Goal: Task Accomplishment & Management: Manage account settings

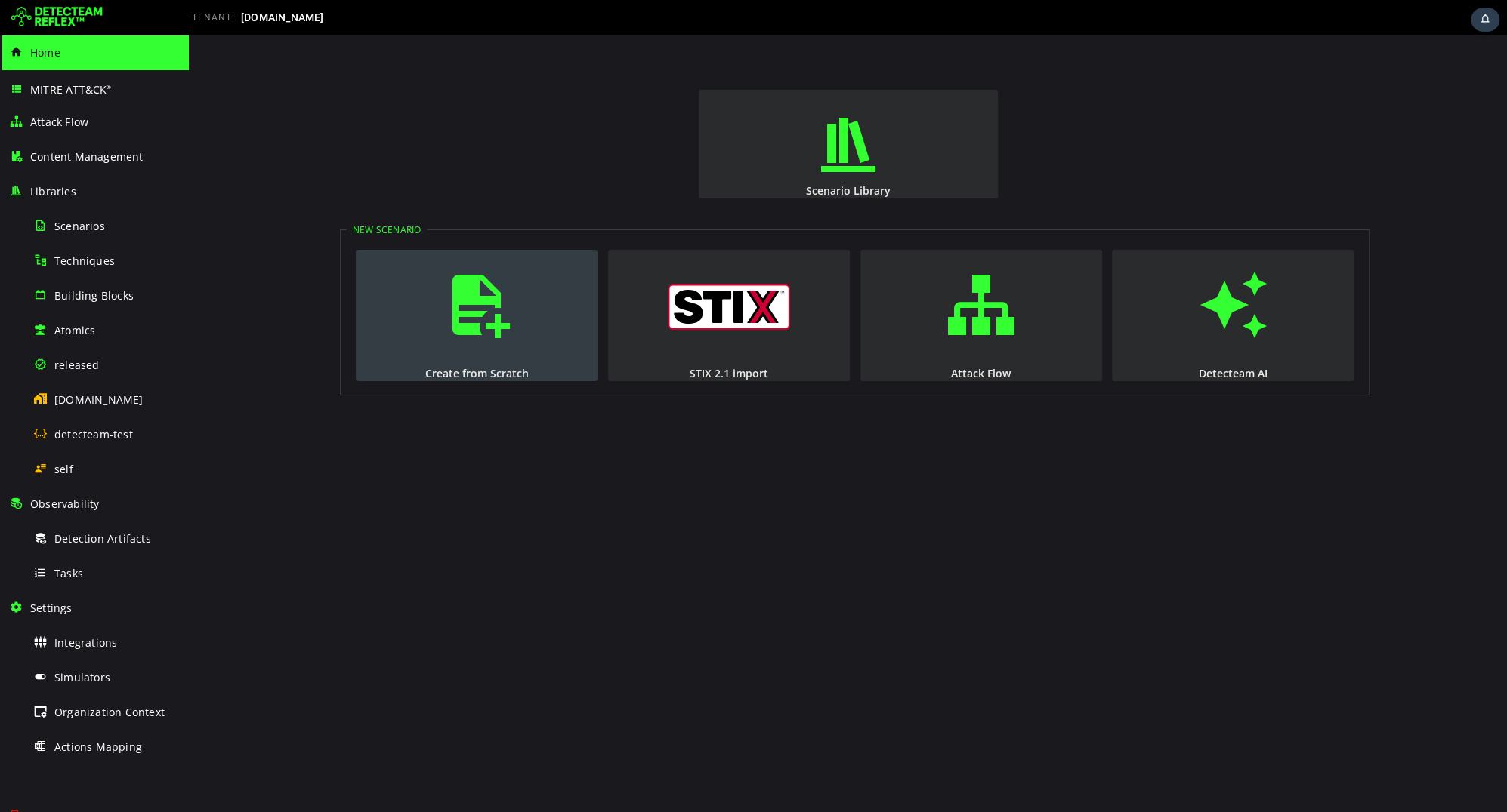
click at [425, 343] on button "Create from Scratch" at bounding box center [477, 315] width 242 height 131
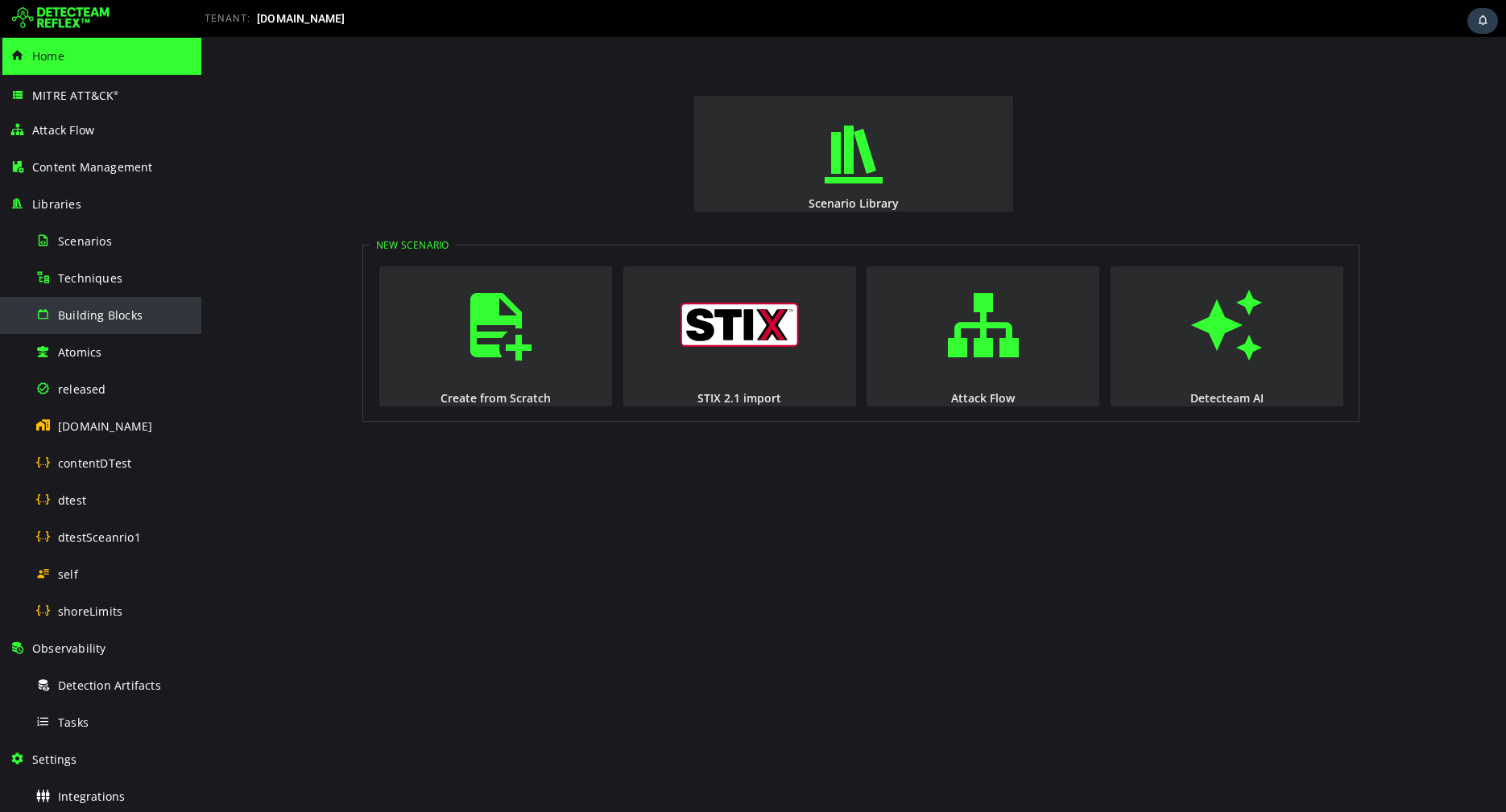
click at [98, 324] on div "Building Blocks" at bounding box center [114, 315] width 156 height 37
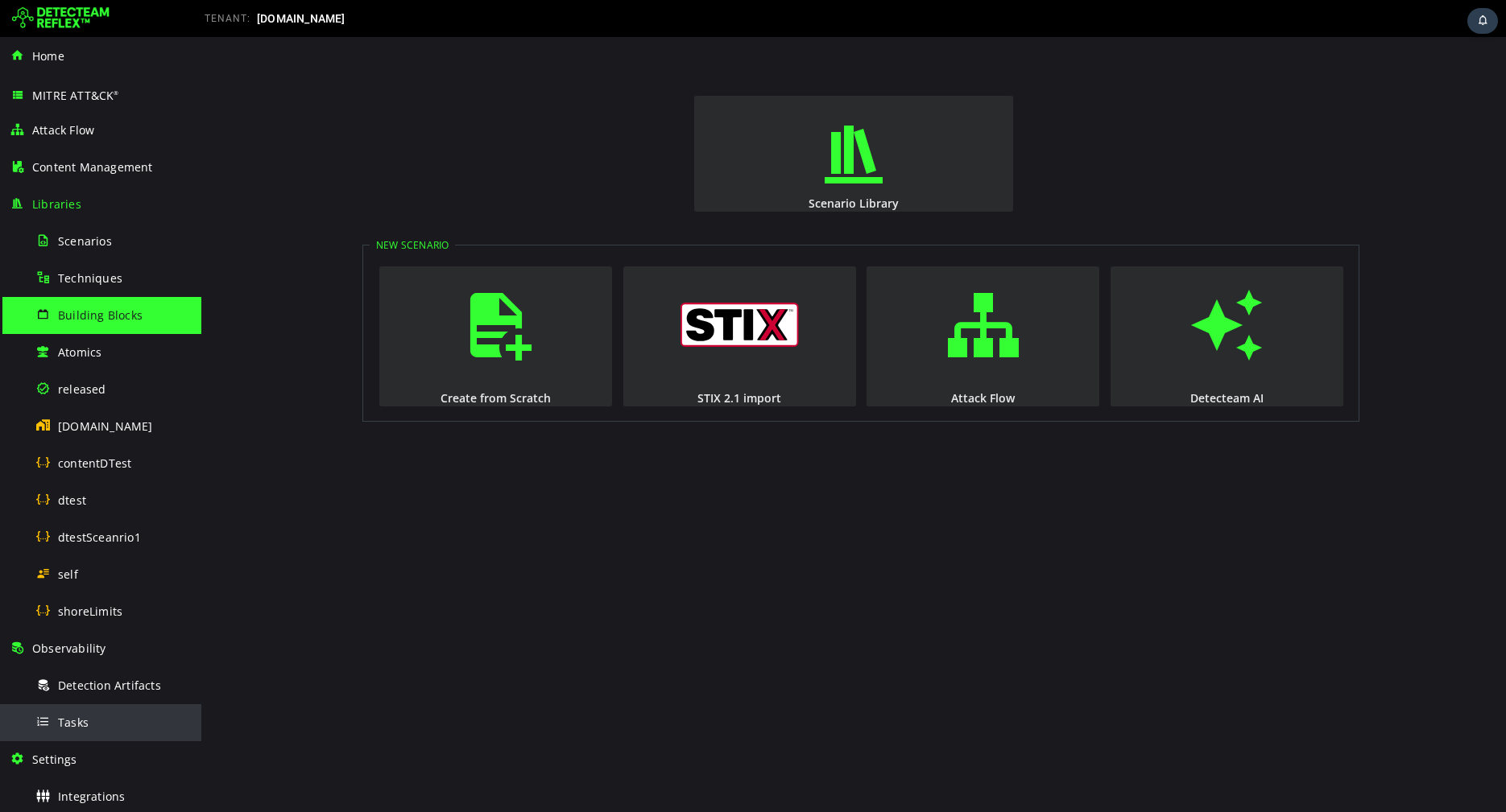
click at [55, 709] on div "Tasks" at bounding box center [114, 723] width 156 height 37
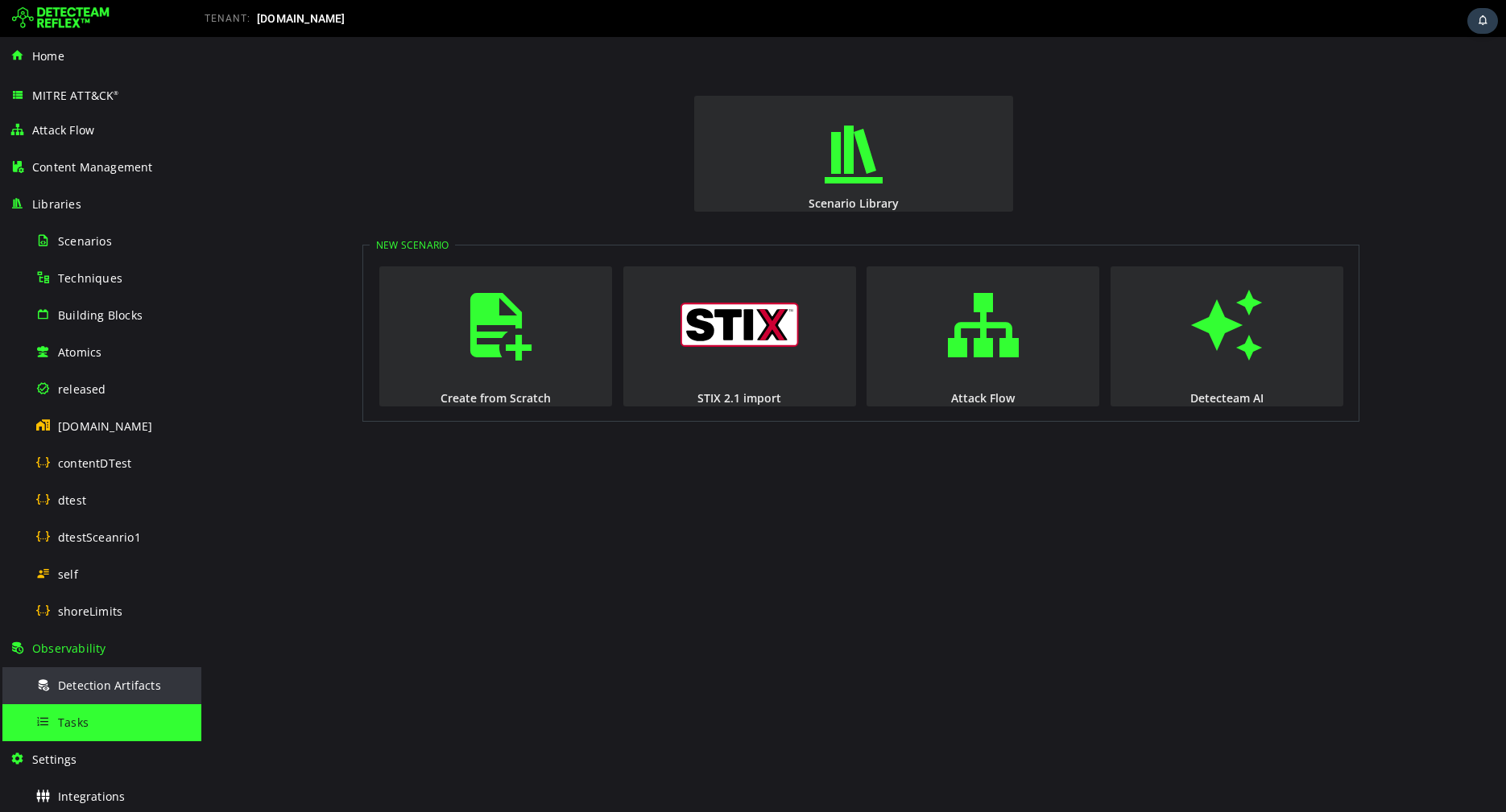
click at [87, 690] on span "Detection Artifacts" at bounding box center [110, 686] width 103 height 15
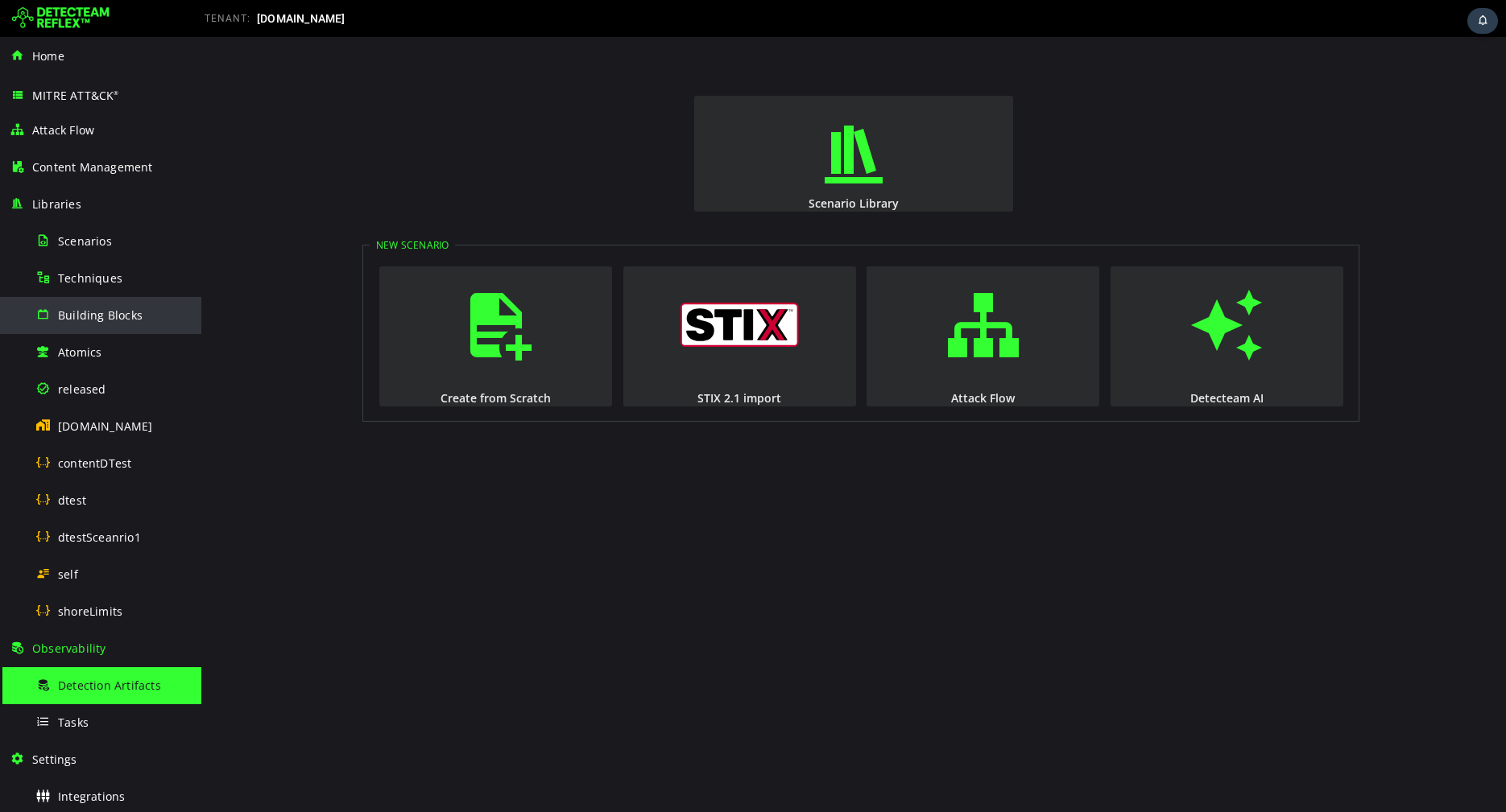
click at [108, 316] on span "Building Blocks" at bounding box center [101, 315] width 85 height 15
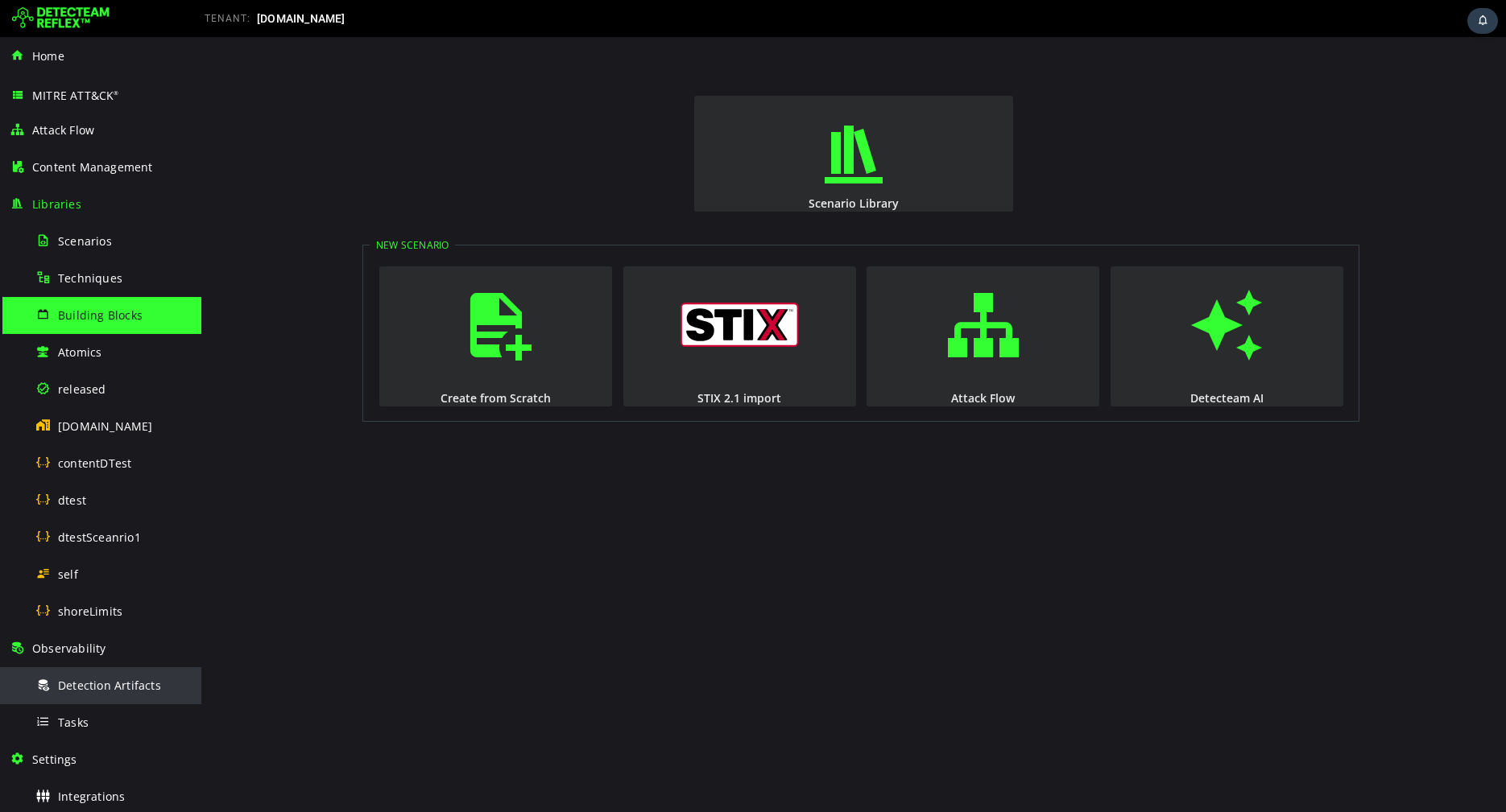
click at [67, 695] on div "Detection Artifacts" at bounding box center [114, 686] width 156 height 37
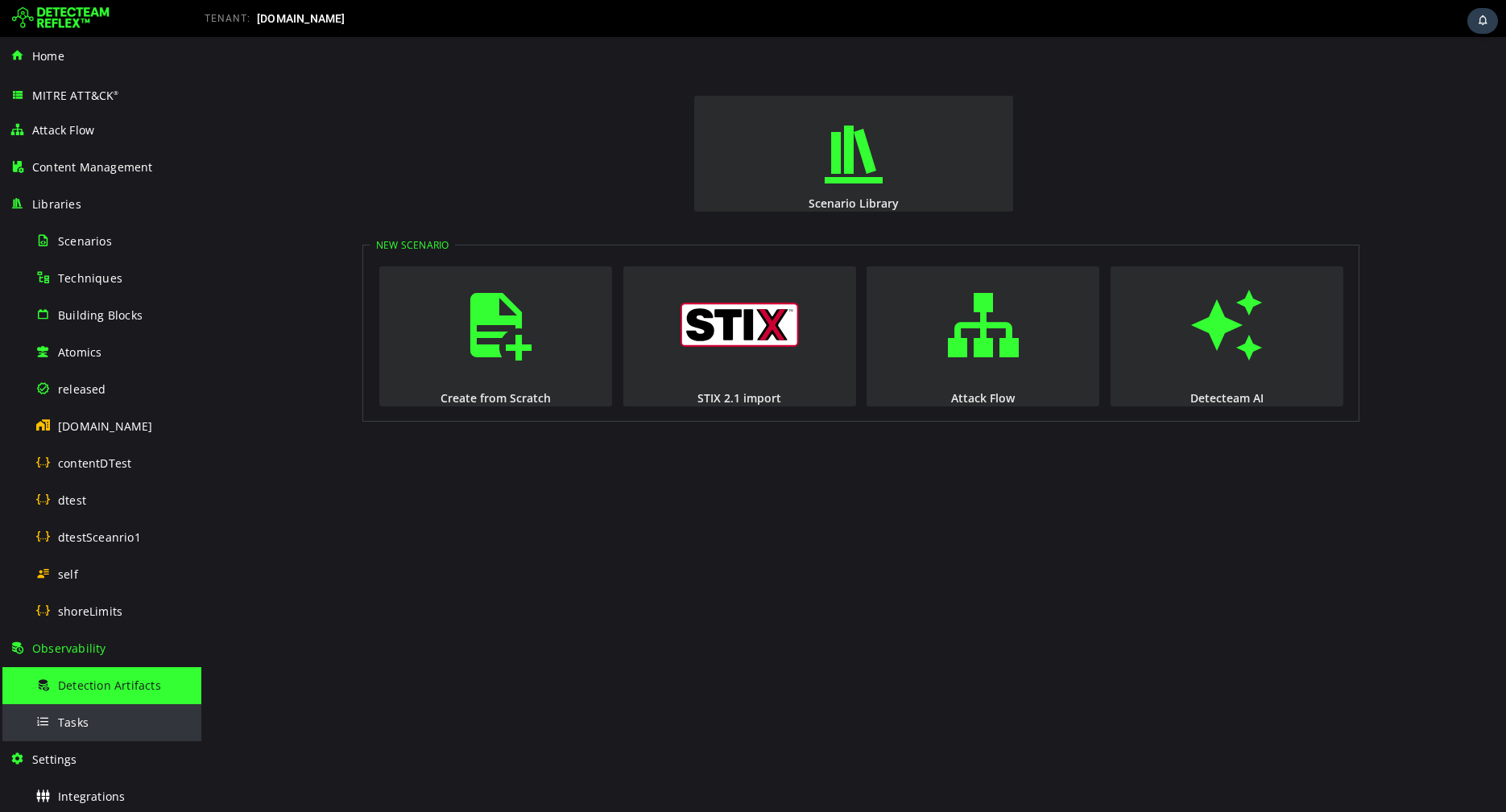
click at [65, 715] on span "Tasks" at bounding box center [73, 722] width 31 height 15
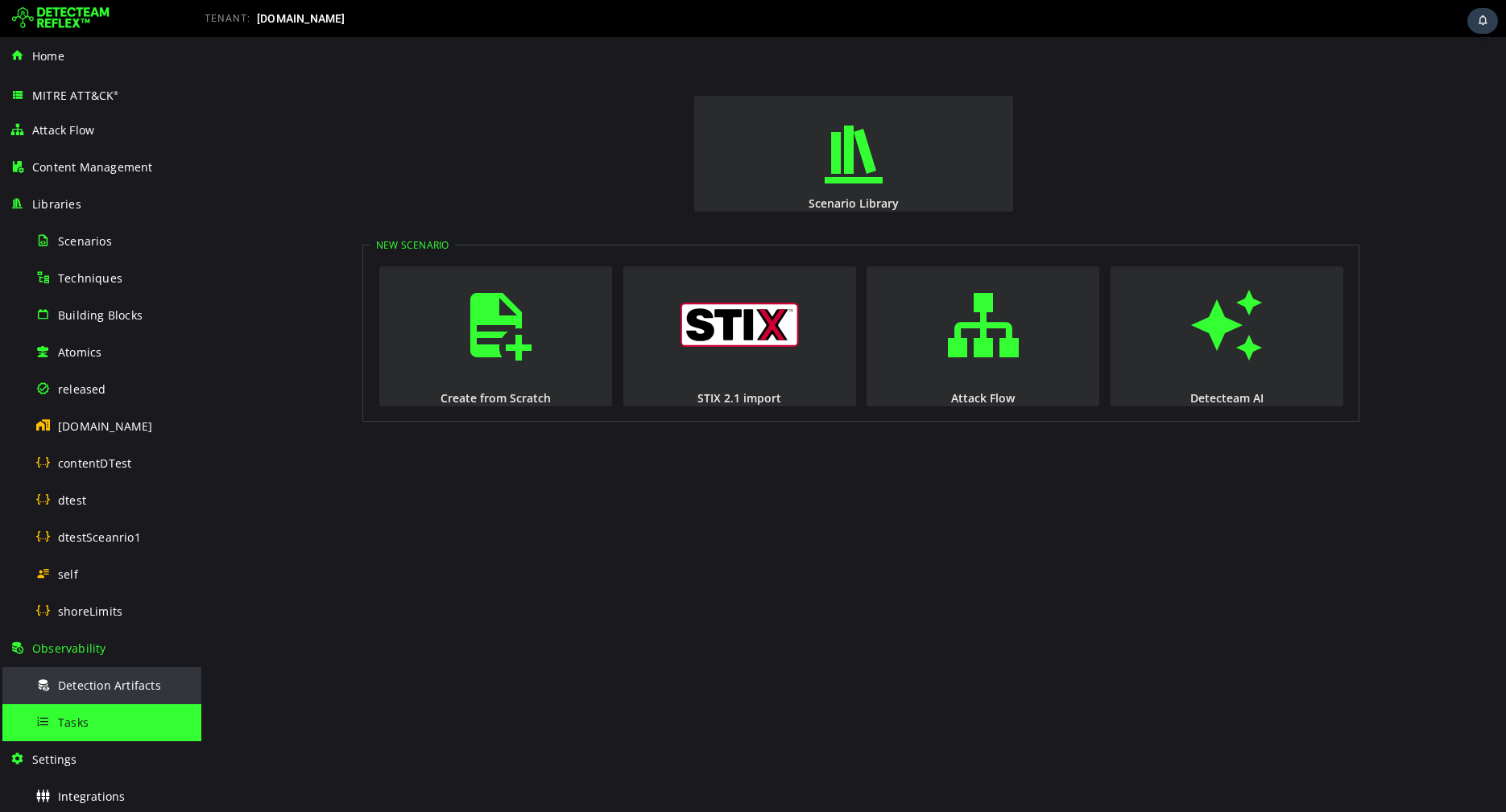
click at [87, 693] on div "Detection Artifacts" at bounding box center [114, 686] width 156 height 37
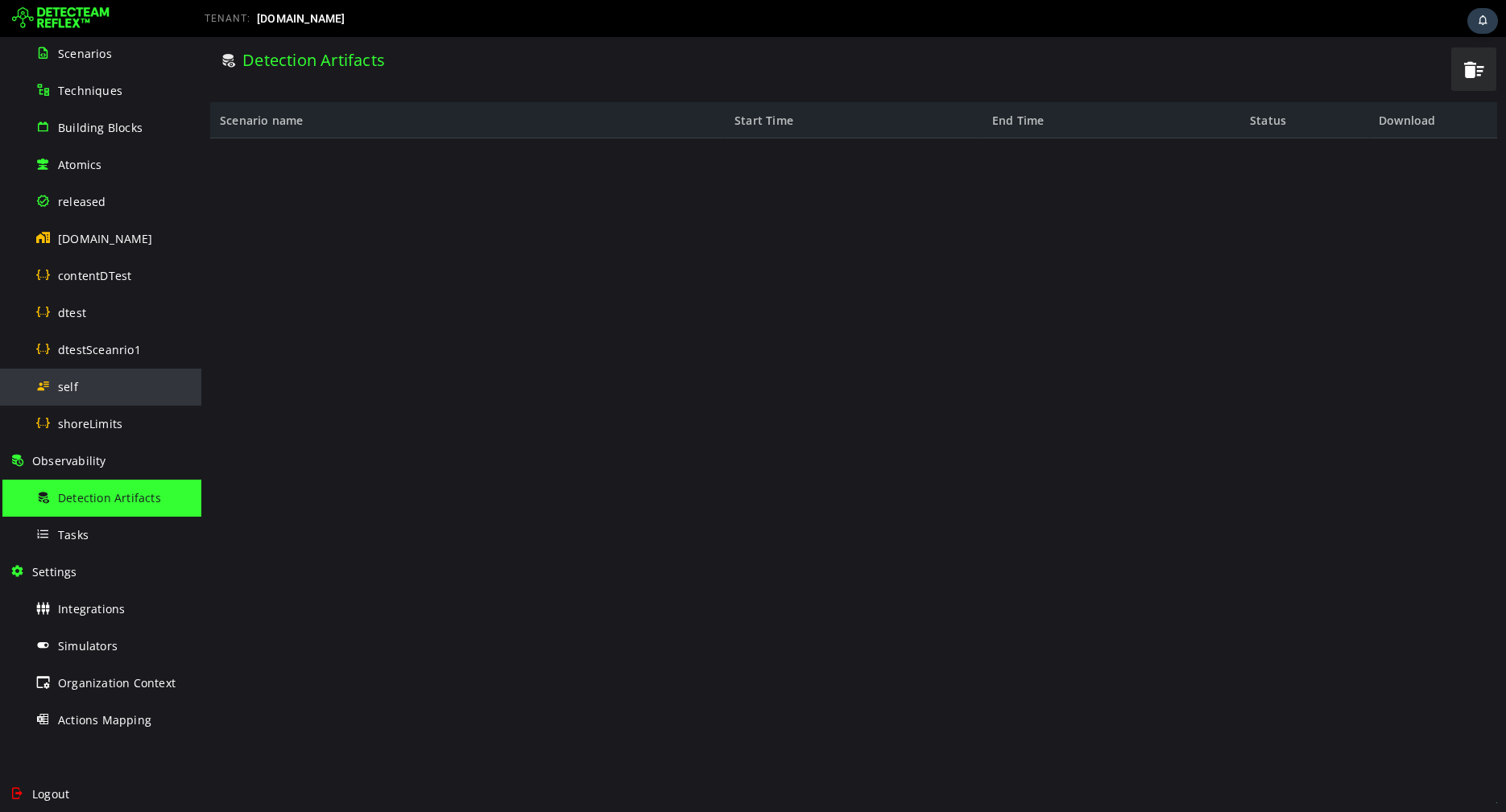
scroll to position [225, 0]
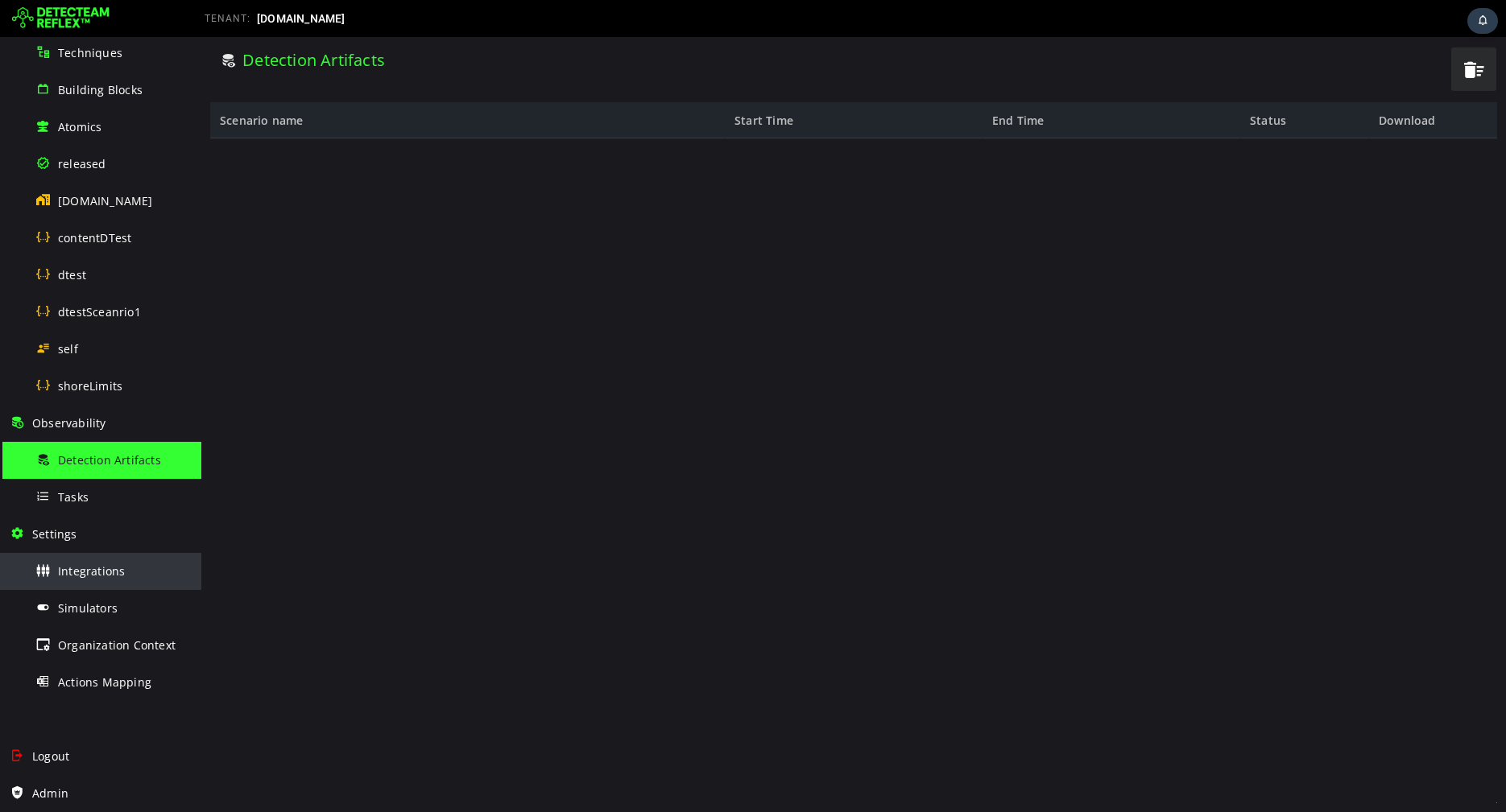
click at [112, 584] on div "Integrations" at bounding box center [114, 572] width 156 height 37
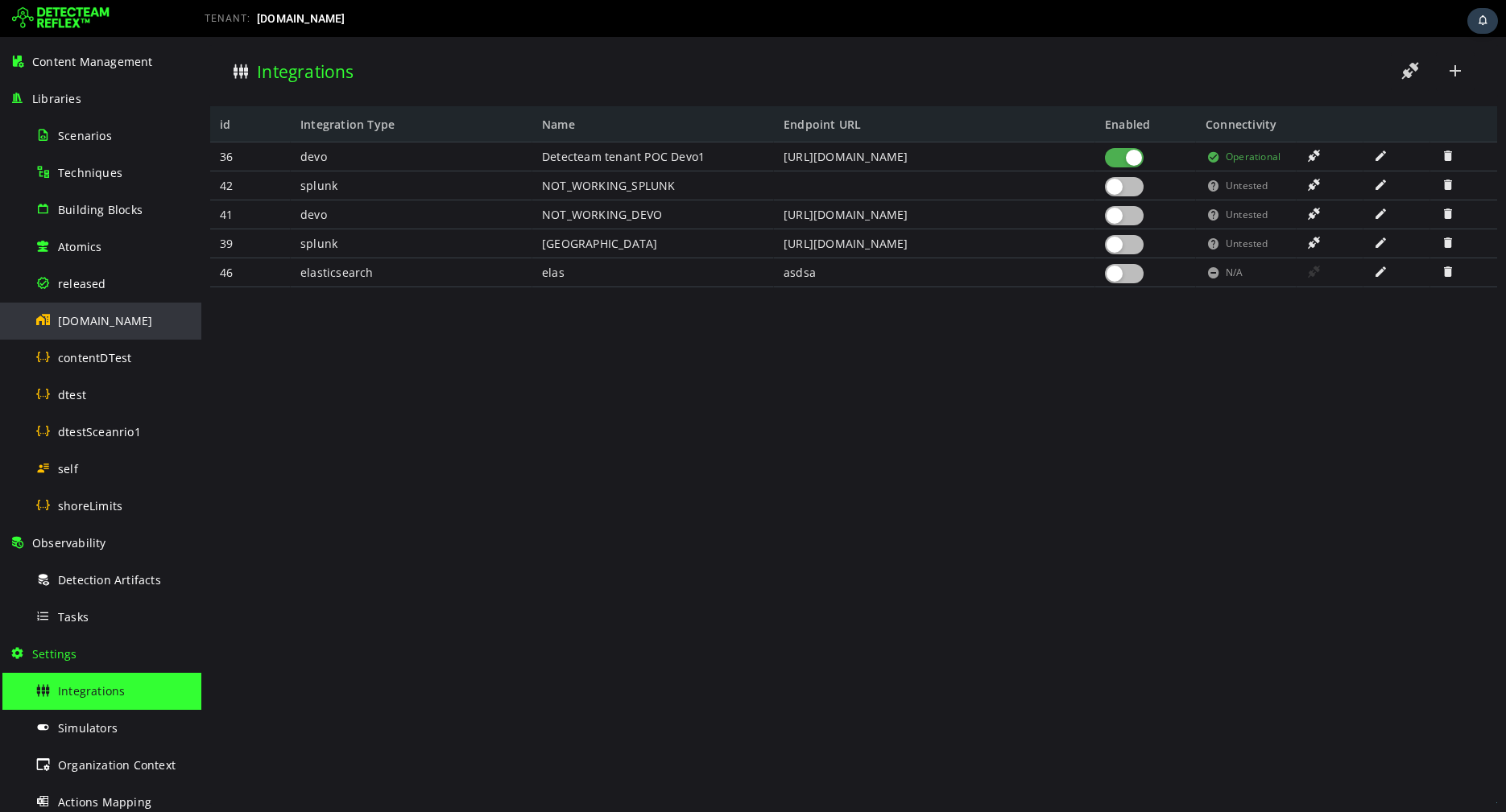
scroll to position [57, 0]
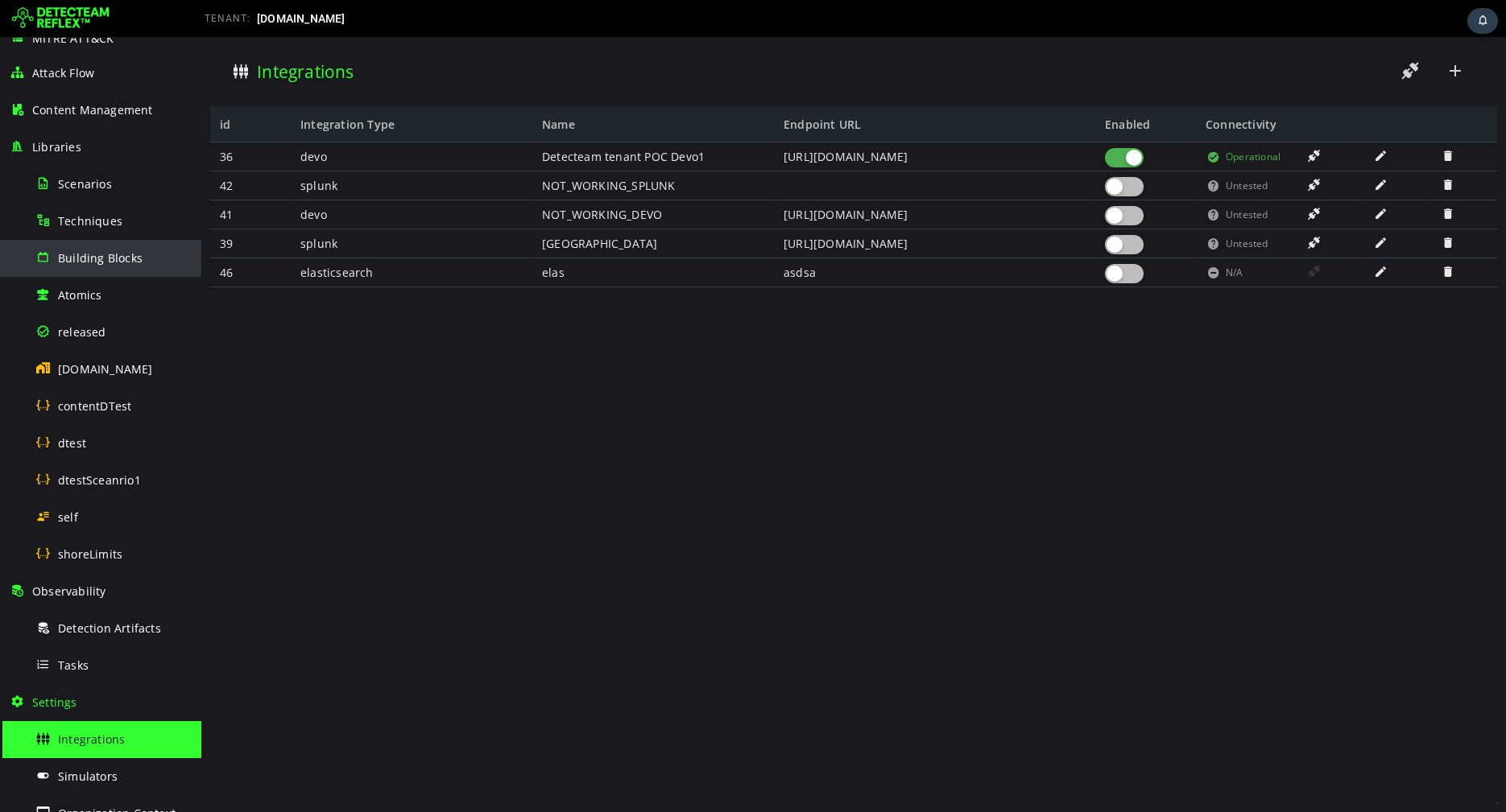
click at [87, 244] on div "Building Blocks" at bounding box center [114, 258] width 156 height 37
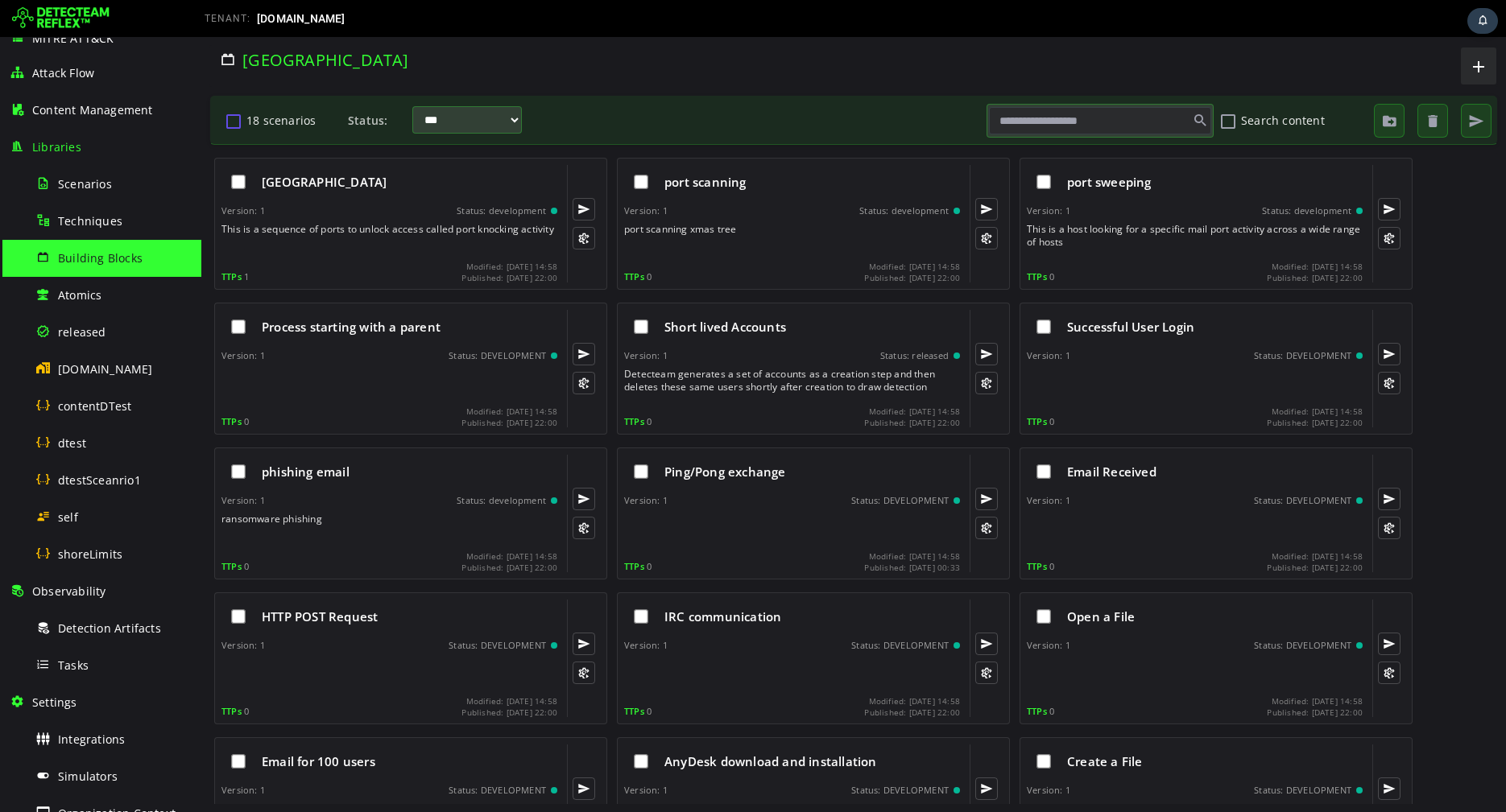
click at [233, 121] on button "18 scenarios" at bounding box center [233, 121] width 19 height 27
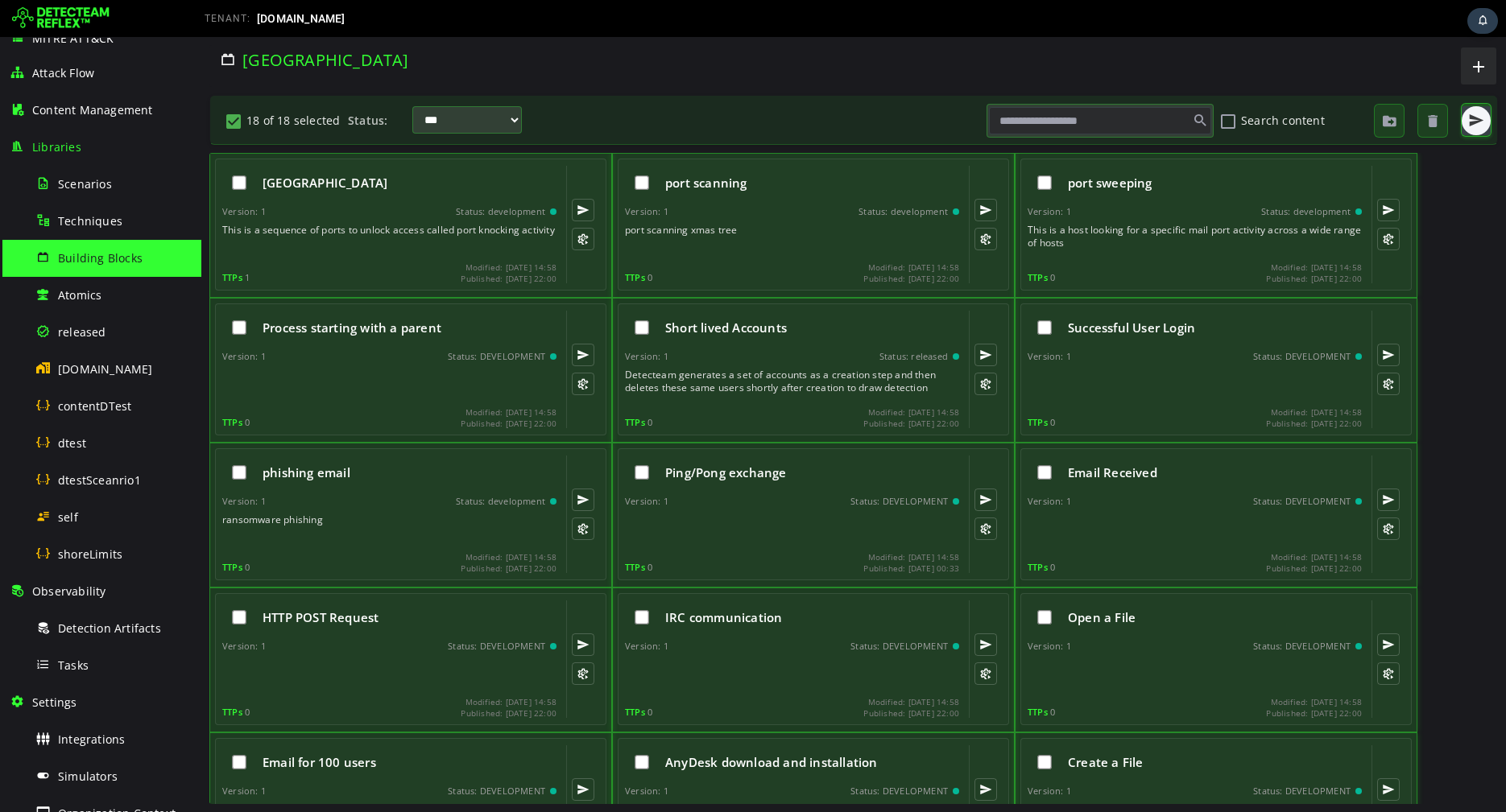
click at [1479, 120] on span "button" at bounding box center [1475, 120] width 16 height 16
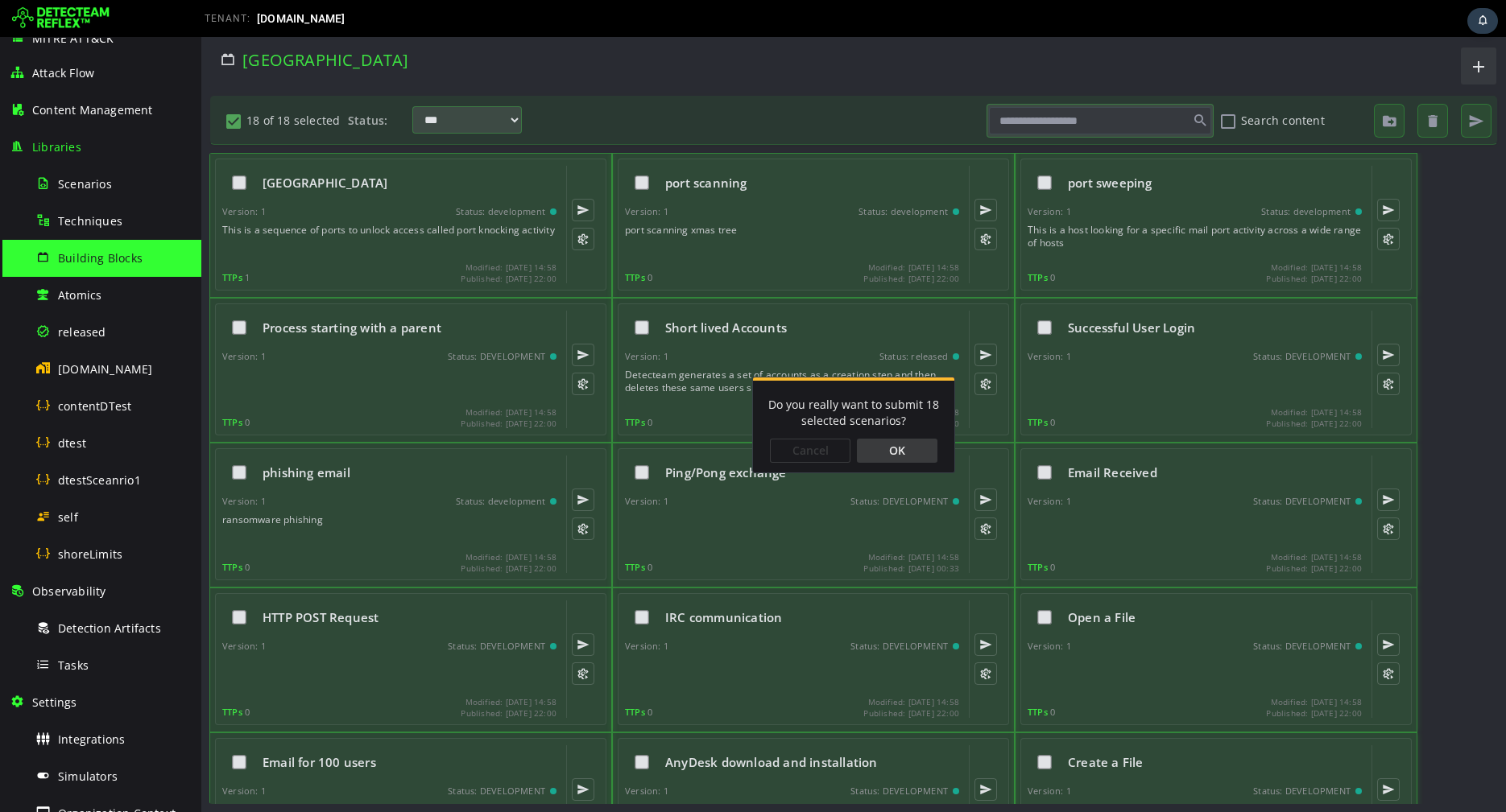
click at [914, 452] on div "OK" at bounding box center [897, 450] width 81 height 24
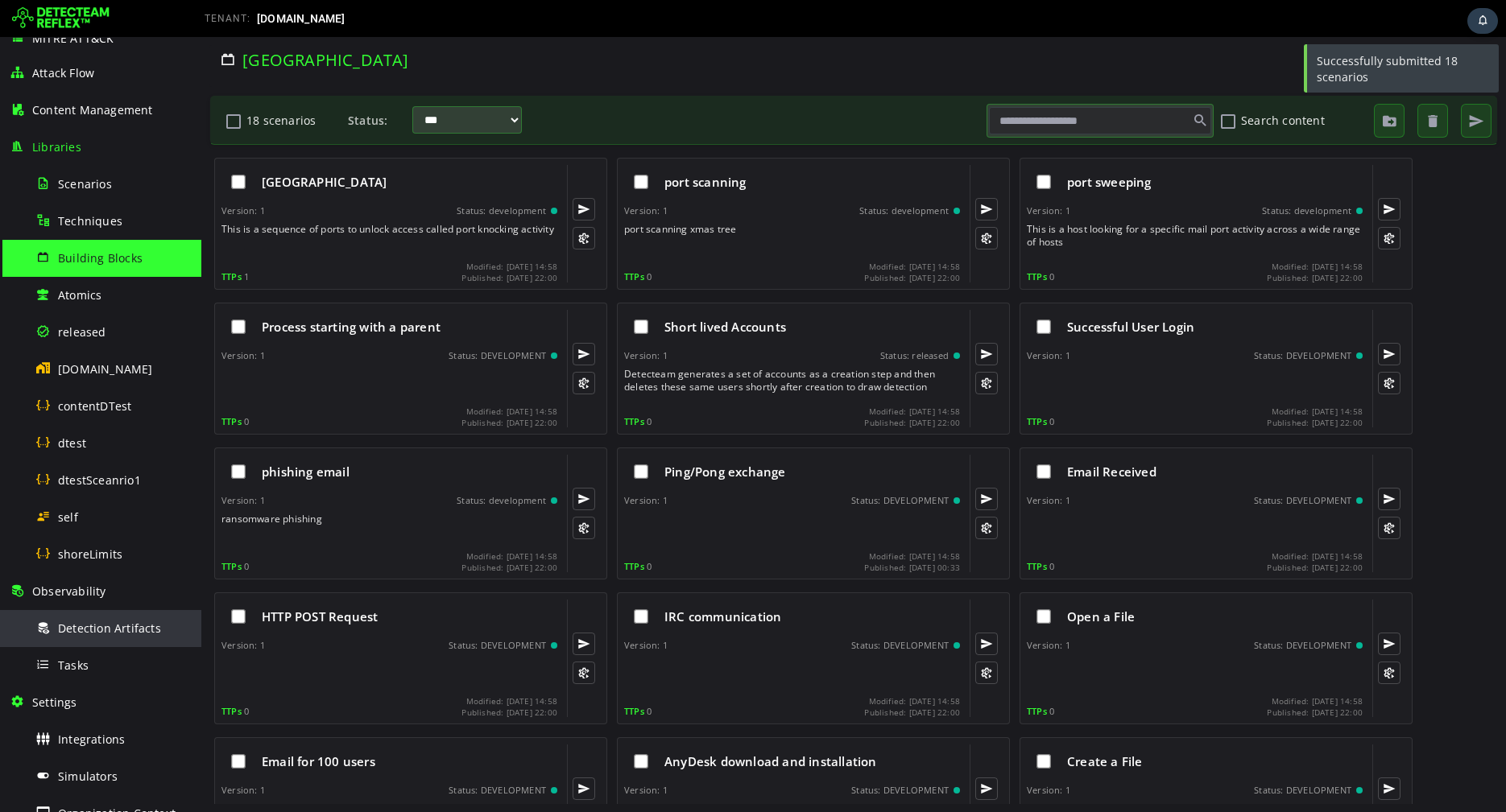
click at [109, 621] on span "Detection Artifacts" at bounding box center [110, 628] width 103 height 15
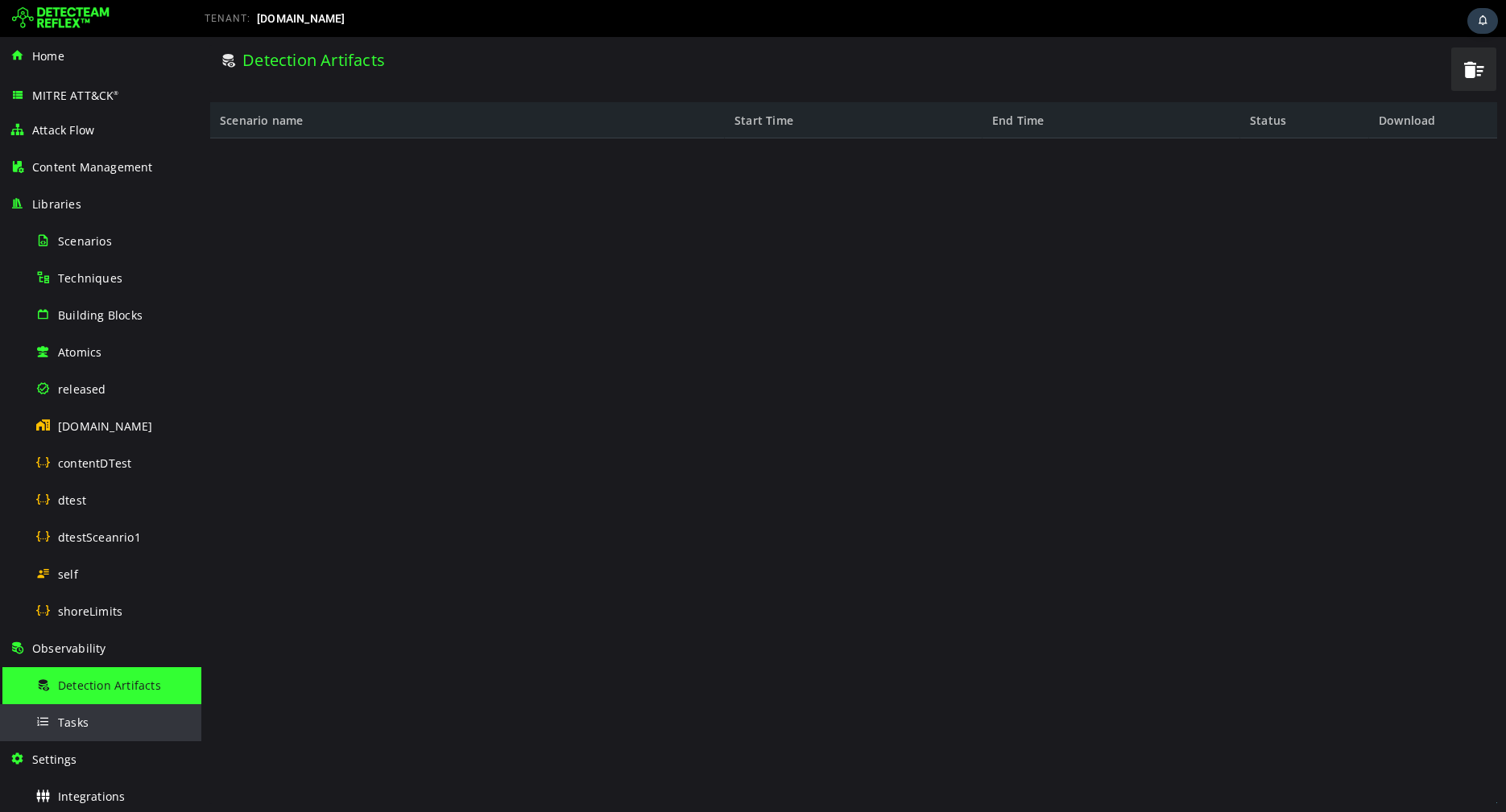
click at [73, 717] on span "Tasks" at bounding box center [73, 722] width 31 height 15
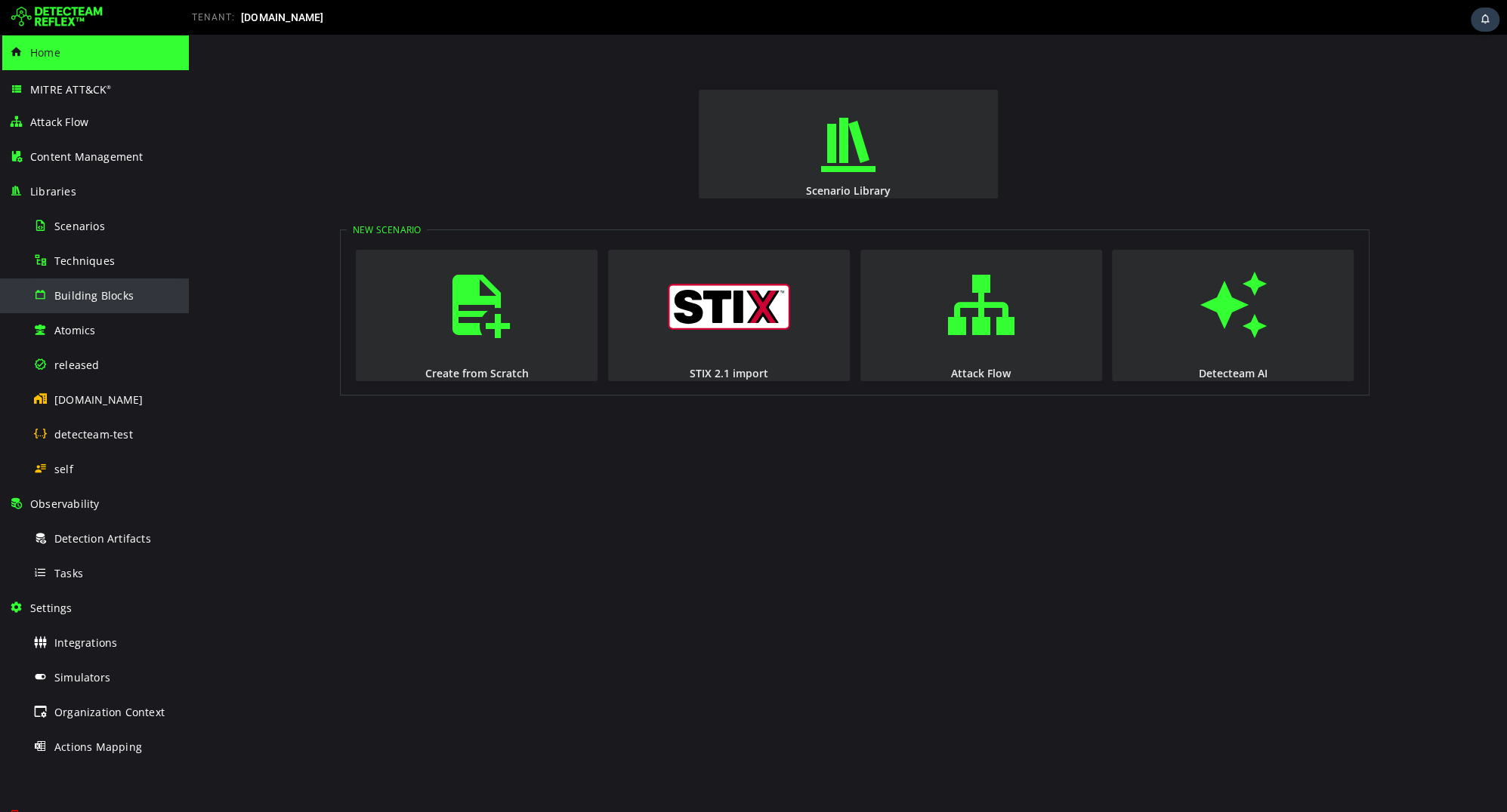
click at [78, 297] on span "Building Blocks" at bounding box center [94, 296] width 80 height 14
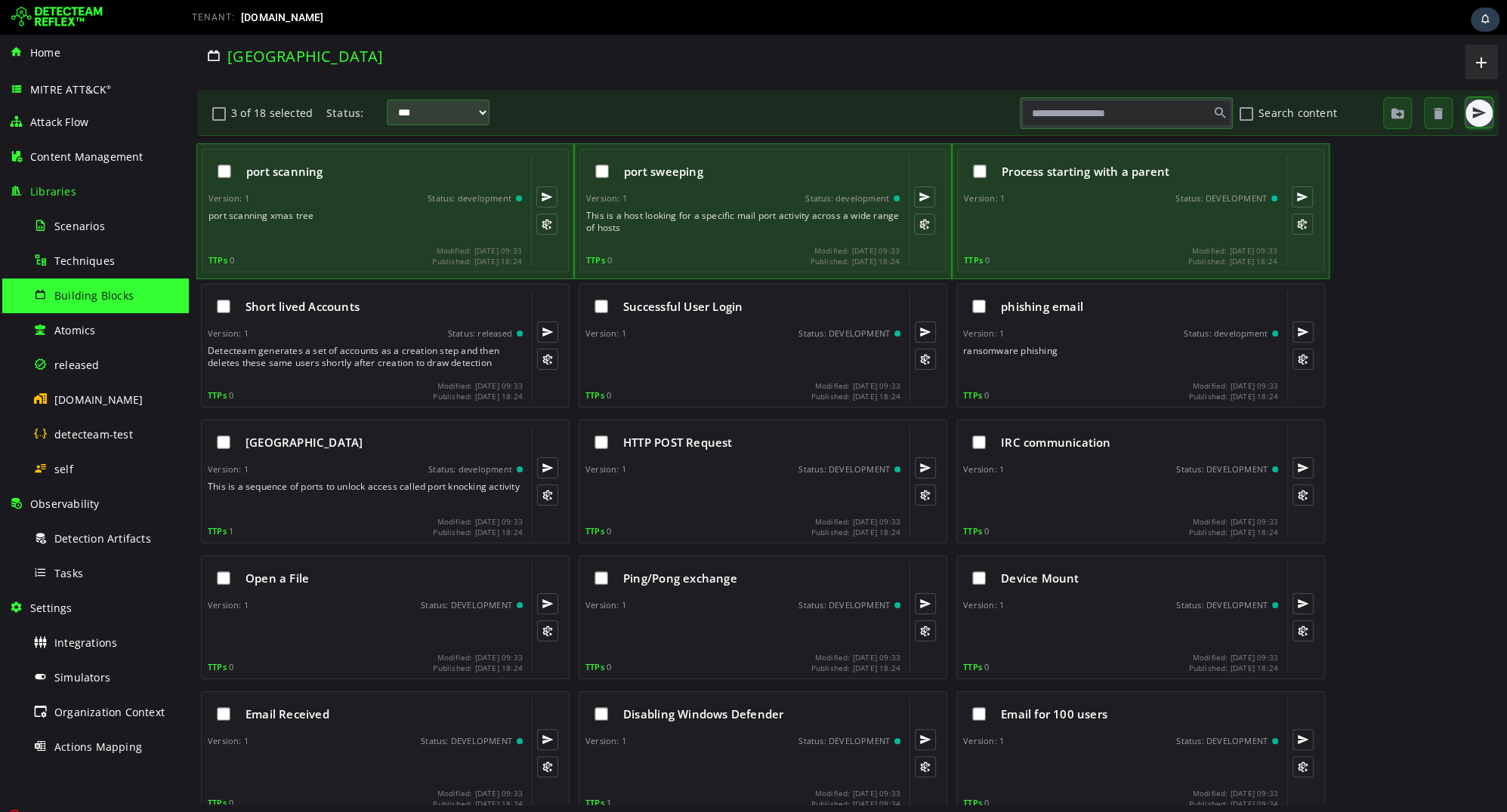
click at [1481, 113] on span "button" at bounding box center [1478, 112] width 15 height 15
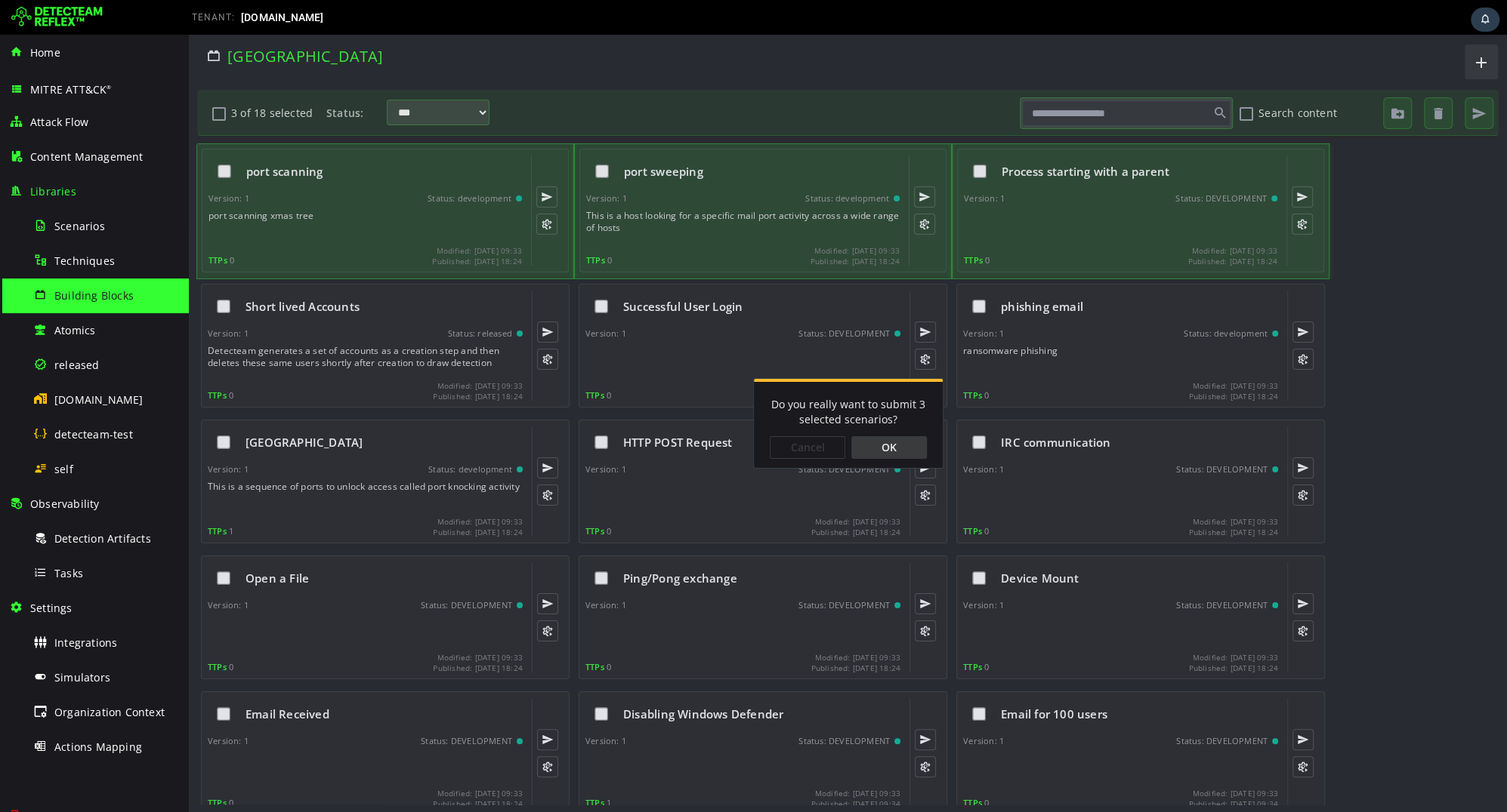
click at [880, 452] on div "OK" at bounding box center [889, 447] width 76 height 23
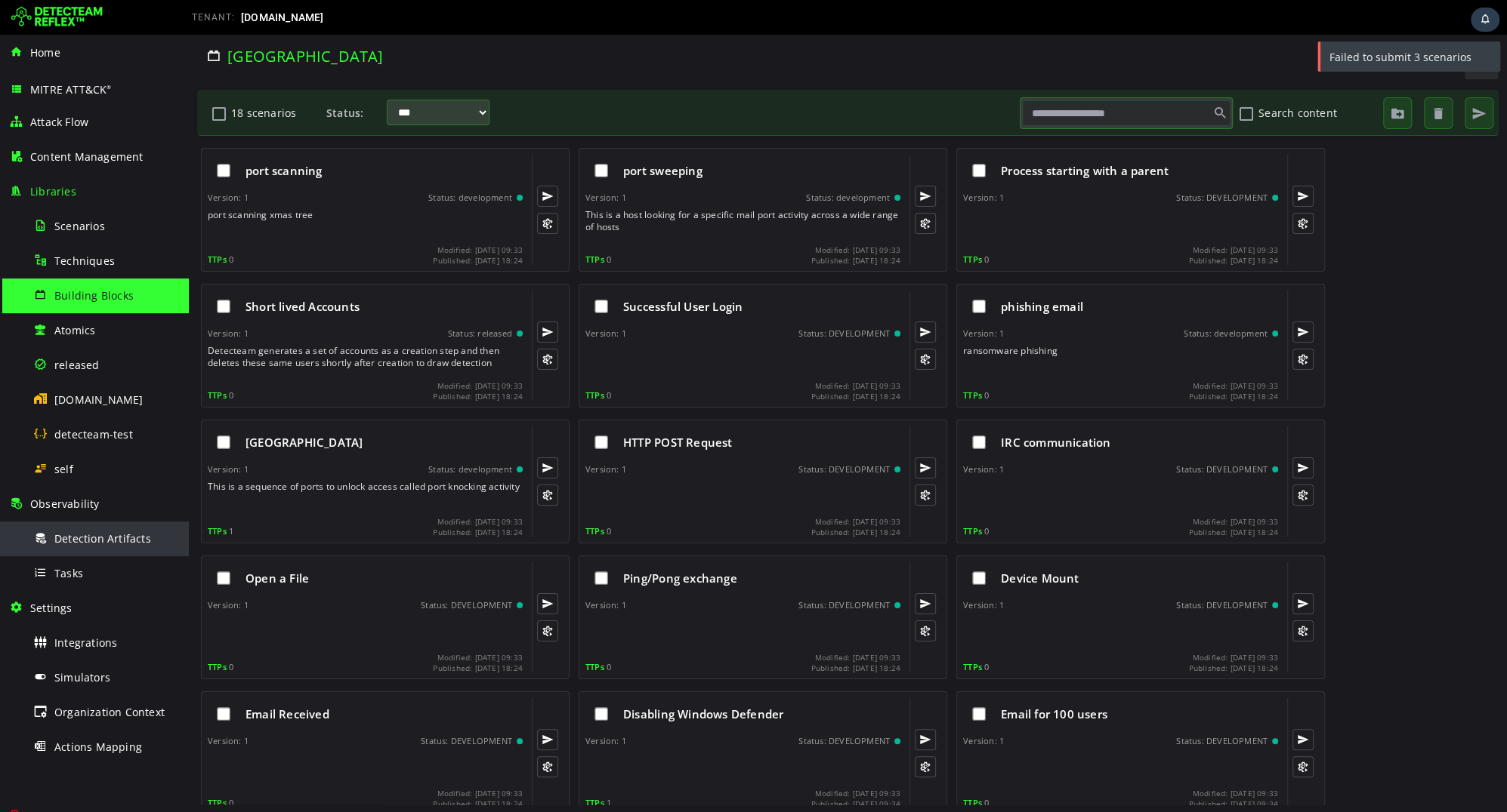
click at [96, 537] on span "Detection Artifacts" at bounding box center [103, 538] width 97 height 14
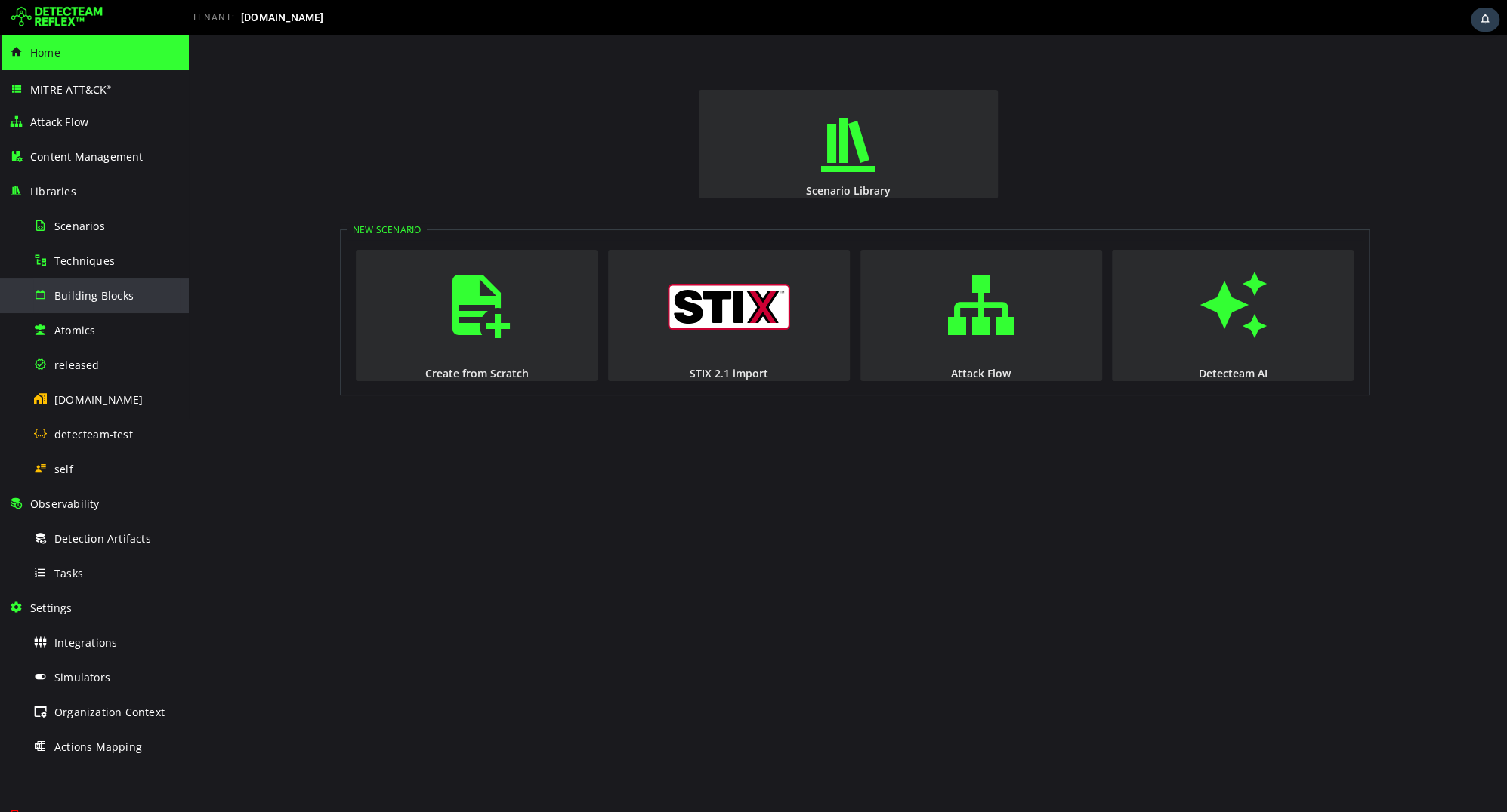
click at [75, 303] on div "Building Blocks" at bounding box center [107, 296] width 147 height 34
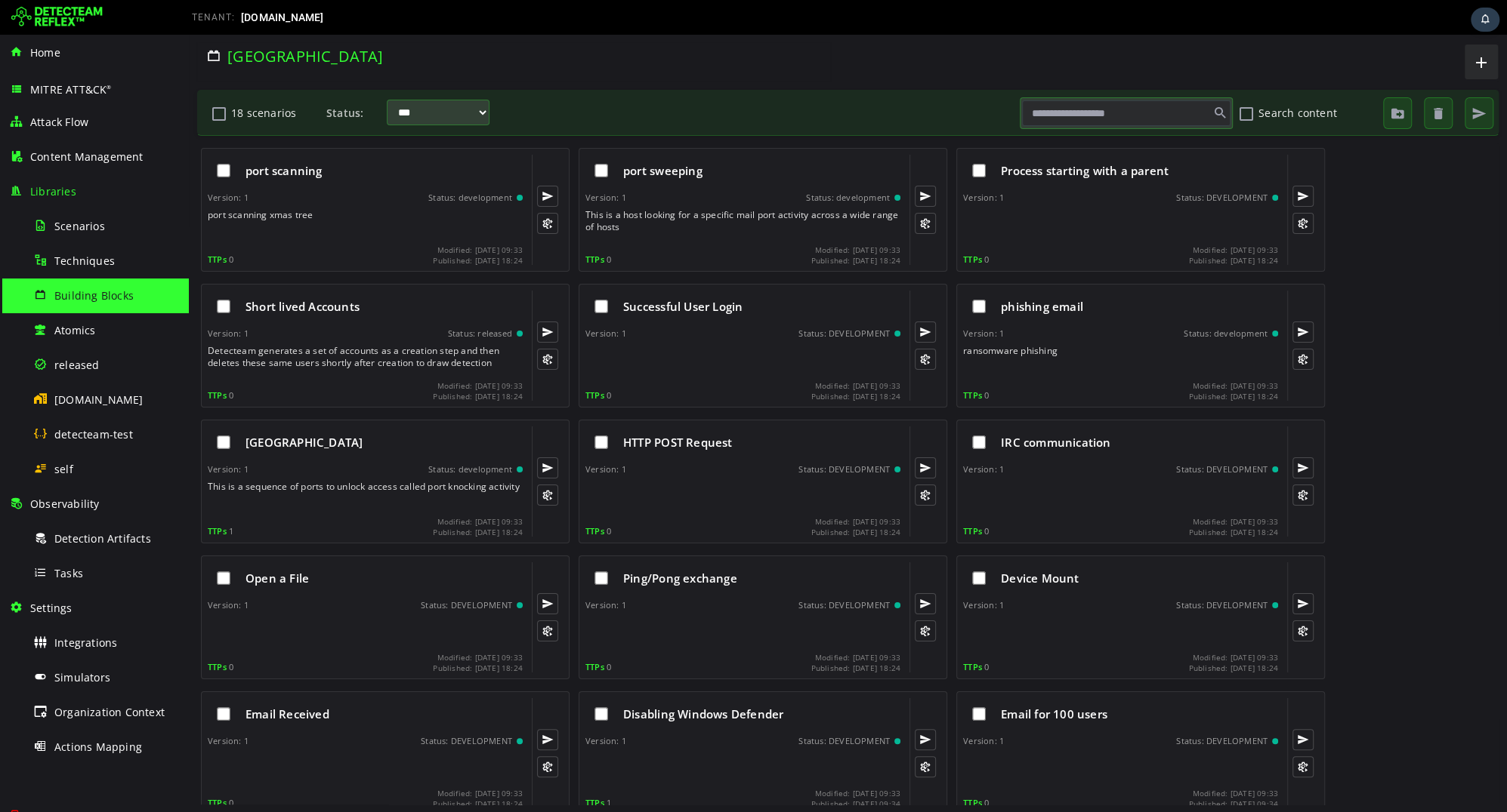
click at [221, 122] on button "18 scenarios" at bounding box center [219, 113] width 18 height 26
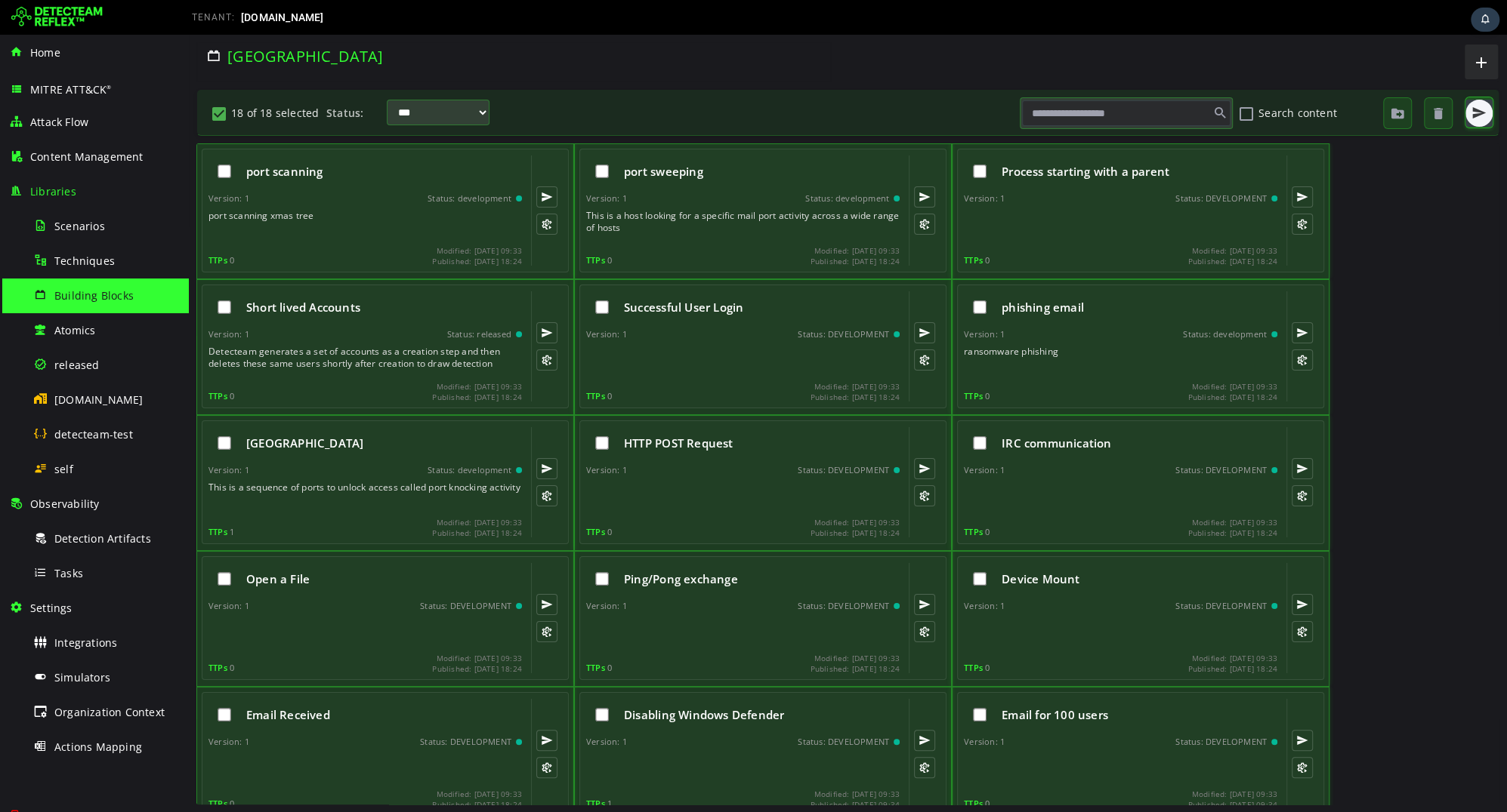
click at [1465, 108] on button "button" at bounding box center [1478, 113] width 27 height 27
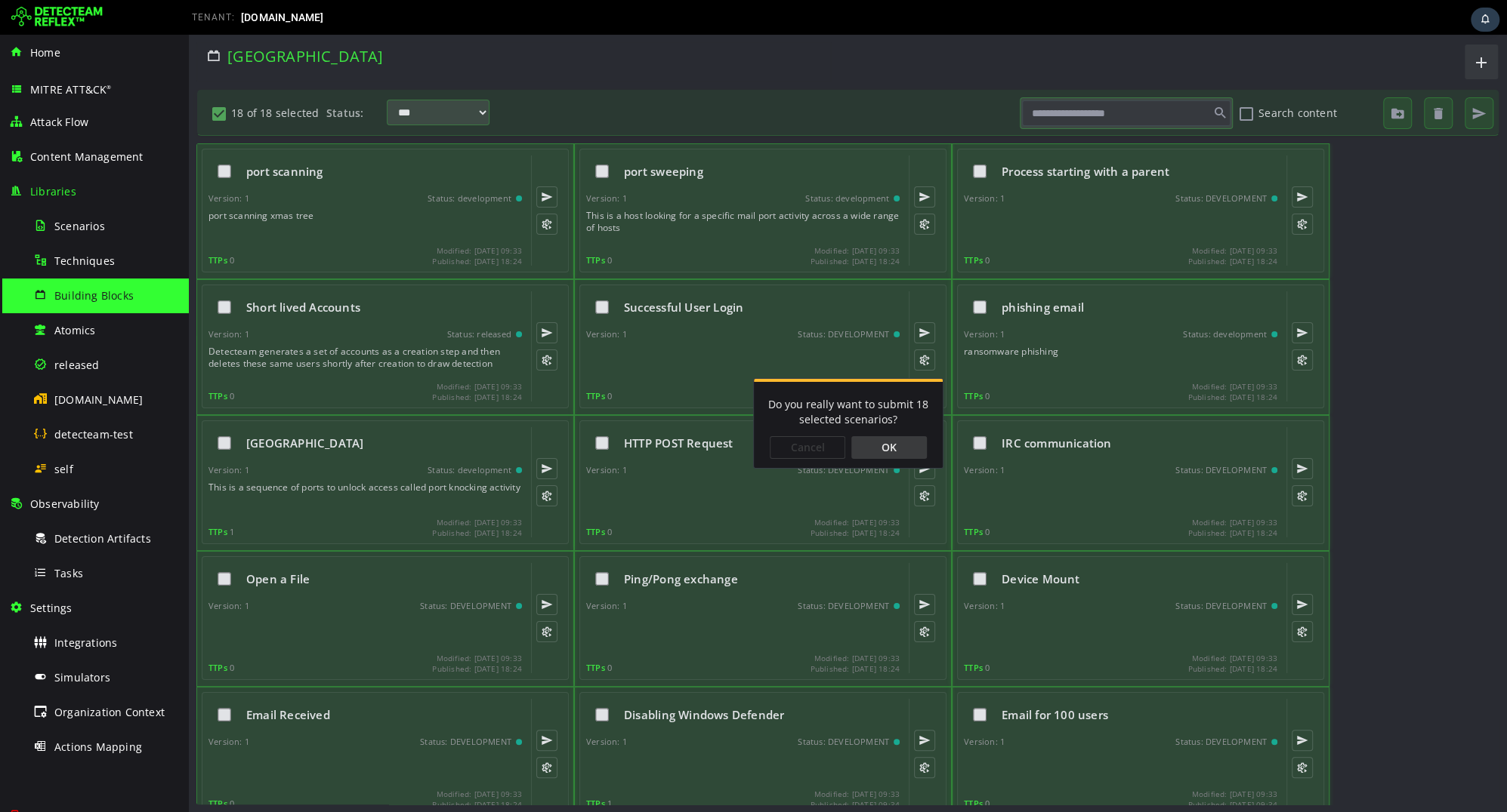
click at [895, 441] on div "OK" at bounding box center [889, 447] width 76 height 23
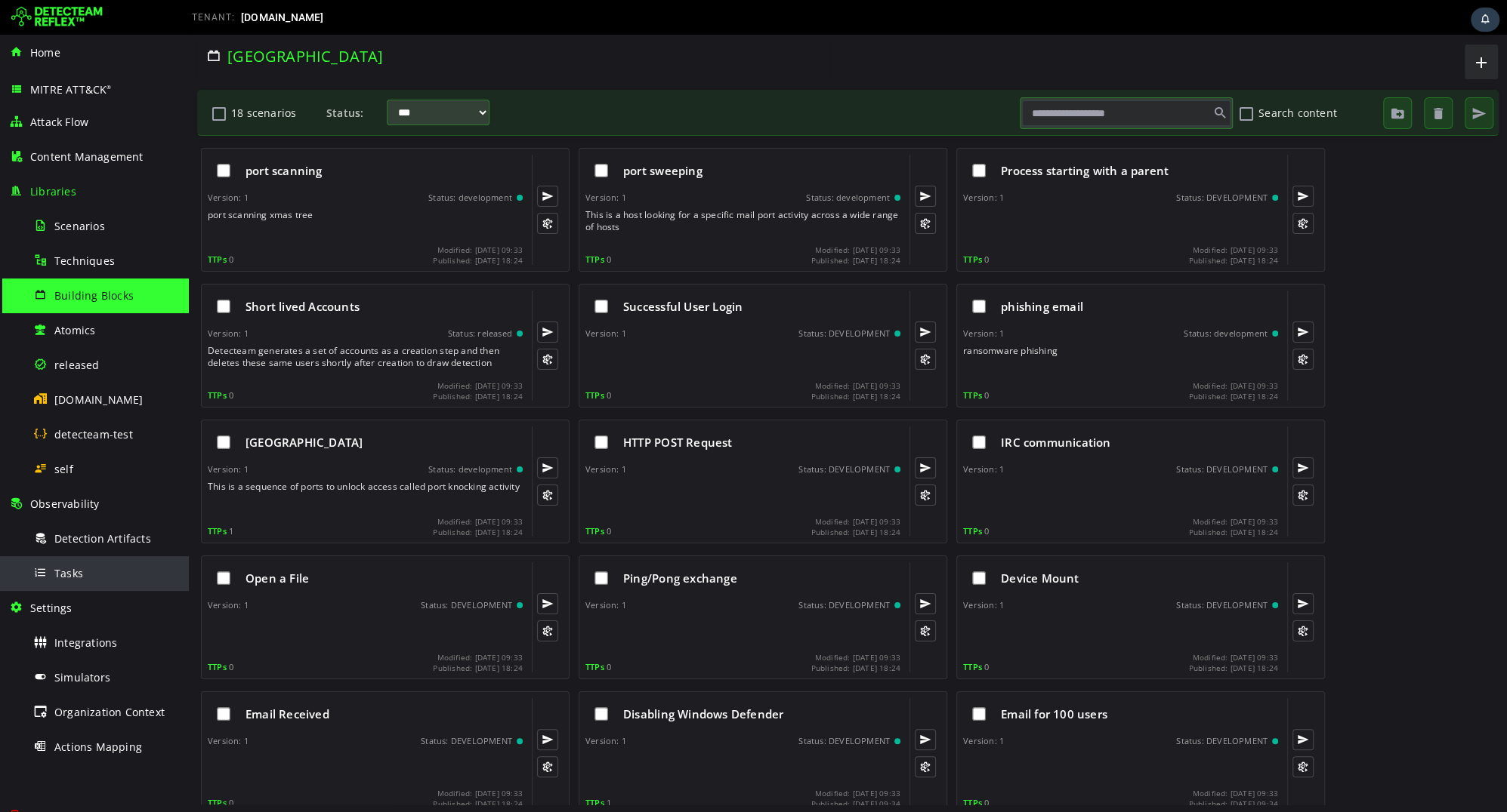
click at [93, 568] on div "Tasks" at bounding box center [107, 573] width 147 height 34
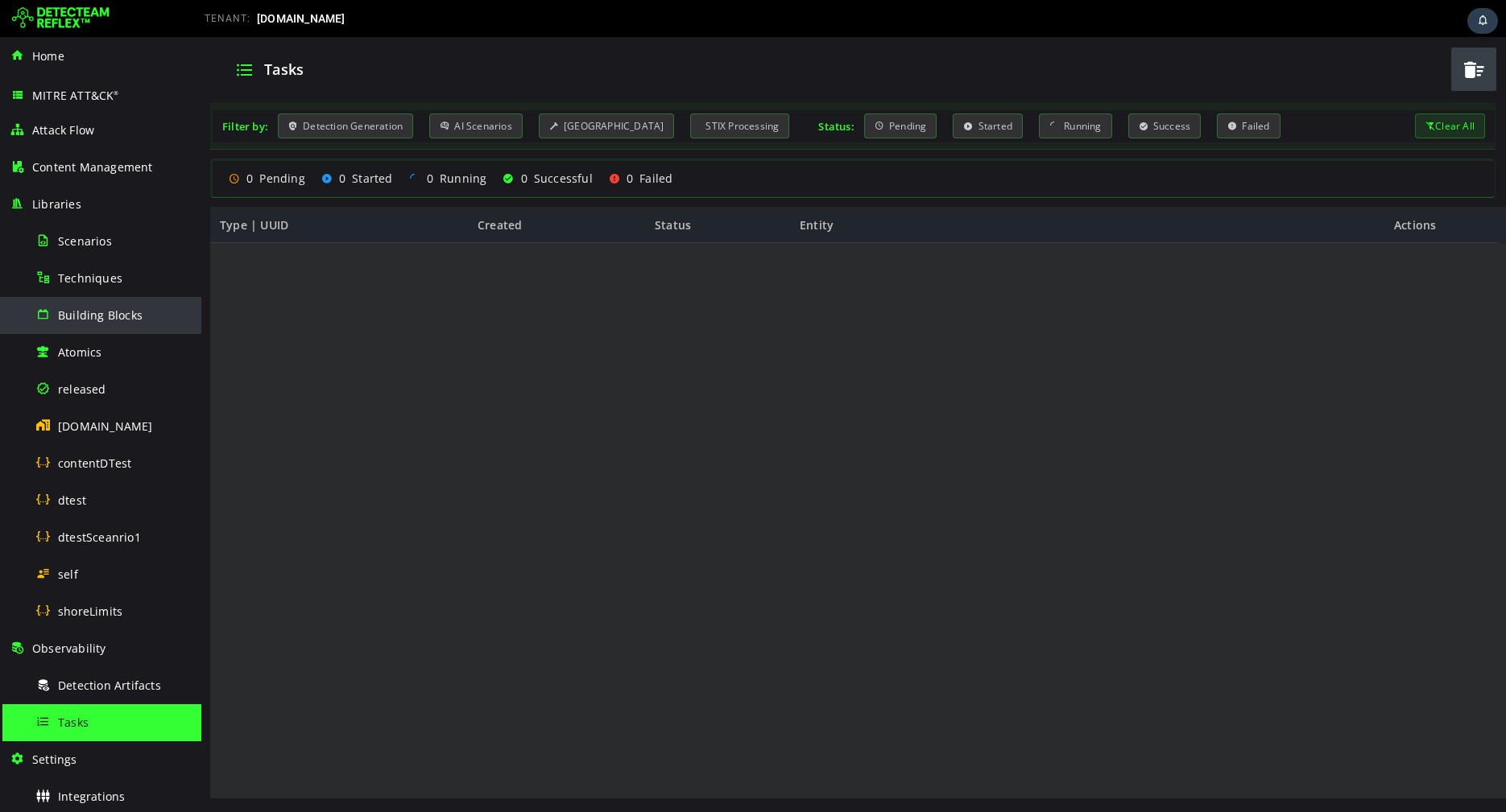
click at [108, 308] on span "Building Blocks" at bounding box center [101, 315] width 85 height 15
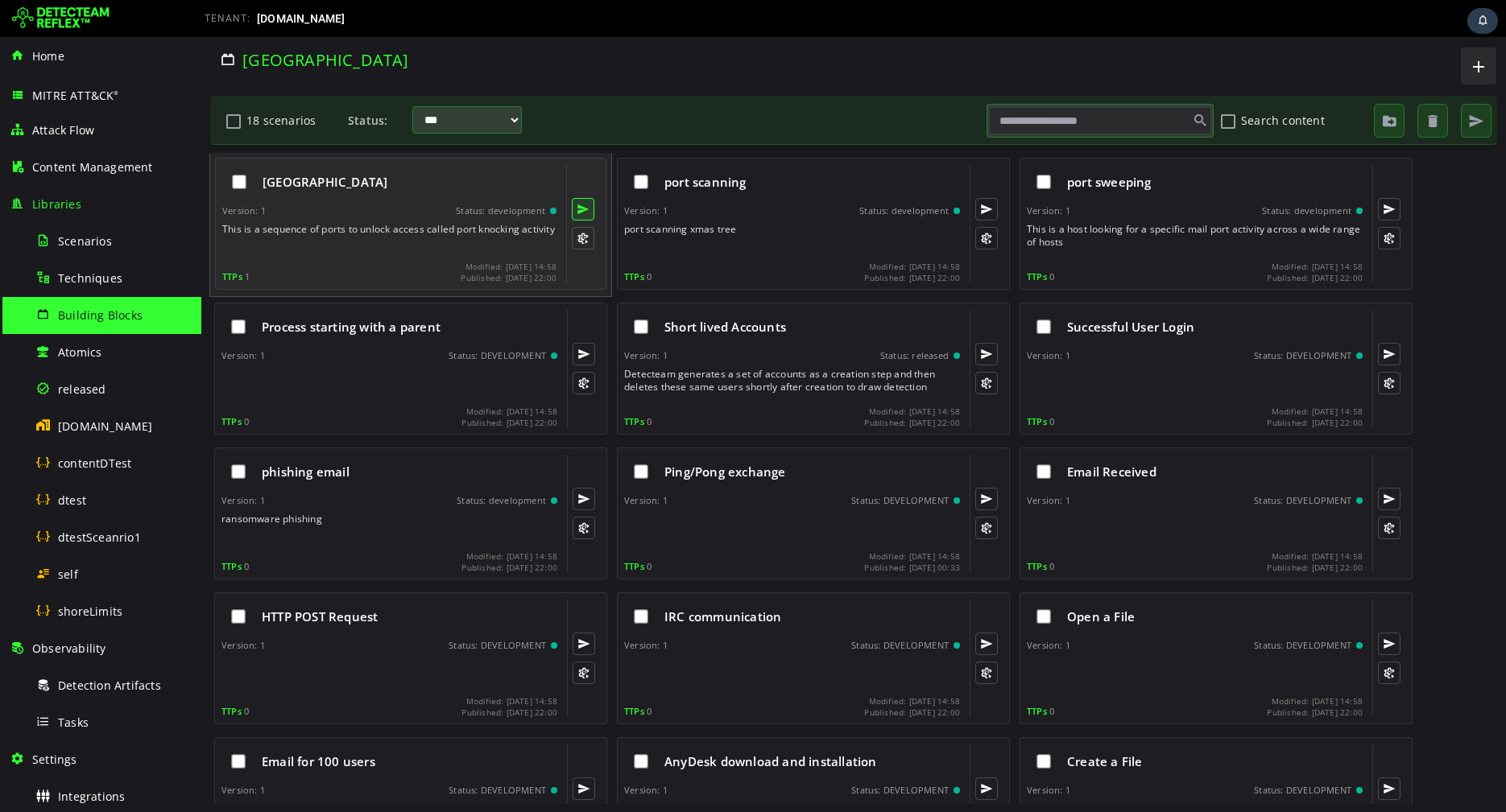
click at [587, 212] on button at bounding box center [582, 209] width 22 height 22
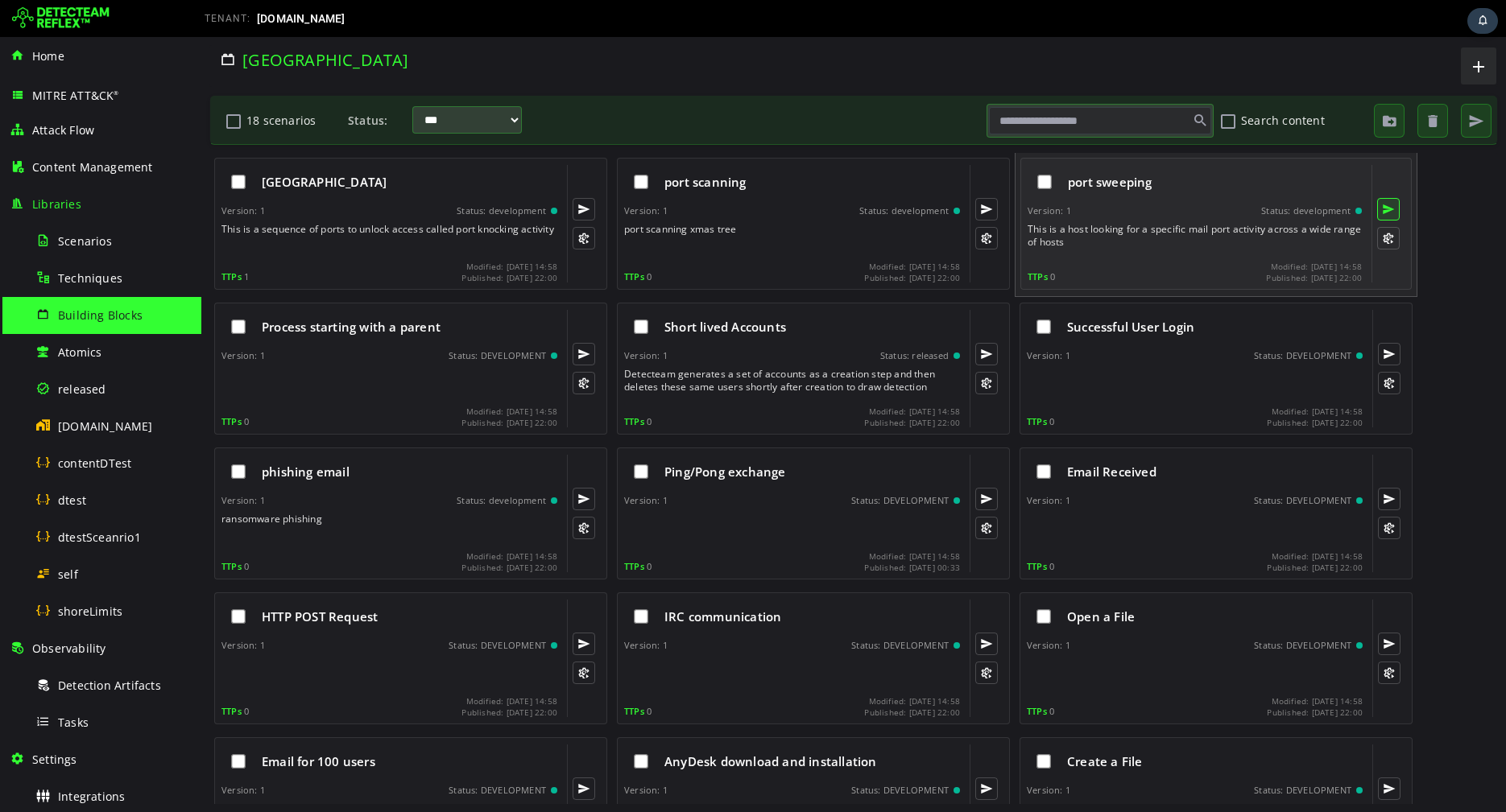
click at [1391, 205] on button at bounding box center [1388, 209] width 22 height 22
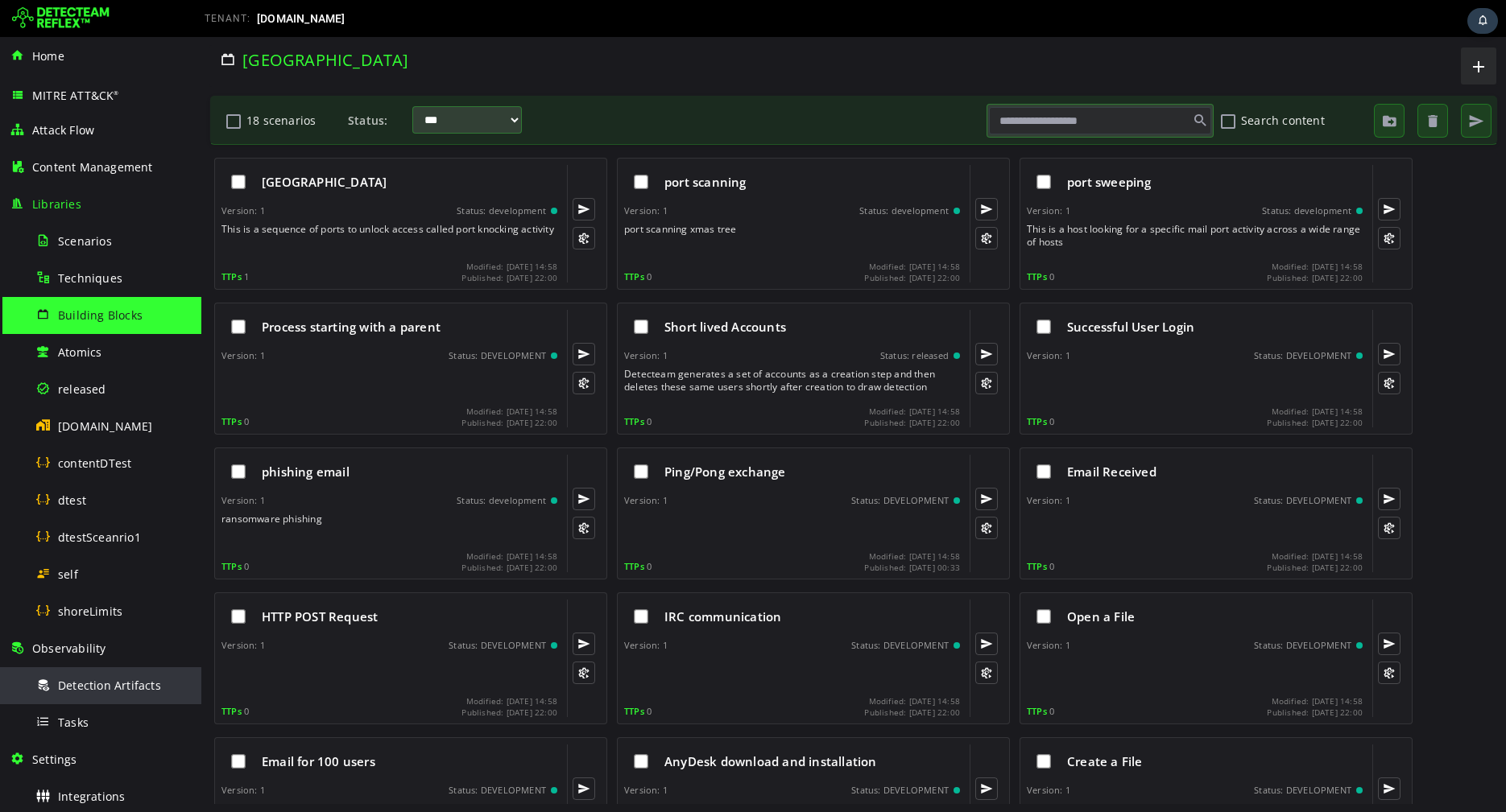
click at [83, 676] on div "Detection Artifacts" at bounding box center [114, 686] width 156 height 37
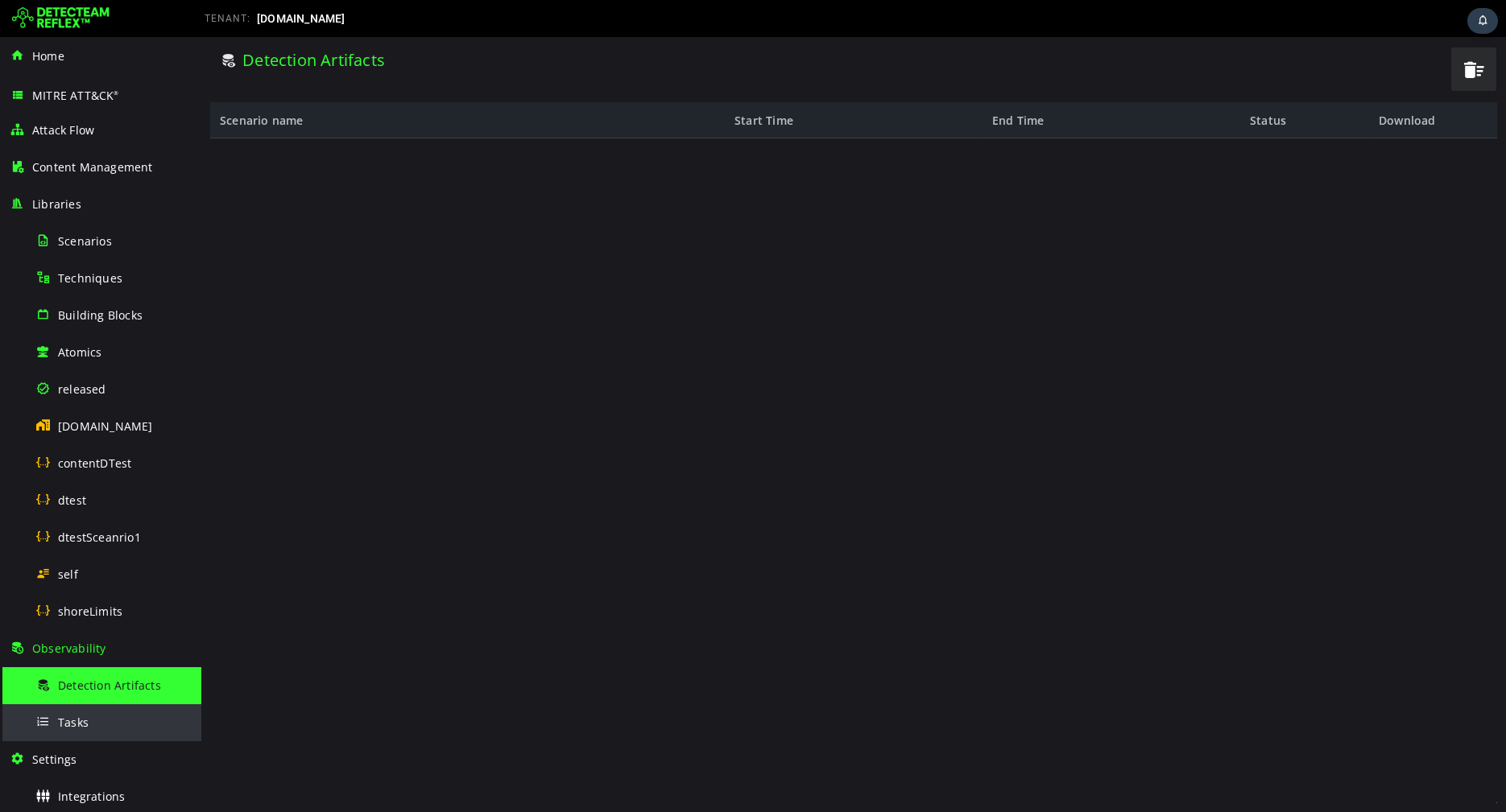
click at [74, 724] on span "Tasks" at bounding box center [73, 722] width 31 height 15
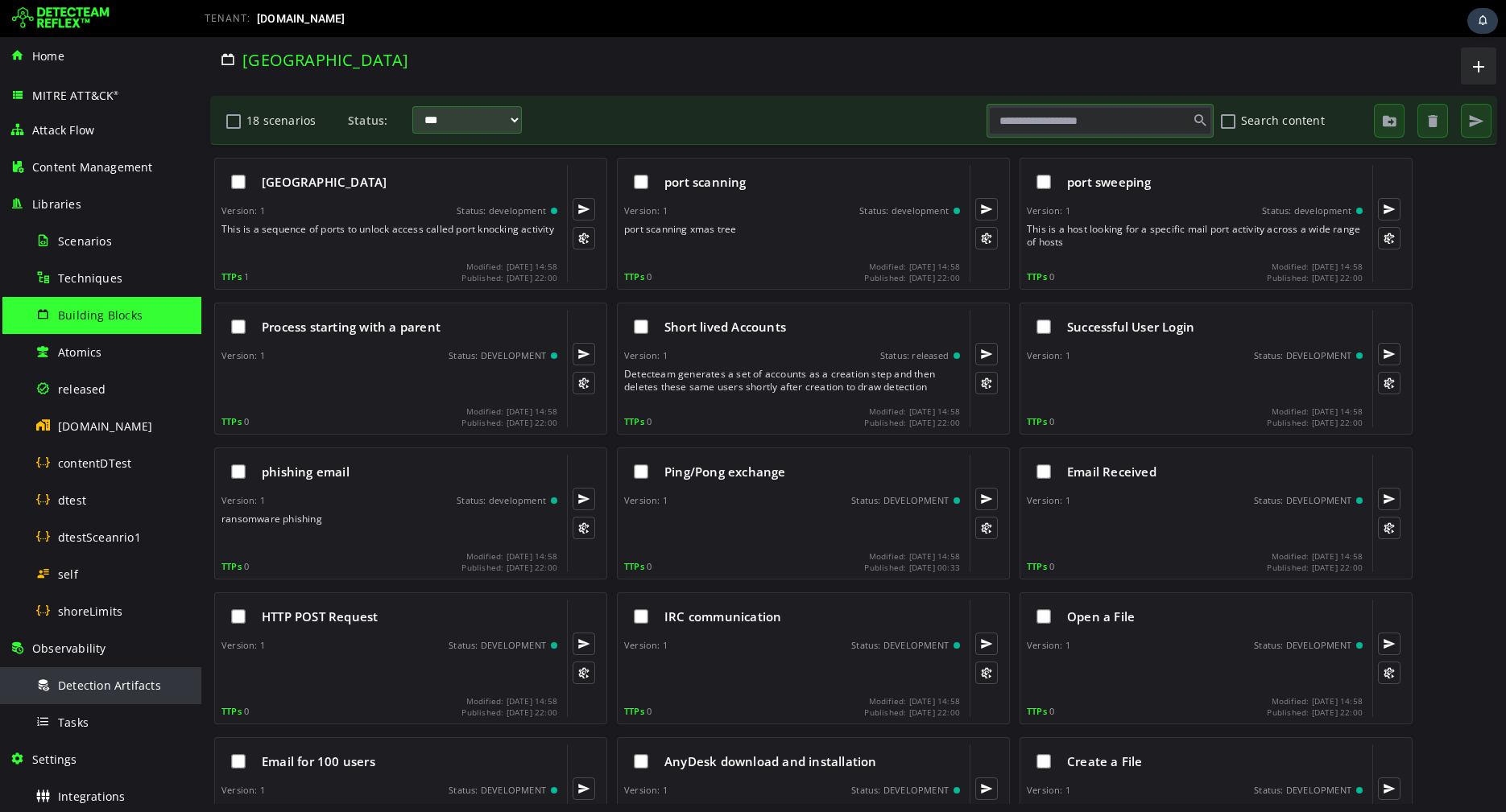
click at [87, 696] on div "Detection Artifacts" at bounding box center [114, 686] width 156 height 37
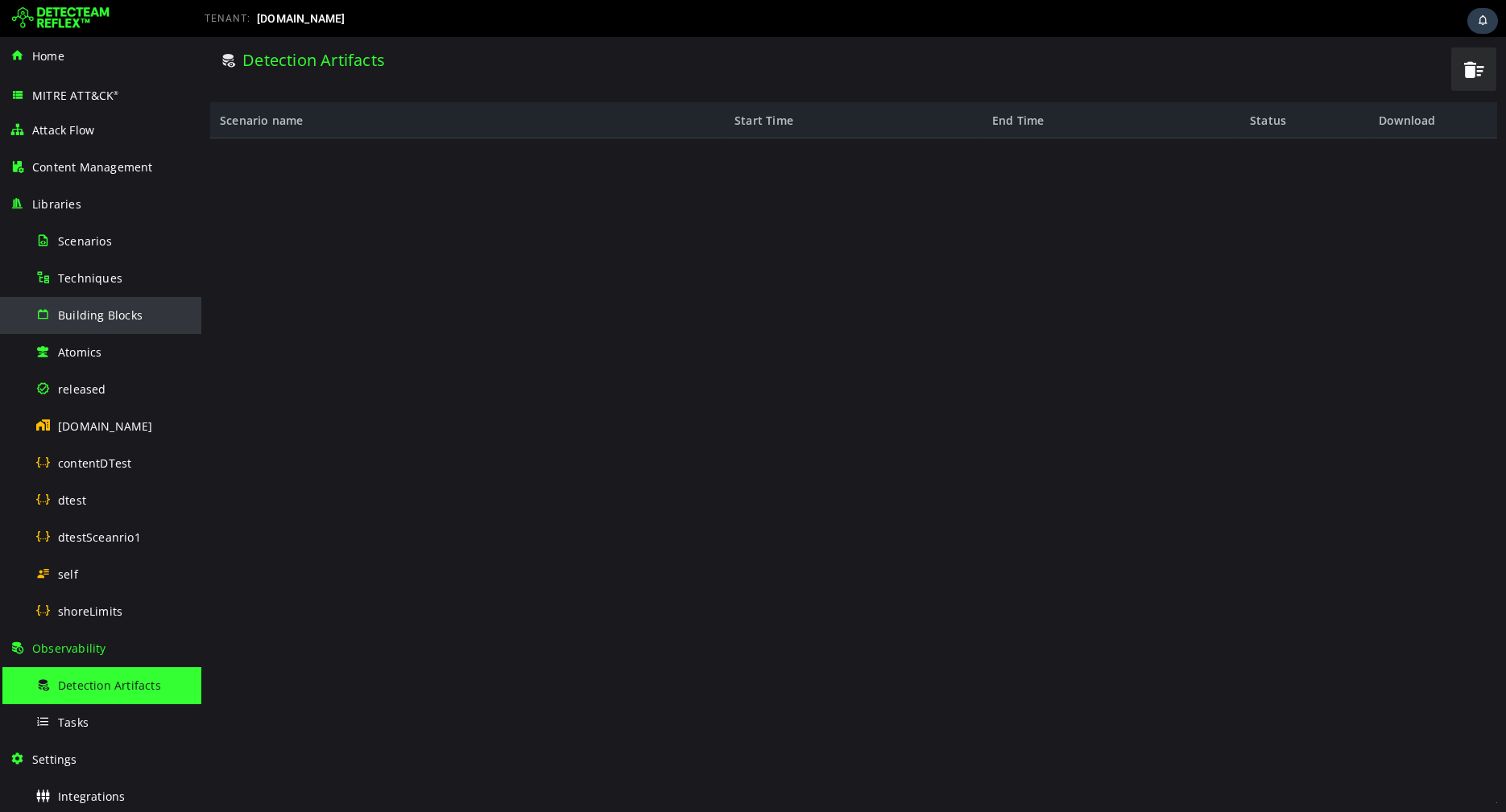
click at [98, 319] on span "Building Blocks" at bounding box center [101, 315] width 85 height 15
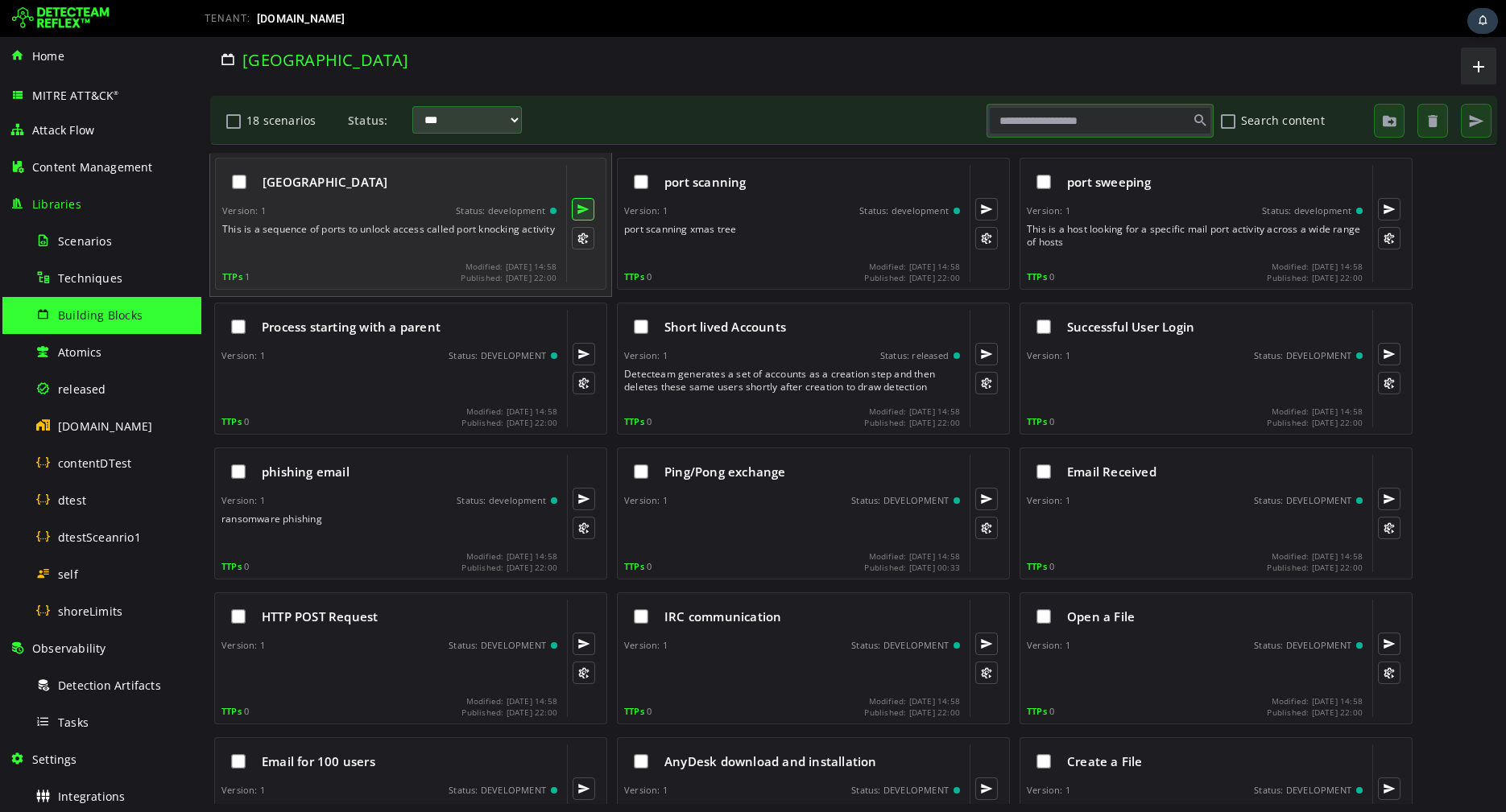
click at [582, 214] on button at bounding box center [582, 209] width 22 height 22
click at [587, 203] on button at bounding box center [582, 209] width 22 height 22
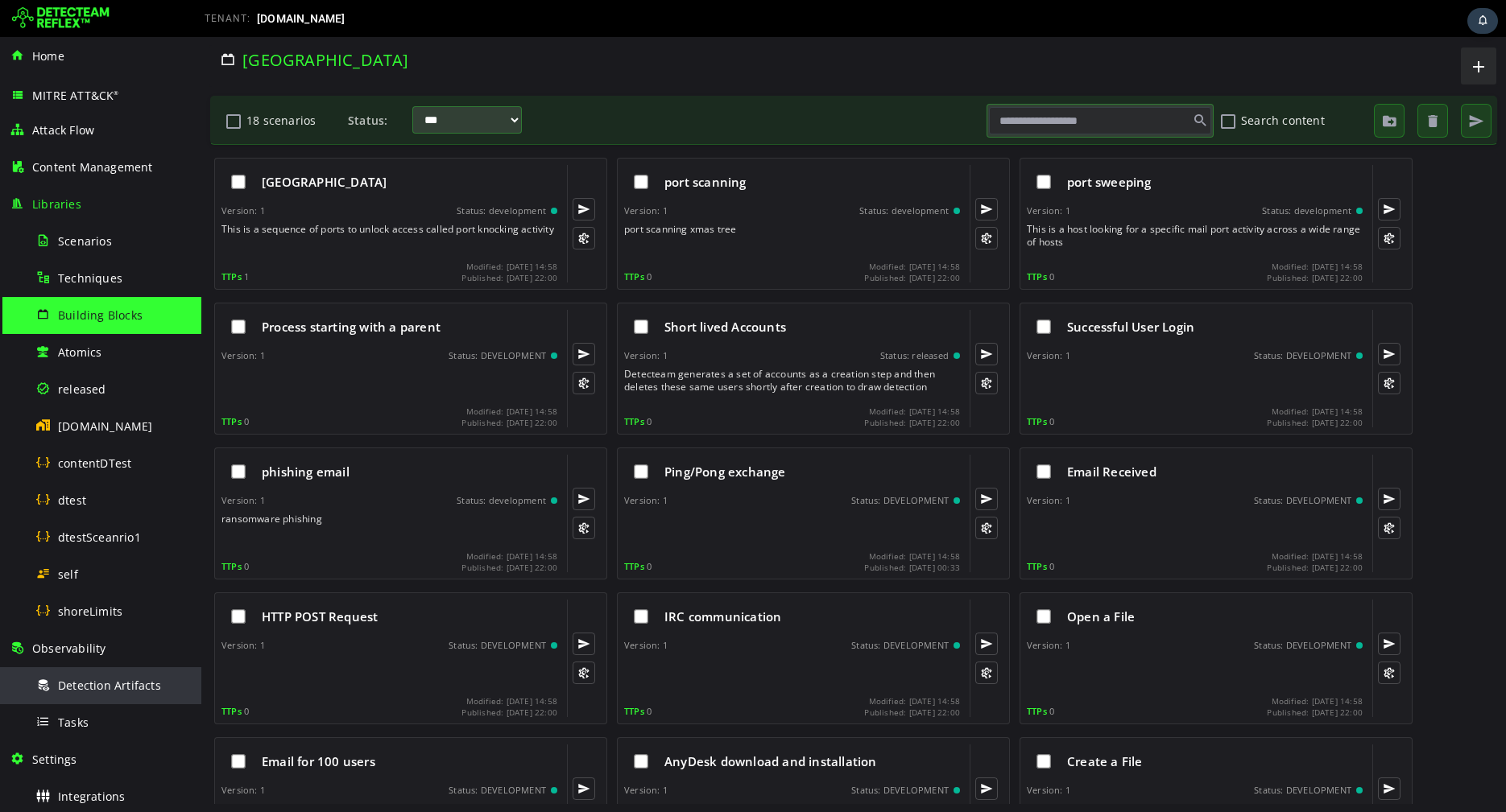
click at [85, 690] on span "Detection Artifacts" at bounding box center [110, 686] width 103 height 15
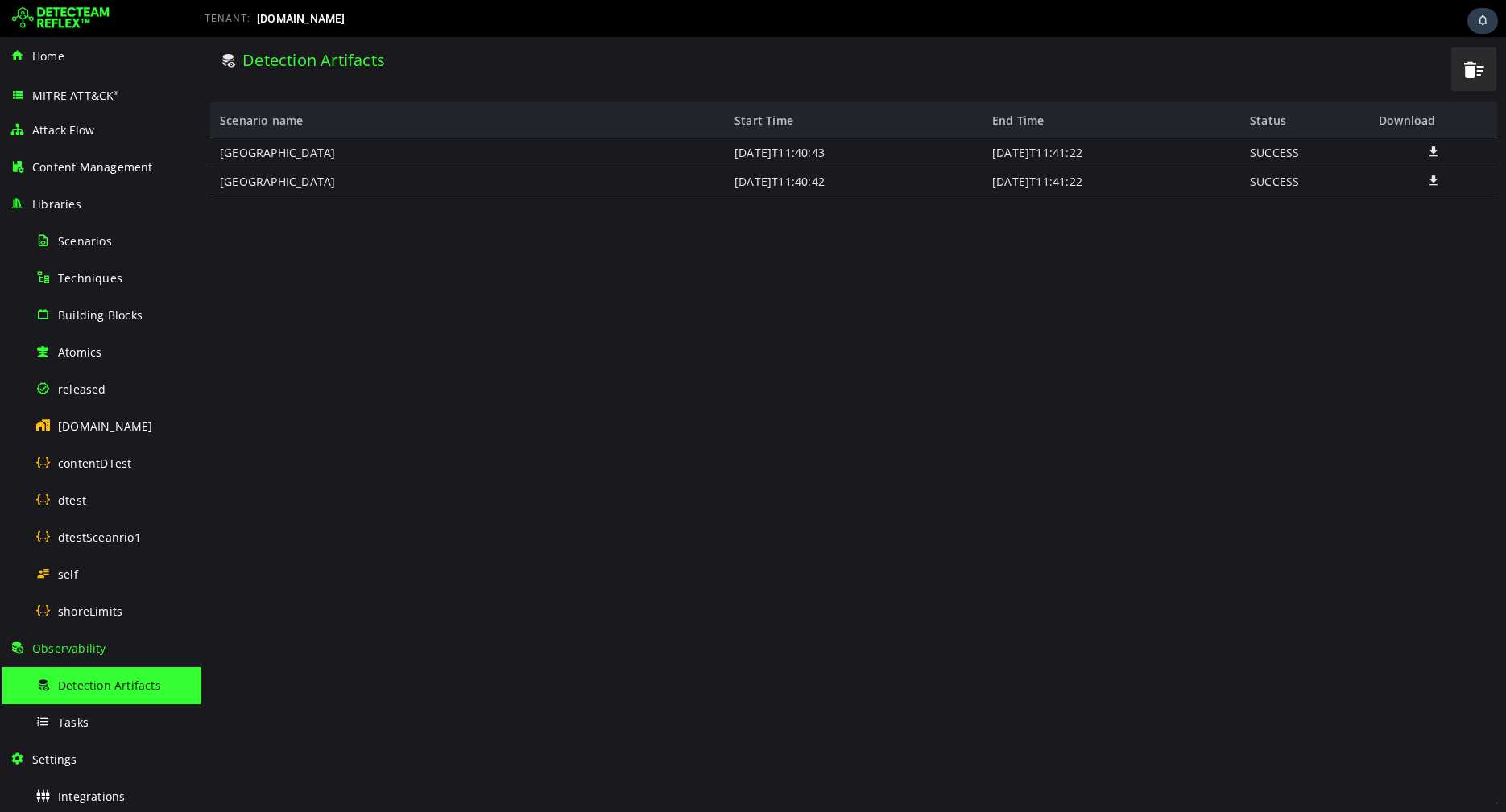
drag, startPoint x: 732, startPoint y: 157, endPoint x: 849, endPoint y: 162, distance: 117.1
click at [849, 162] on div "[DATE]T11:40:43" at bounding box center [854, 152] width 258 height 29
click at [1083, 158] on div "[DATE]T11:41:22" at bounding box center [1112, 152] width 258 height 29
drag, startPoint x: 1083, startPoint y: 158, endPoint x: 1116, endPoint y: 158, distance: 33.0
click at [1116, 158] on div "[DATE]T11:41:22" at bounding box center [1112, 152] width 258 height 29
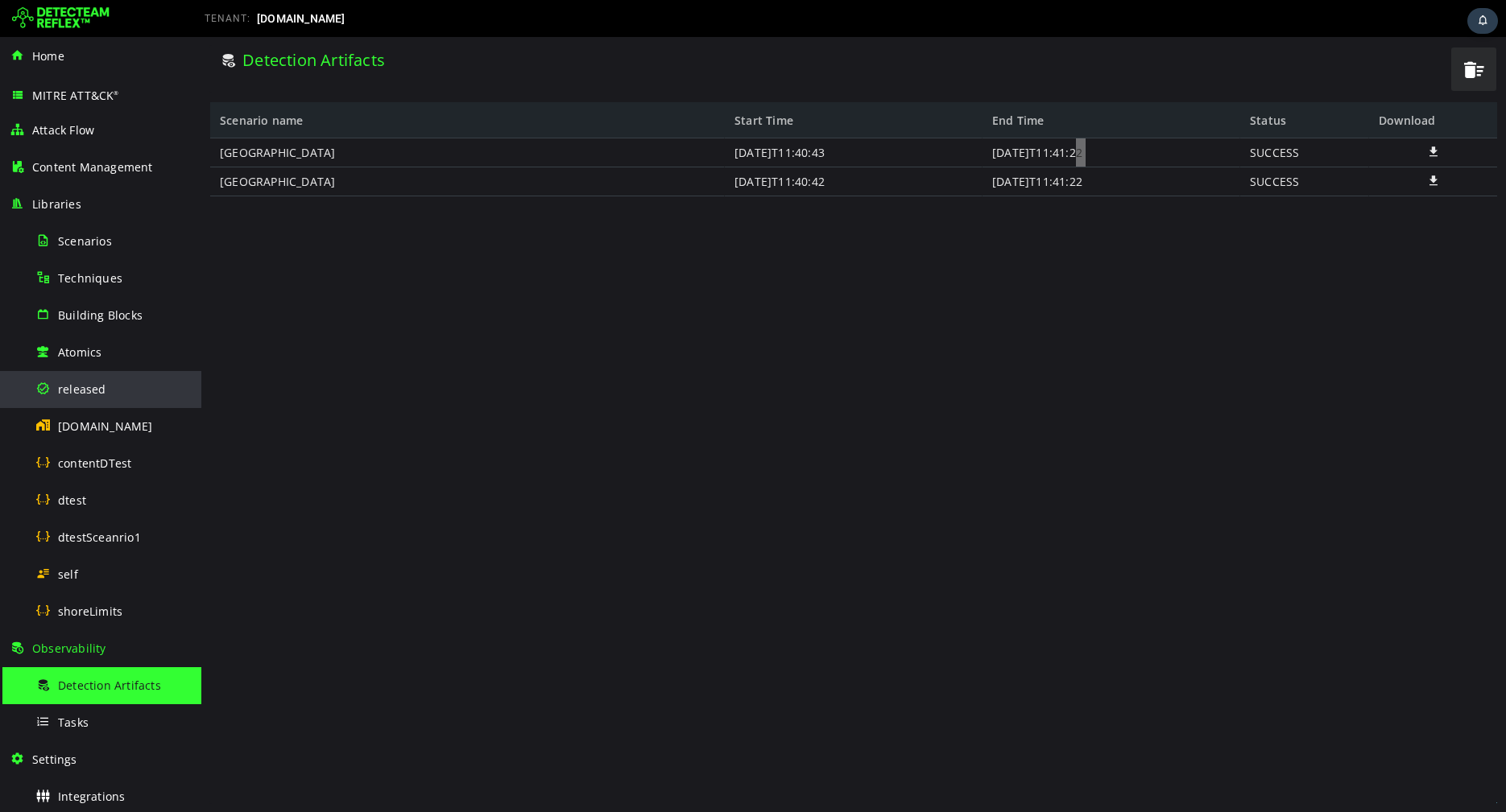
click at [62, 374] on div "released" at bounding box center [114, 389] width 156 height 37
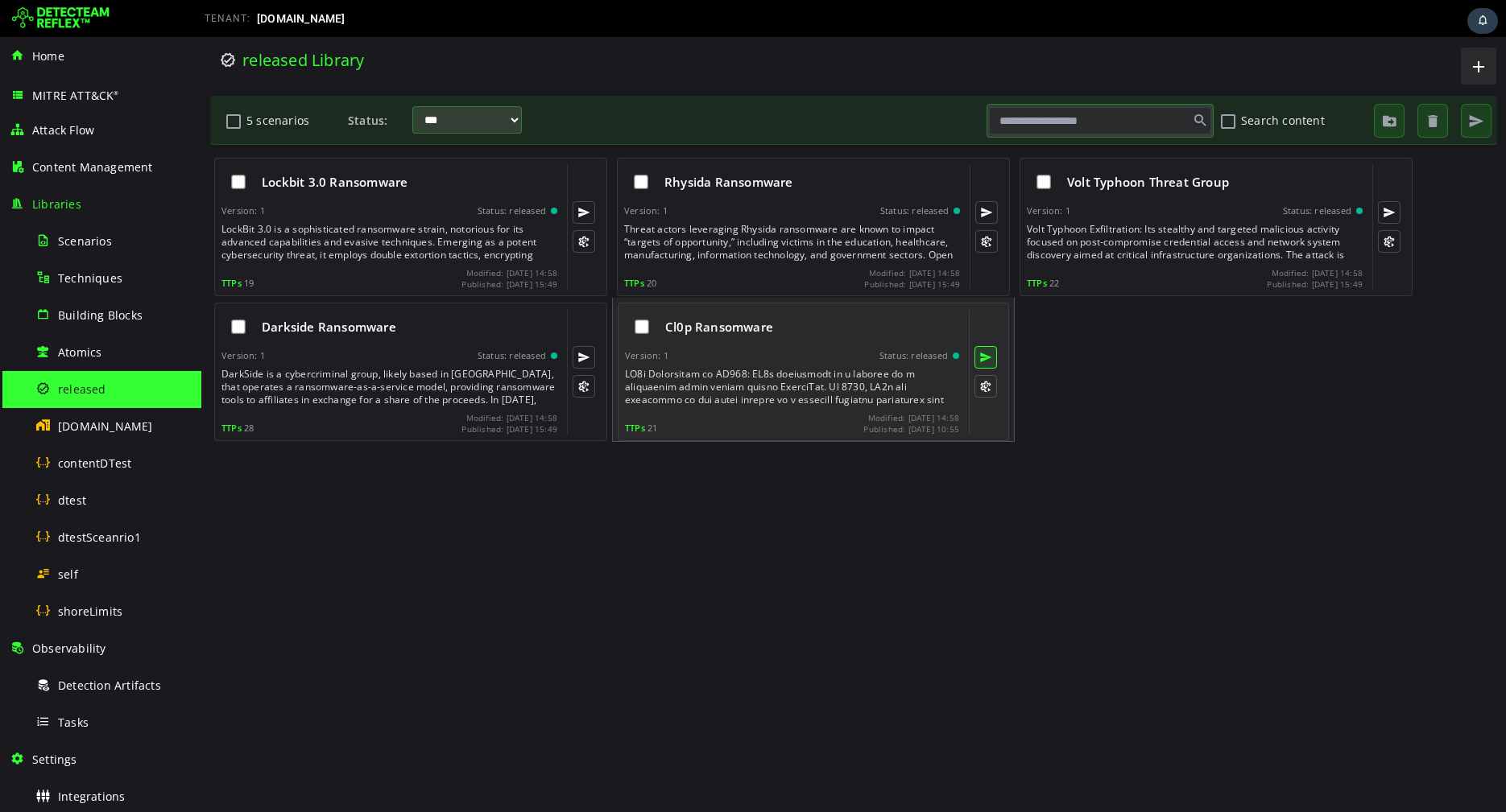
click at [993, 358] on button at bounding box center [985, 357] width 22 height 22
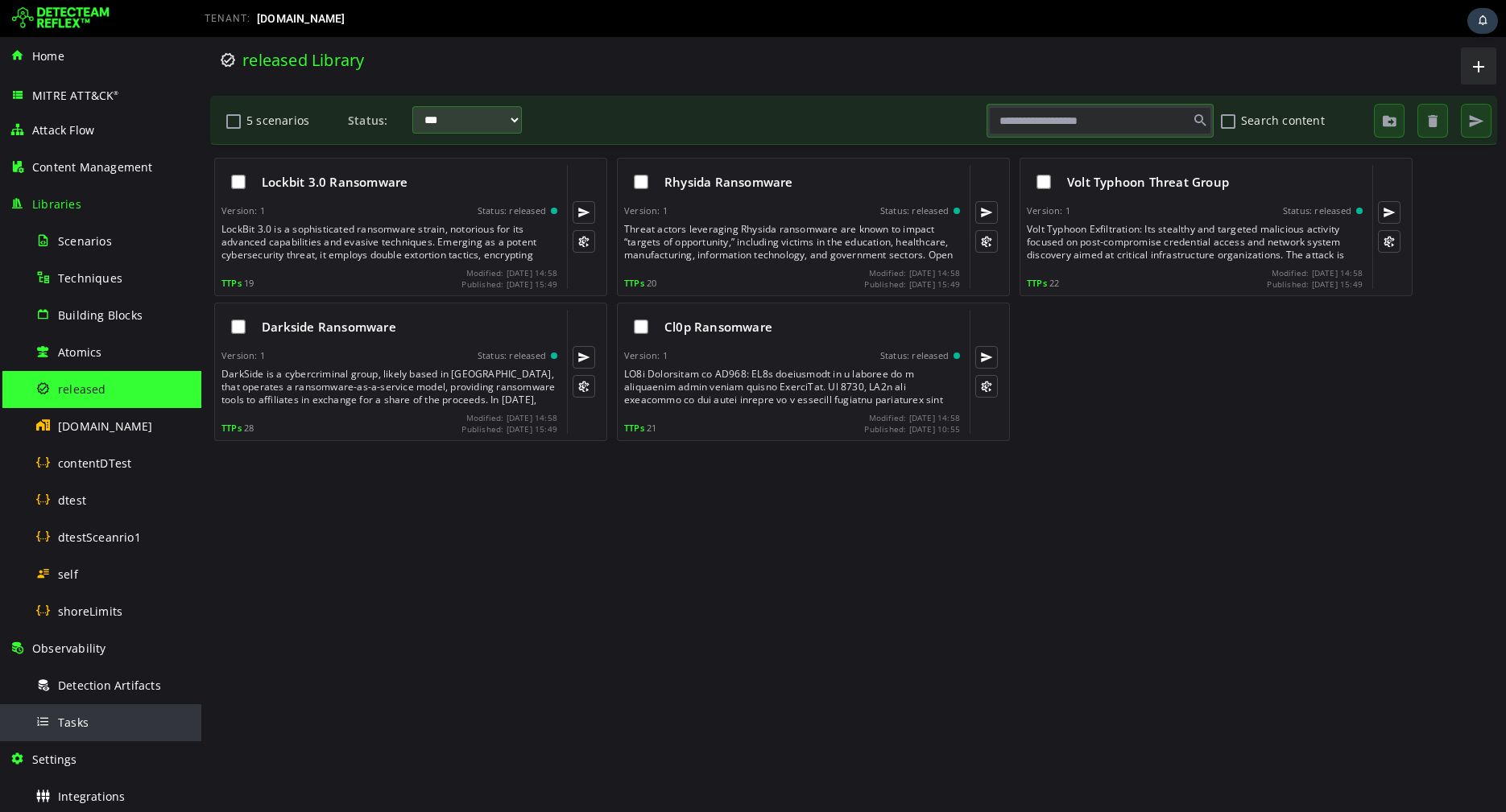
click at [101, 720] on div "Tasks" at bounding box center [114, 723] width 156 height 37
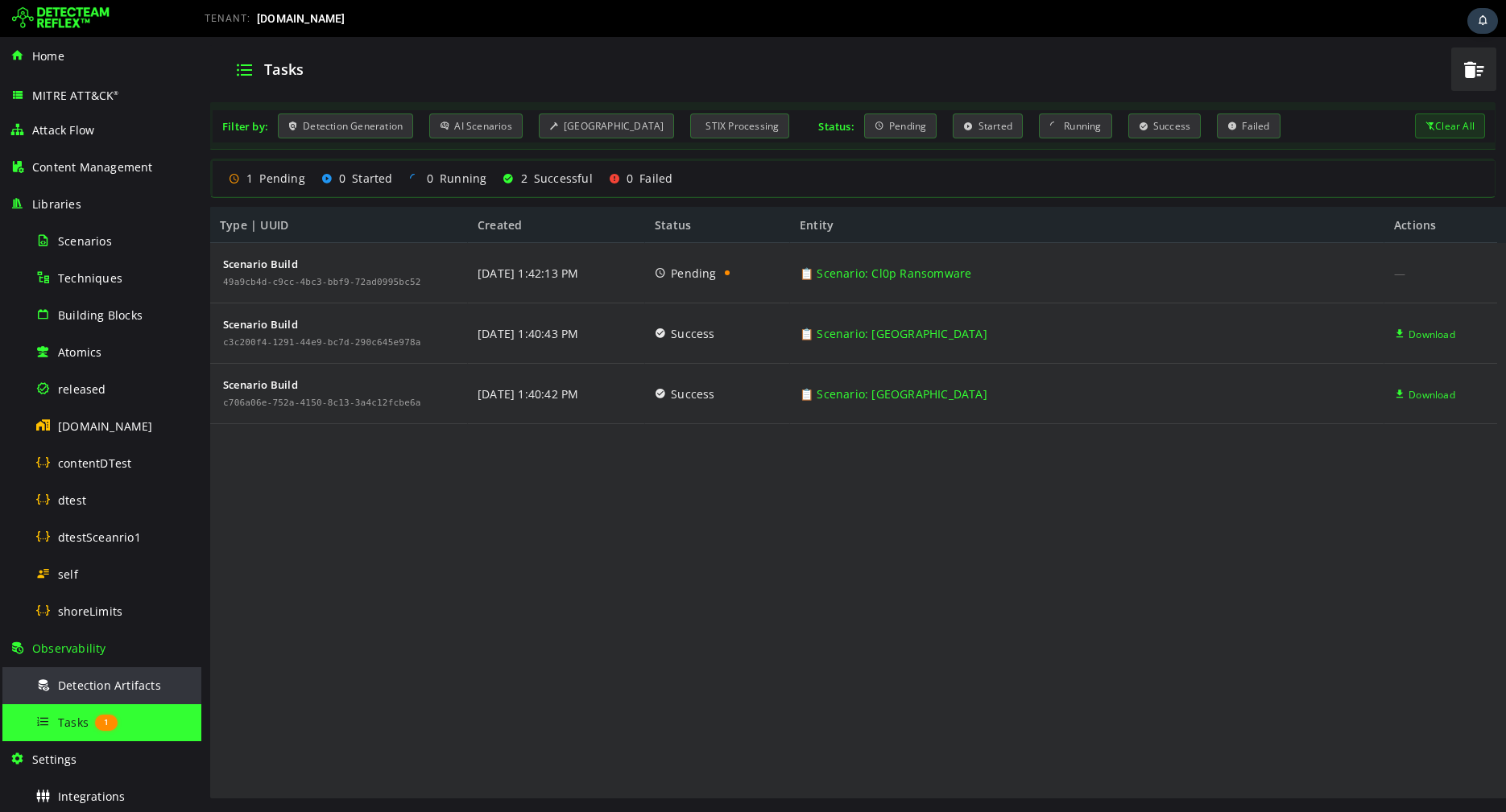
click at [94, 691] on span "Detection Artifacts" at bounding box center [110, 686] width 103 height 15
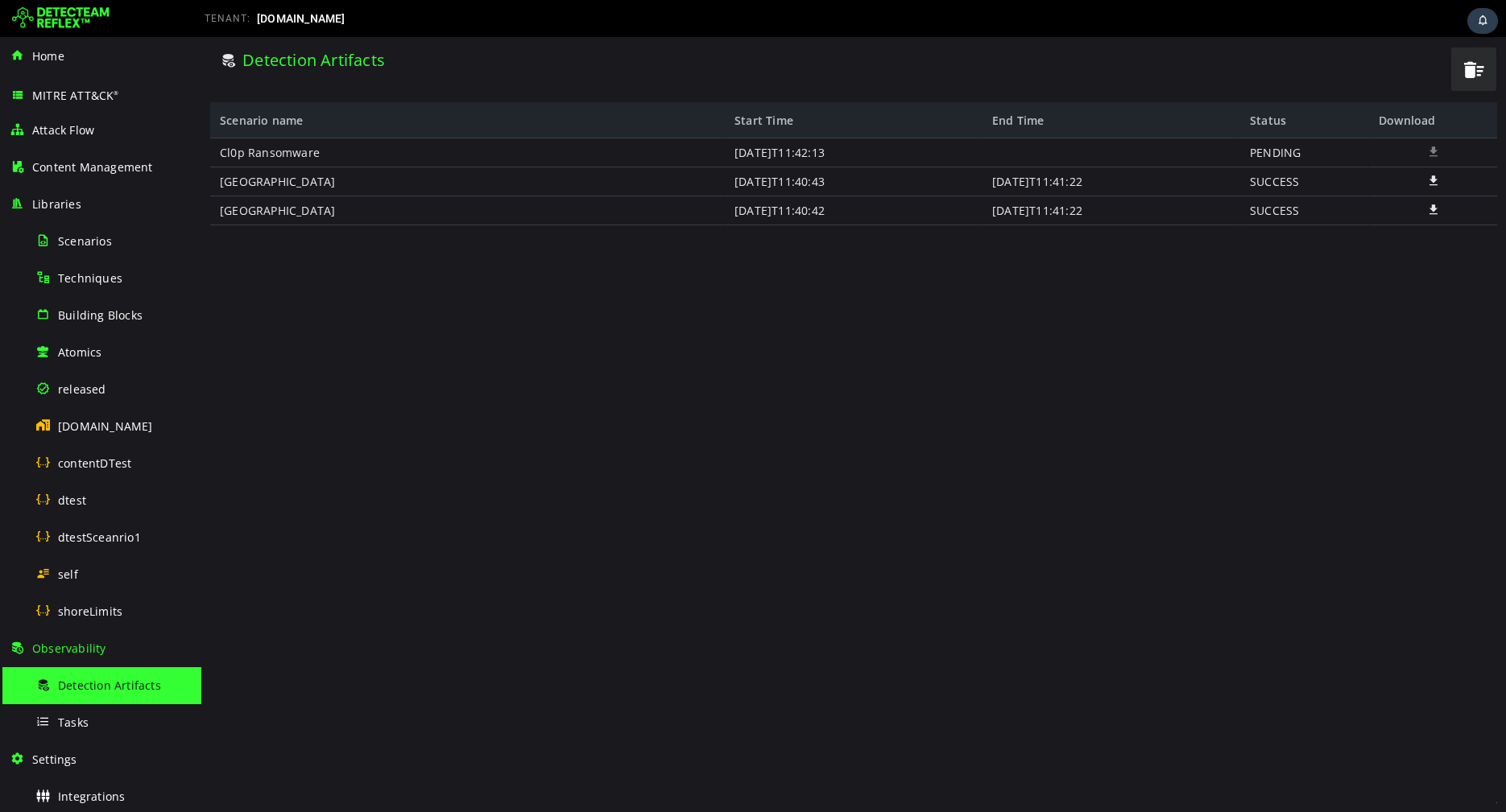
click at [64, 16] on img at bounding box center [61, 18] width 97 height 26
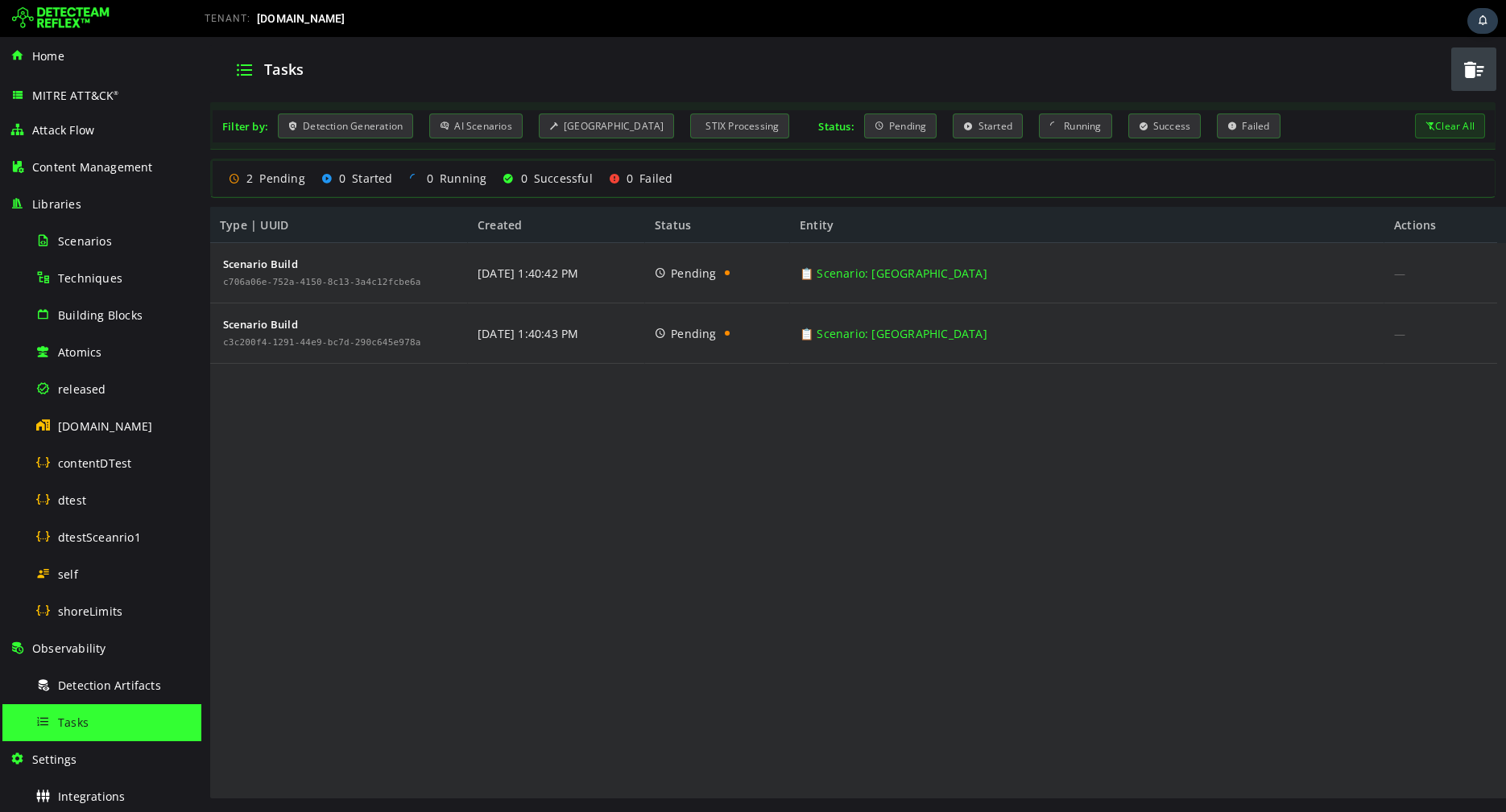
click at [559, 449] on div "Scenario Build c706a06e-752a-4150-8c13-3a4c12fcbe6a Scenario Build c3c200f4-129…" at bounding box center [854, 522] width 1286 height 557
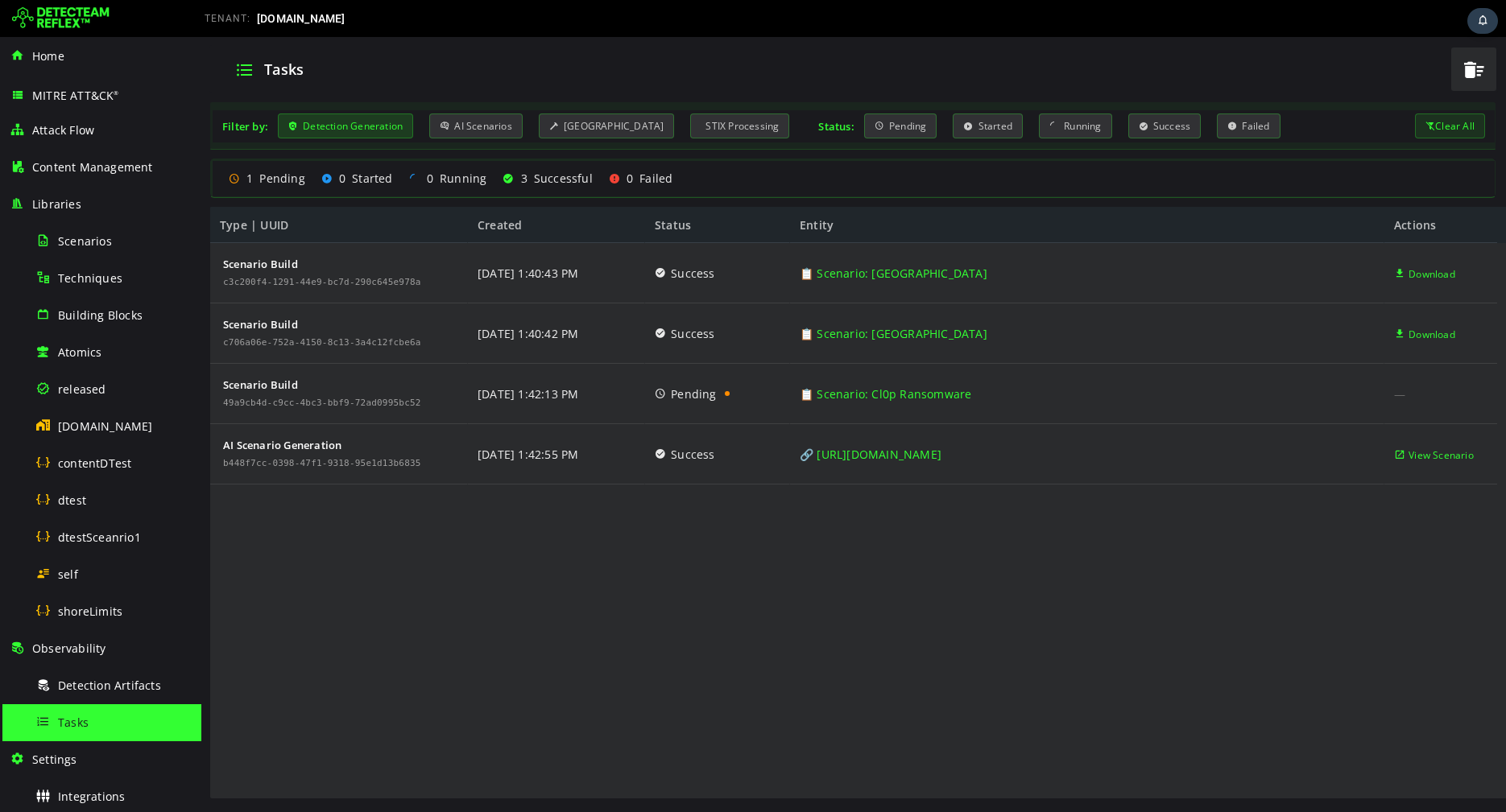
click at [396, 123] on div "Detection Generation" at bounding box center [345, 126] width 136 height 25
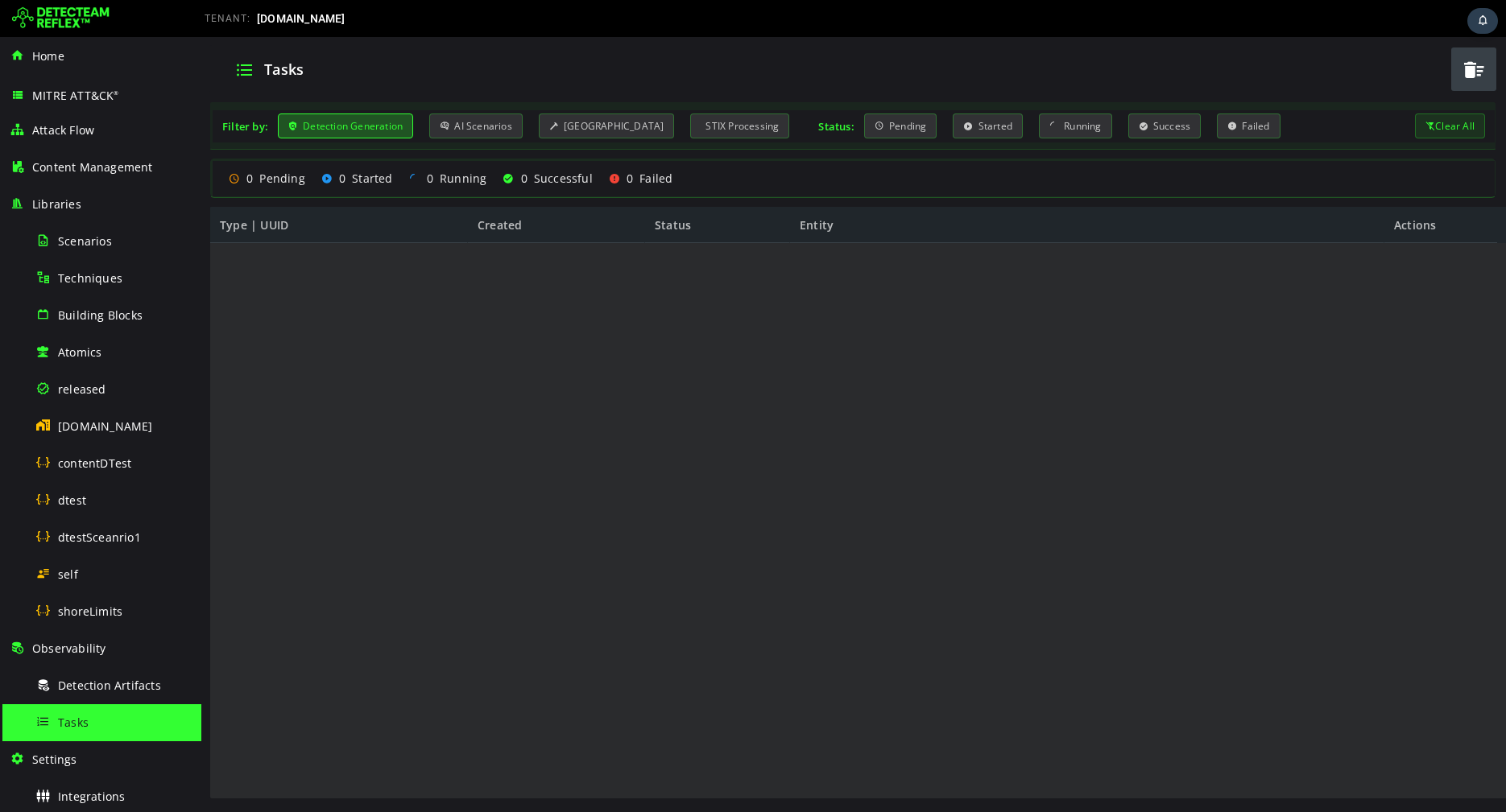
click at [387, 130] on div "Detection Generation" at bounding box center [345, 126] width 136 height 25
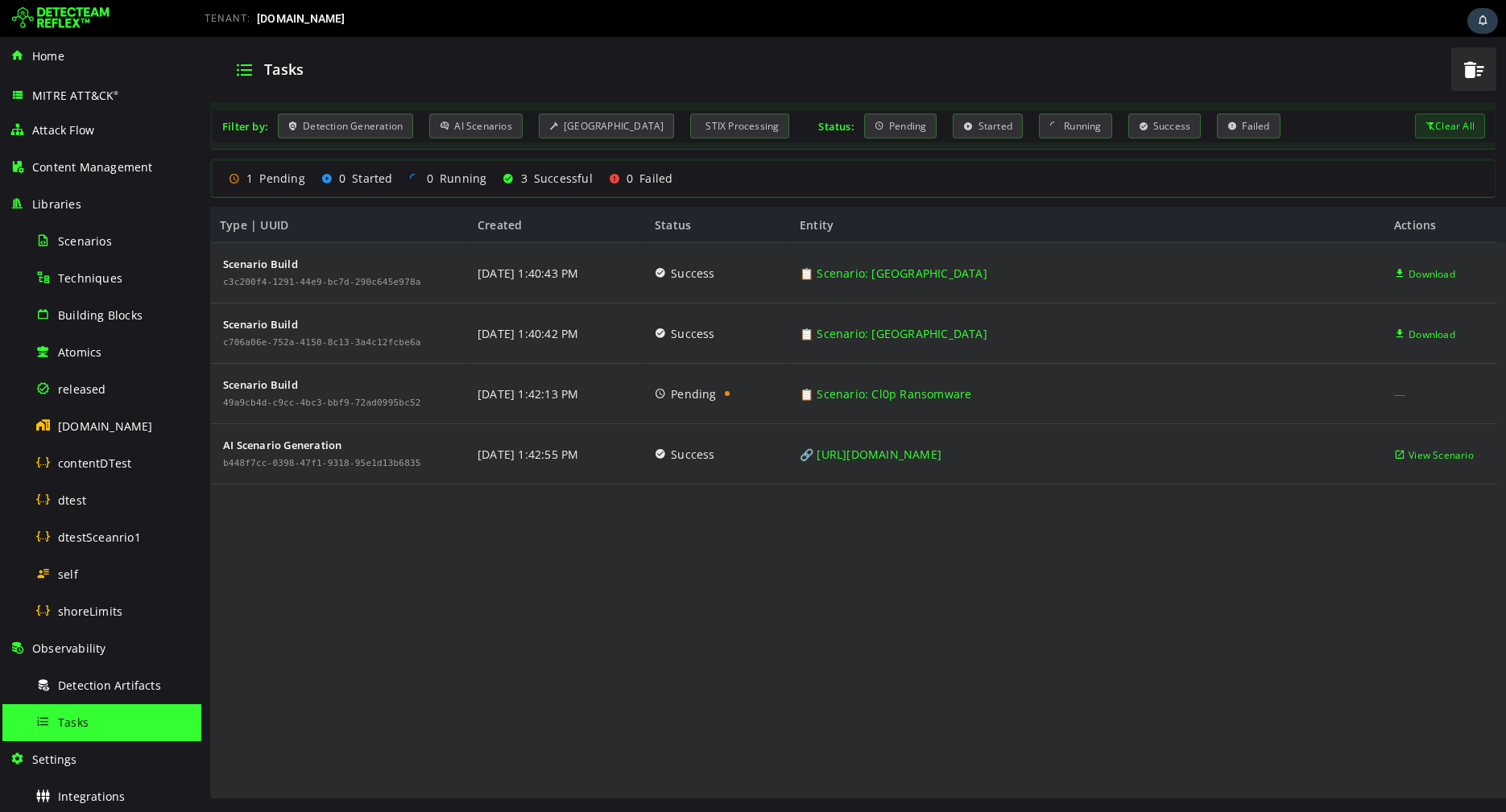
click at [425, 136] on div "Filter by: Detection Generation AI Scenarios Scenario Building STIX Processing …" at bounding box center [853, 126] width 1262 height 25
click at [437, 134] on div "AI Scenarios" at bounding box center [476, 126] width 93 height 25
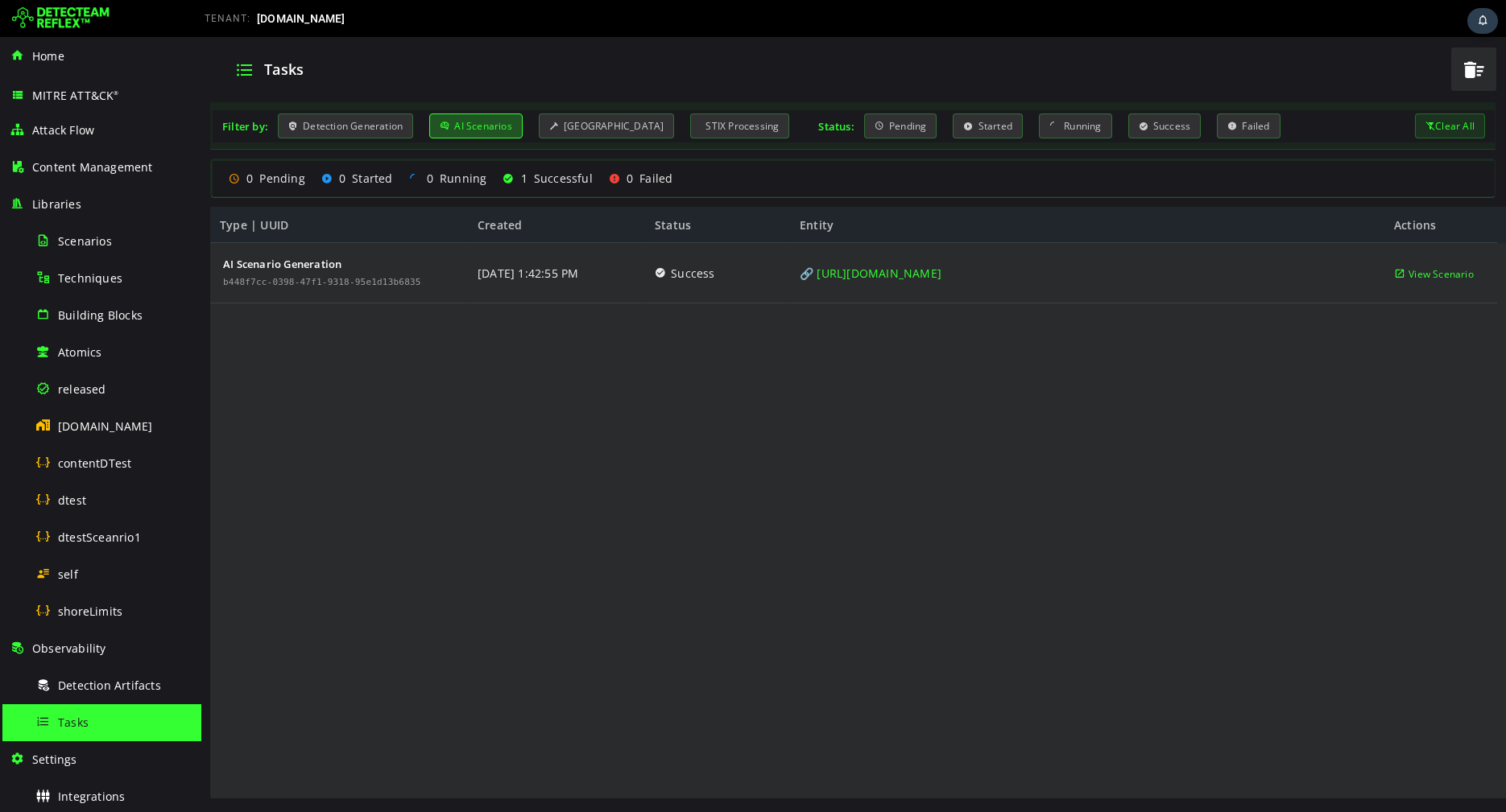
click at [437, 134] on div "AI Scenarios" at bounding box center [476, 126] width 93 height 25
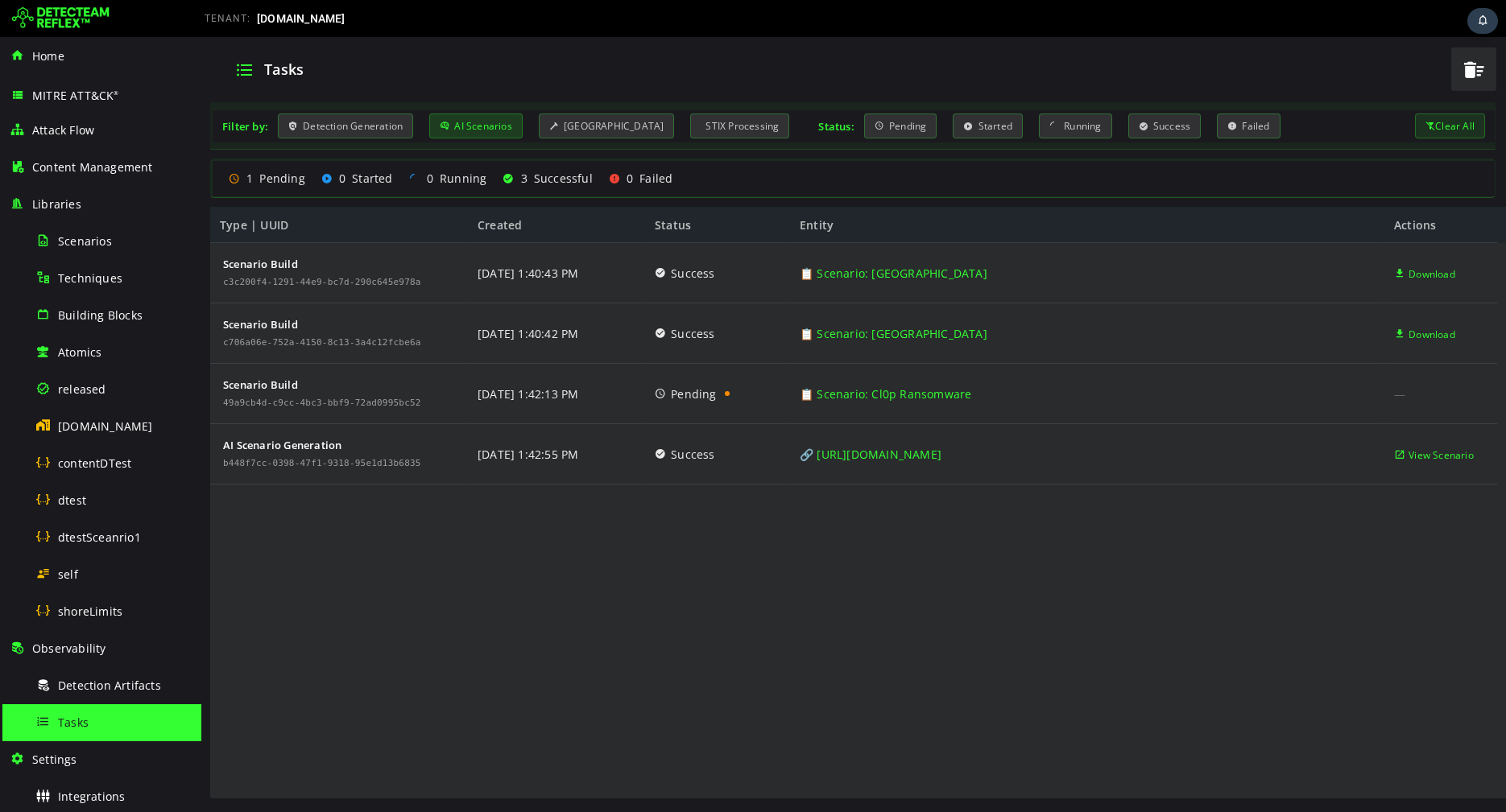
click at [437, 134] on div "AI Scenarios" at bounding box center [476, 126] width 93 height 25
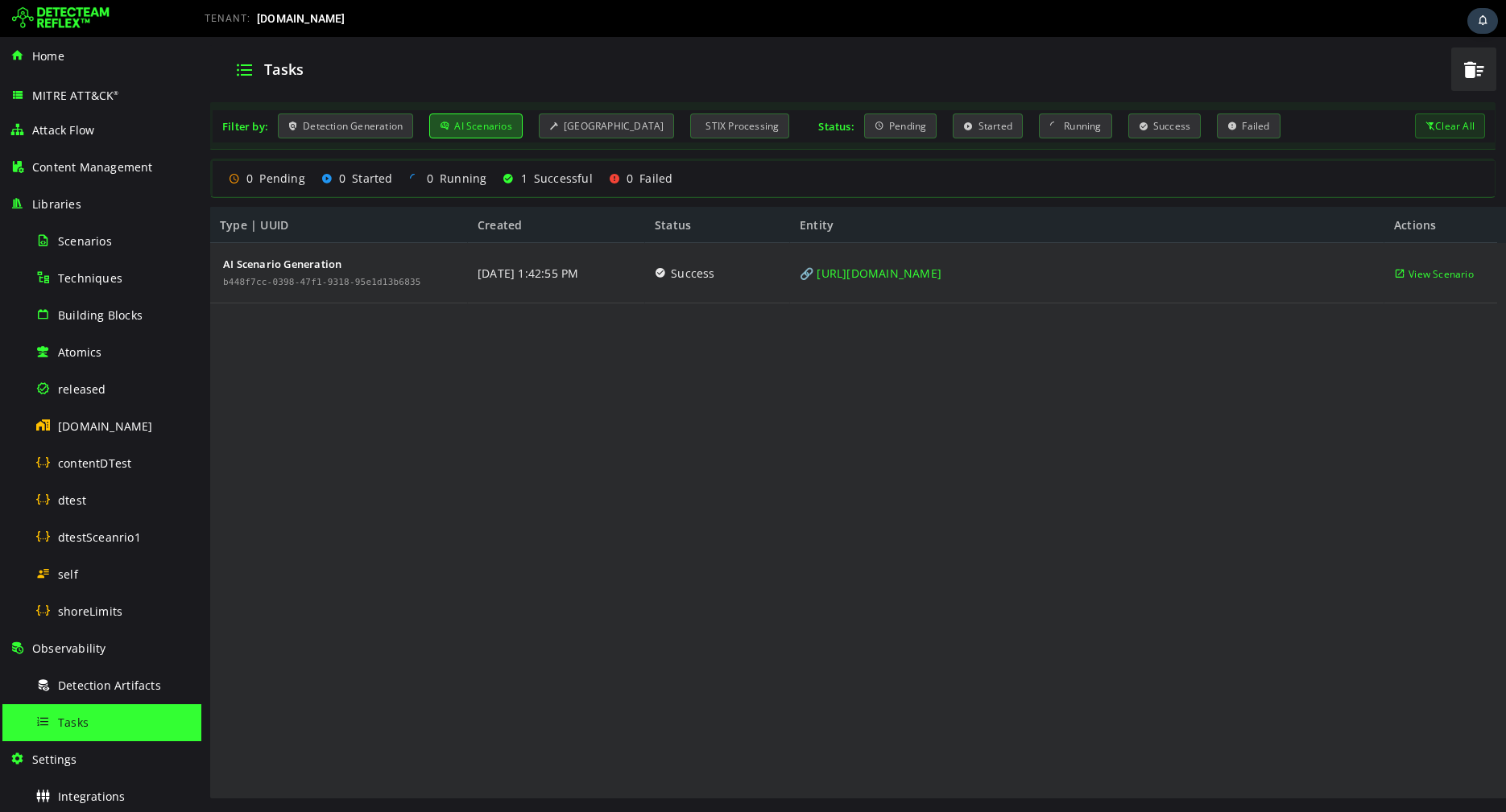
click at [437, 134] on div "AI Scenarios" at bounding box center [476, 126] width 93 height 25
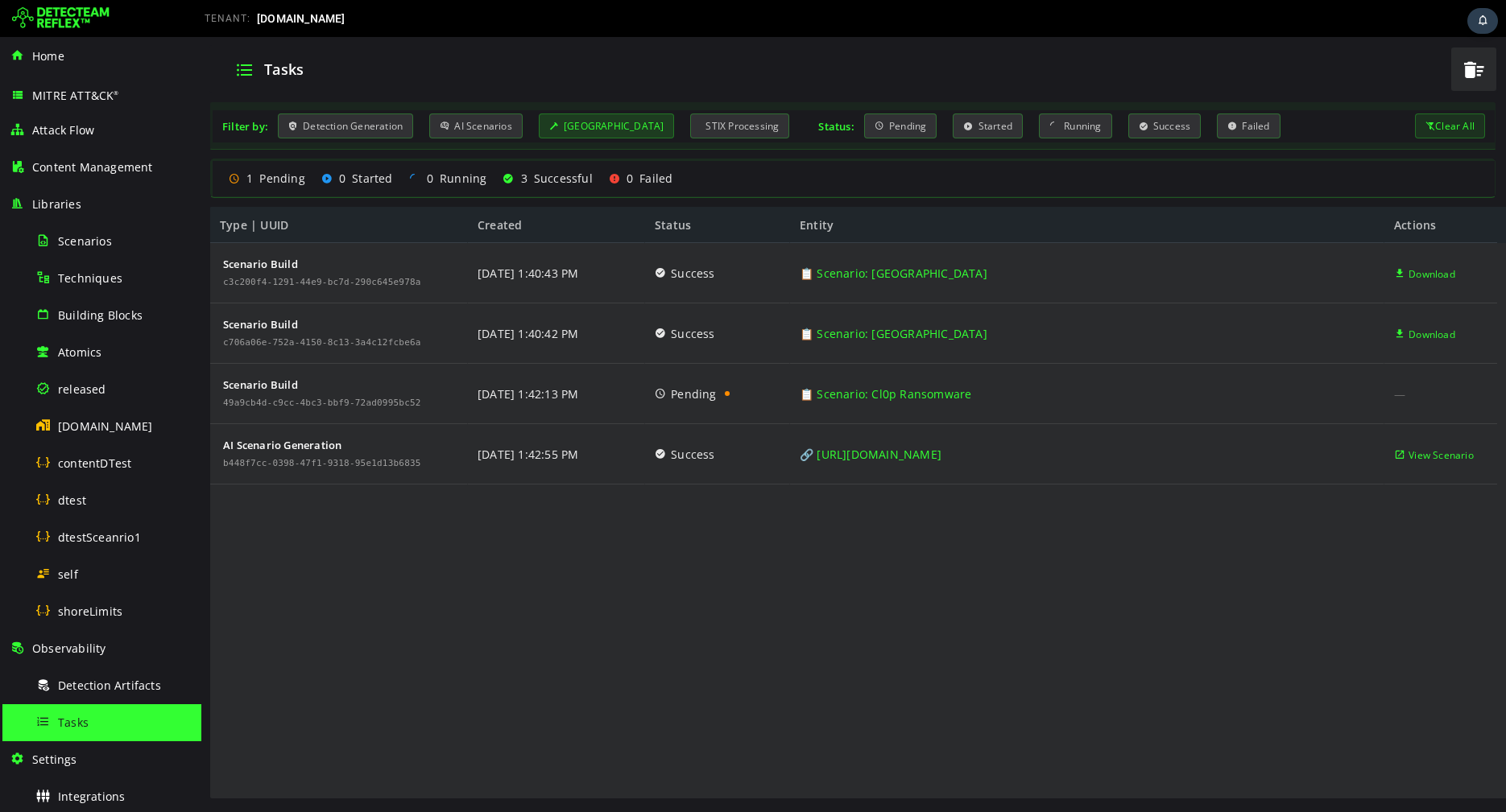
click at [592, 125] on div "[GEOGRAPHIC_DATA]" at bounding box center [607, 126] width 136 height 25
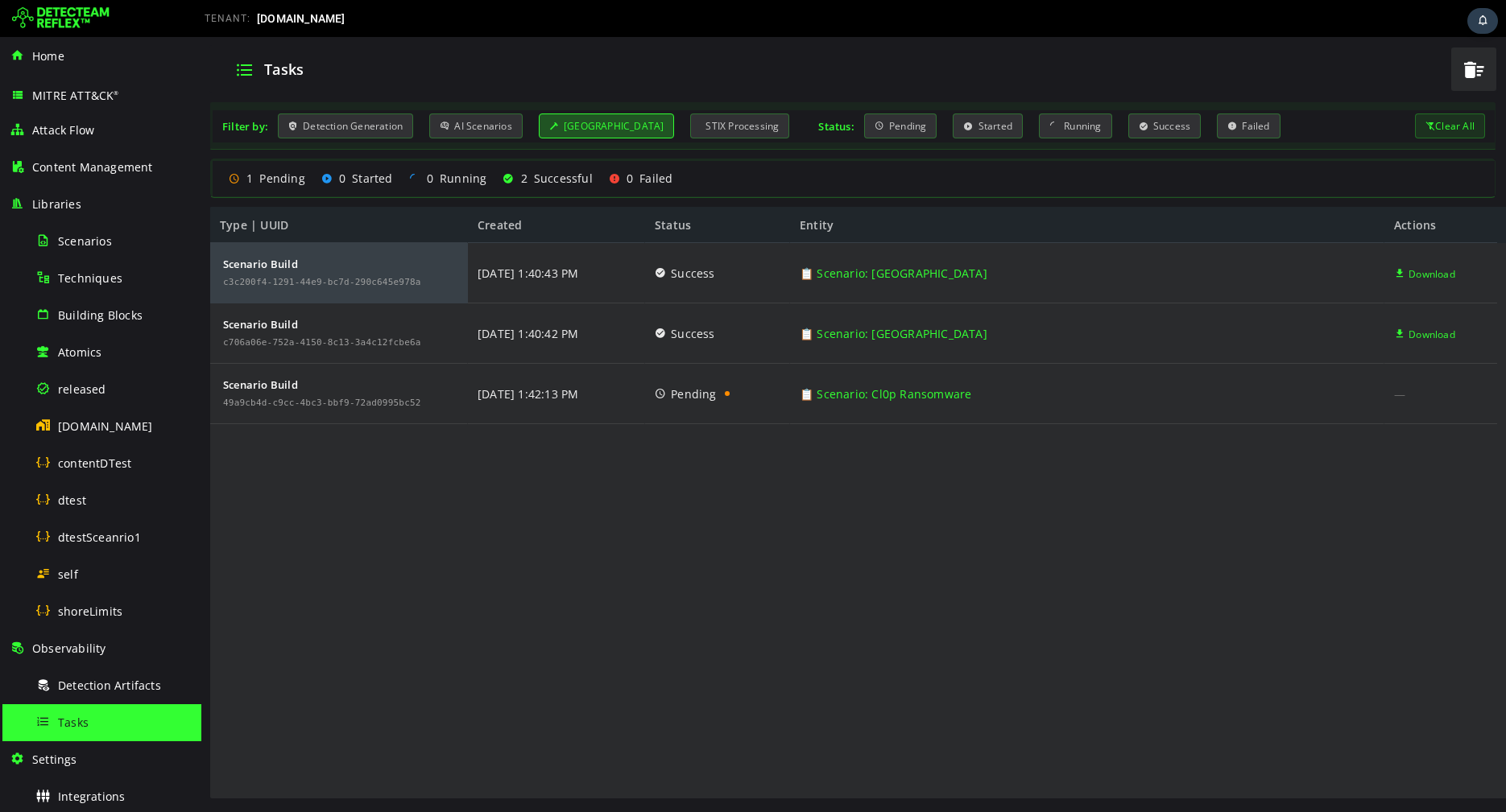
click at [578, 526] on div "Scenario Build c3c200f4-1291-44e9-bc7d-290c645e978a Scenario Build c706a06e-752…" at bounding box center [854, 522] width 1286 height 557
click at [400, 456] on div "Scenario Build c3c200f4-1291-44e9-bc7d-290c645e978a Scenario Build c706a06e-752…" at bounding box center [854, 522] width 1286 height 557
click at [547, 577] on div "Scenario Build c3c200f4-1291-44e9-bc7d-290c645e978a Scenario Build c706a06e-752…" at bounding box center [854, 522] width 1286 height 557
click at [498, 537] on div "Scenario Build c3c200f4-1291-44e9-bc7d-290c645e978a Scenario Build c706a06e-752…" at bounding box center [854, 522] width 1286 height 557
click at [558, 130] on div "[GEOGRAPHIC_DATA]" at bounding box center [607, 126] width 136 height 25
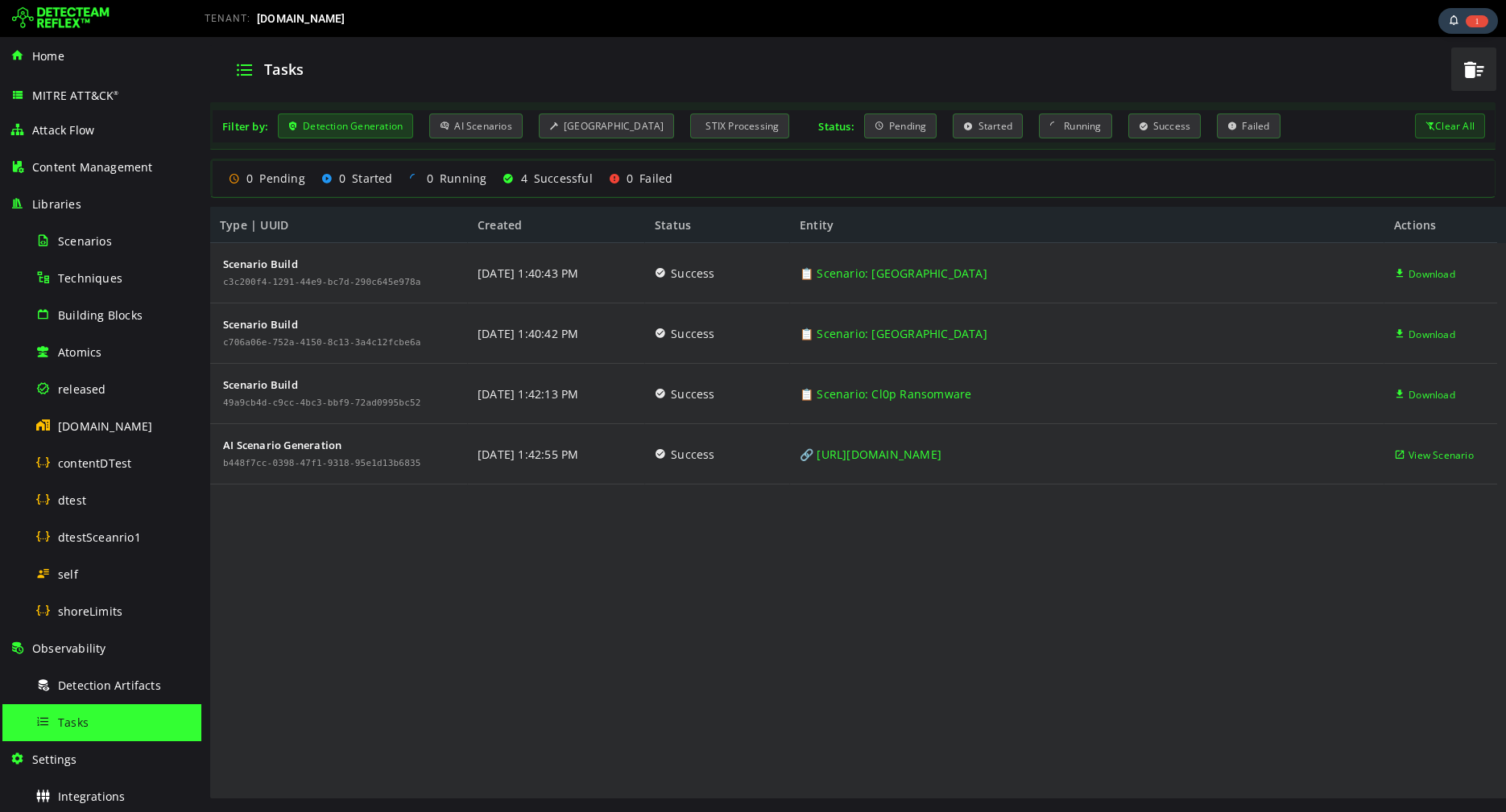
click at [396, 127] on div "Detection Generation" at bounding box center [345, 126] width 136 height 25
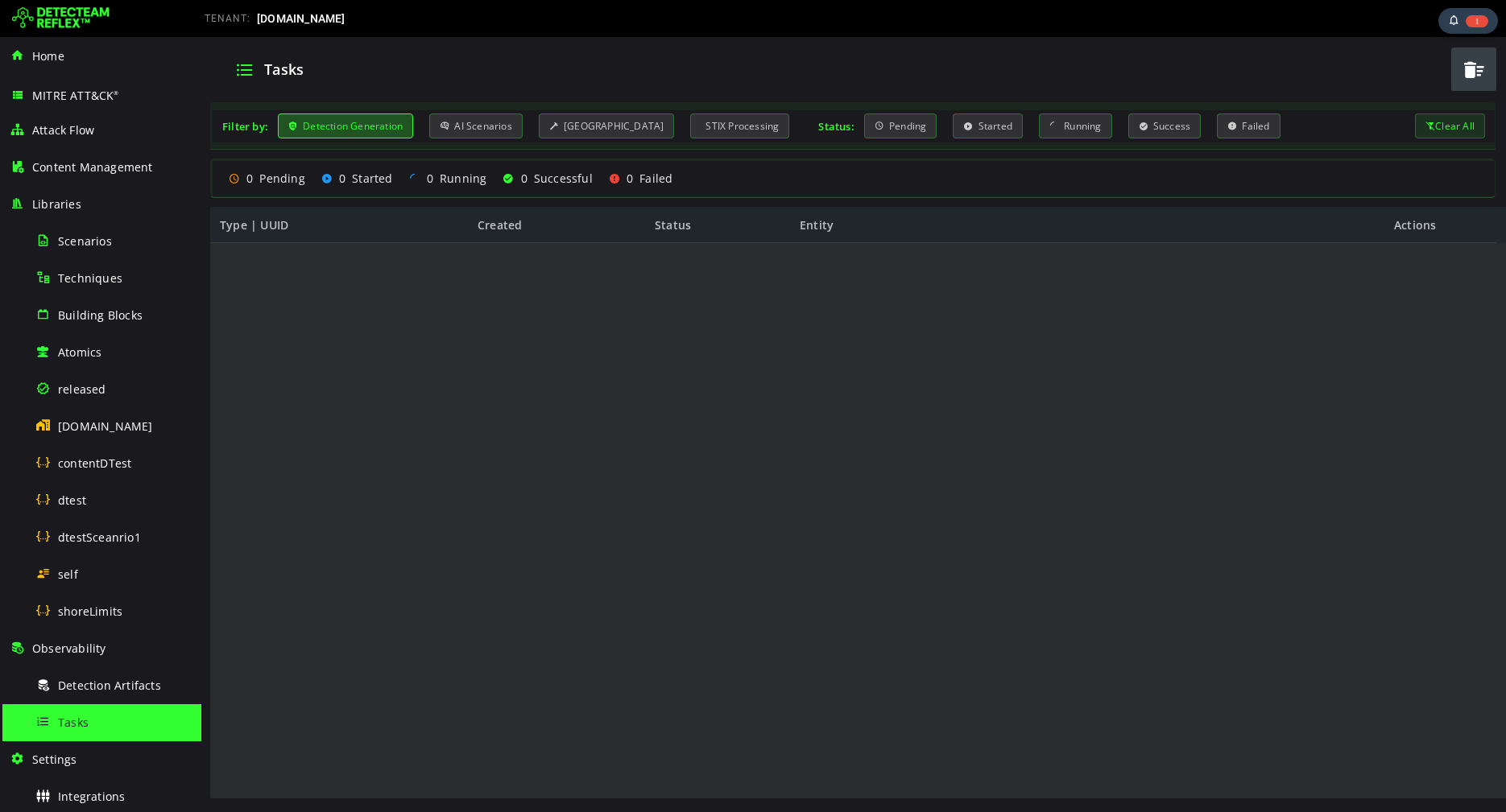
click at [396, 127] on div "Detection Generation" at bounding box center [345, 126] width 136 height 25
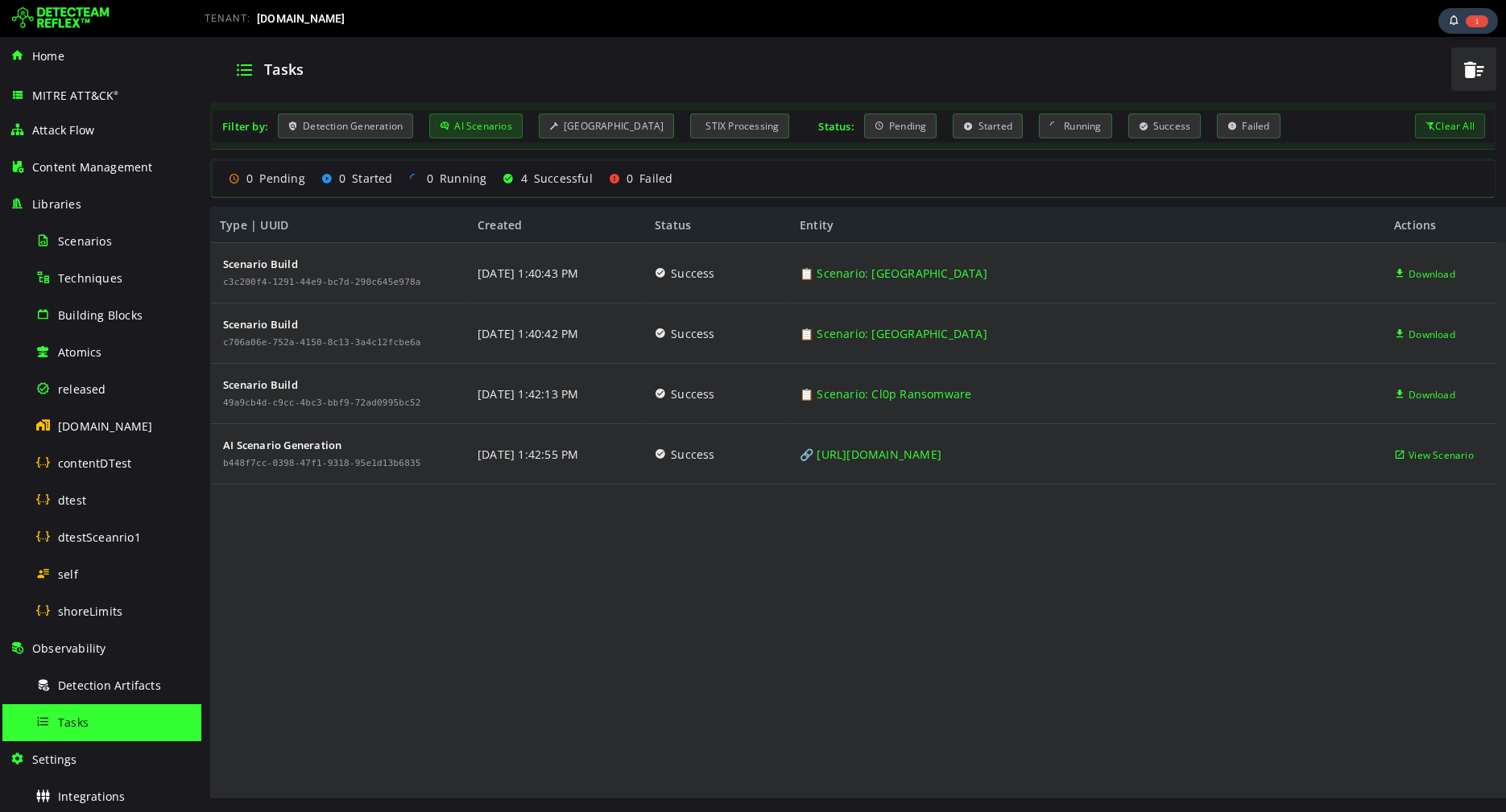
click at [472, 116] on div "AI Scenarios" at bounding box center [476, 126] width 93 height 25
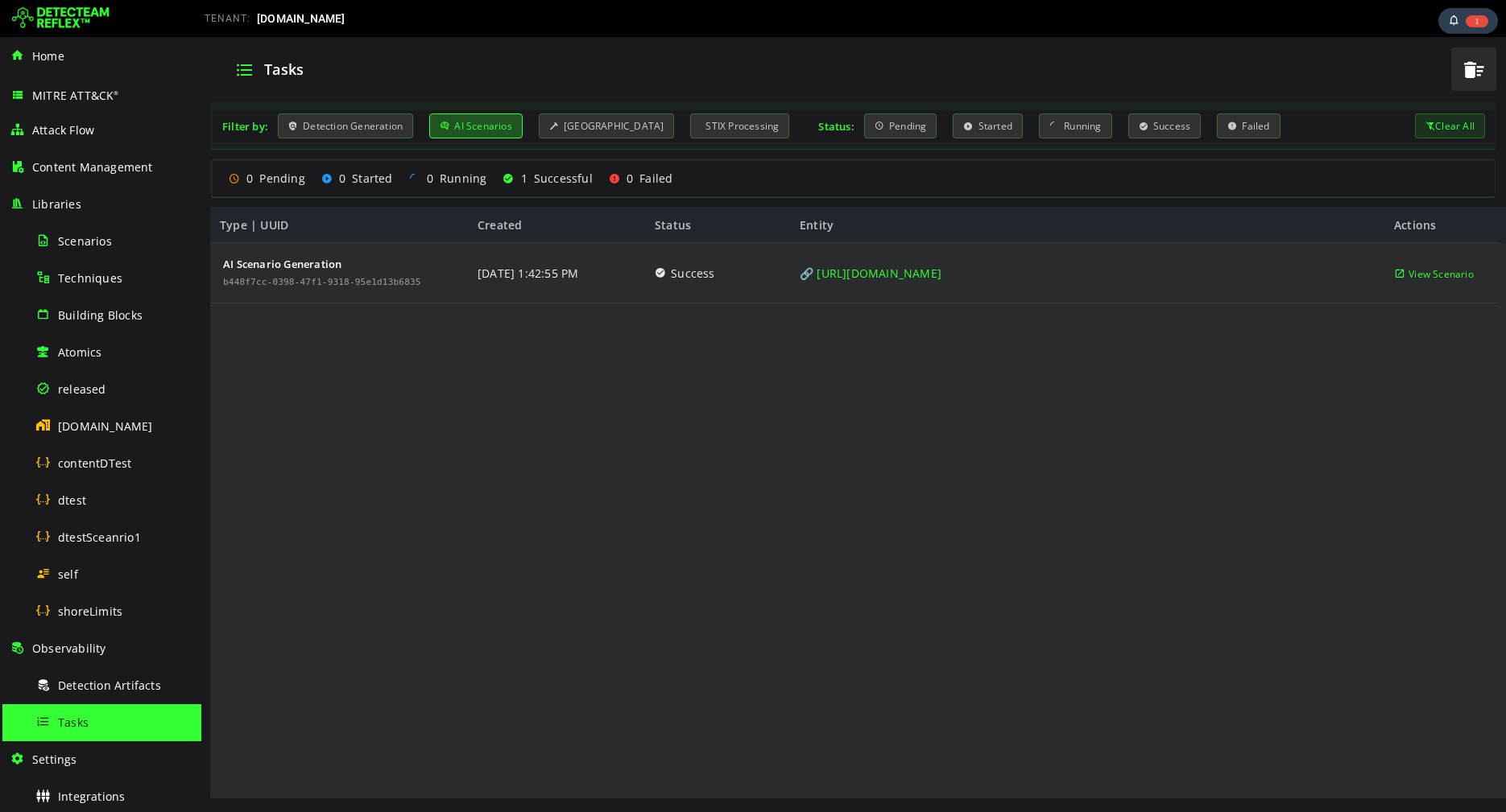
click at [472, 116] on div "AI Scenarios" at bounding box center [476, 126] width 93 height 25
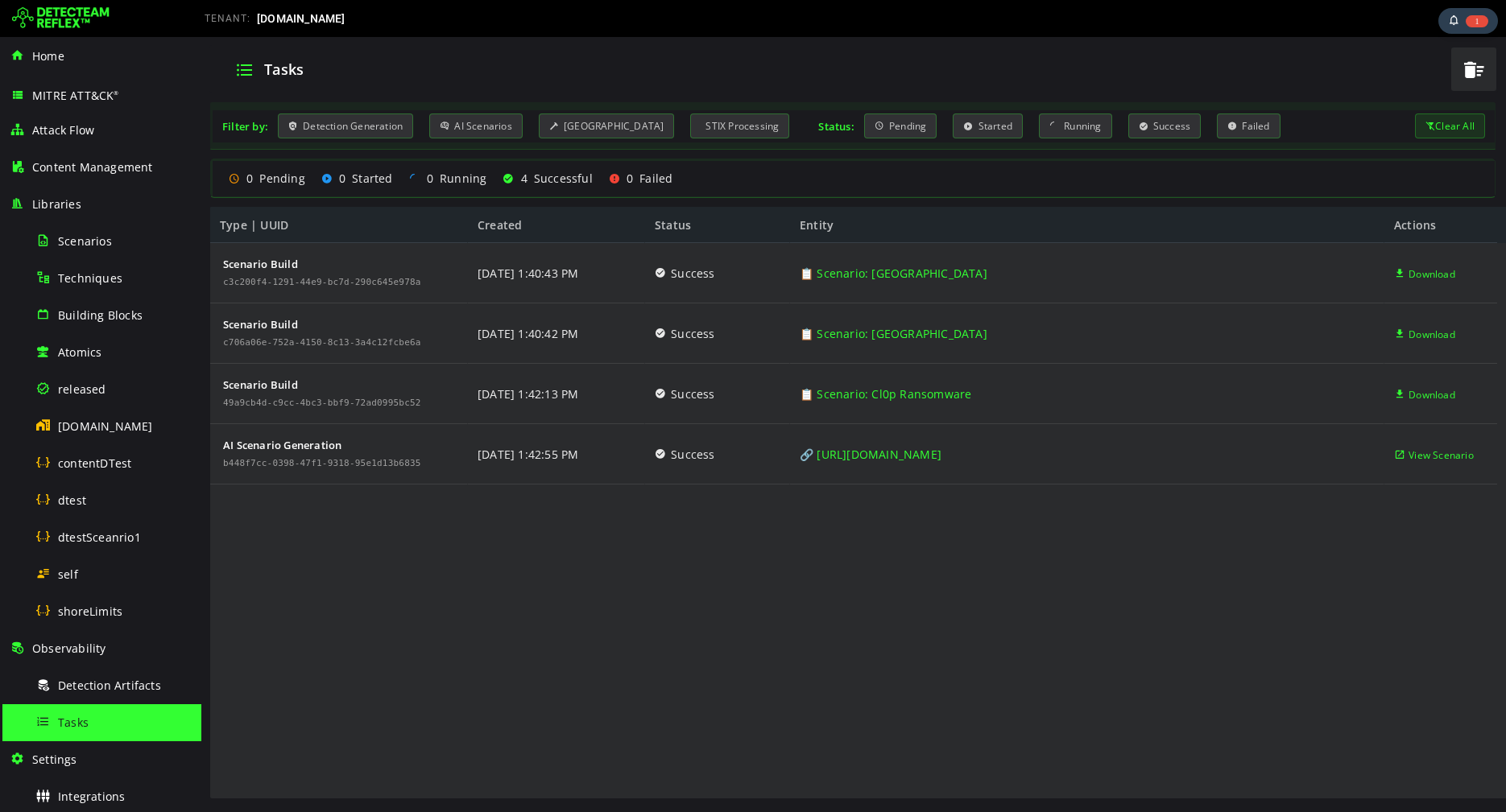
click at [672, 573] on div "Scenario Build c3c200f4-1291-44e9-bc7d-290c645e978a Scenario Build c706a06e-752…" at bounding box center [854, 522] width 1286 height 557
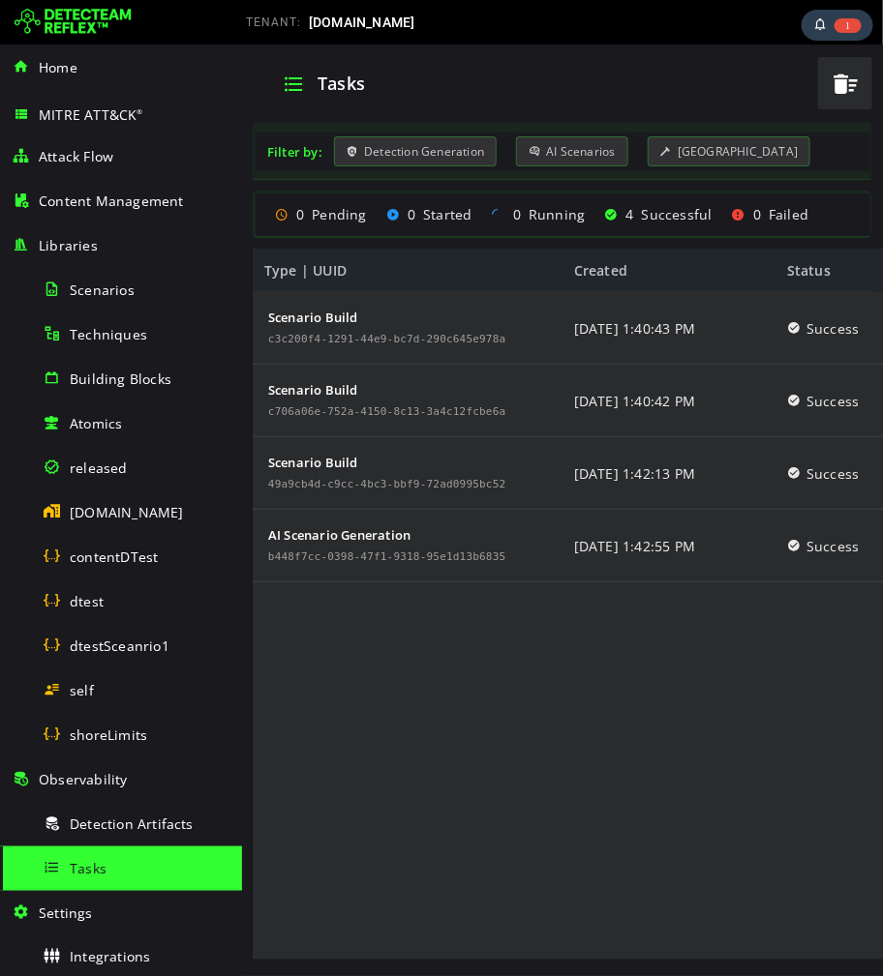
click at [653, 649] on div "Scenario Build c3c200f4-1291-44e9-bc7d-290c645e978a Scenario Build c706a06e-752…" at bounding box center [740, 626] width 977 height 670
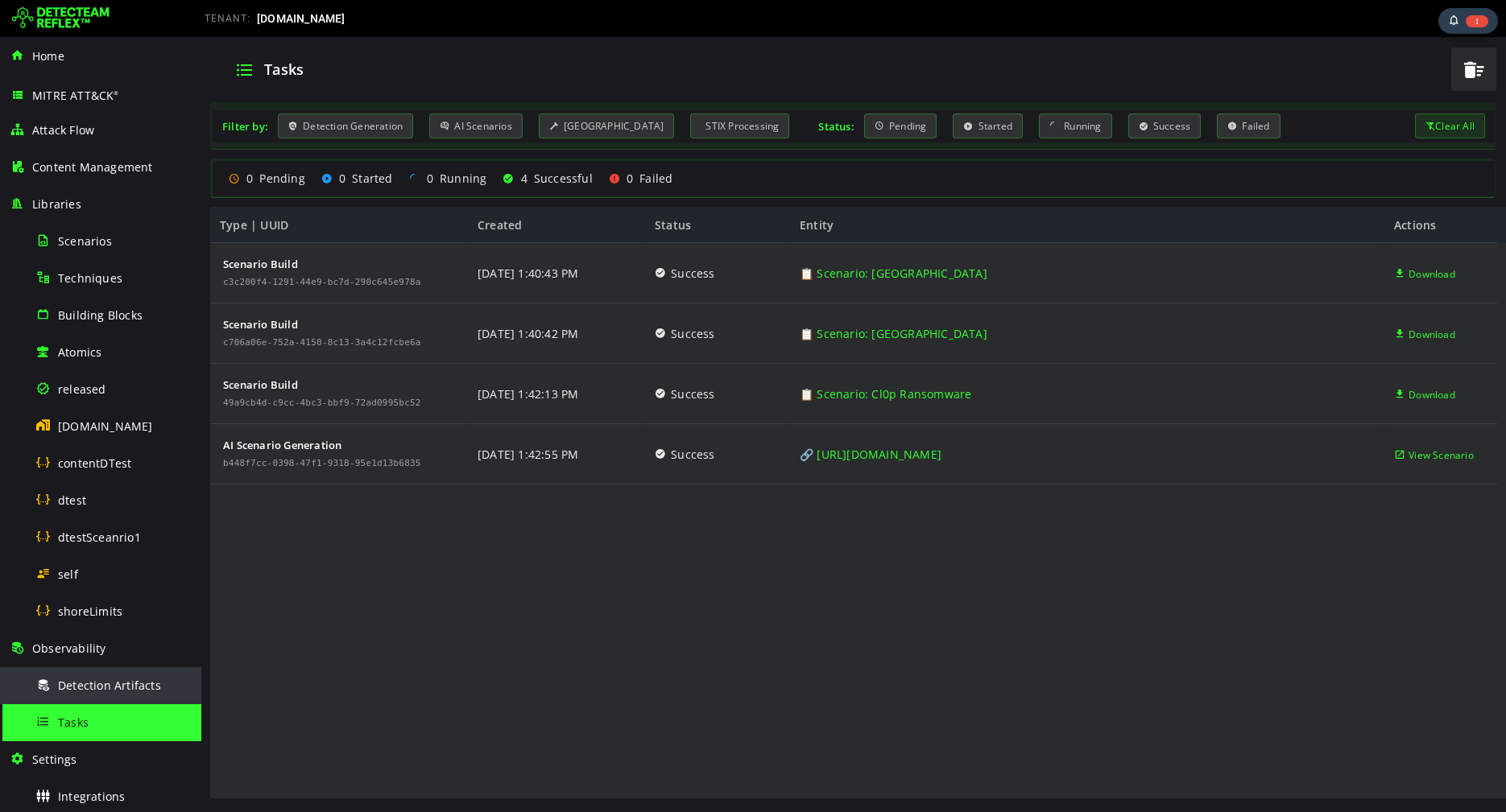
click at [102, 689] on span "Detection Artifacts" at bounding box center [110, 686] width 103 height 15
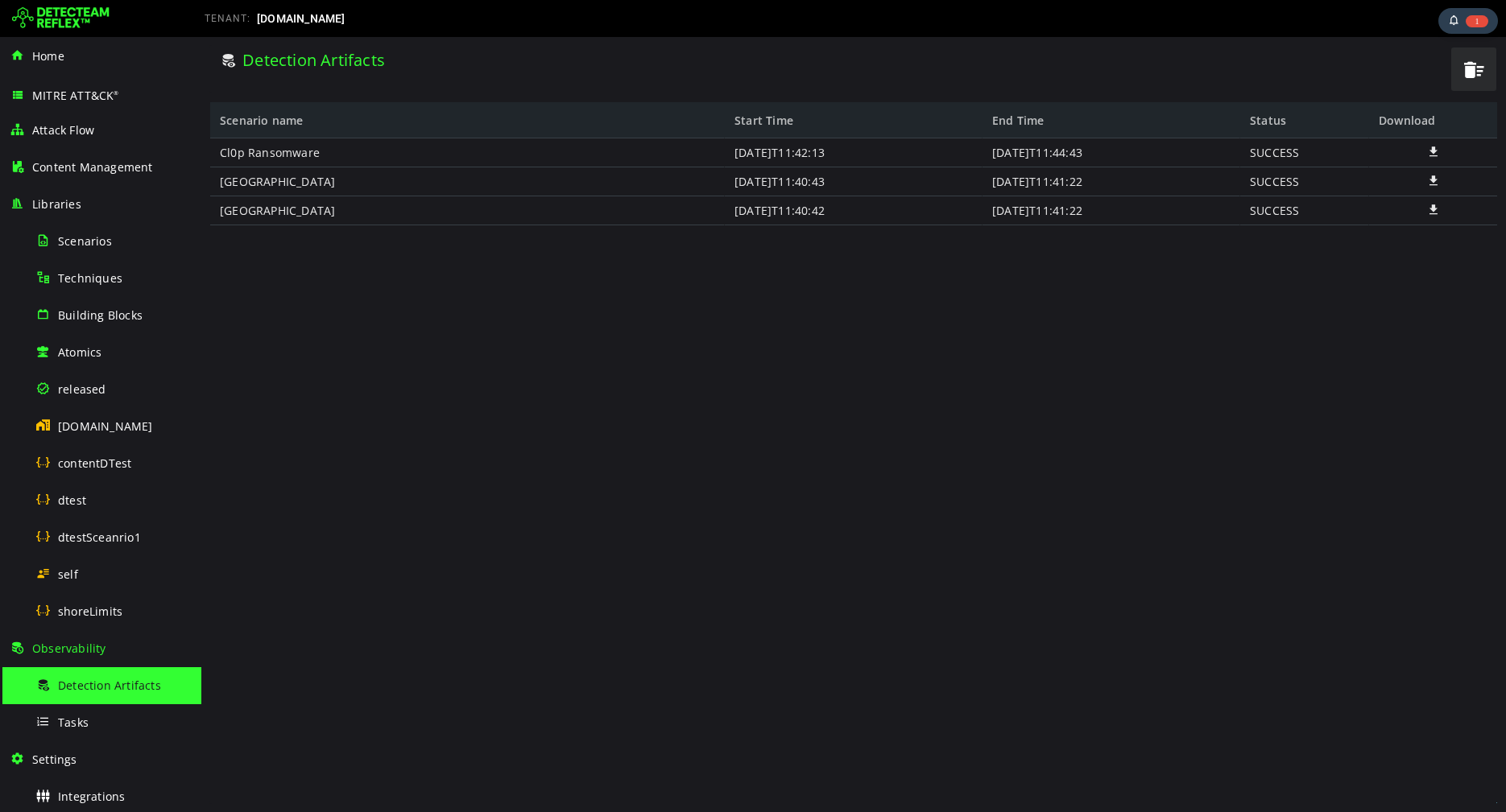
drag, startPoint x: 825, startPoint y: 154, endPoint x: 1106, endPoint y: 170, distance: 281.5
click at [1106, 170] on div "Cl0p Ransomware [GEOGRAPHIC_DATA] [GEOGRAPHIC_DATA] [DATE]T11:42:13 [DATE]T11:4…" at bounding box center [854, 470] width 1286 height 665
click at [1106, 170] on div "[DATE]T11:41:22" at bounding box center [1112, 181] width 258 height 29
drag, startPoint x: 1107, startPoint y: 156, endPoint x: 811, endPoint y: 150, distance: 296.1
click at [811, 150] on div "Cl0p Ransomware [GEOGRAPHIC_DATA] [GEOGRAPHIC_DATA] [DATE]T11:42:13 [DATE]T11:4…" at bounding box center [854, 470] width 1286 height 665
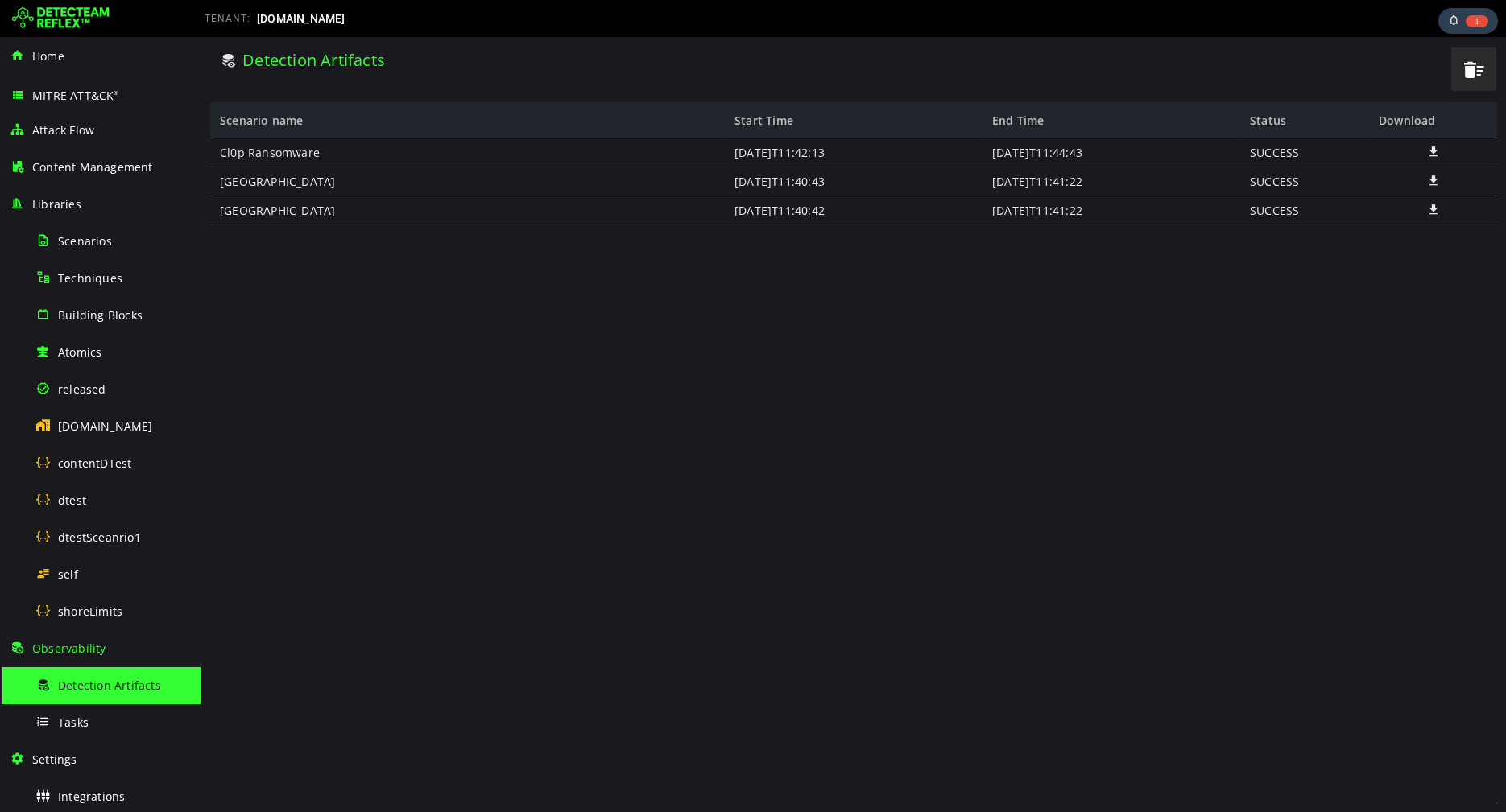
click at [731, 266] on div "Cl0p Ransomware [GEOGRAPHIC_DATA] [GEOGRAPHIC_DATA] [DATE]T11:42:13 [DATE]T11:4…" at bounding box center [854, 470] width 1286 height 665
click at [1431, 148] on span at bounding box center [1433, 151] width 16 height 13
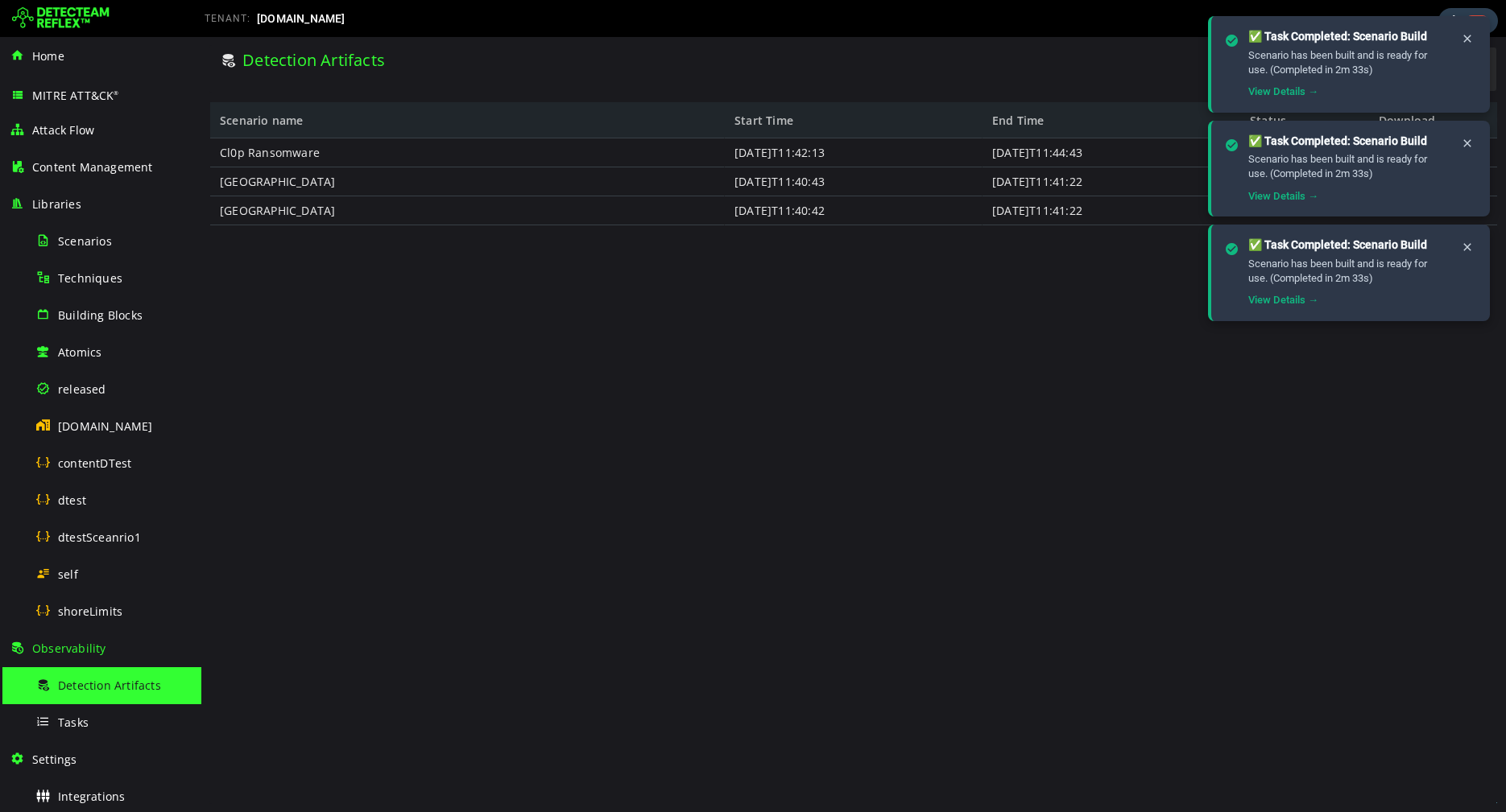
click at [993, 403] on div "Cl0p Ransomware [GEOGRAPHIC_DATA] [GEOGRAPHIC_DATA] [DATE]T11:42:13 [DATE]T11:4…" at bounding box center [854, 470] width 1286 height 665
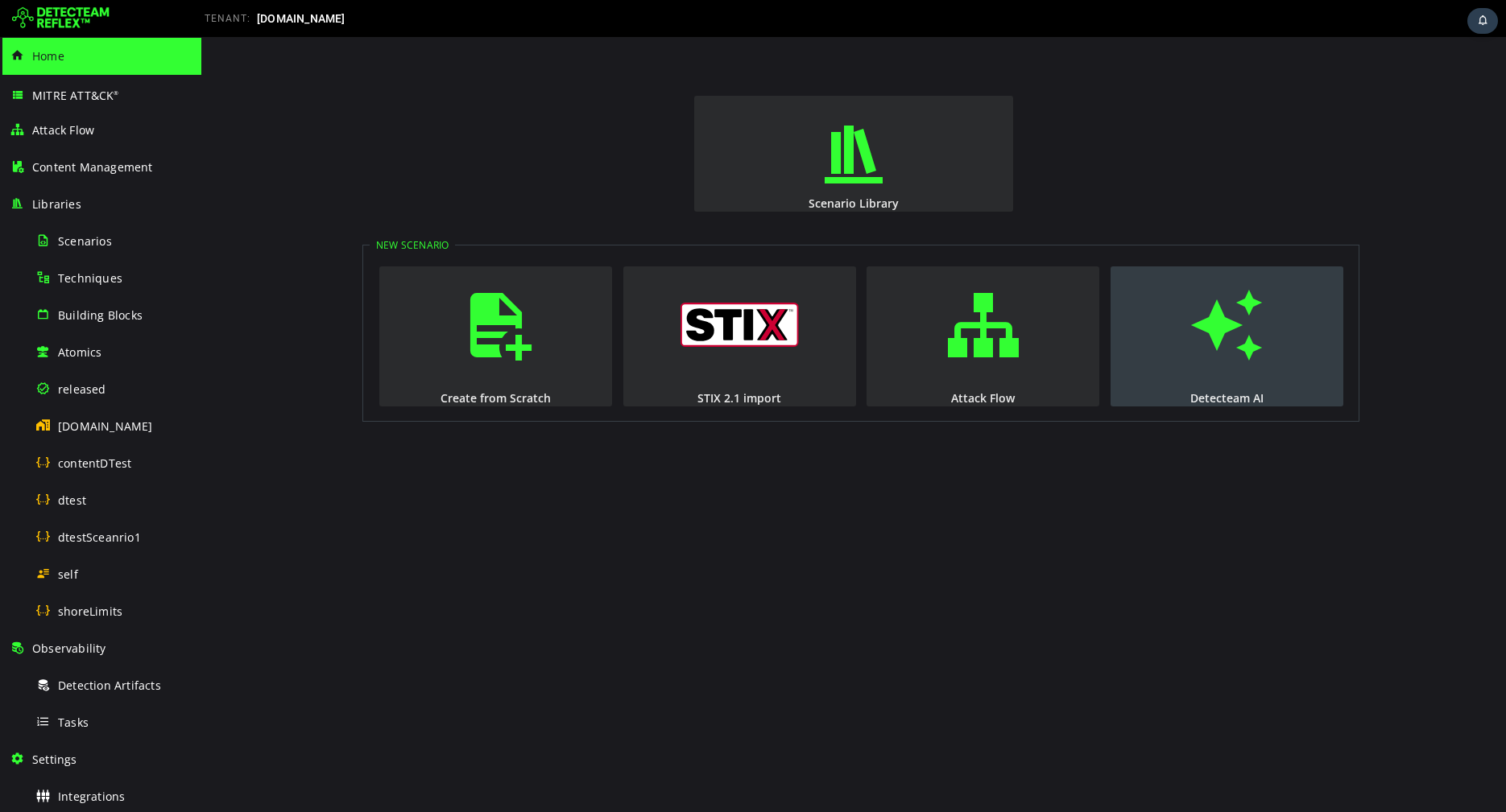
click at [1235, 333] on span "button" at bounding box center [1226, 325] width 16 height 110
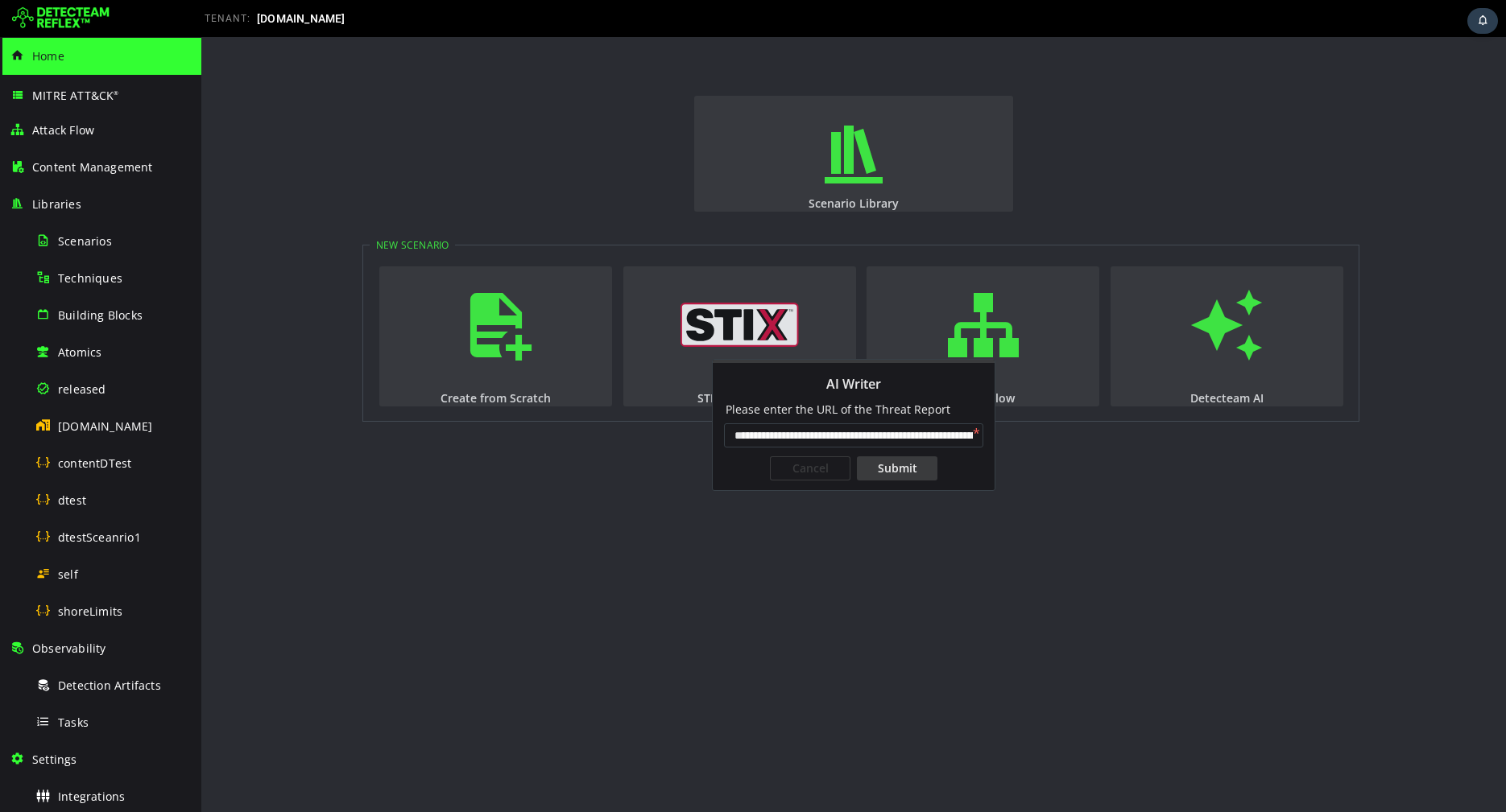
scroll to position [0, 129]
type input "**********"
click at [879, 467] on div "Submit" at bounding box center [897, 468] width 81 height 24
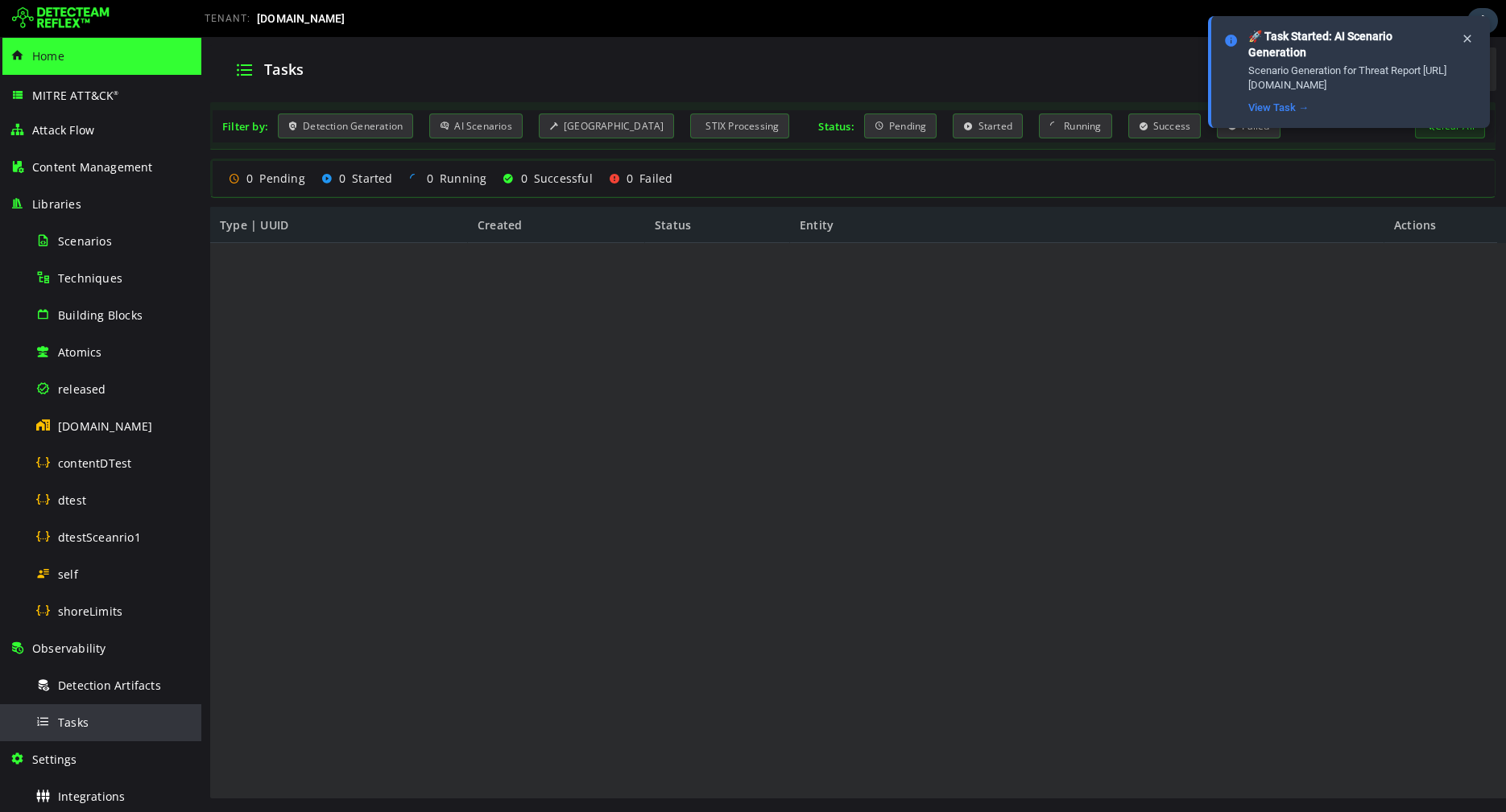
click at [102, 725] on div "Tasks" at bounding box center [114, 723] width 156 height 37
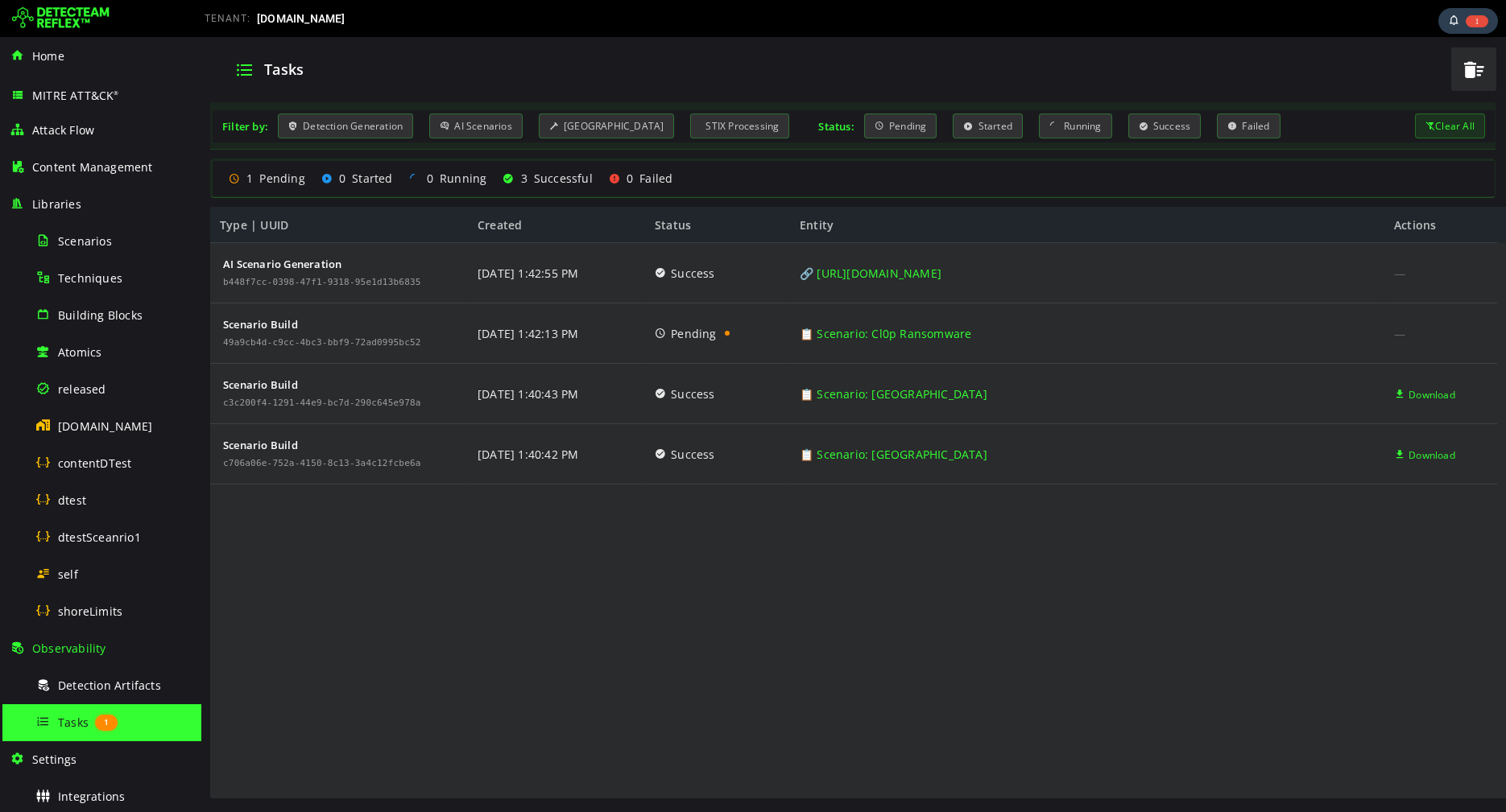
click at [820, 536] on div "AI Scenario Generation b448f7cc-0398-47f1-9318-95e1d13b6835 Scenario Build 49a9…" at bounding box center [854, 522] width 1286 height 557
click at [47, 678] on span at bounding box center [43, 685] width 16 height 13
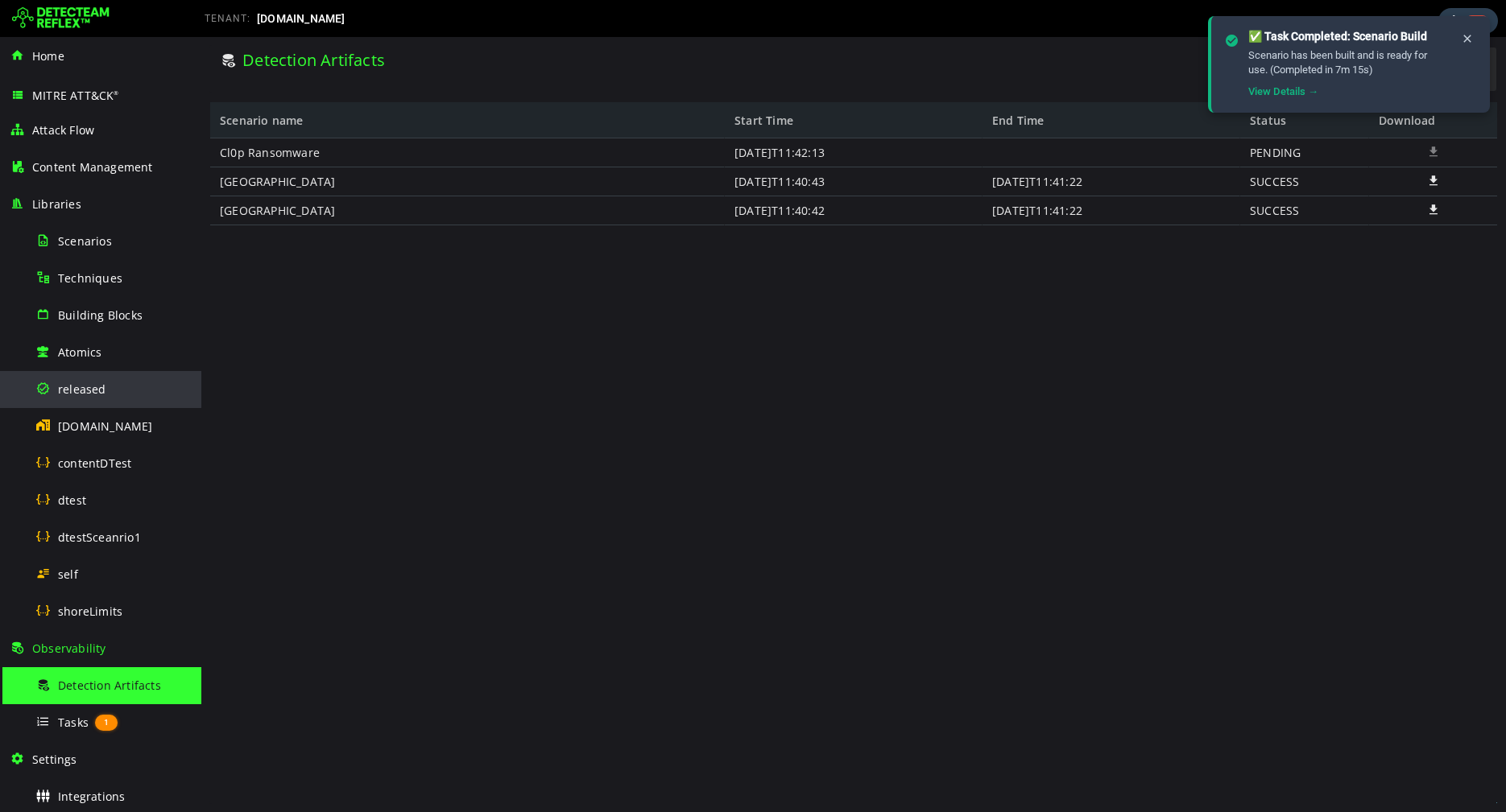
click at [79, 384] on span "released" at bounding box center [82, 389] width 48 height 15
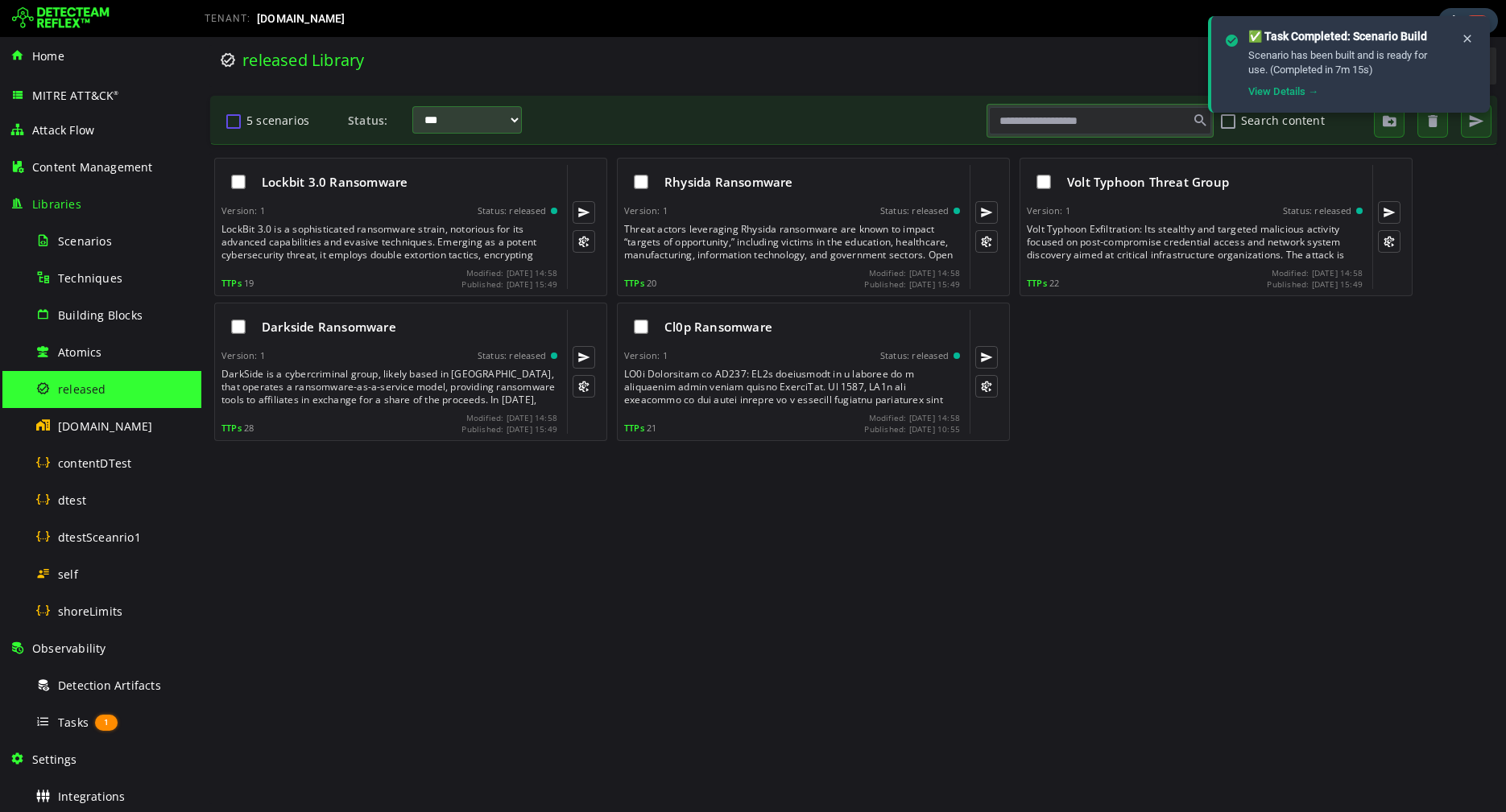
click at [231, 121] on button "5 scenarios" at bounding box center [233, 121] width 19 height 27
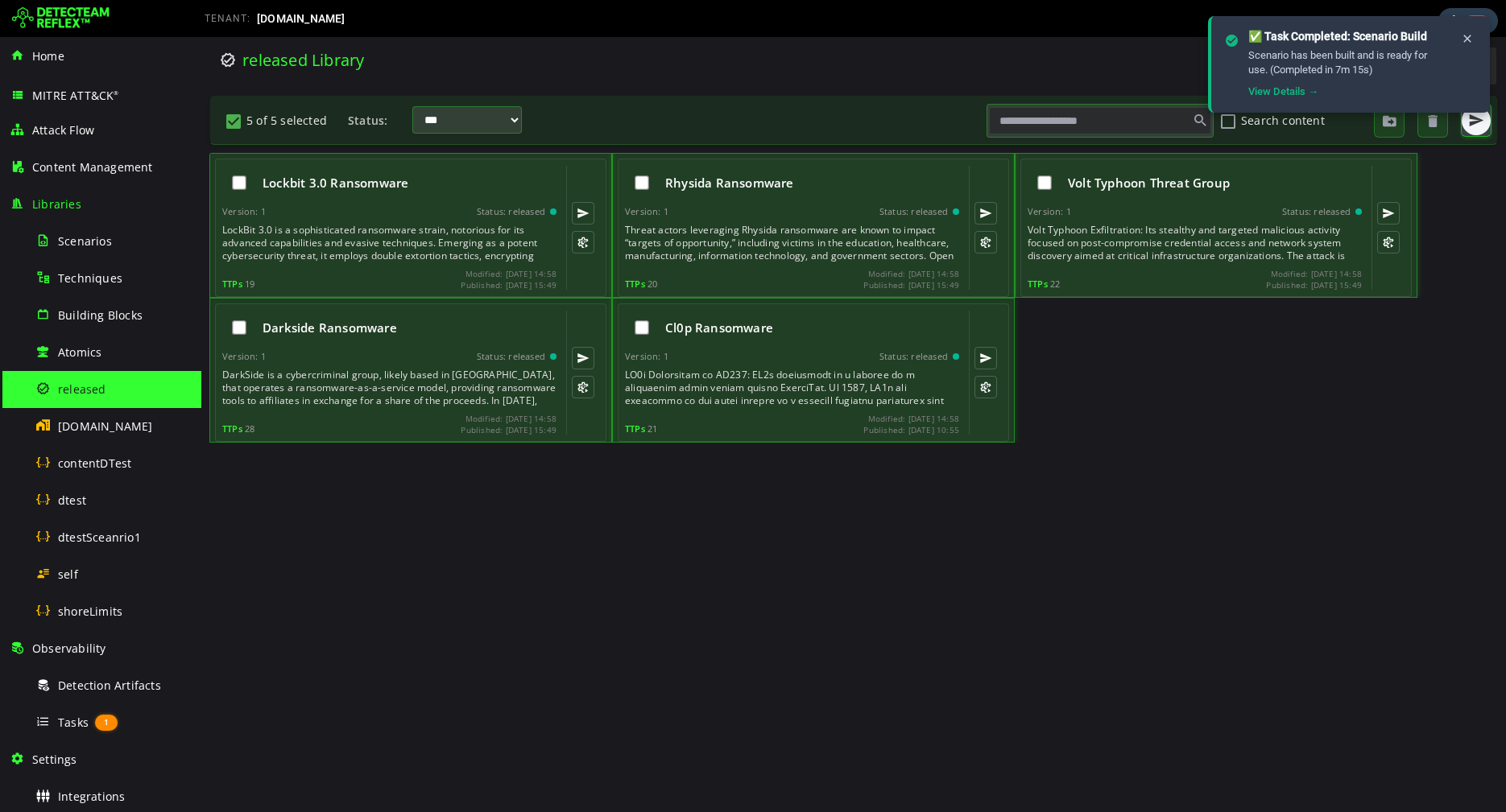
click at [1467, 130] on button "button" at bounding box center [1475, 121] width 29 height 29
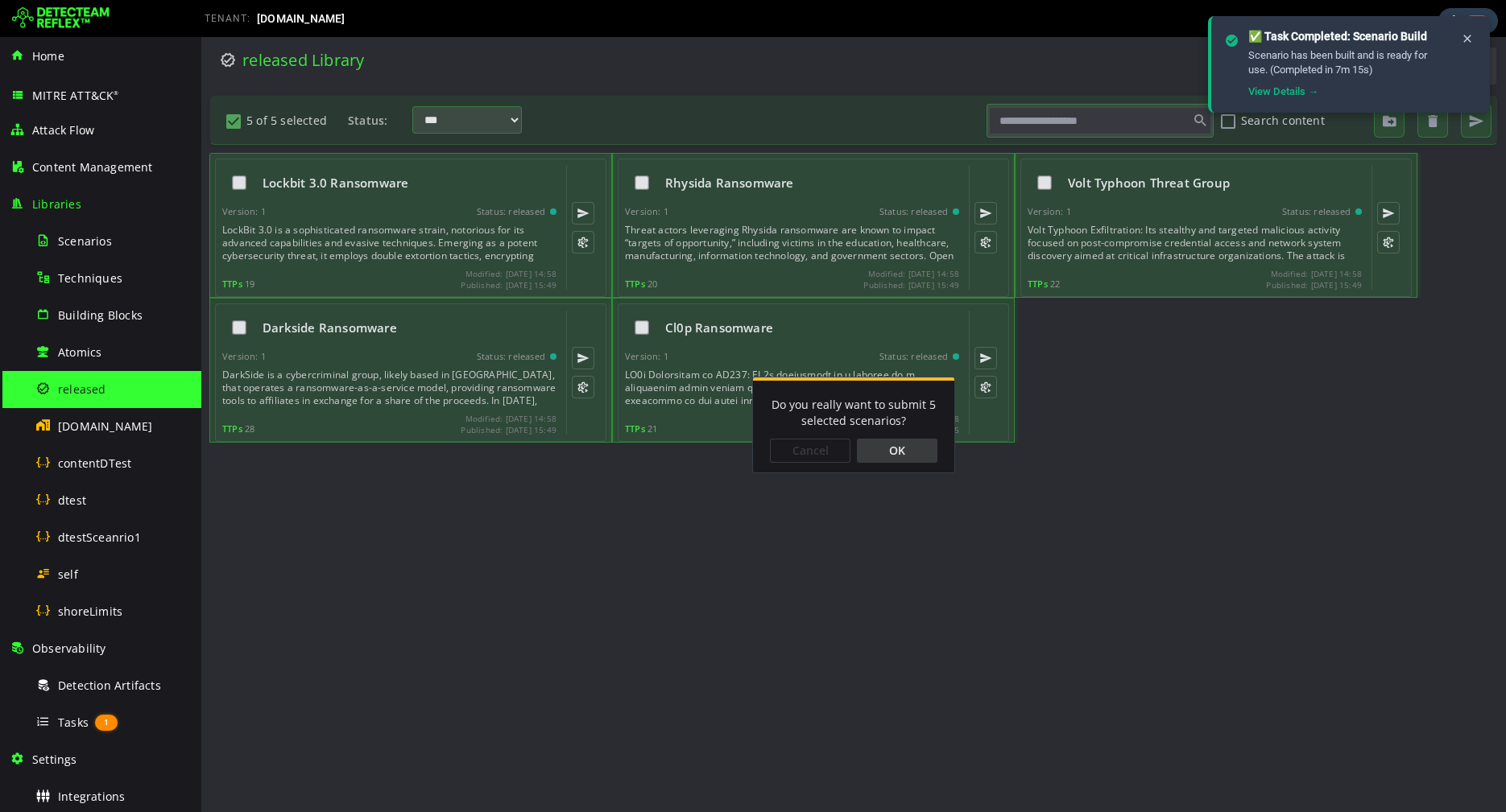
click at [894, 448] on div "OK" at bounding box center [897, 450] width 81 height 24
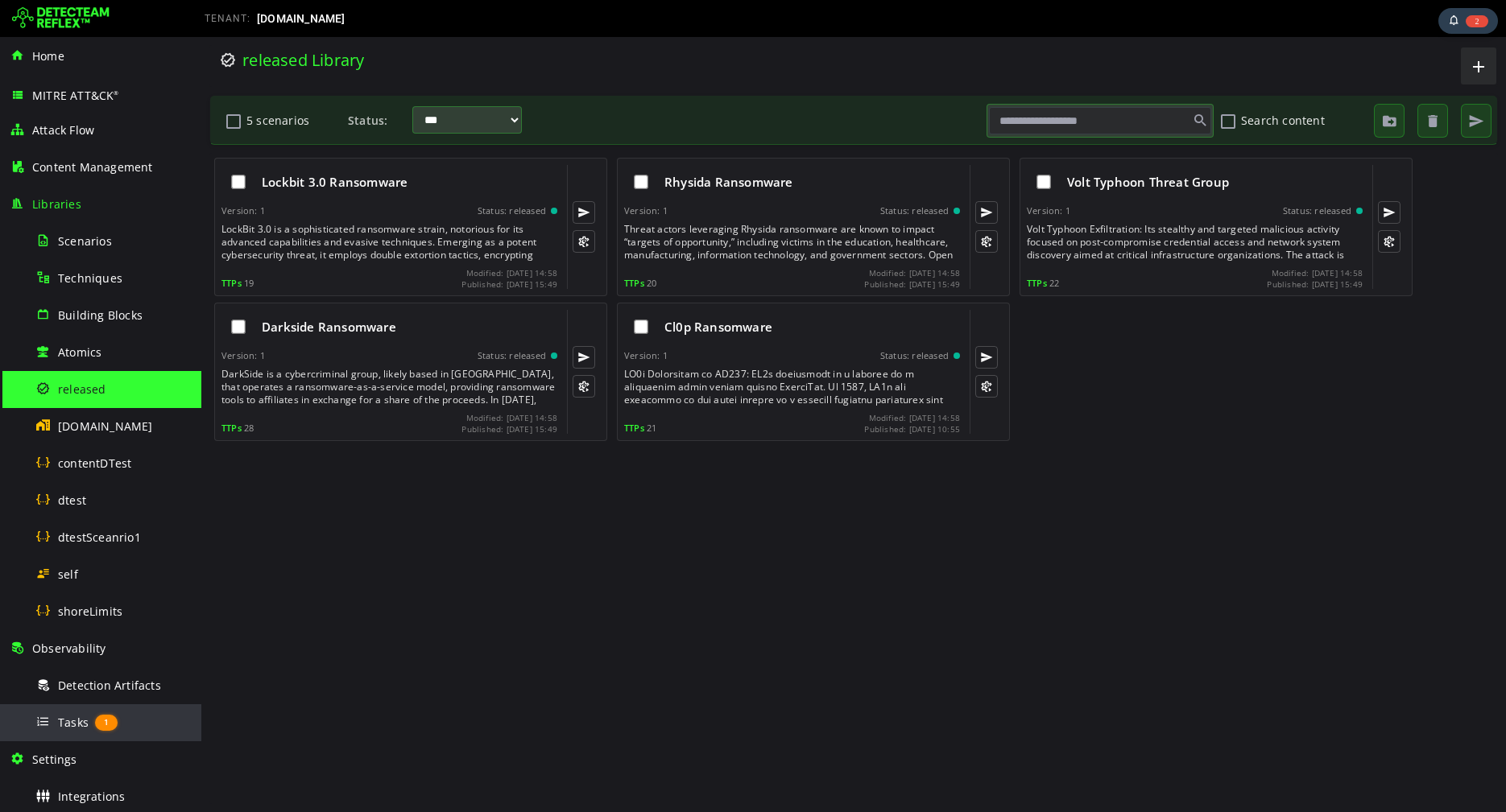
click at [83, 706] on div "Tasks 1" at bounding box center [114, 723] width 156 height 37
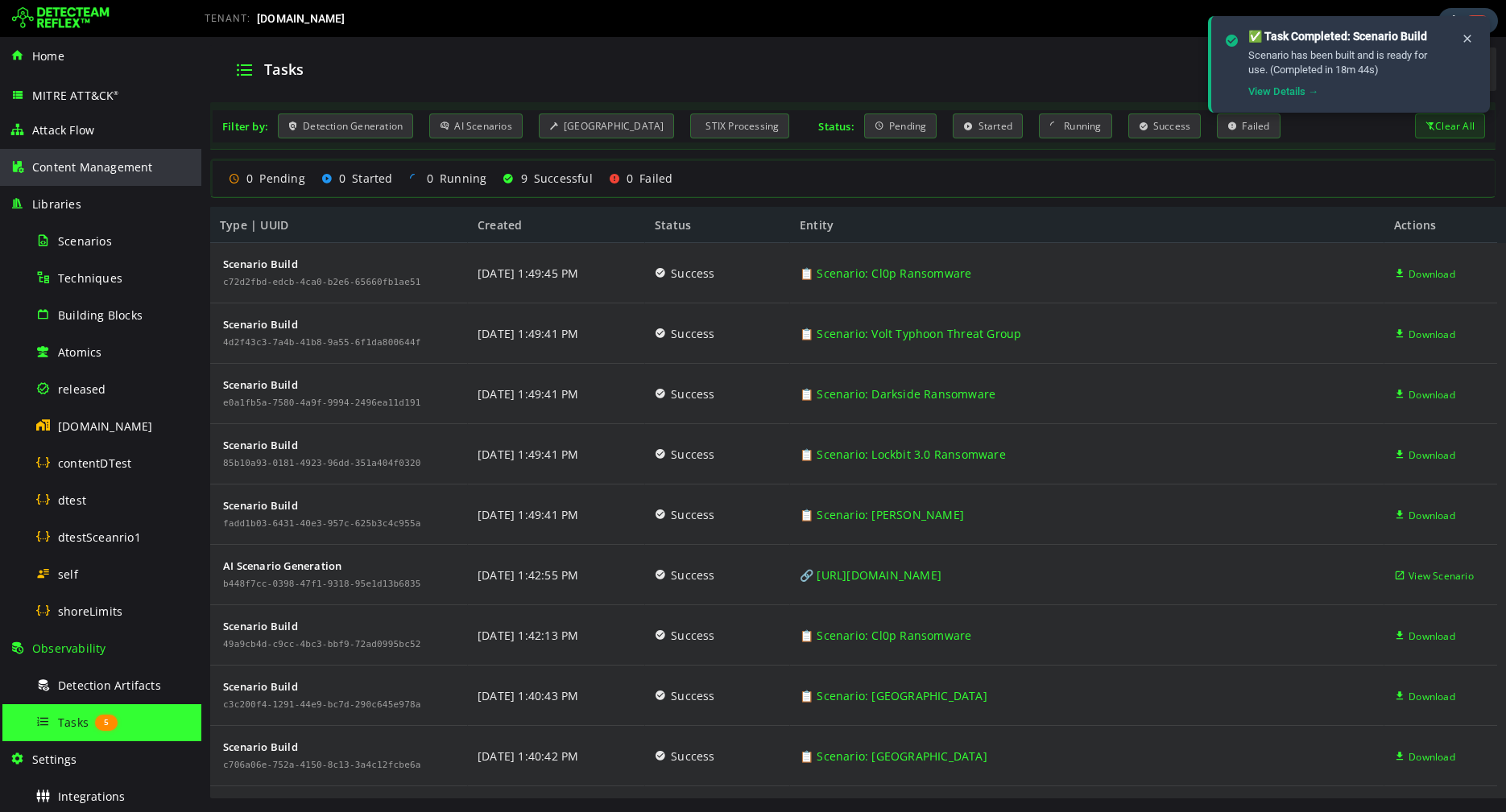
click at [72, 162] on span "Content Management" at bounding box center [92, 167] width 121 height 15
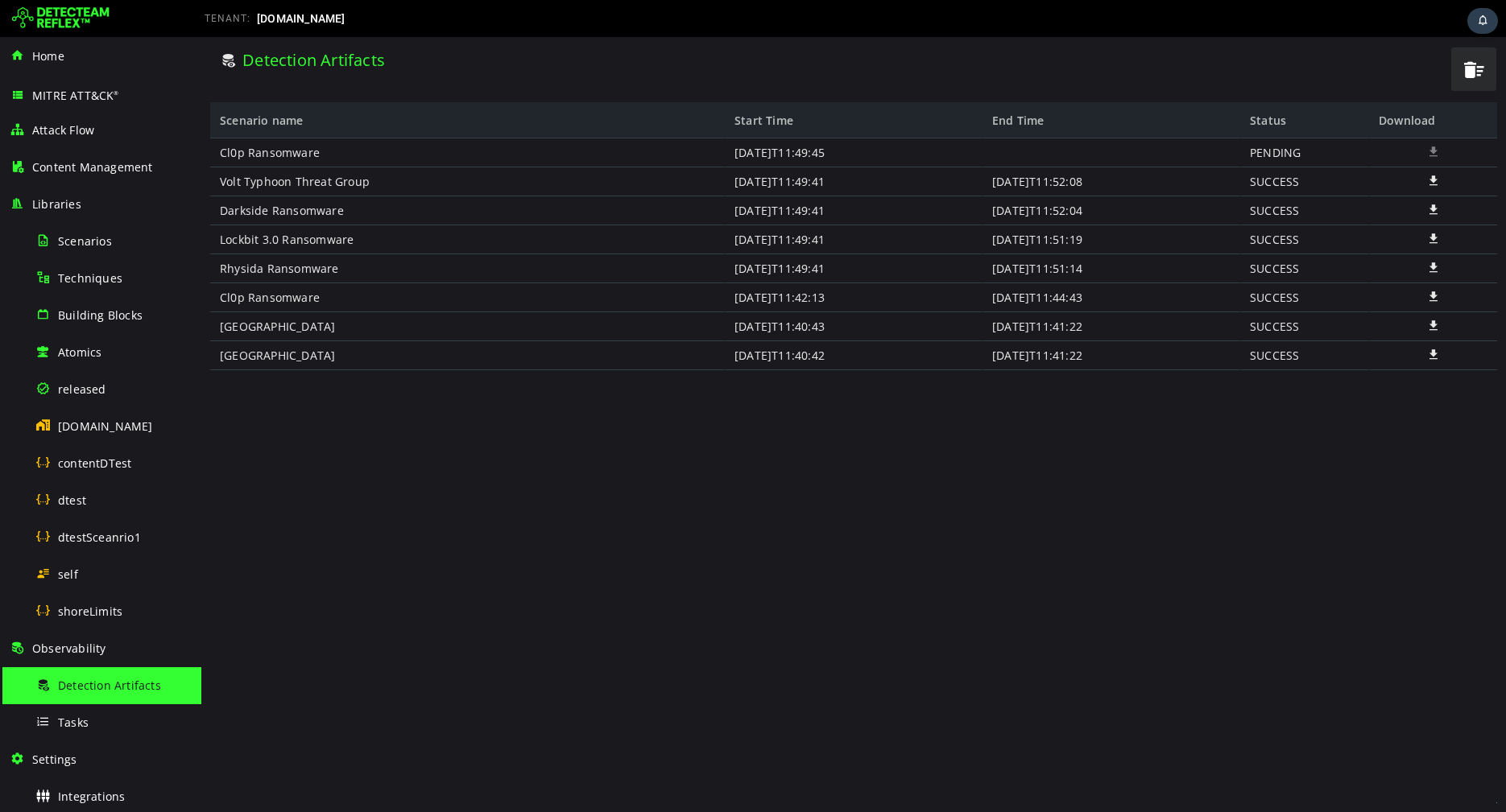
drag, startPoint x: 989, startPoint y: 183, endPoint x: 1147, endPoint y: 187, distance: 158.1
click at [1147, 187] on div "[DATE]T11:52:08" at bounding box center [1112, 181] width 258 height 29
click at [1076, 184] on div "[DATE]T11:52:08" at bounding box center [1112, 181] width 258 height 29
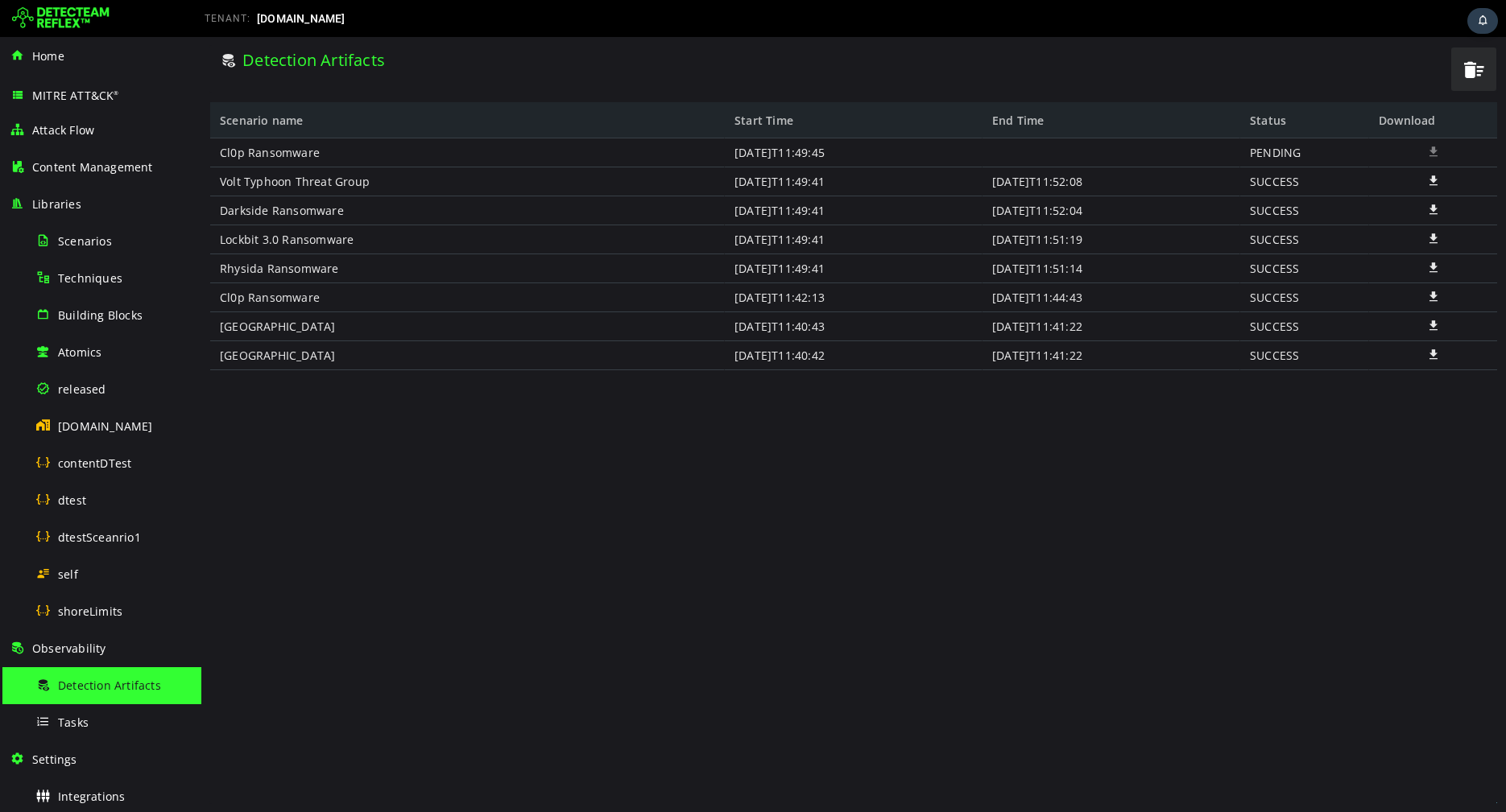
click at [1076, 184] on div "[DATE]T11:52:08" at bounding box center [1112, 181] width 258 height 29
click at [1011, 187] on div "[DATE]T11:52:08" at bounding box center [1112, 181] width 258 height 29
click at [100, 171] on span "Content Management" at bounding box center [92, 167] width 121 height 15
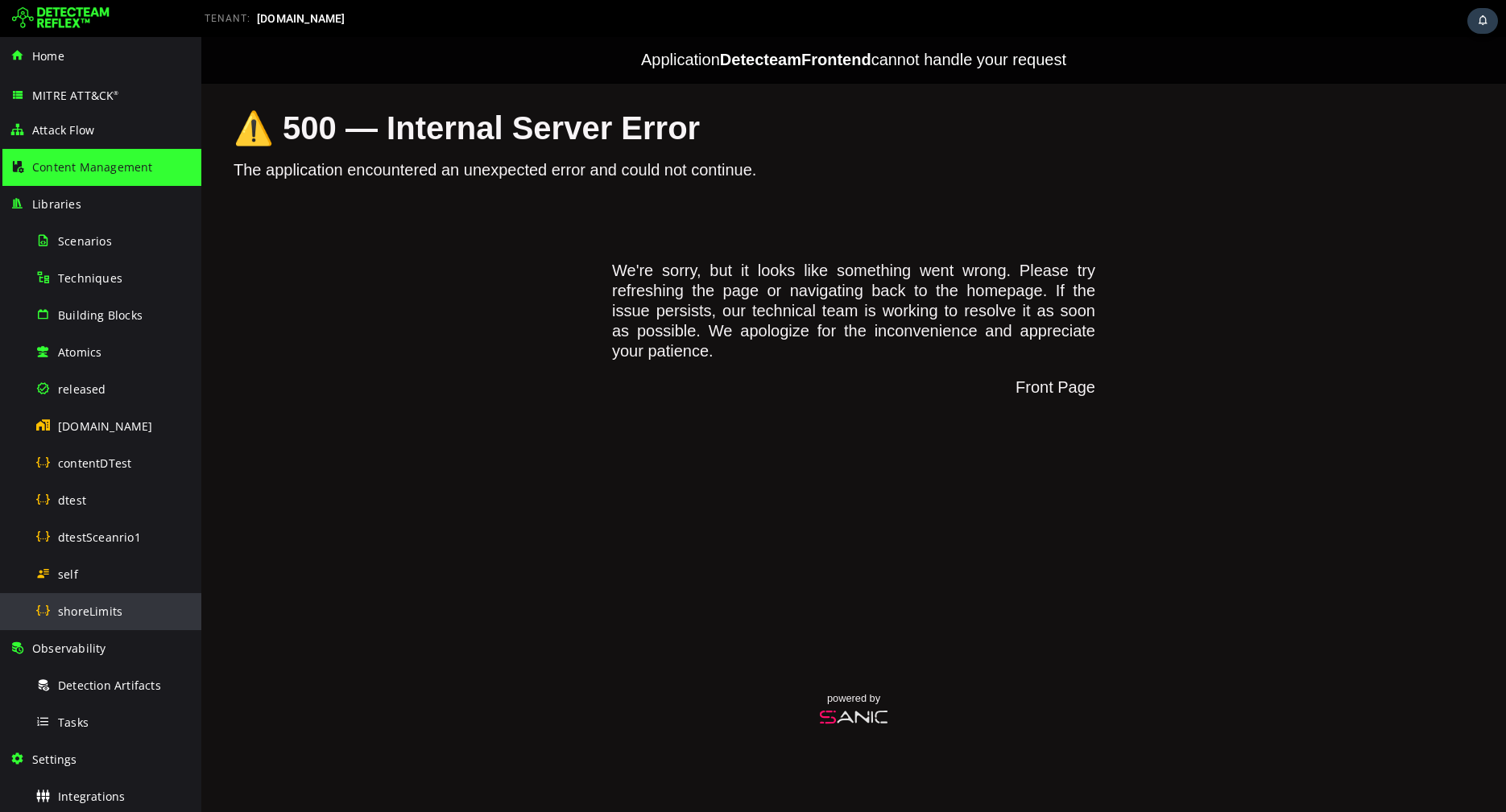
click at [87, 604] on span "shoreLimits" at bounding box center [90, 611] width 64 height 15
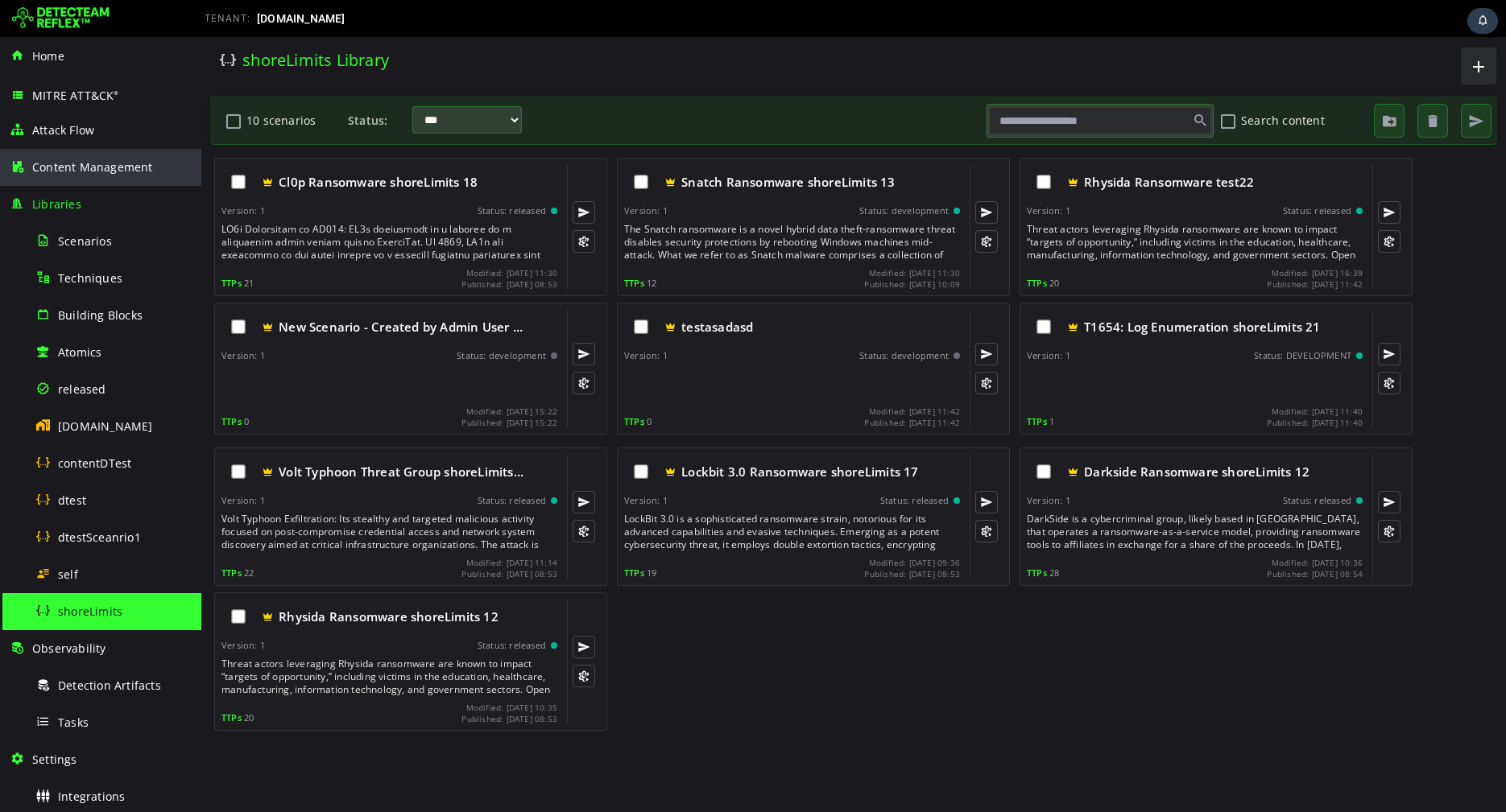
click at [97, 172] on span "Content Management" at bounding box center [92, 167] width 121 height 15
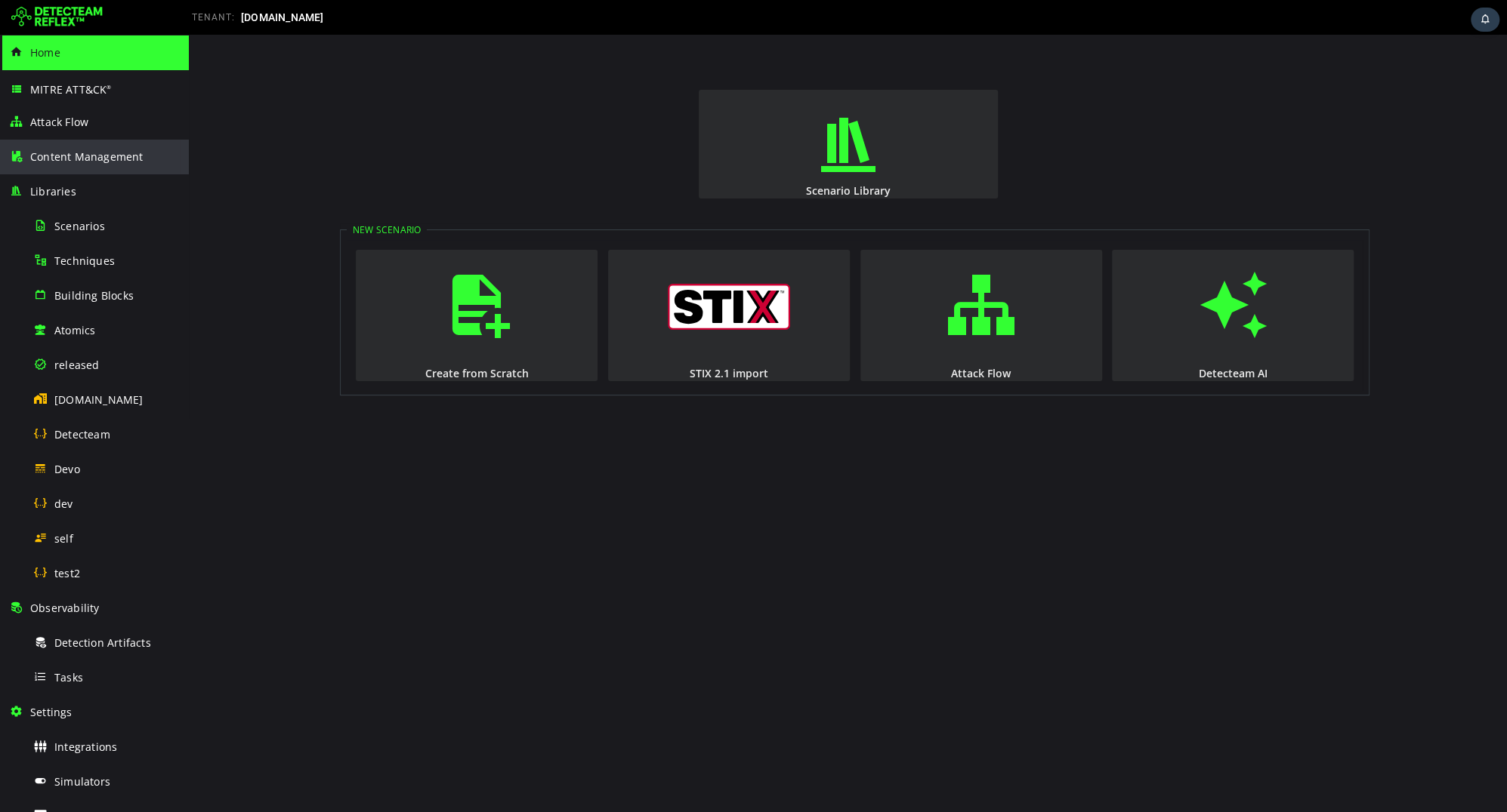
click at [29, 149] on div "Content Management" at bounding box center [94, 157] width 171 height 35
click at [117, 168] on div "Content Management" at bounding box center [94, 157] width 171 height 35
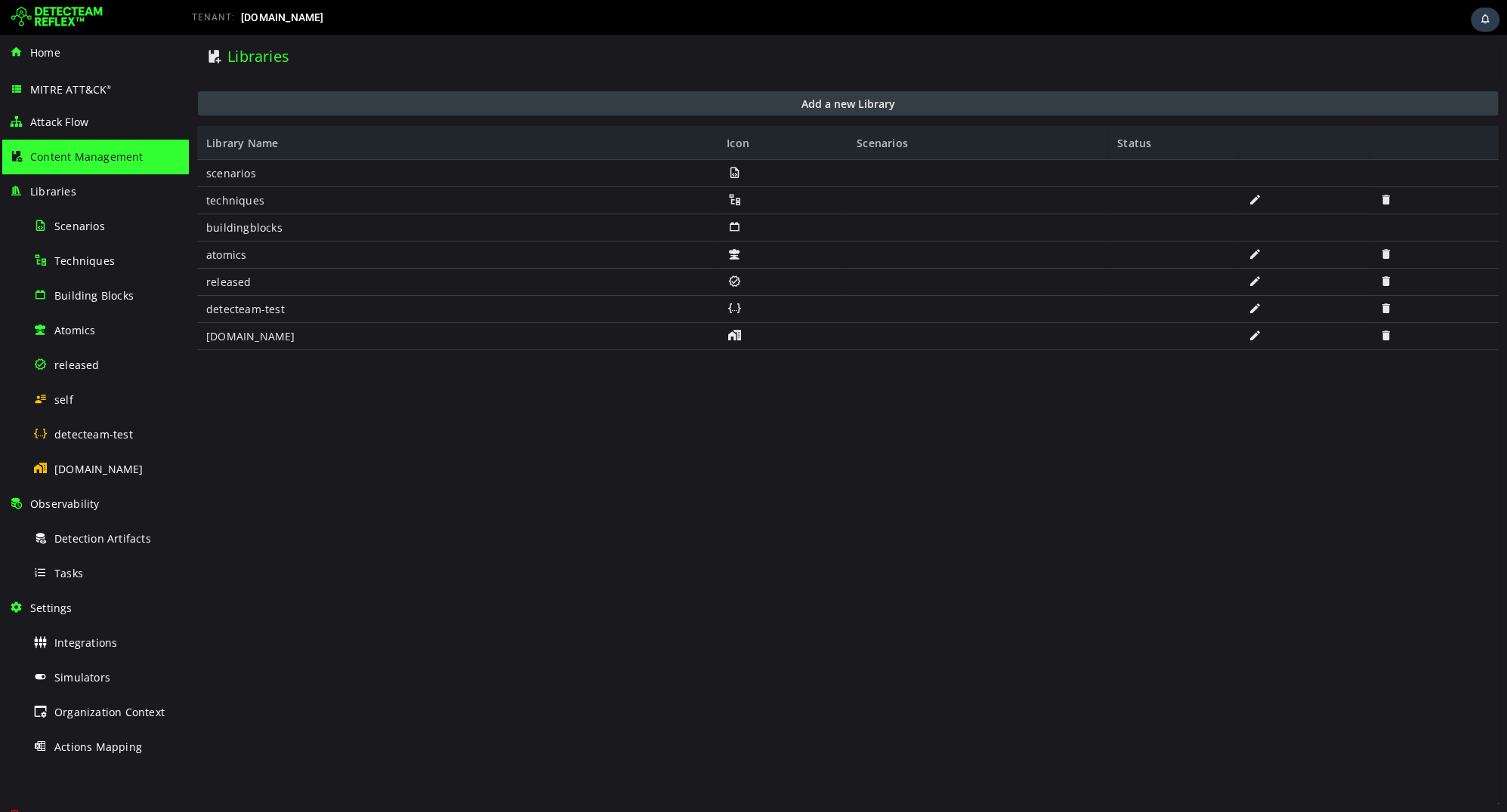
click at [627, 112] on button "Add a new Library" at bounding box center [848, 103] width 1299 height 24
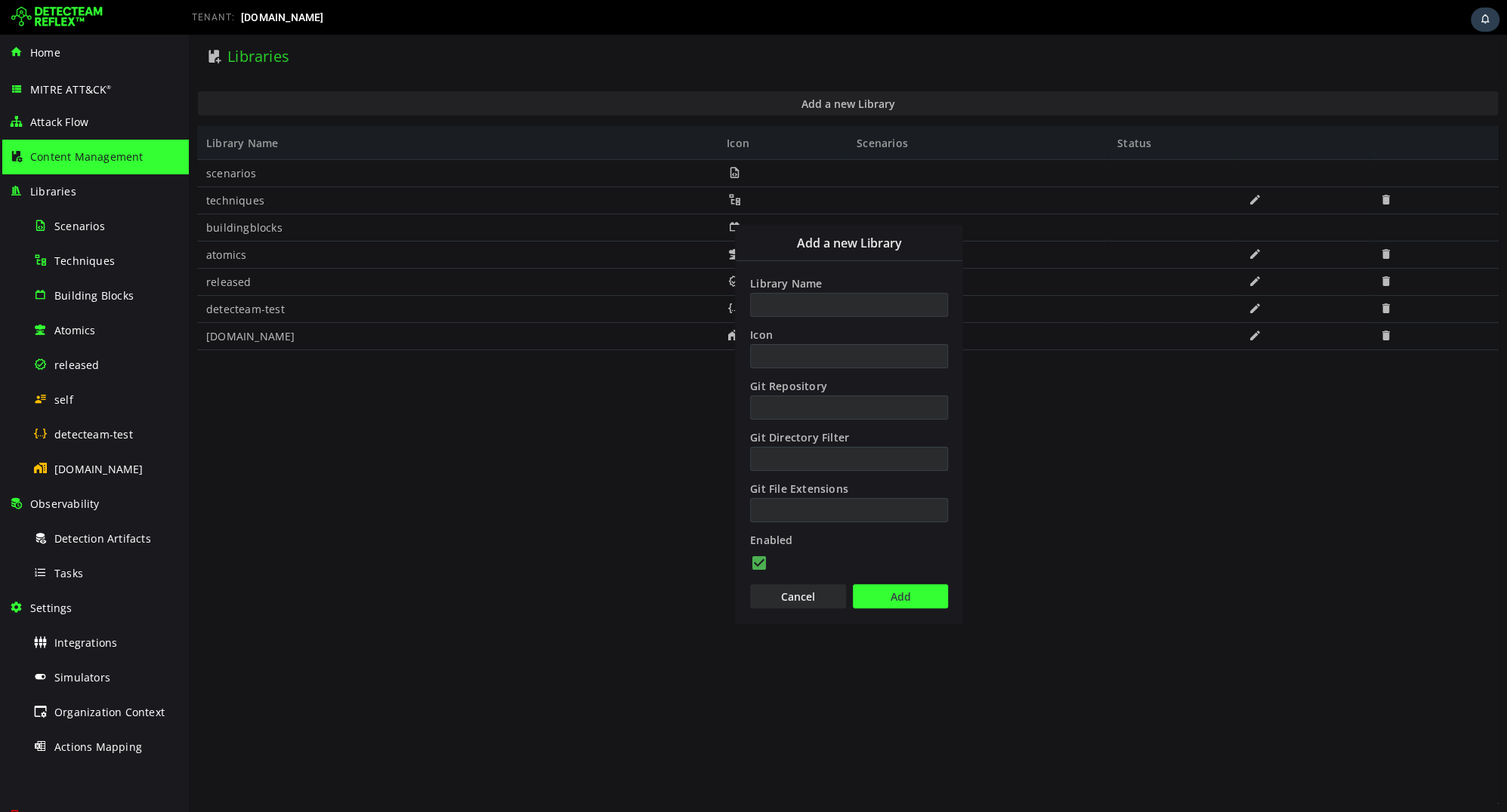
click at [808, 299] on input "Library Name" at bounding box center [849, 304] width 198 height 24
type input "******"
click at [887, 601] on button "Add" at bounding box center [901, 596] width 95 height 24
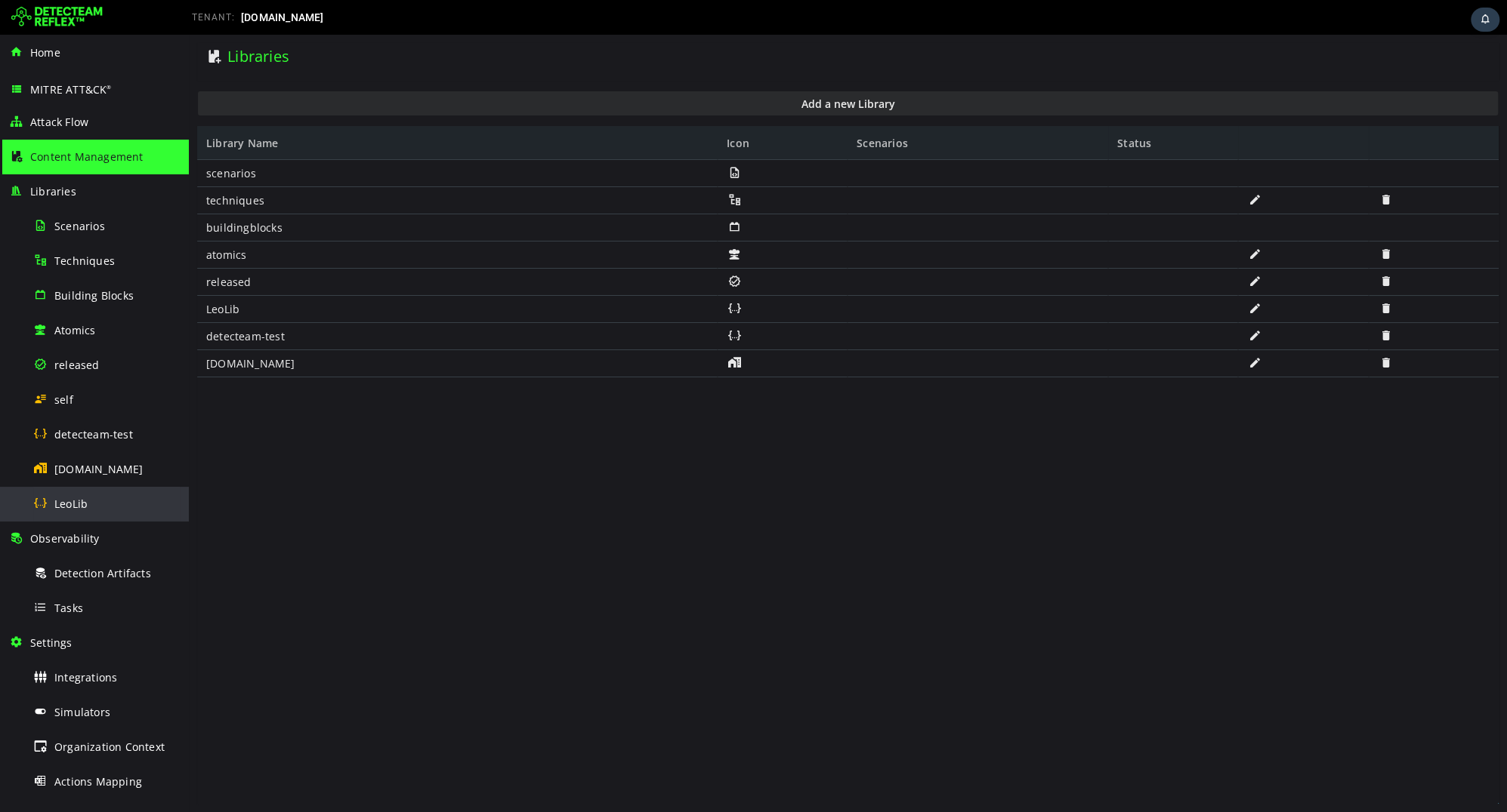
click at [85, 504] on span "LeoLib" at bounding box center [71, 504] width 34 height 14
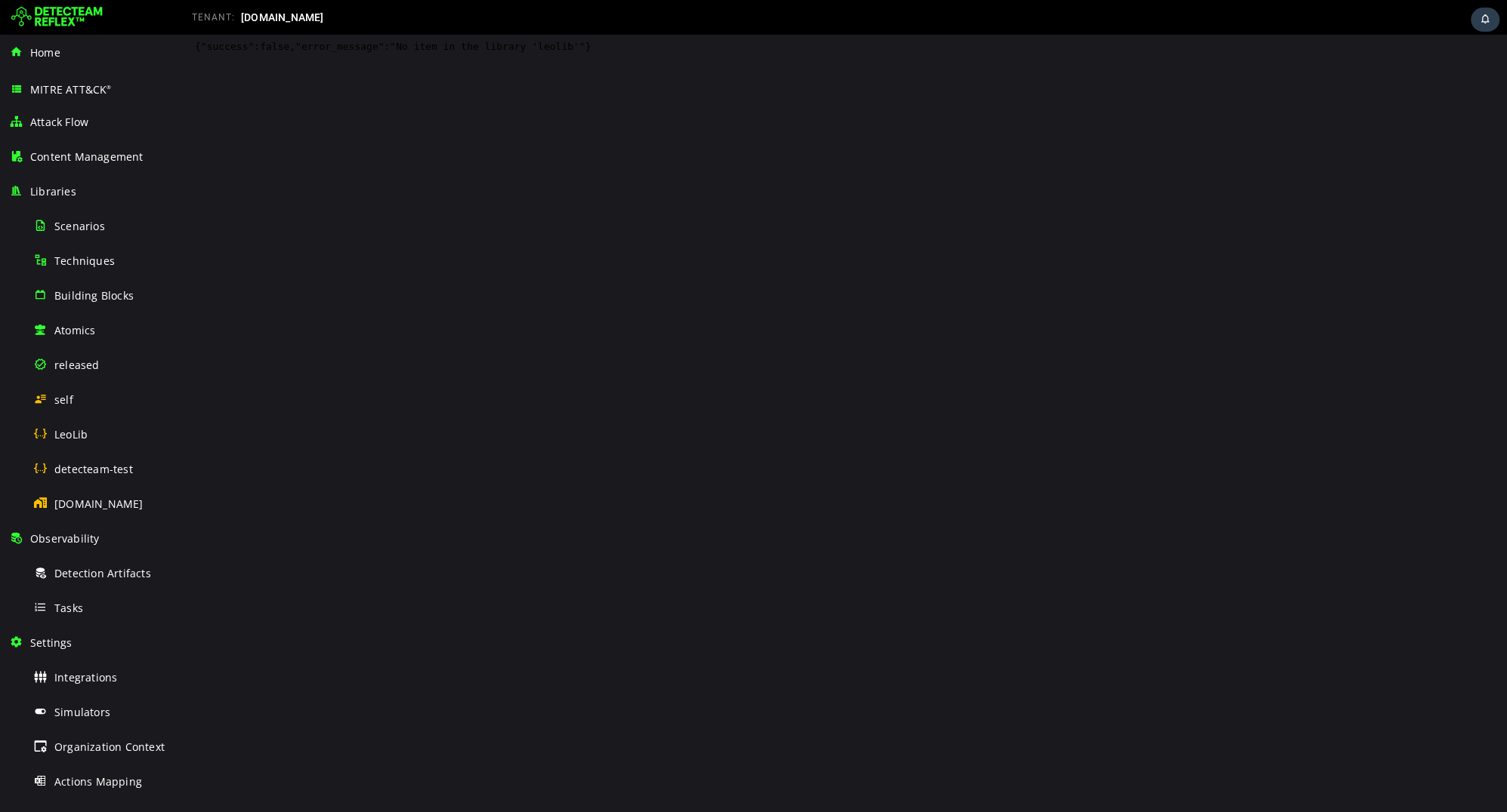
click at [85, 504] on span "[DOMAIN_NAME]" at bounding box center [99, 504] width 89 height 14
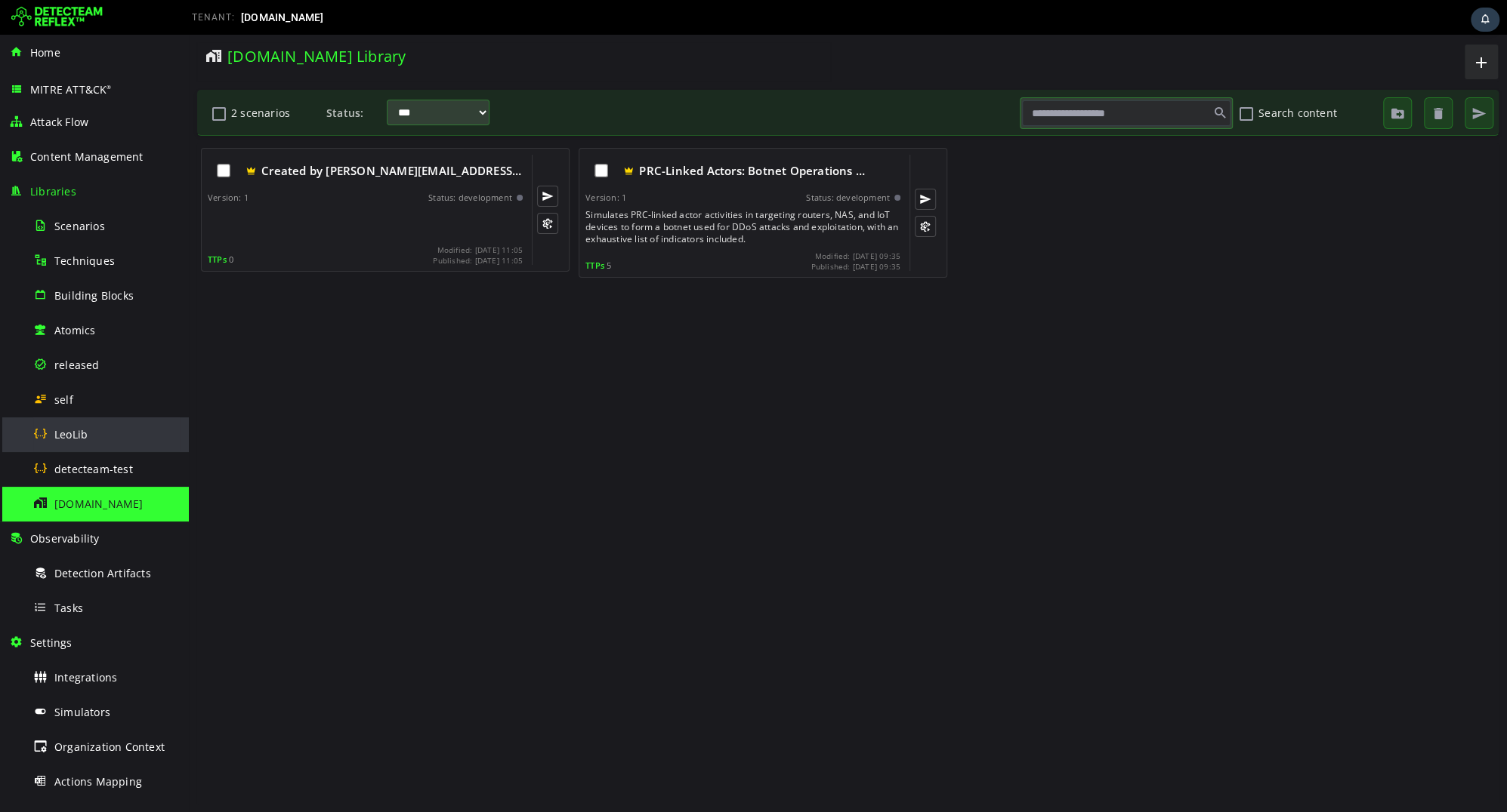
click at [62, 423] on div "LeoLib" at bounding box center [107, 434] width 147 height 34
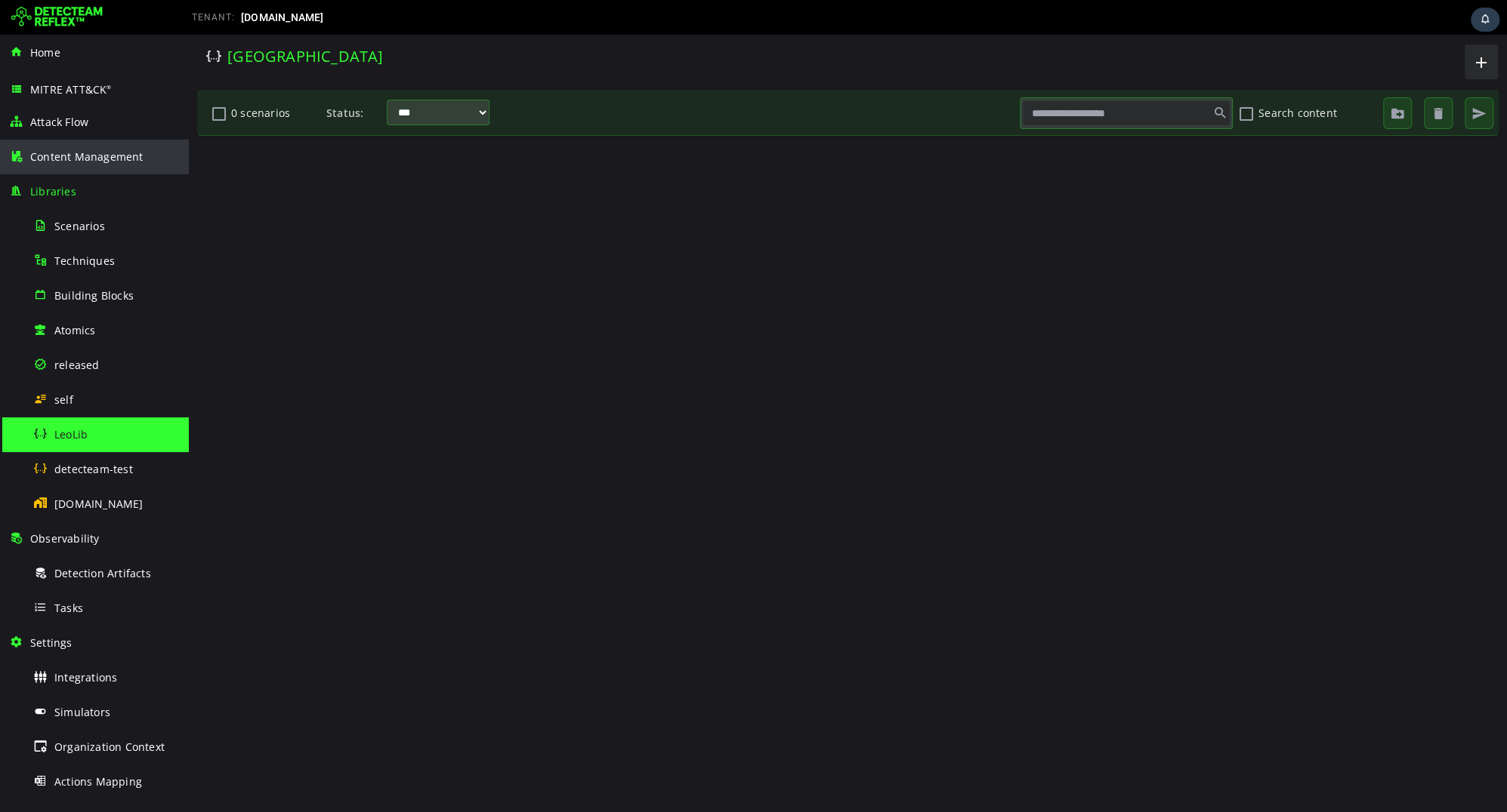
click at [78, 166] on div "Content Management" at bounding box center [94, 157] width 171 height 35
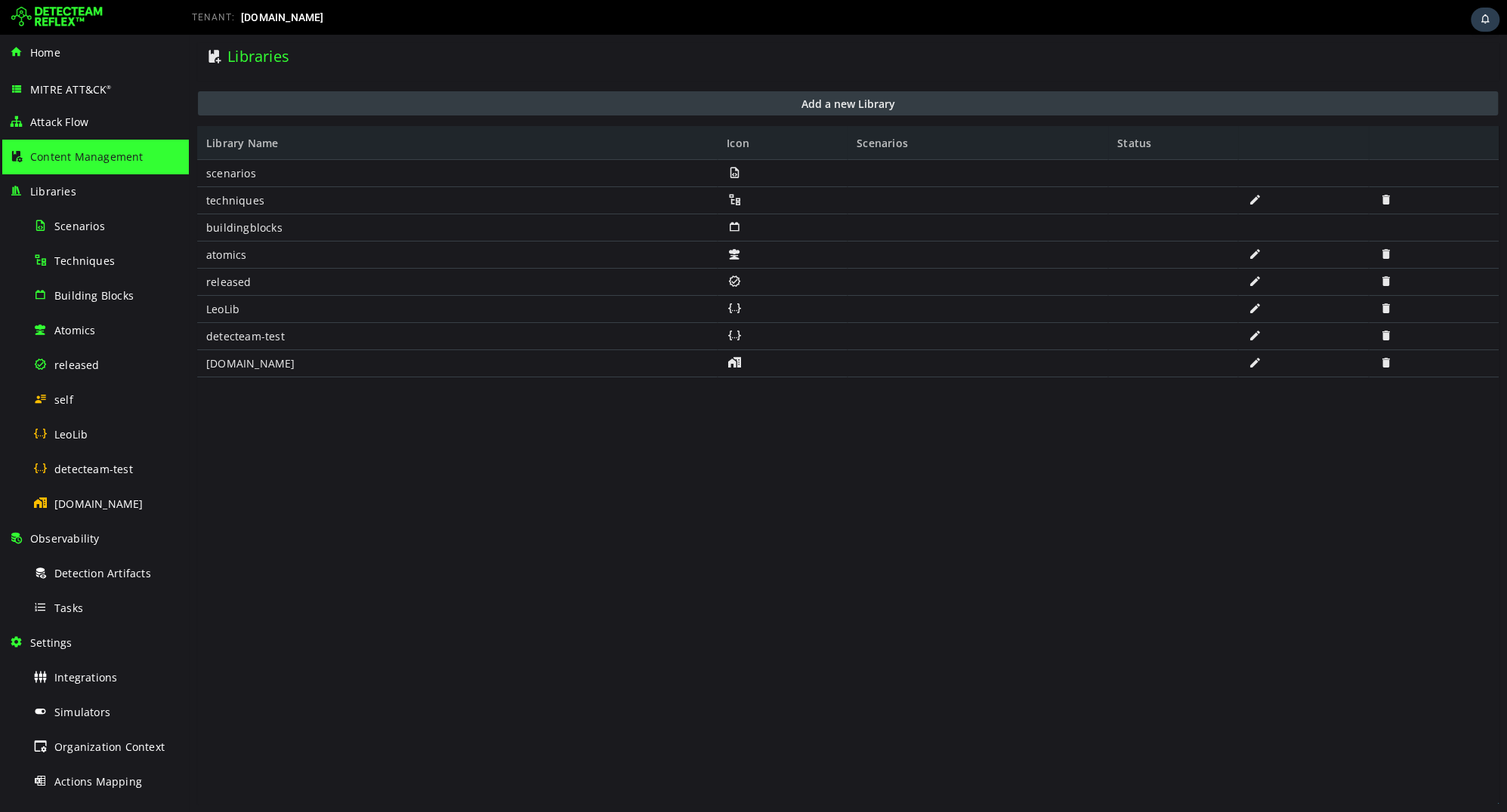
click at [474, 104] on button "Add a new Library" at bounding box center [848, 103] width 1299 height 24
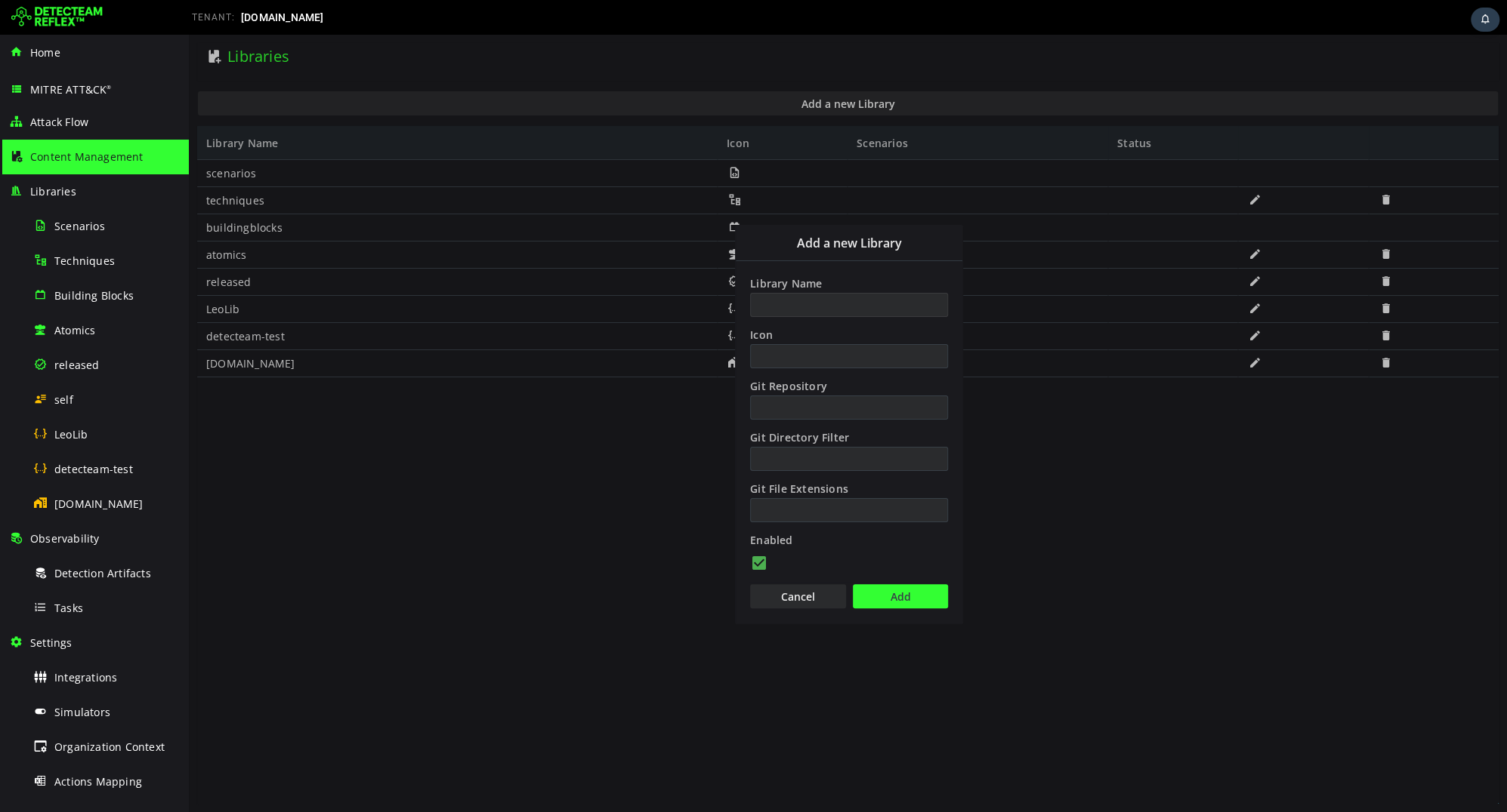
click at [810, 300] on input "Library Name" at bounding box center [849, 304] width 198 height 24
type input "*******"
click at [912, 589] on button "Add" at bounding box center [901, 596] width 95 height 24
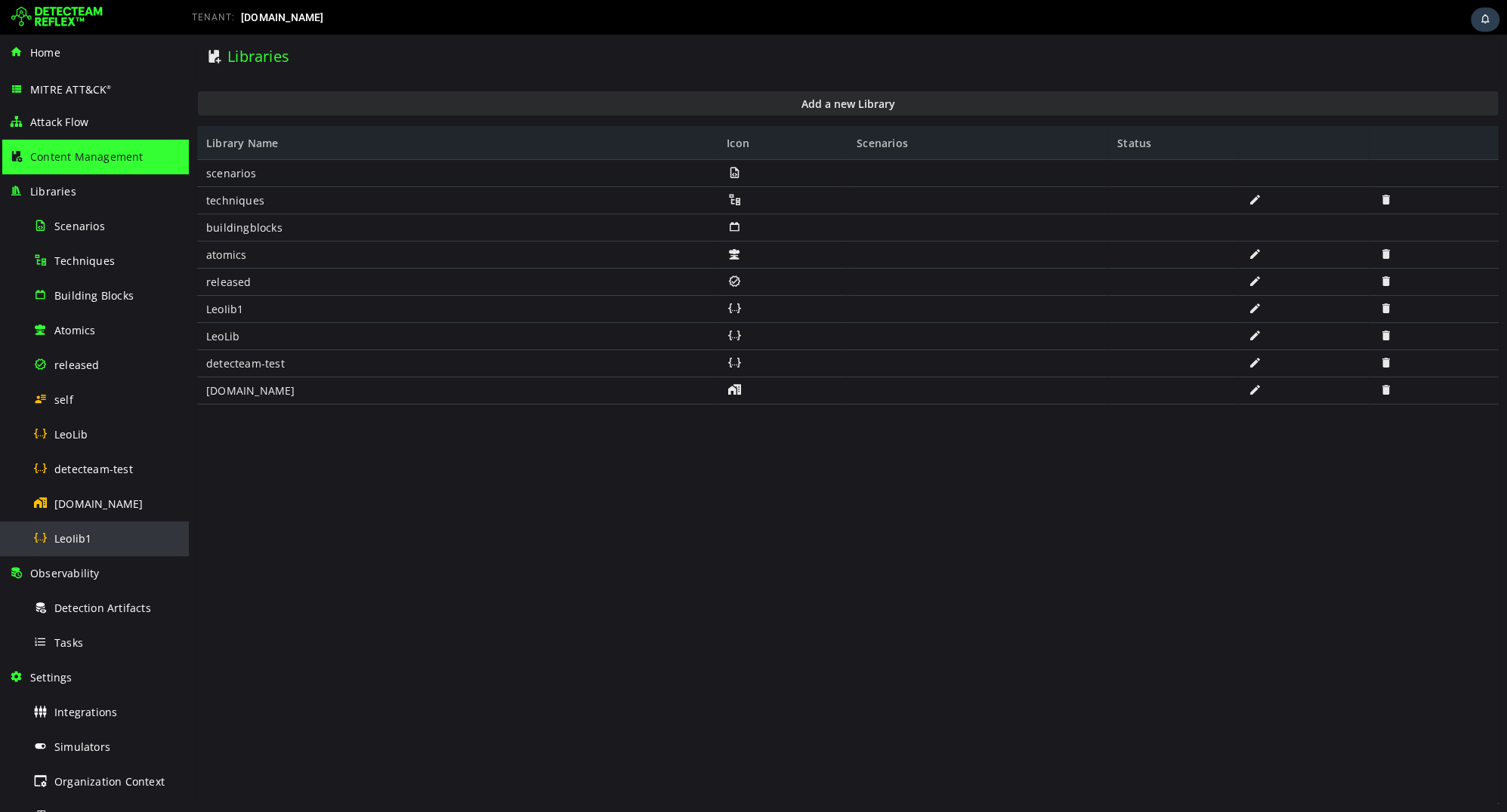
click at [110, 544] on div "LeoIib1" at bounding box center [107, 539] width 147 height 34
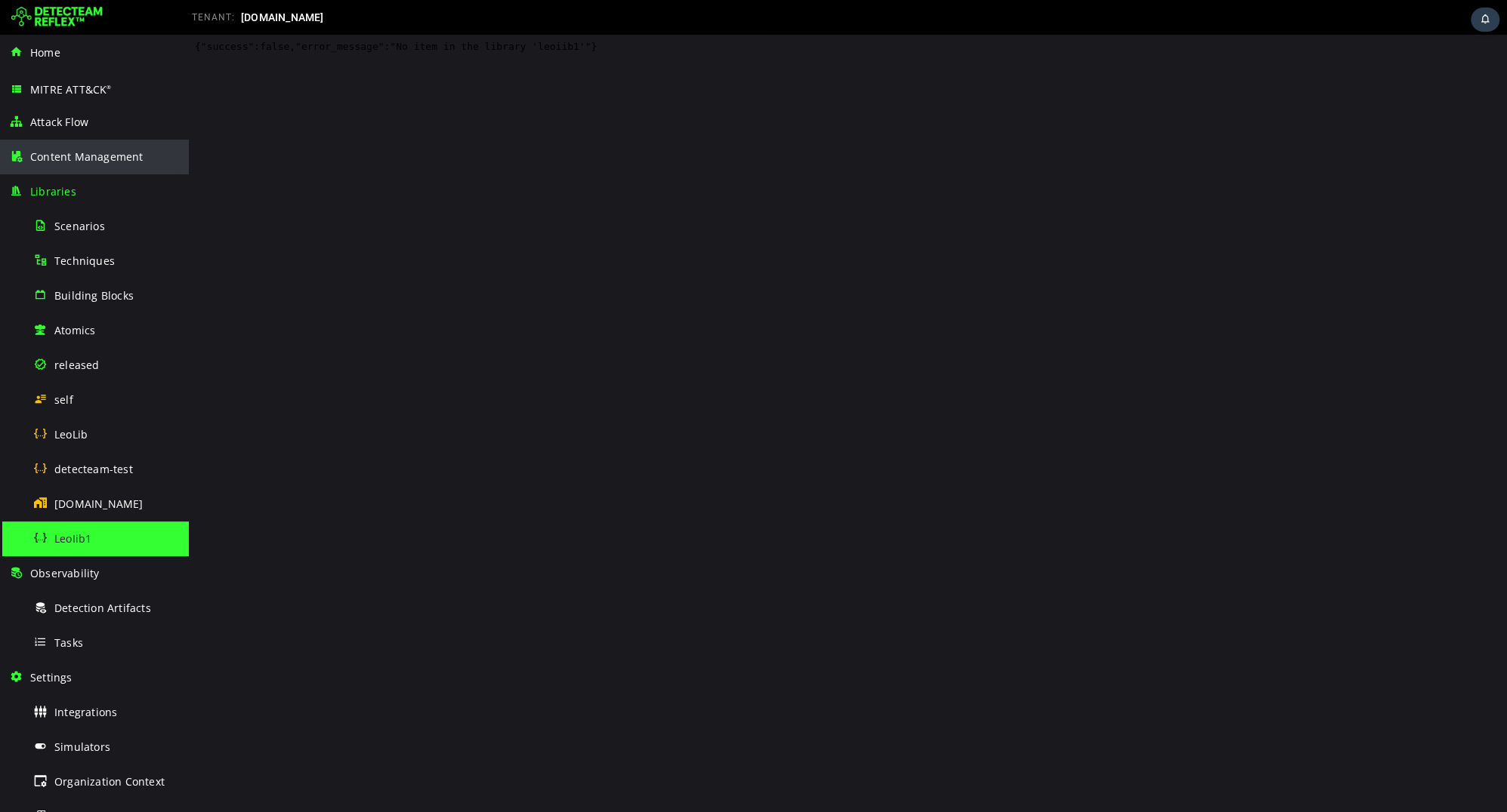
click at [54, 146] on div "Content Management" at bounding box center [94, 157] width 171 height 35
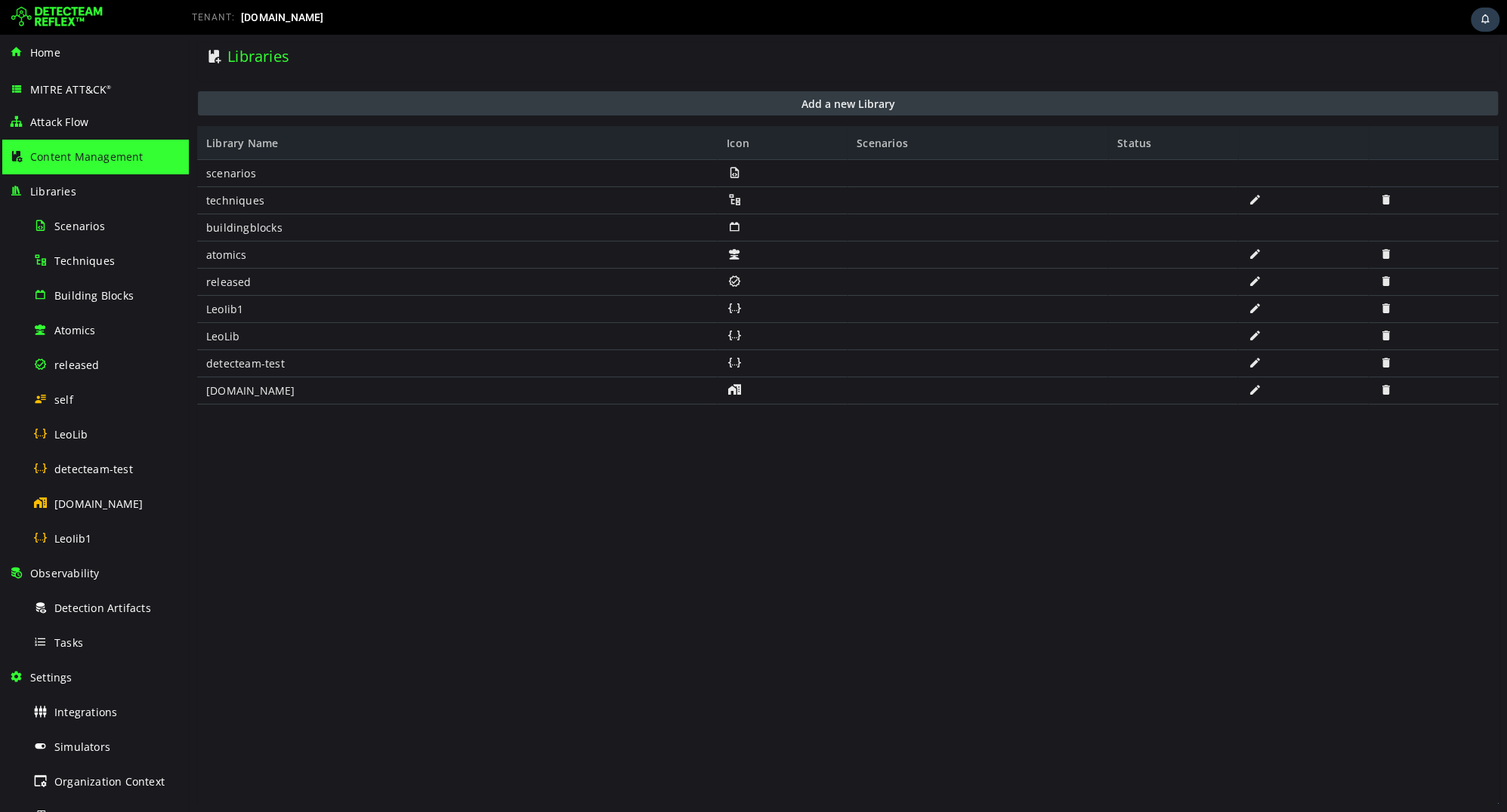
click at [711, 108] on button "Add a new Library" at bounding box center [848, 103] width 1299 height 24
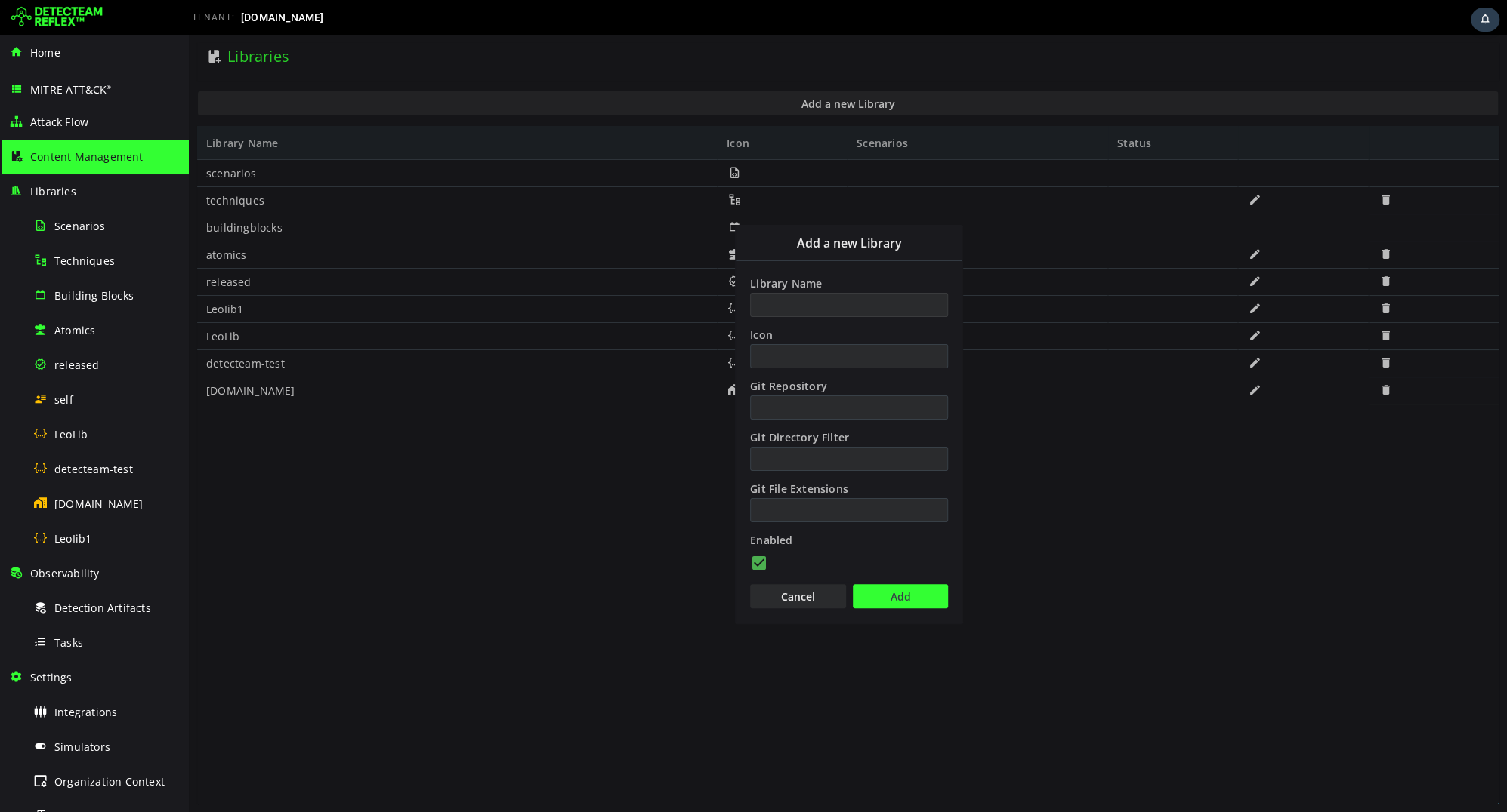
click at [784, 313] on input "Library Name" at bounding box center [849, 304] width 198 height 24
type input "*********"
click at [878, 586] on button "Add" at bounding box center [901, 596] width 95 height 24
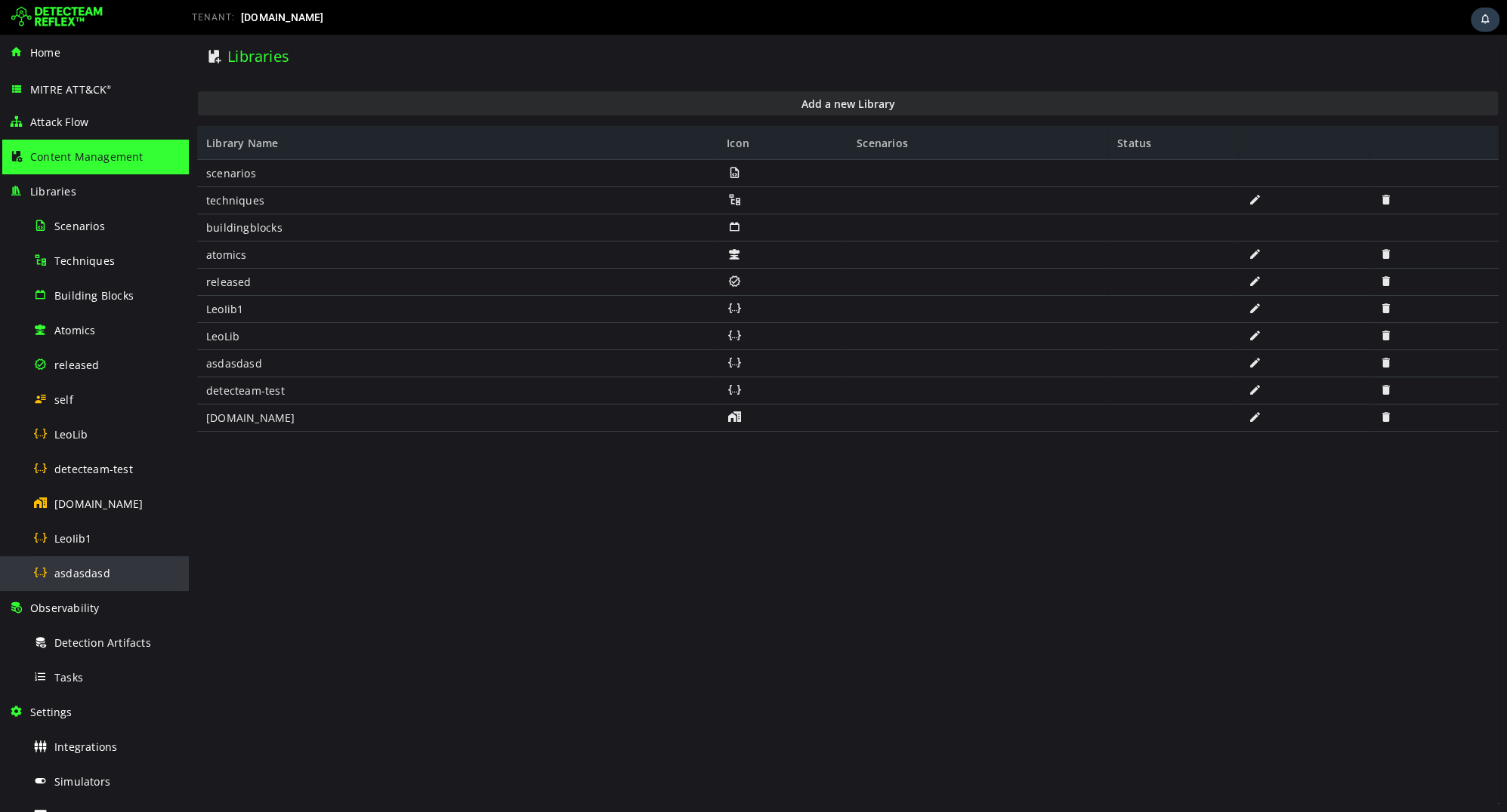
click at [112, 562] on div "asdasdasd" at bounding box center [107, 573] width 147 height 34
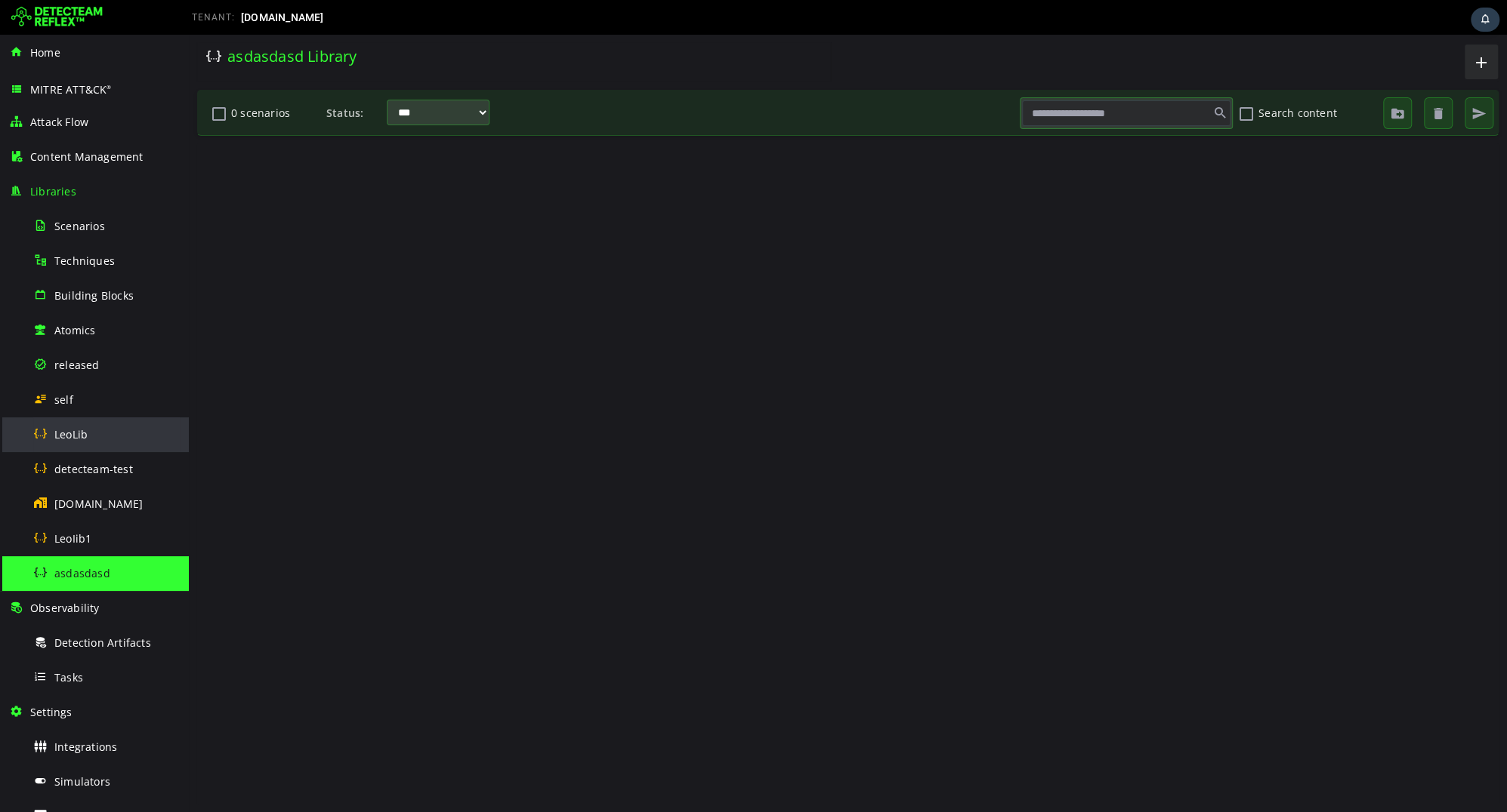
click at [76, 437] on span "LeoLib" at bounding box center [71, 434] width 34 height 14
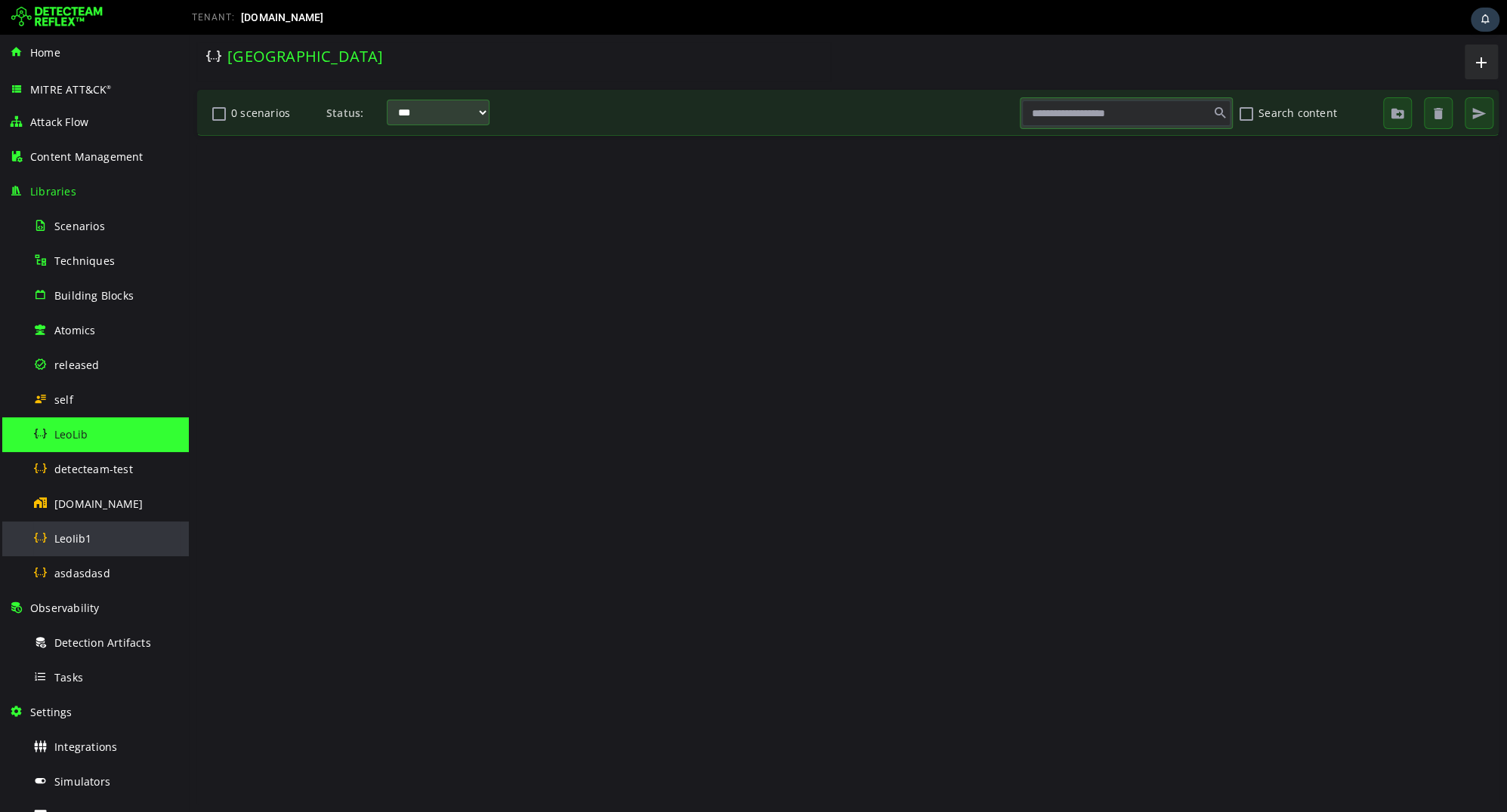
click at [59, 544] on span "LeoIib1" at bounding box center [73, 538] width 37 height 14
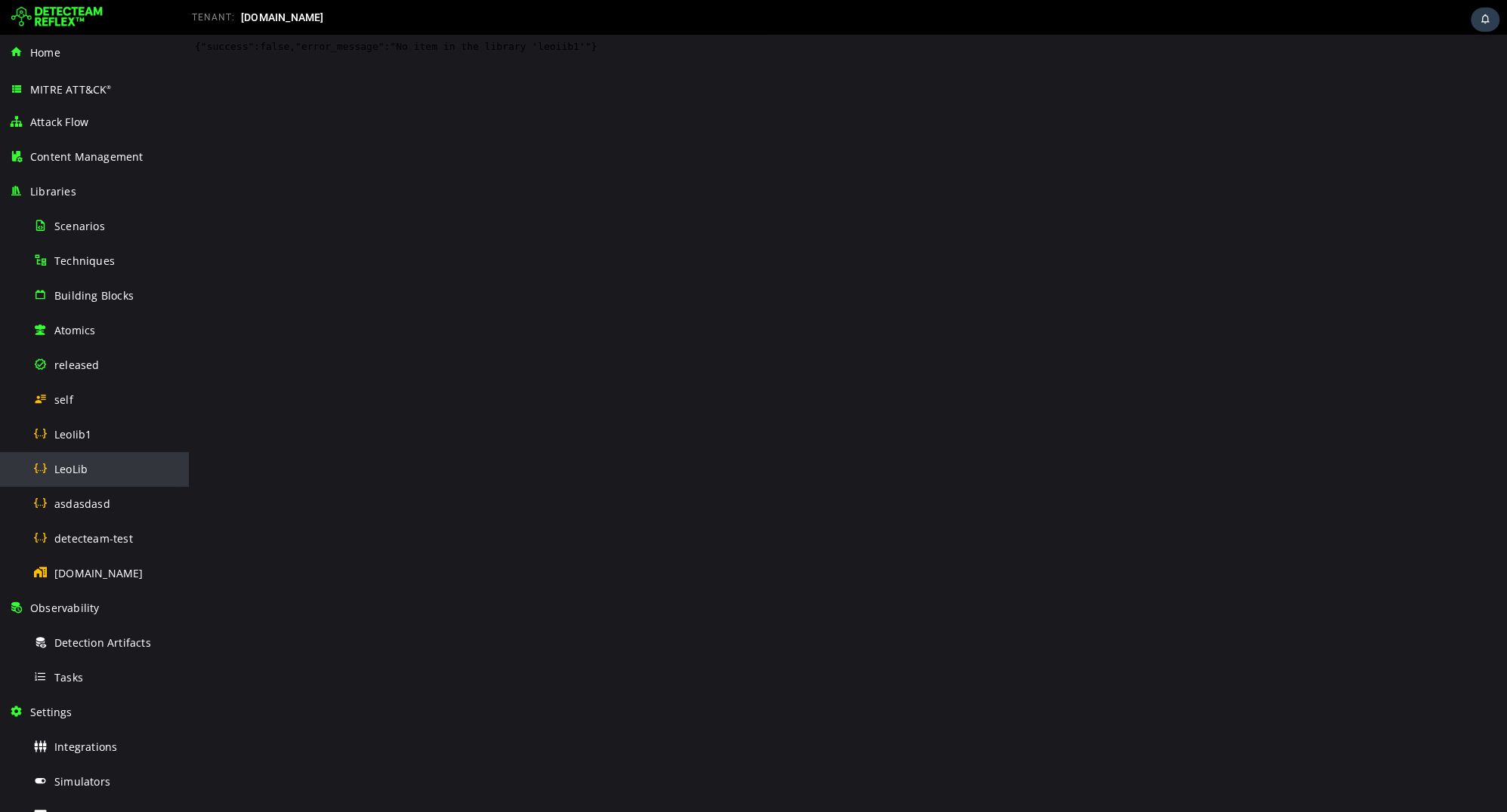
click at [73, 473] on span "LeoLib" at bounding box center [71, 469] width 34 height 14
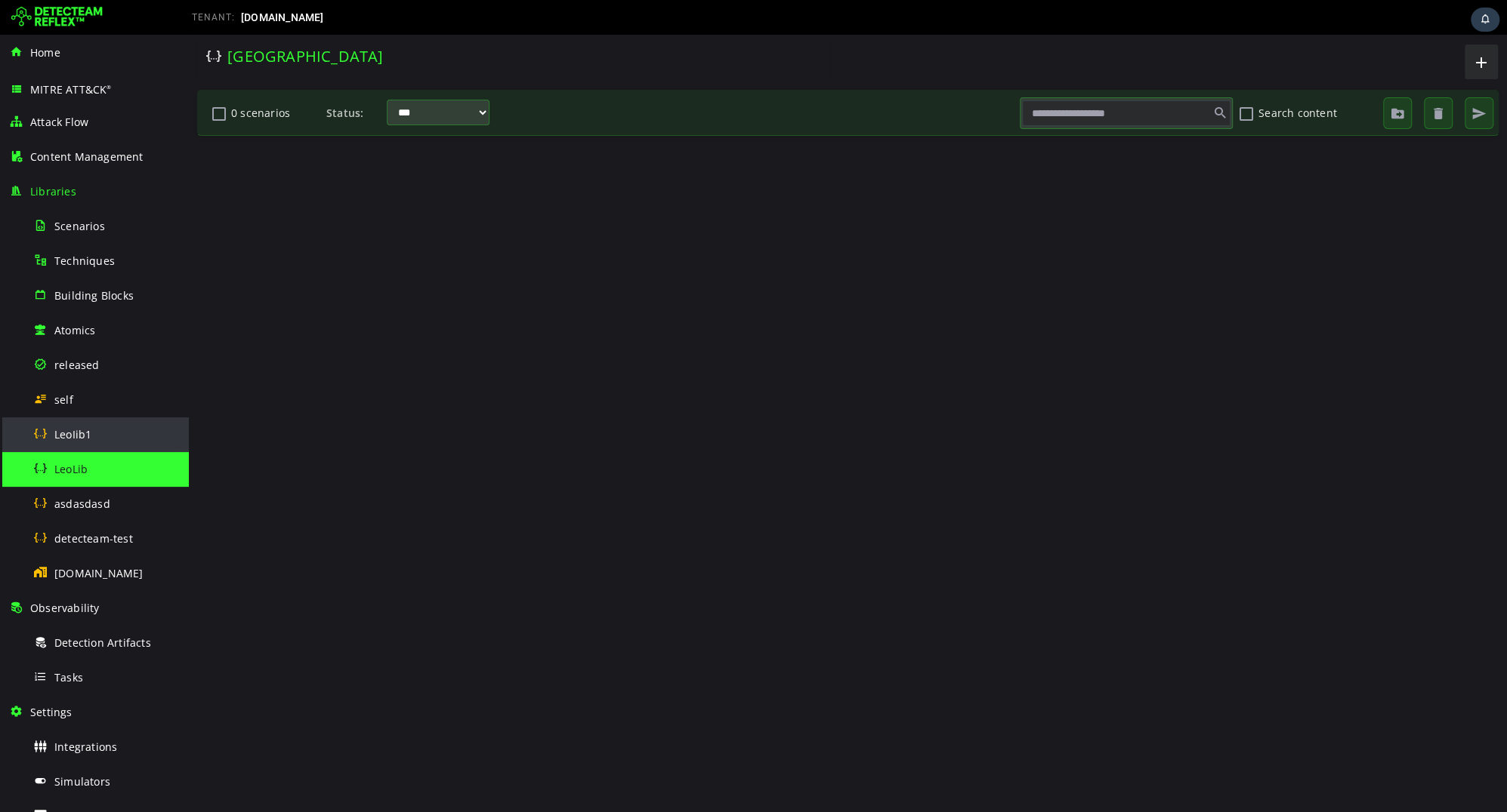
click at [61, 431] on span "LeoIib1" at bounding box center [73, 434] width 37 height 14
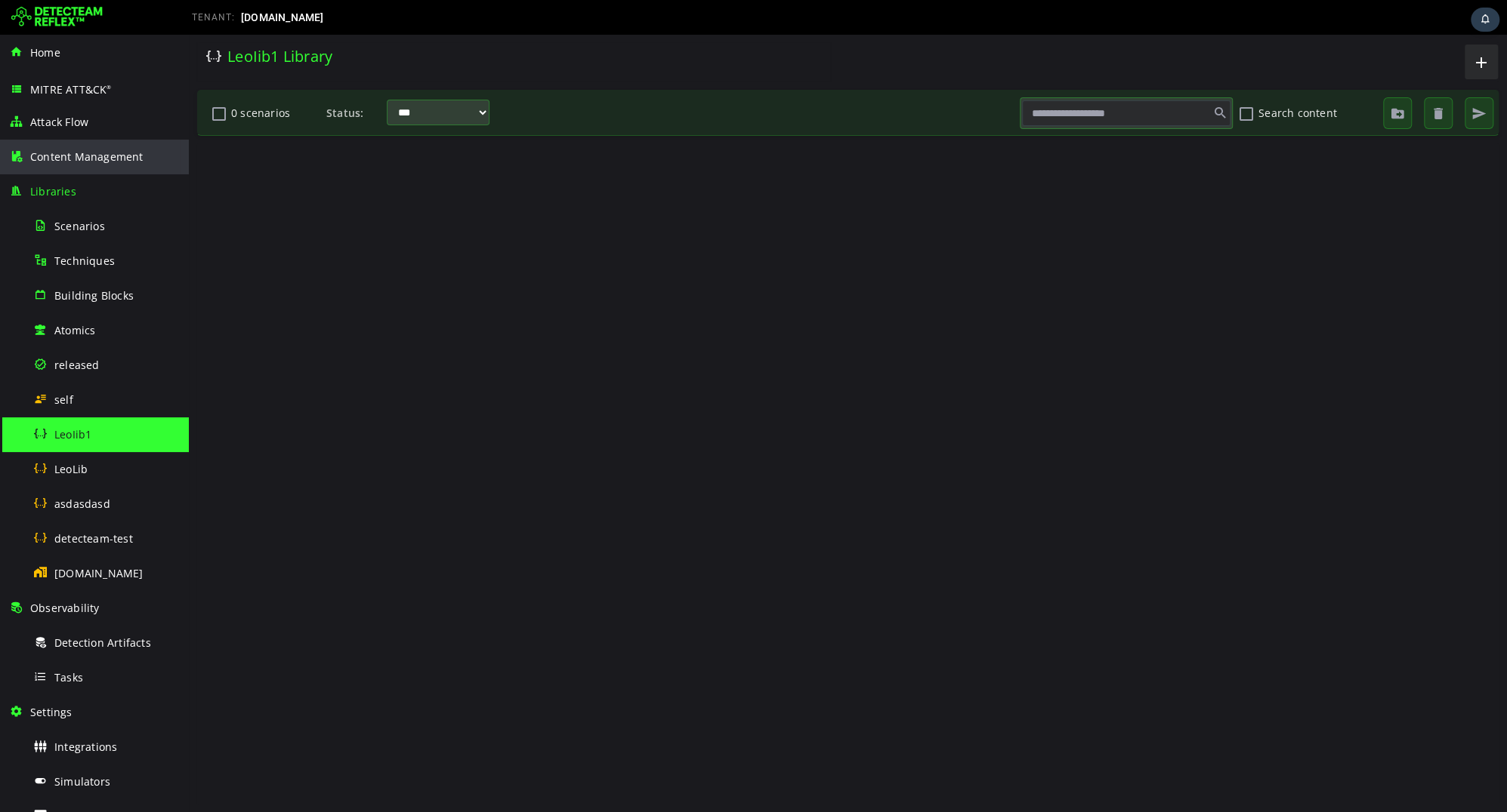
click at [84, 158] on span "Content Management" at bounding box center [87, 157] width 113 height 14
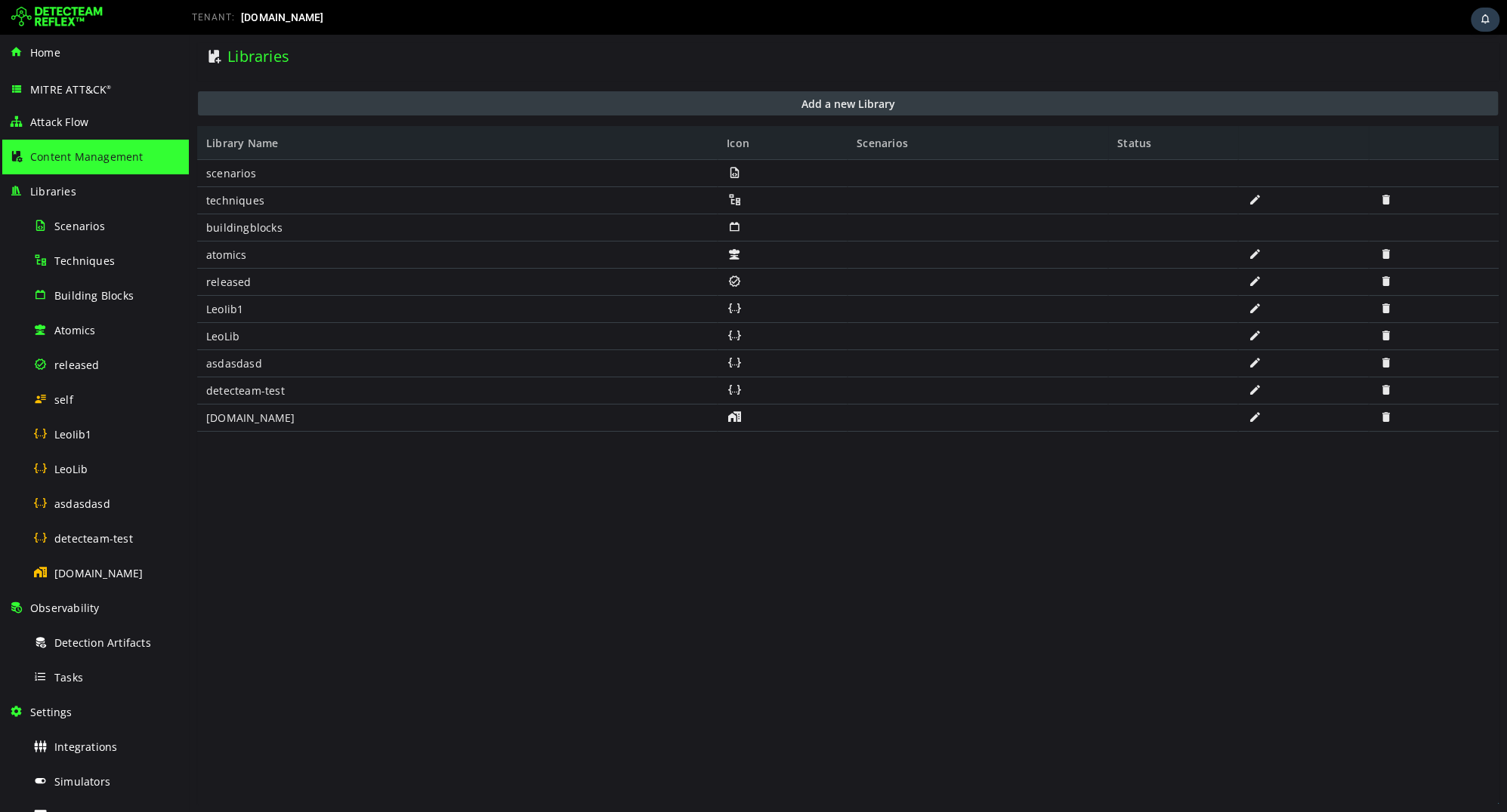
click at [711, 108] on button "Add a new Library" at bounding box center [848, 103] width 1299 height 24
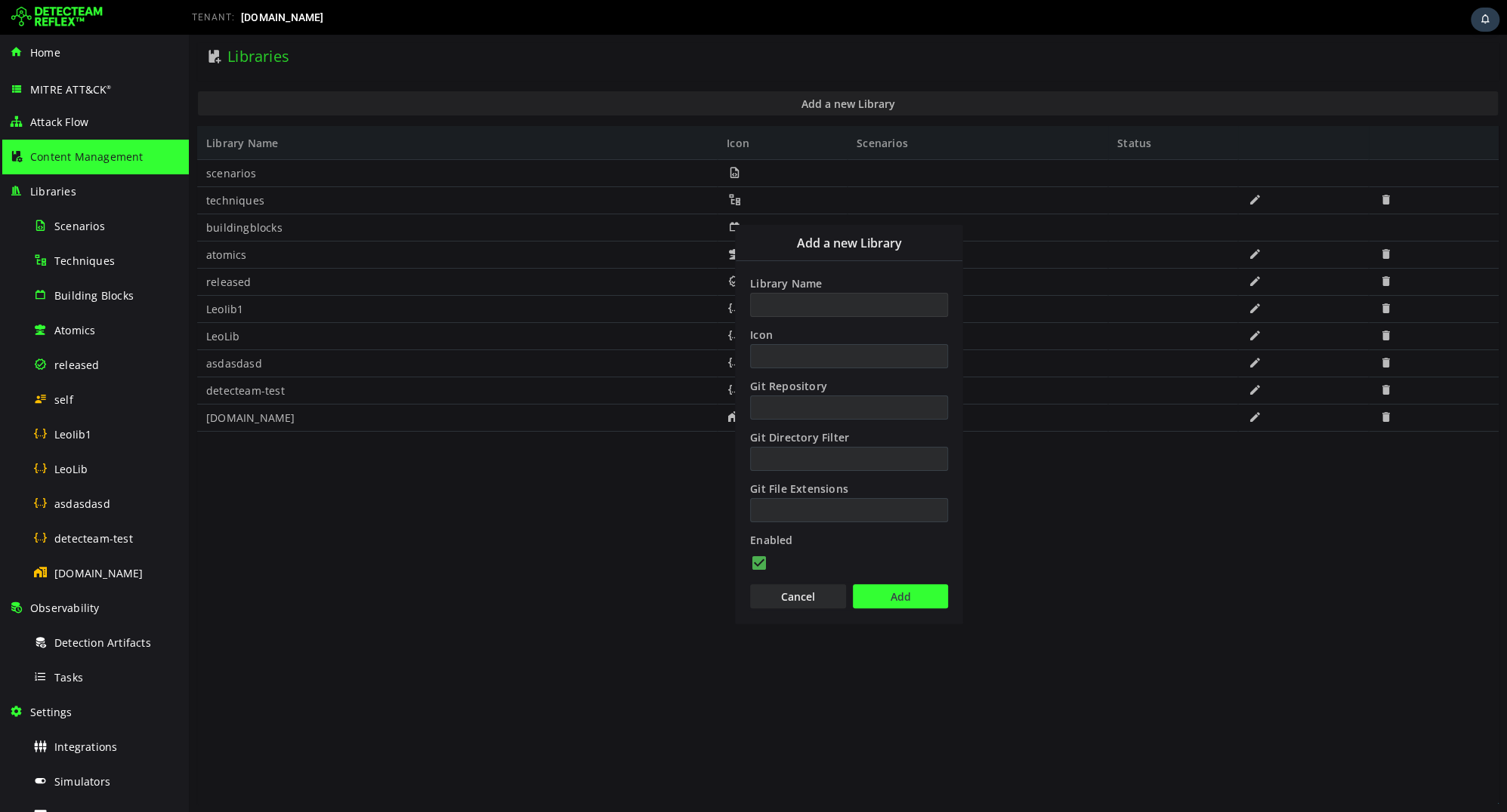
click at [771, 296] on input "Library Name" at bounding box center [849, 304] width 198 height 24
type input "**********"
click at [878, 590] on button "Add" at bounding box center [901, 596] width 95 height 24
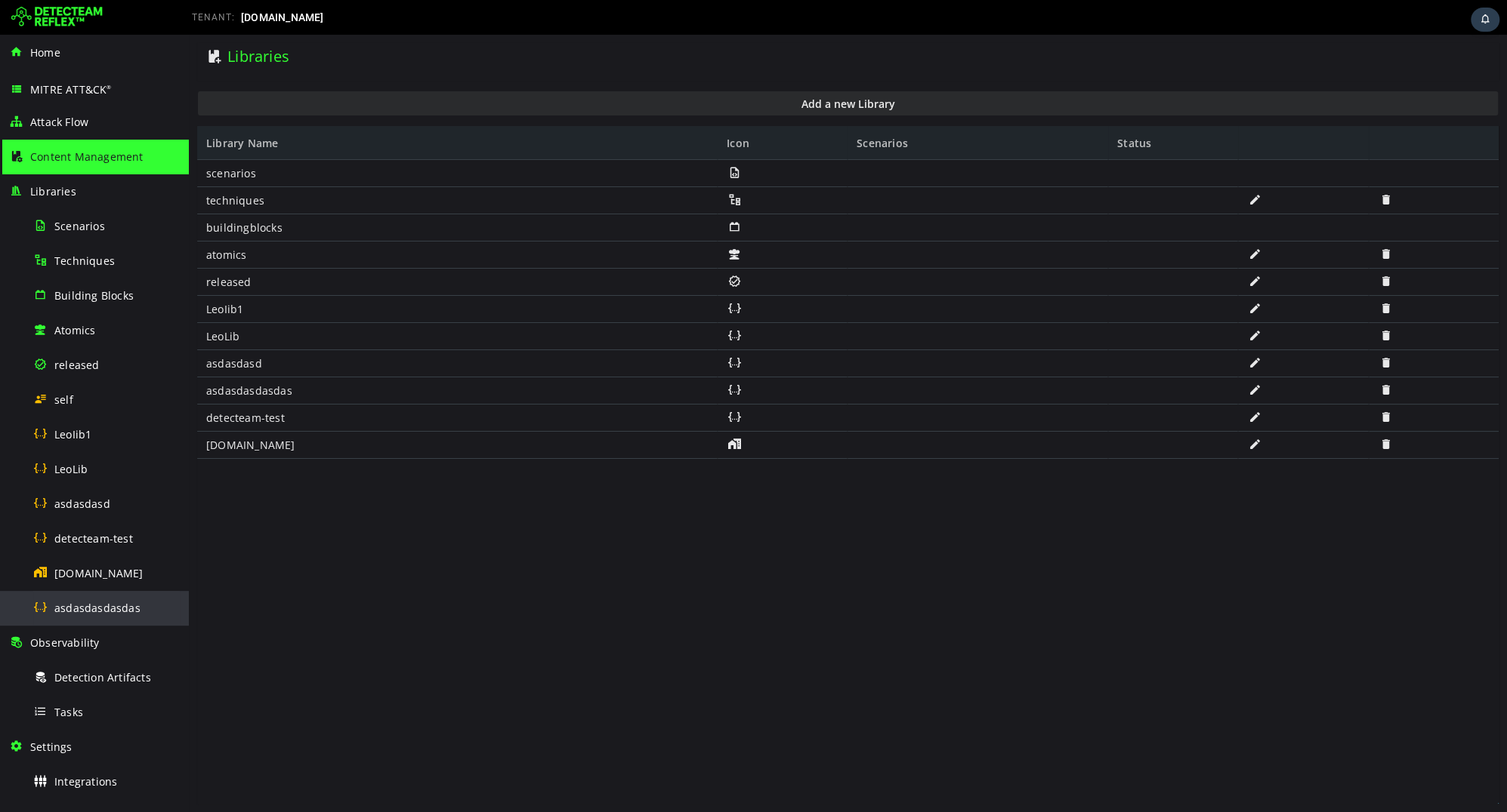
click at [64, 610] on span "asdasdasdasdas" at bounding box center [98, 608] width 86 height 14
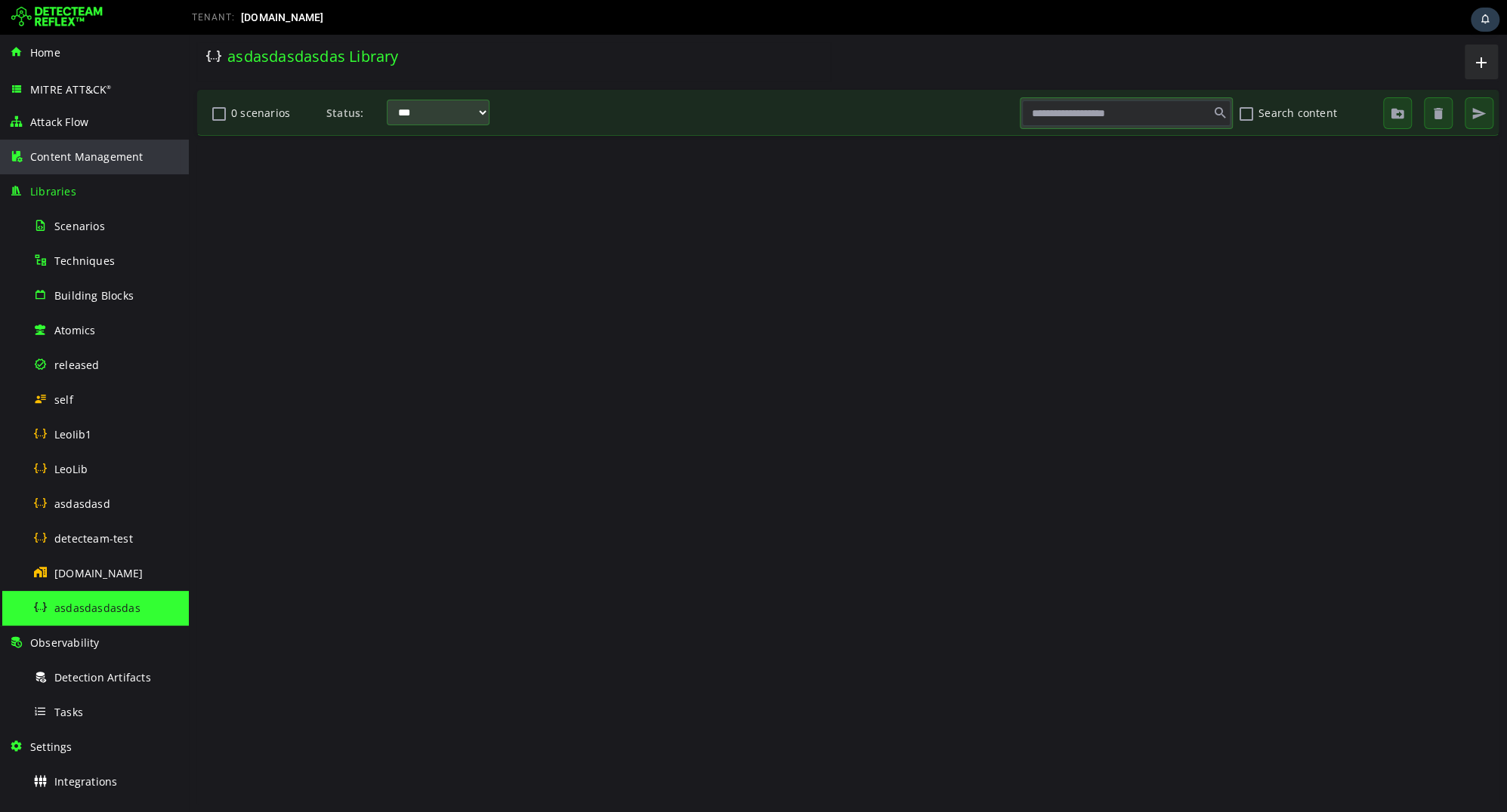
click at [105, 157] on span "Content Management" at bounding box center [87, 157] width 113 height 14
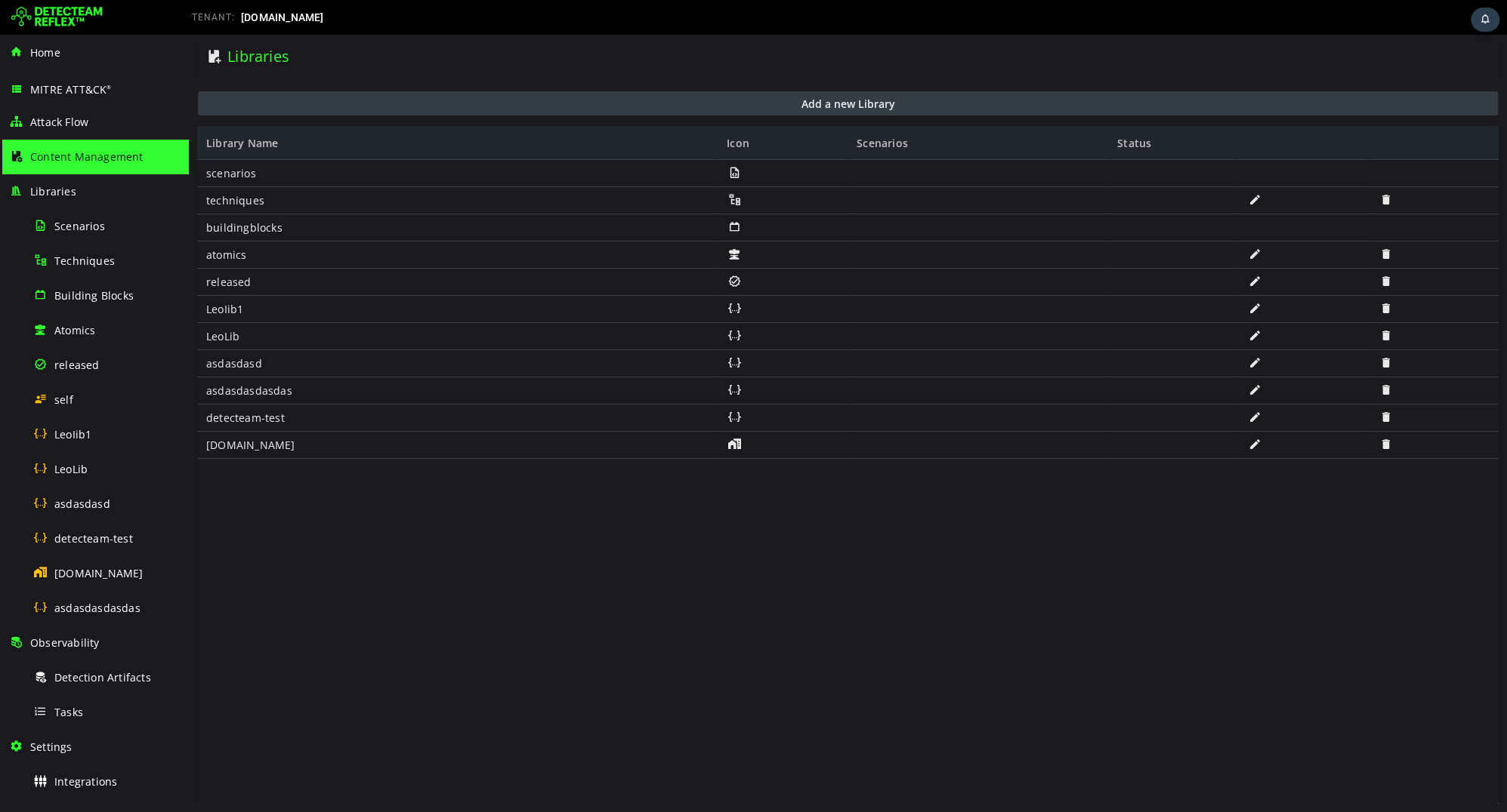
click at [752, 105] on button "Add a new Library" at bounding box center [848, 103] width 1299 height 24
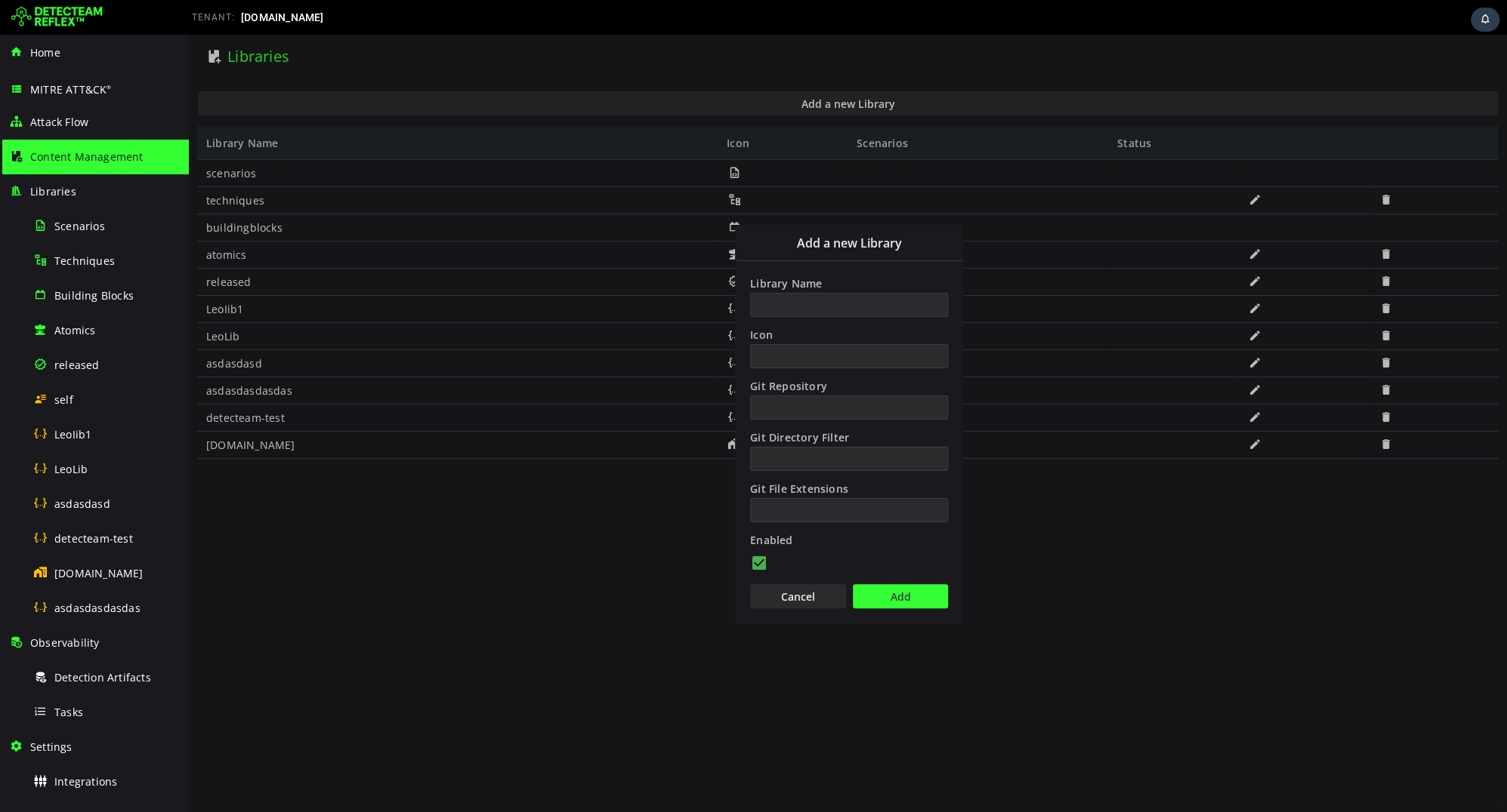
click at [788, 303] on input "Library Name" at bounding box center [849, 304] width 198 height 24
type input "*******"
click at [872, 588] on button "Add" at bounding box center [901, 596] width 95 height 24
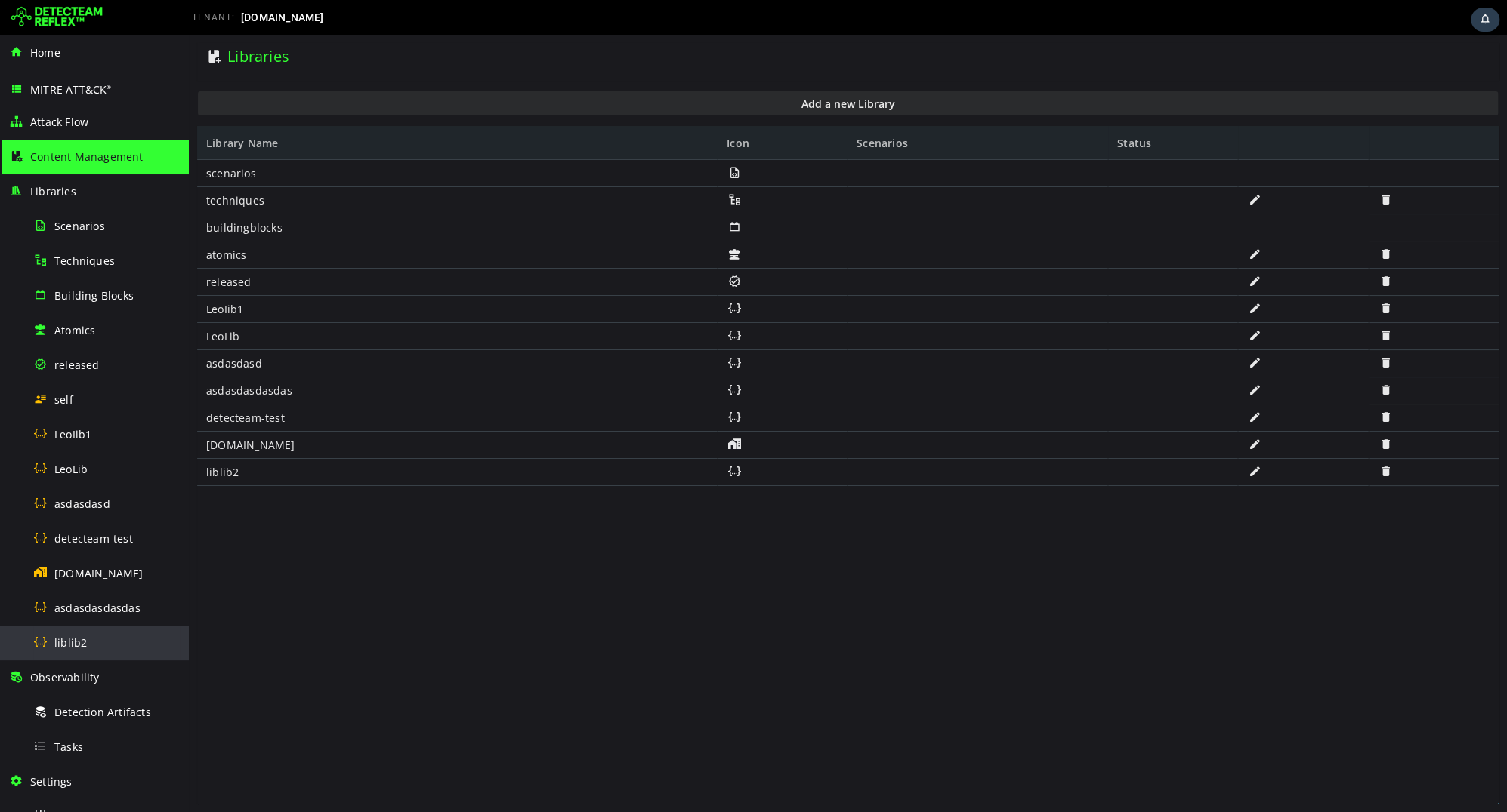
click at [95, 637] on div "liblib2" at bounding box center [107, 643] width 147 height 34
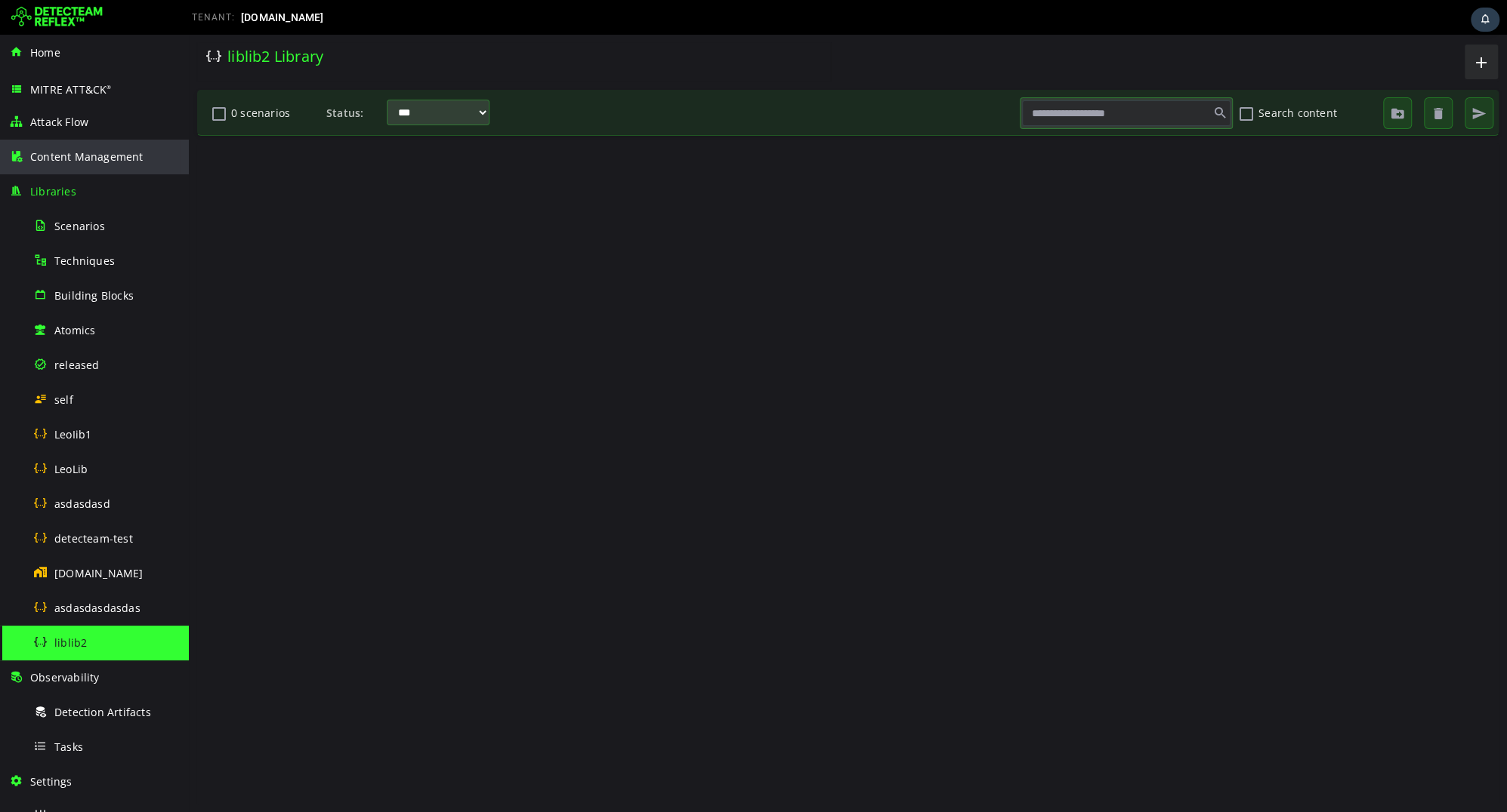
click at [89, 166] on div "Content Management" at bounding box center [94, 157] width 171 height 35
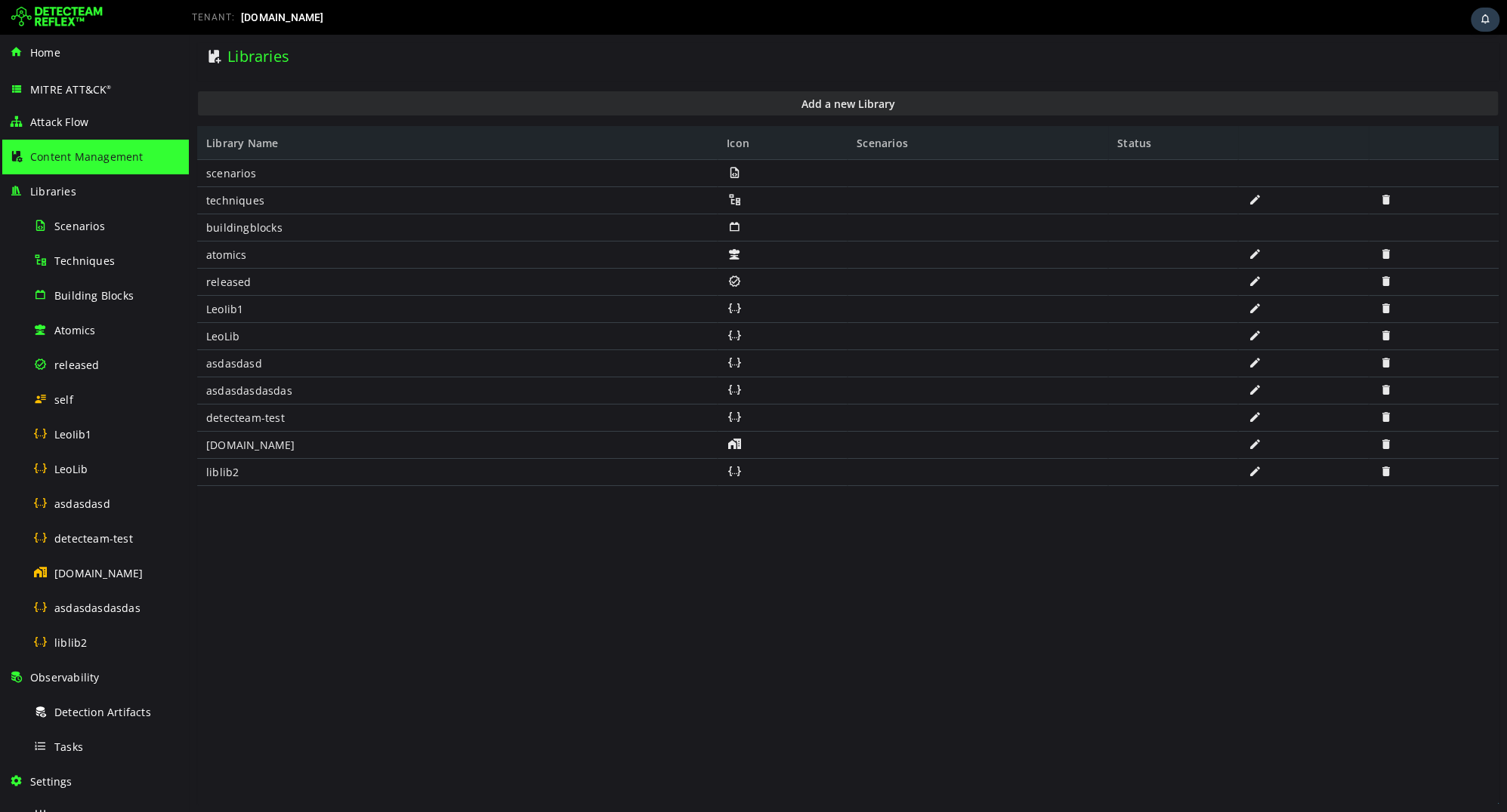
click at [1385, 388] on span at bounding box center [1384, 390] width 15 height 12
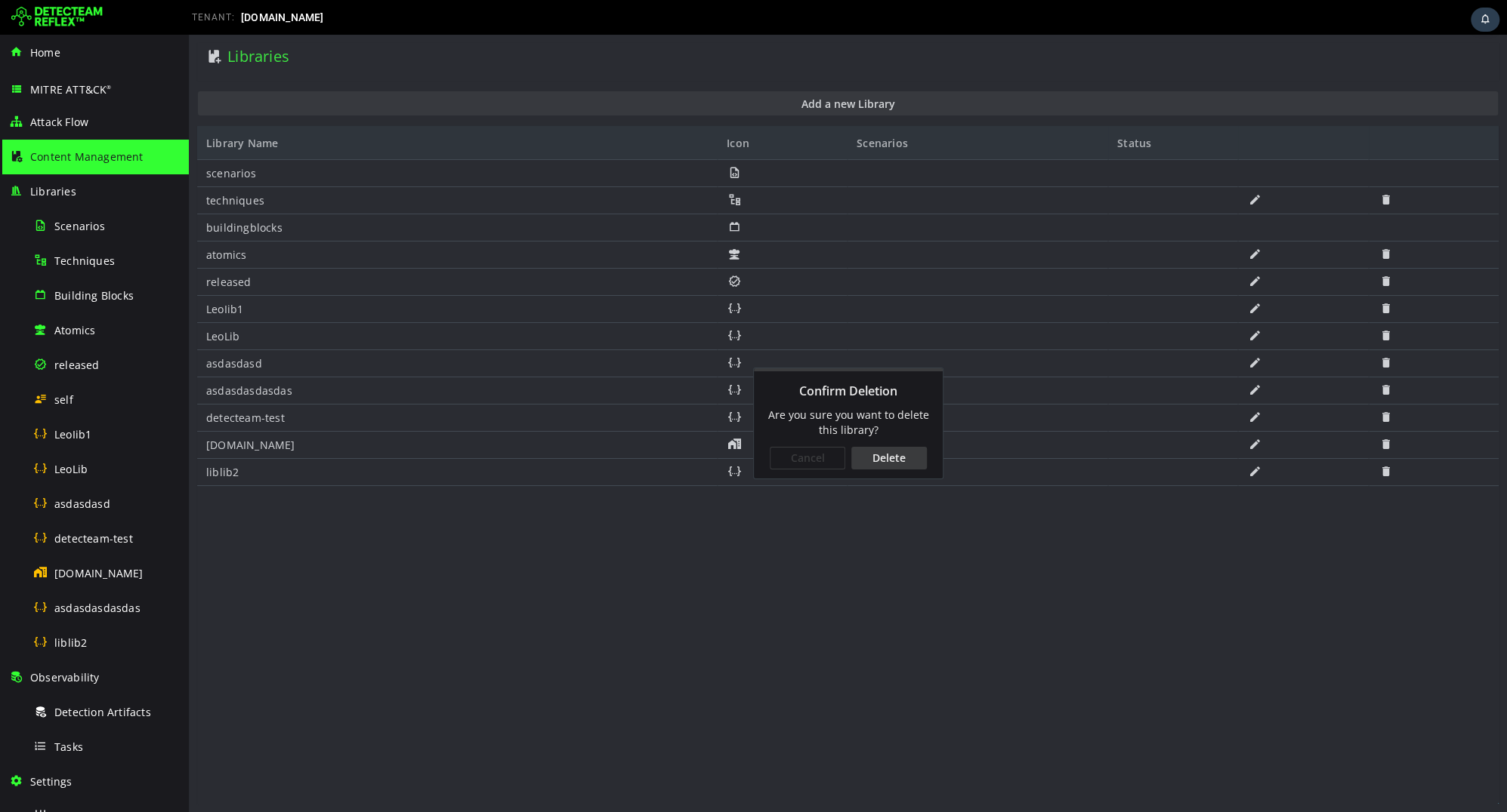
click at [864, 459] on div "Delete" at bounding box center [889, 458] width 76 height 23
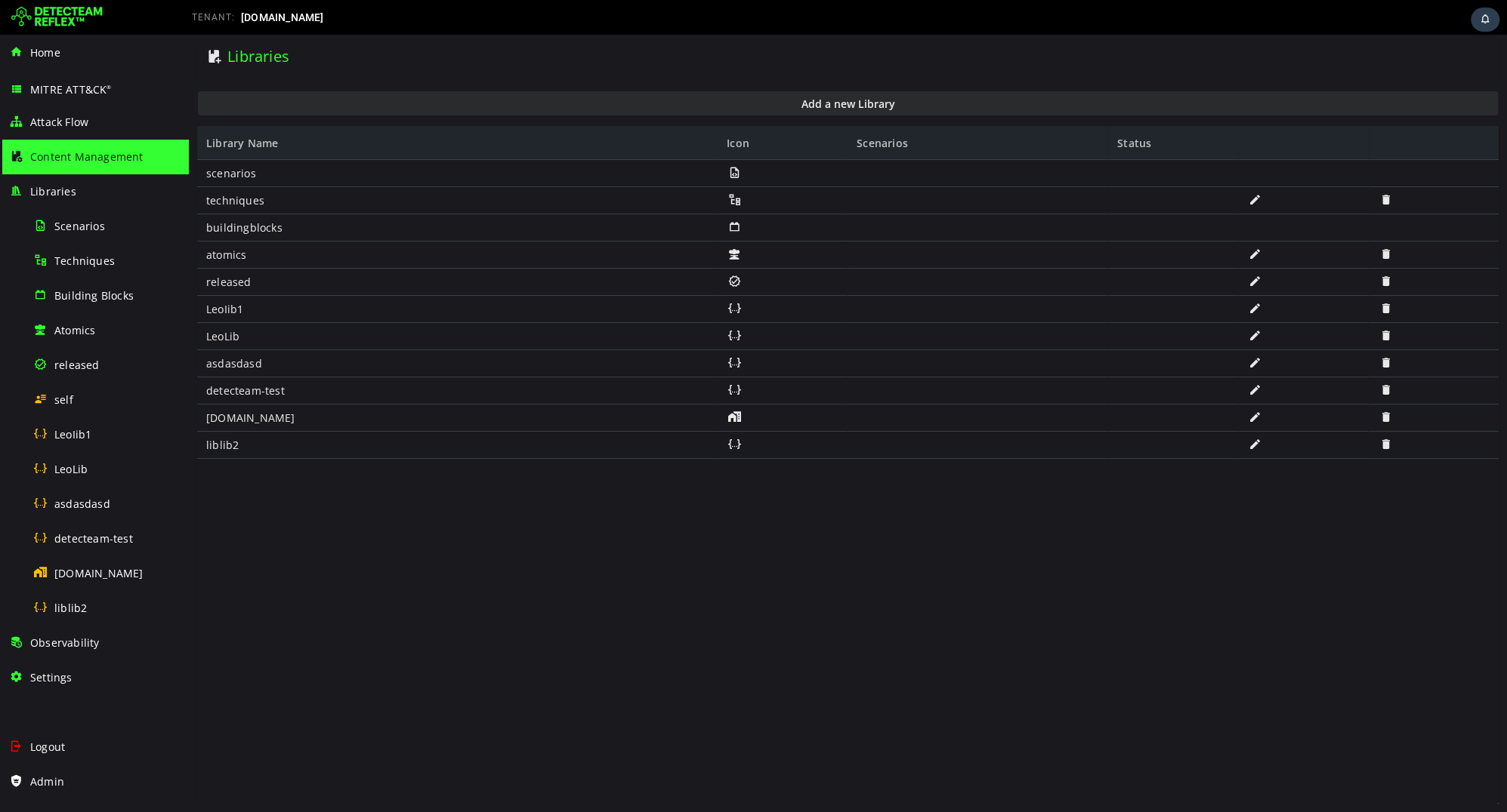
click at [1383, 363] on span at bounding box center [1384, 363] width 15 height 12
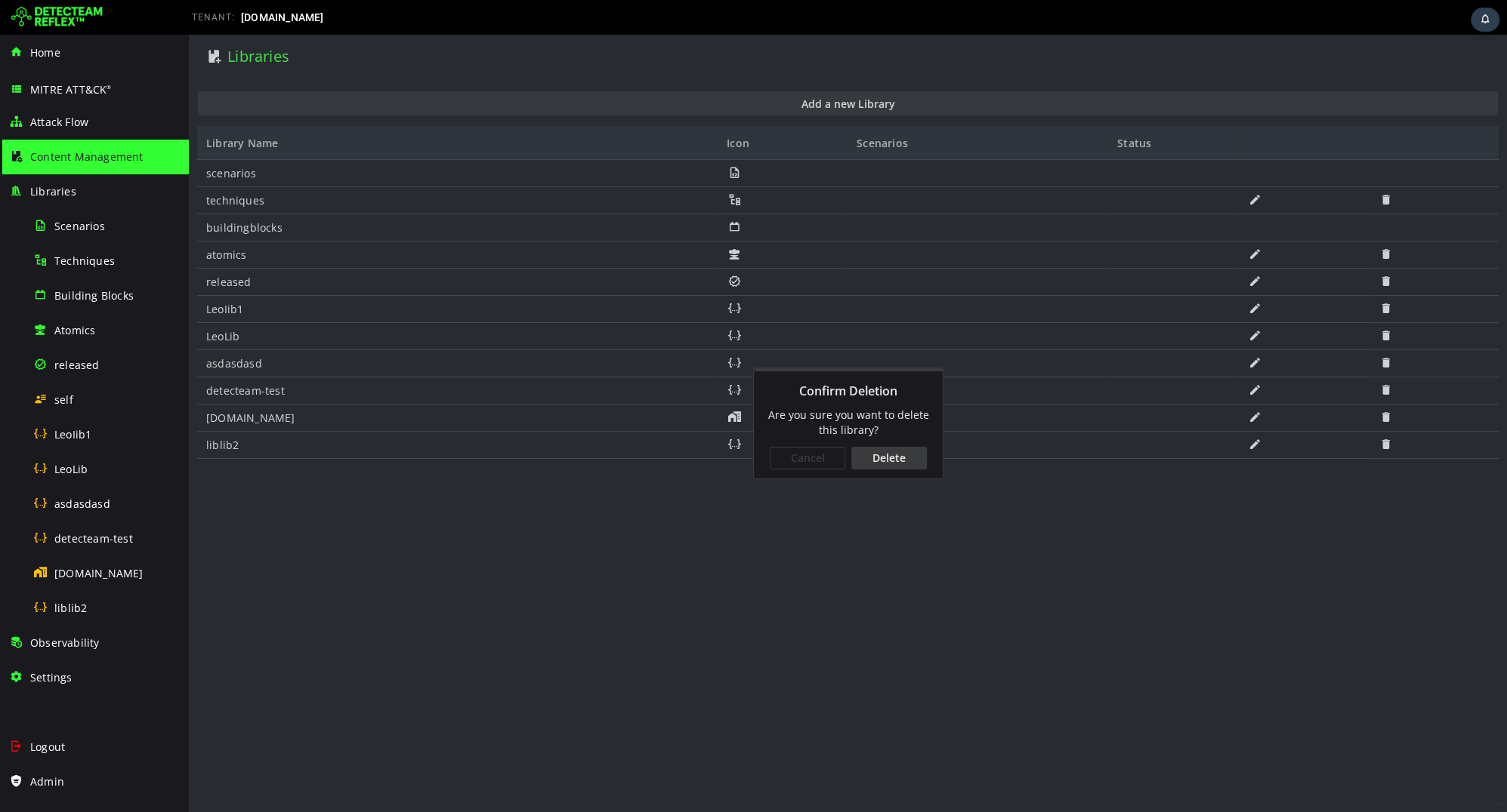
click at [902, 457] on div "Delete" at bounding box center [889, 458] width 76 height 23
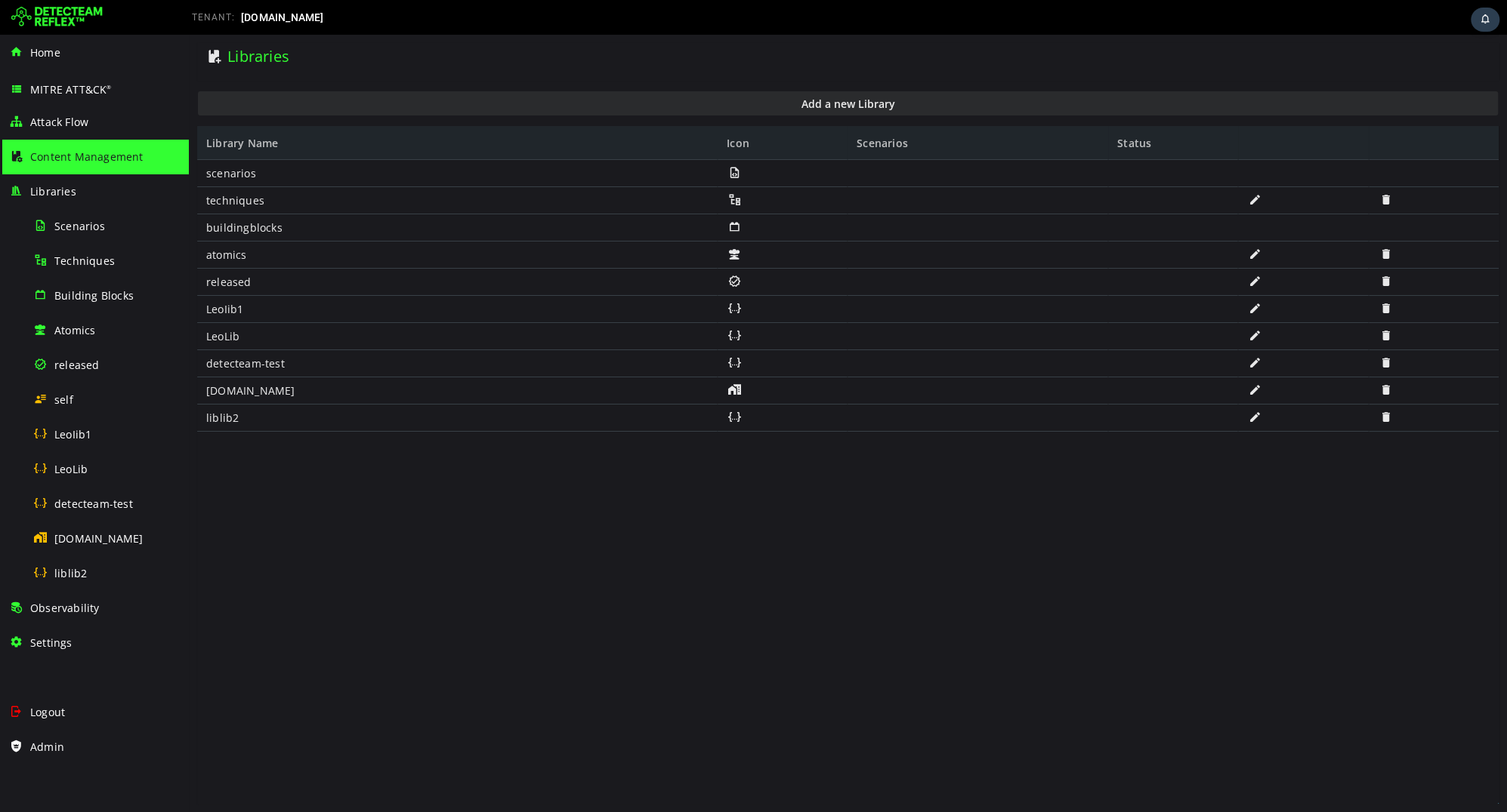
click at [1385, 417] on span at bounding box center [1384, 417] width 15 height 12
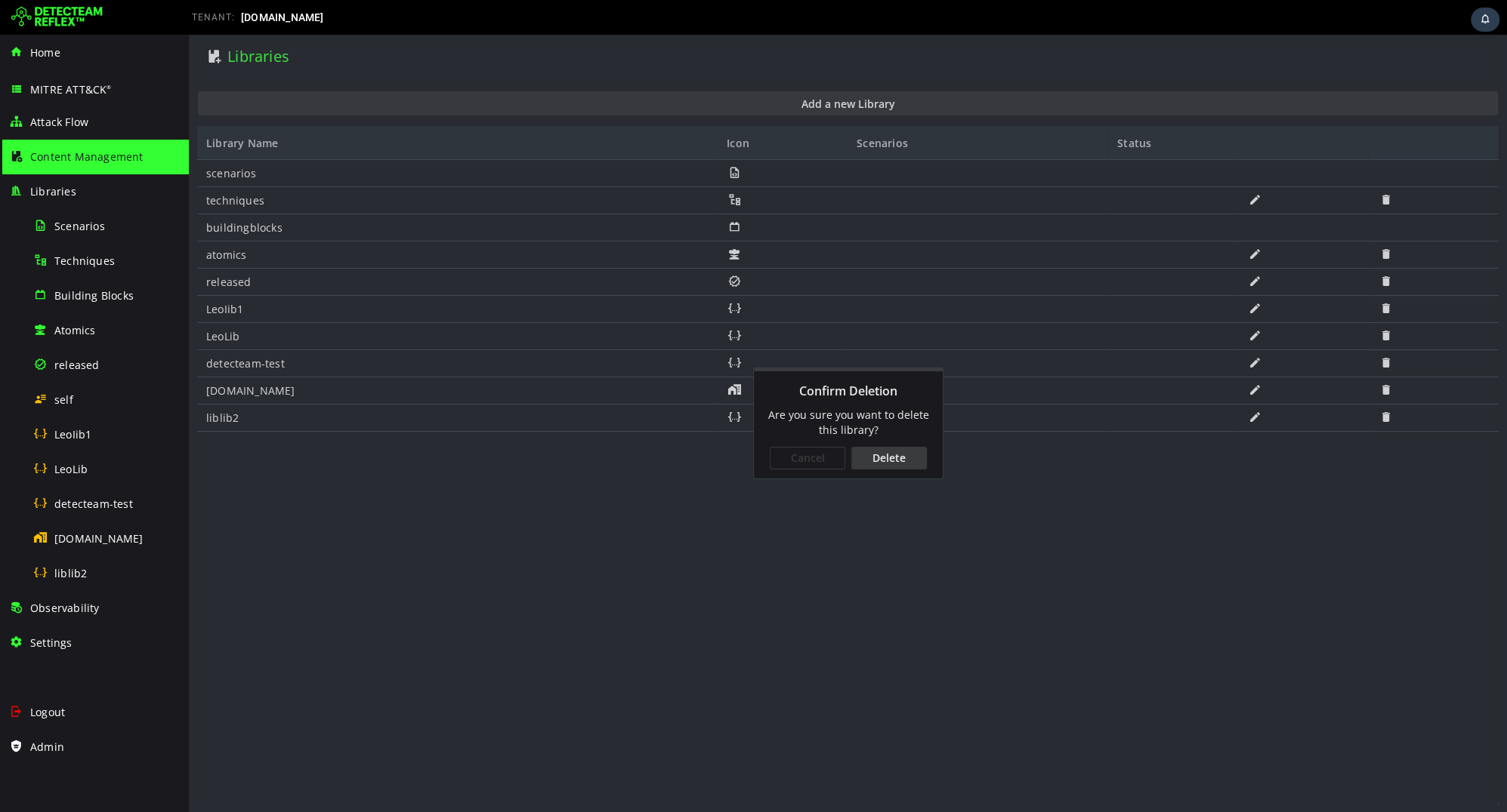
click at [897, 458] on div "Delete" at bounding box center [889, 458] width 76 height 23
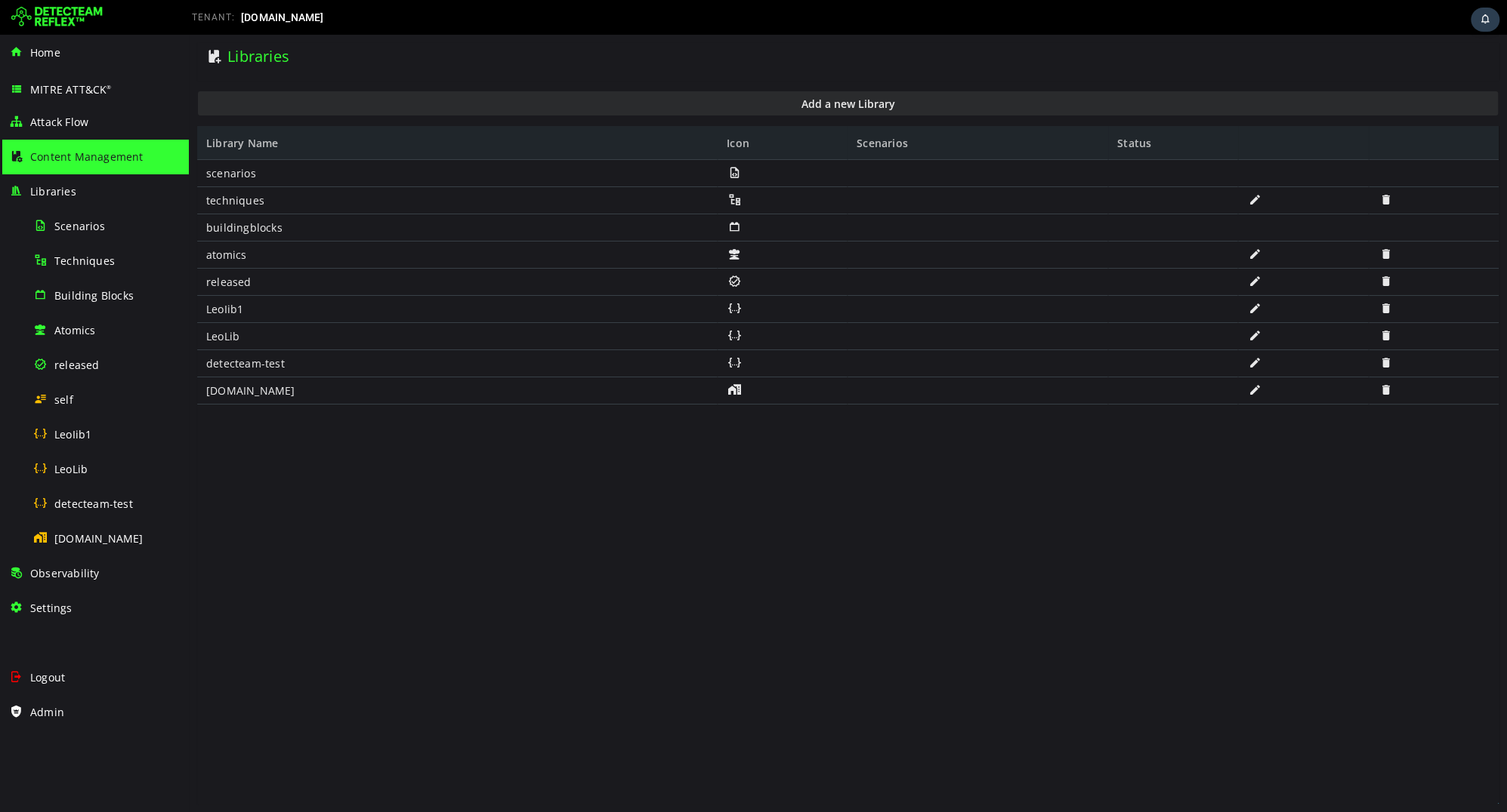
click at [83, 155] on span "Content Management" at bounding box center [87, 157] width 113 height 14
click at [74, 589] on div "Observability" at bounding box center [94, 573] width 171 height 35
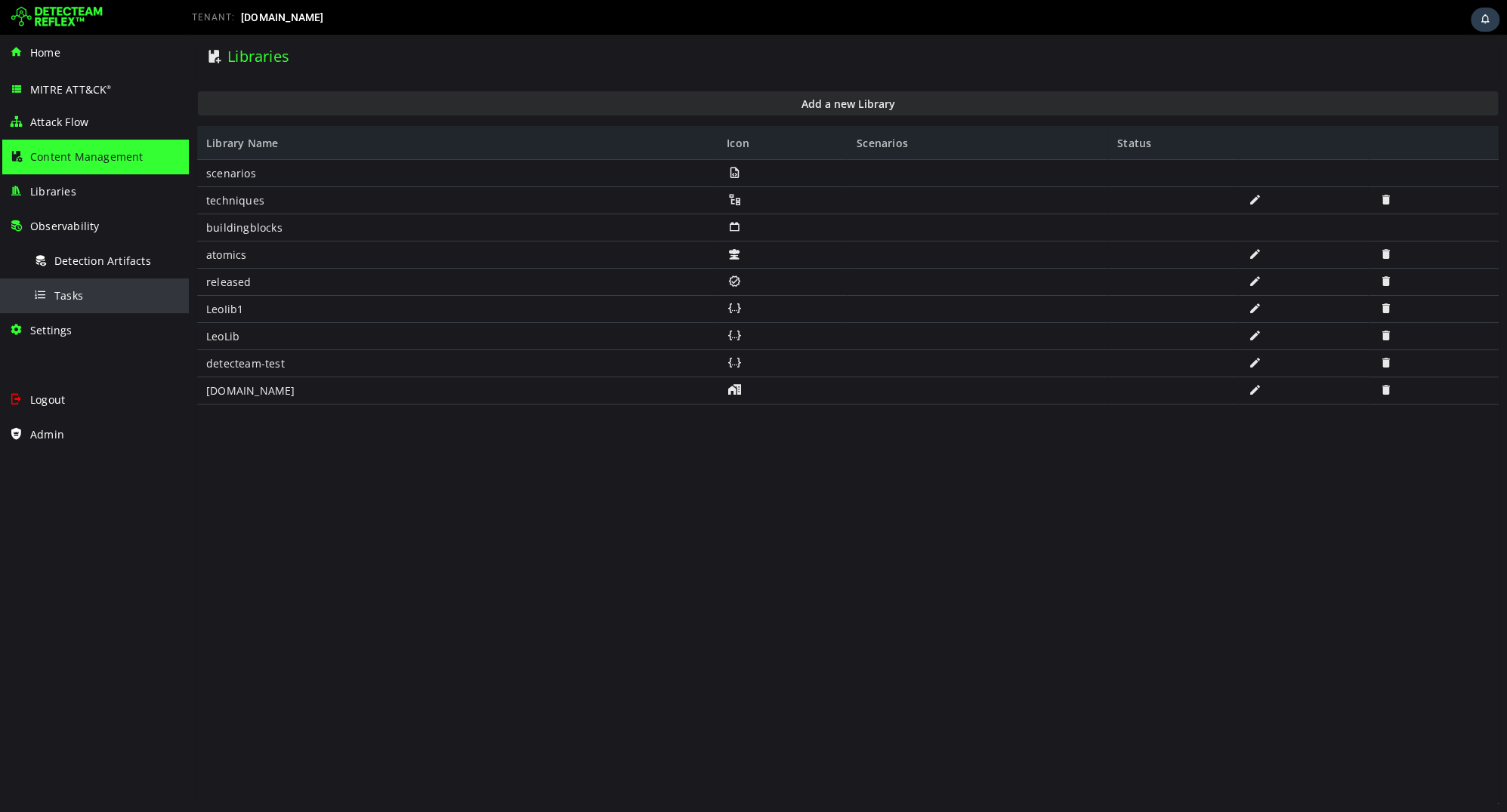
click at [76, 289] on span "Tasks" at bounding box center [69, 296] width 29 height 14
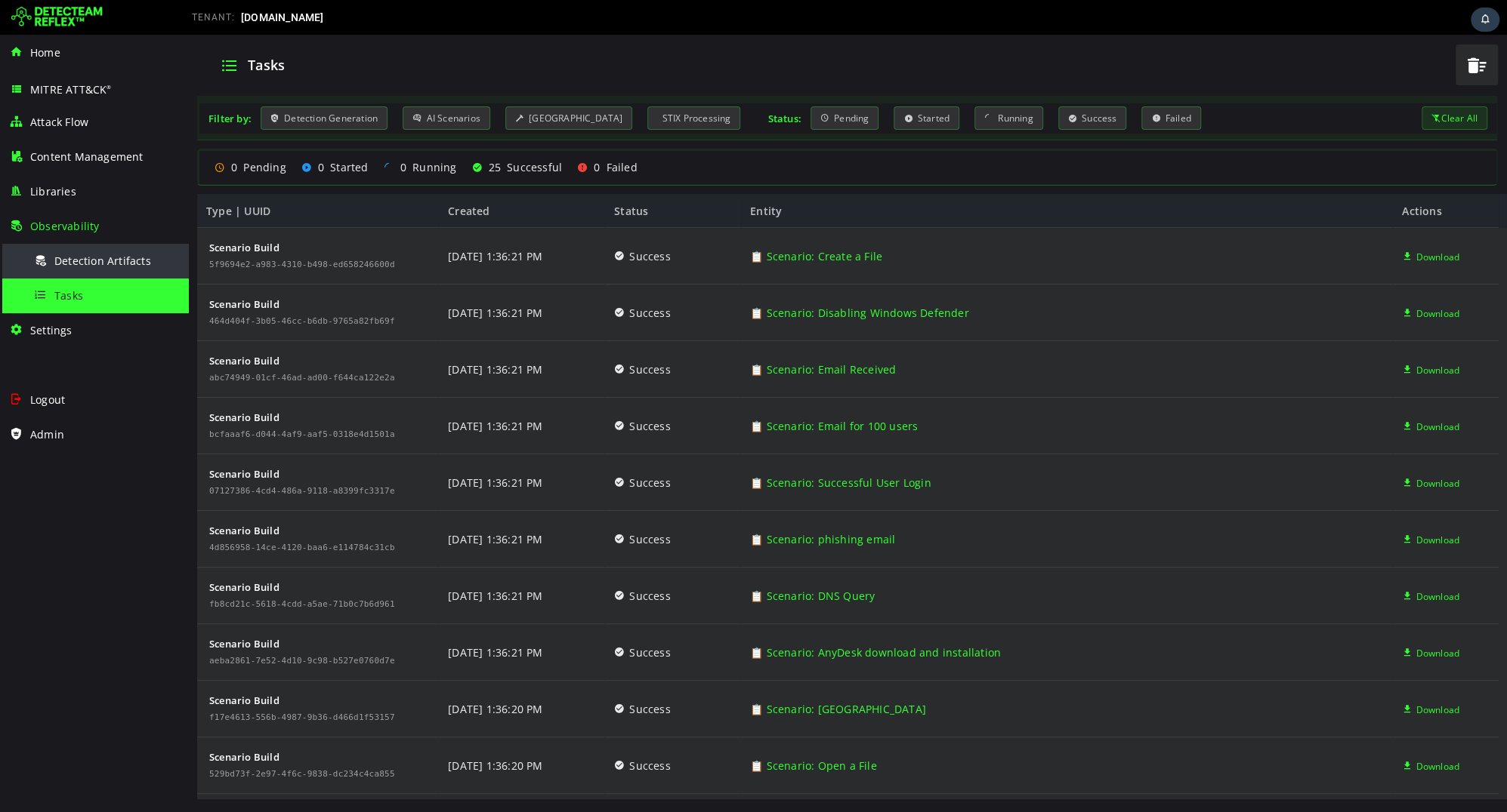
click at [85, 258] on span "Detection Artifacts" at bounding box center [103, 261] width 97 height 14
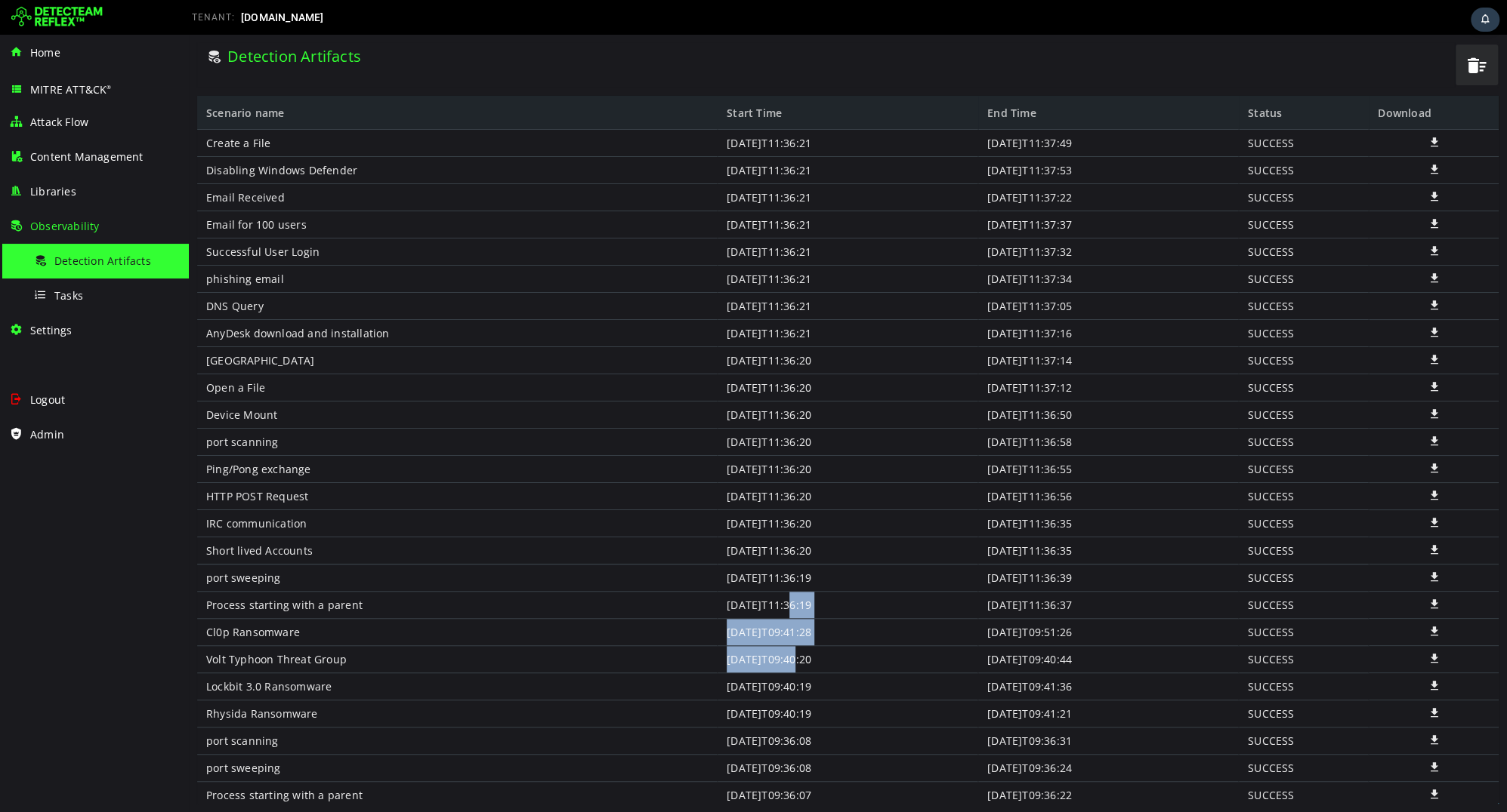
drag, startPoint x: 791, startPoint y: 629, endPoint x: 790, endPoint y: 616, distance: 13.0
click at [790, 616] on div "2025-09-17T11:36:21 2025-09-17T11:36:21 2025-09-17T11:36:21 2025-09-17T11:36:21…" at bounding box center [848, 469] width 261 height 679
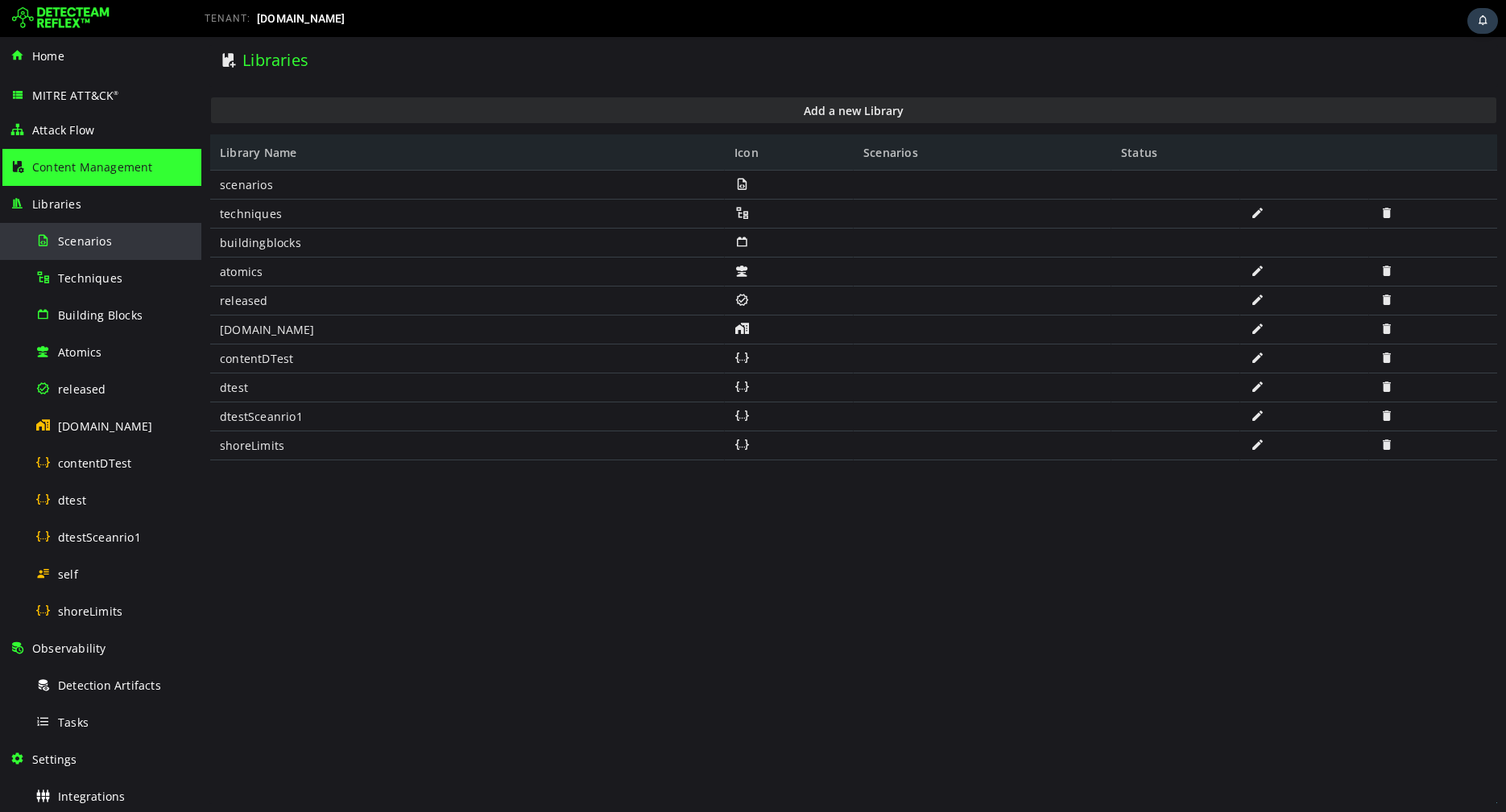
click at [63, 250] on div "Scenarios" at bounding box center [114, 241] width 156 height 37
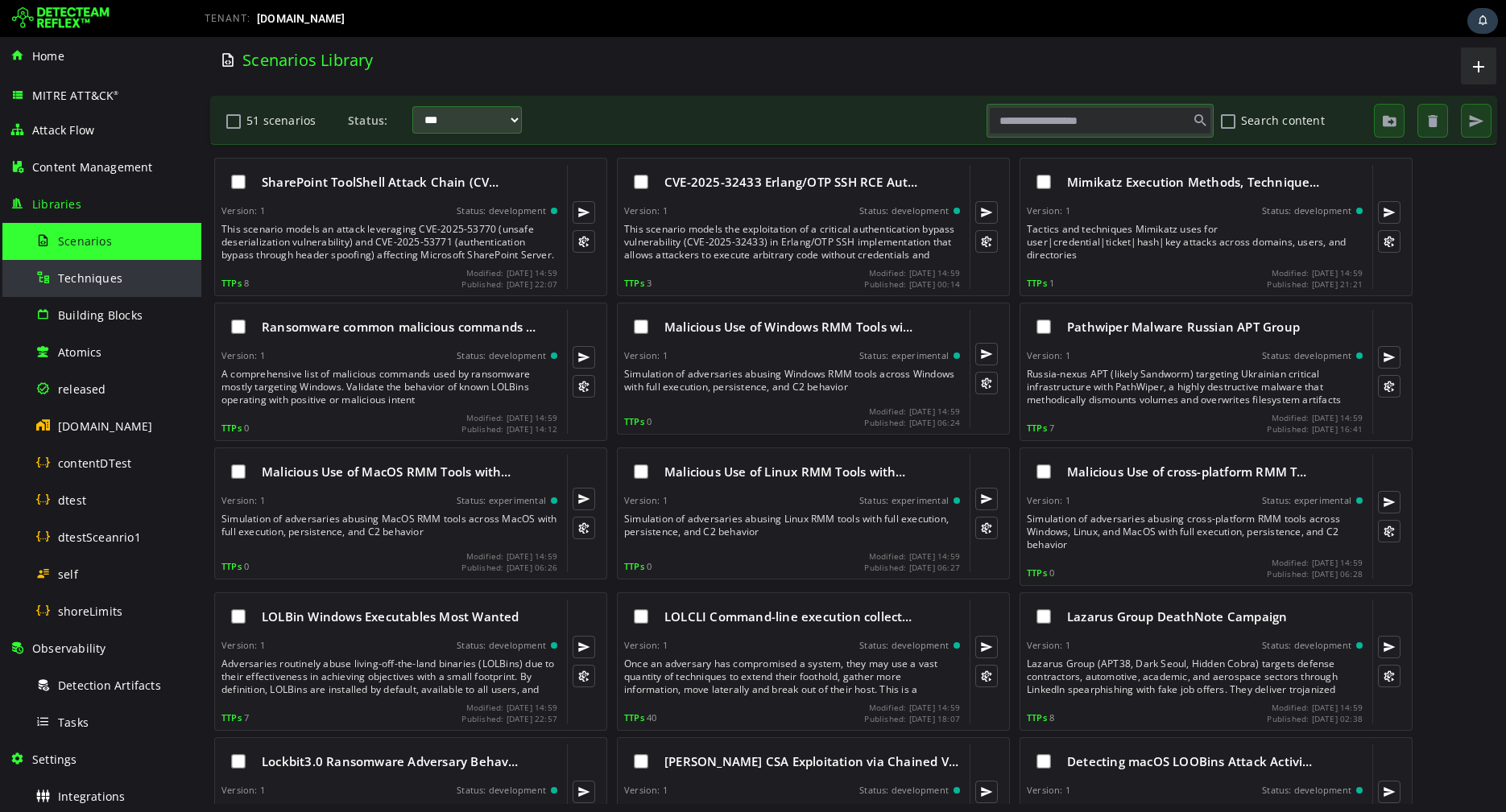
click at [63, 288] on div "Techniques" at bounding box center [114, 279] width 156 height 37
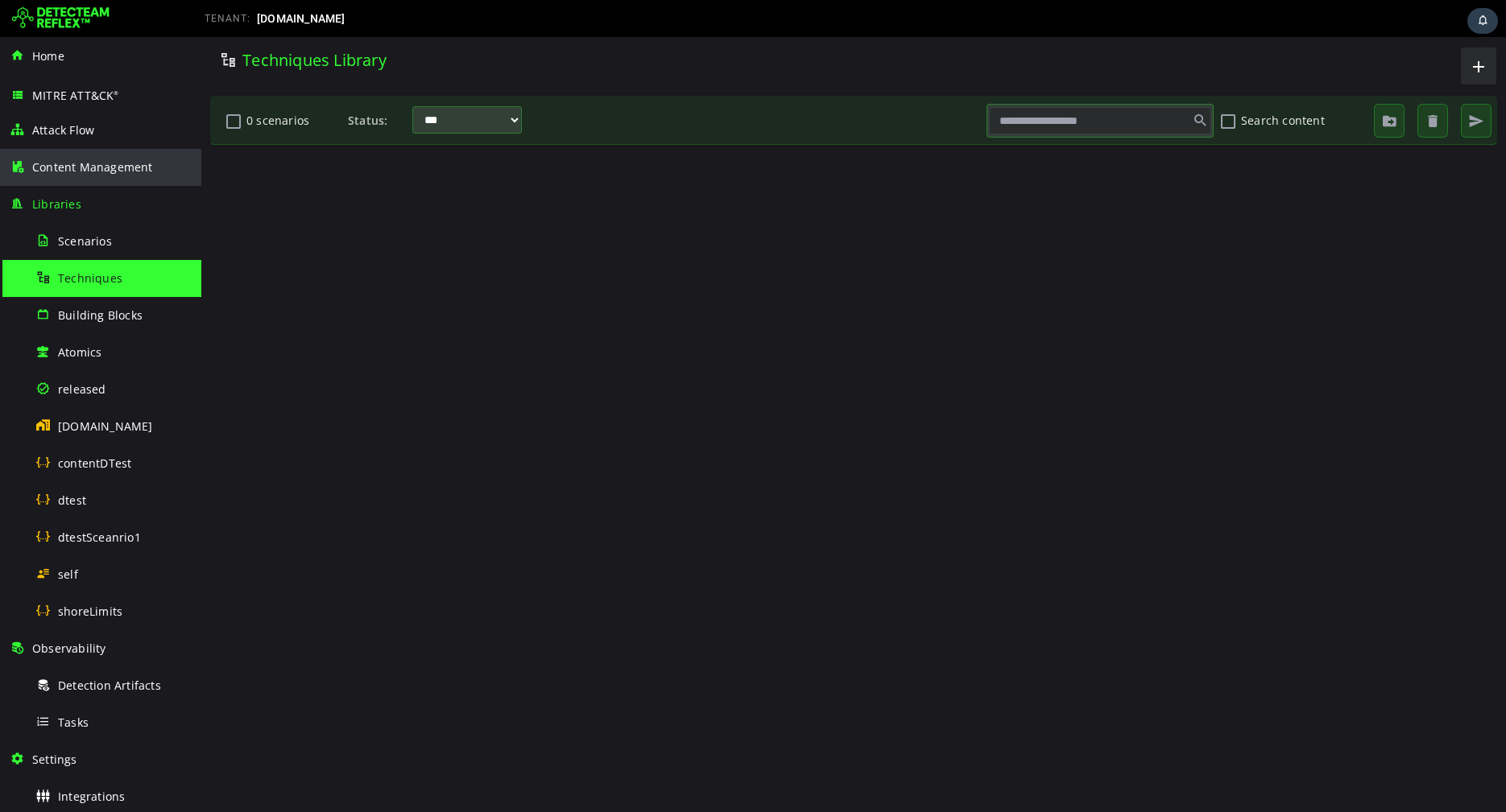
click at [112, 167] on span "Content Management" at bounding box center [92, 167] width 121 height 15
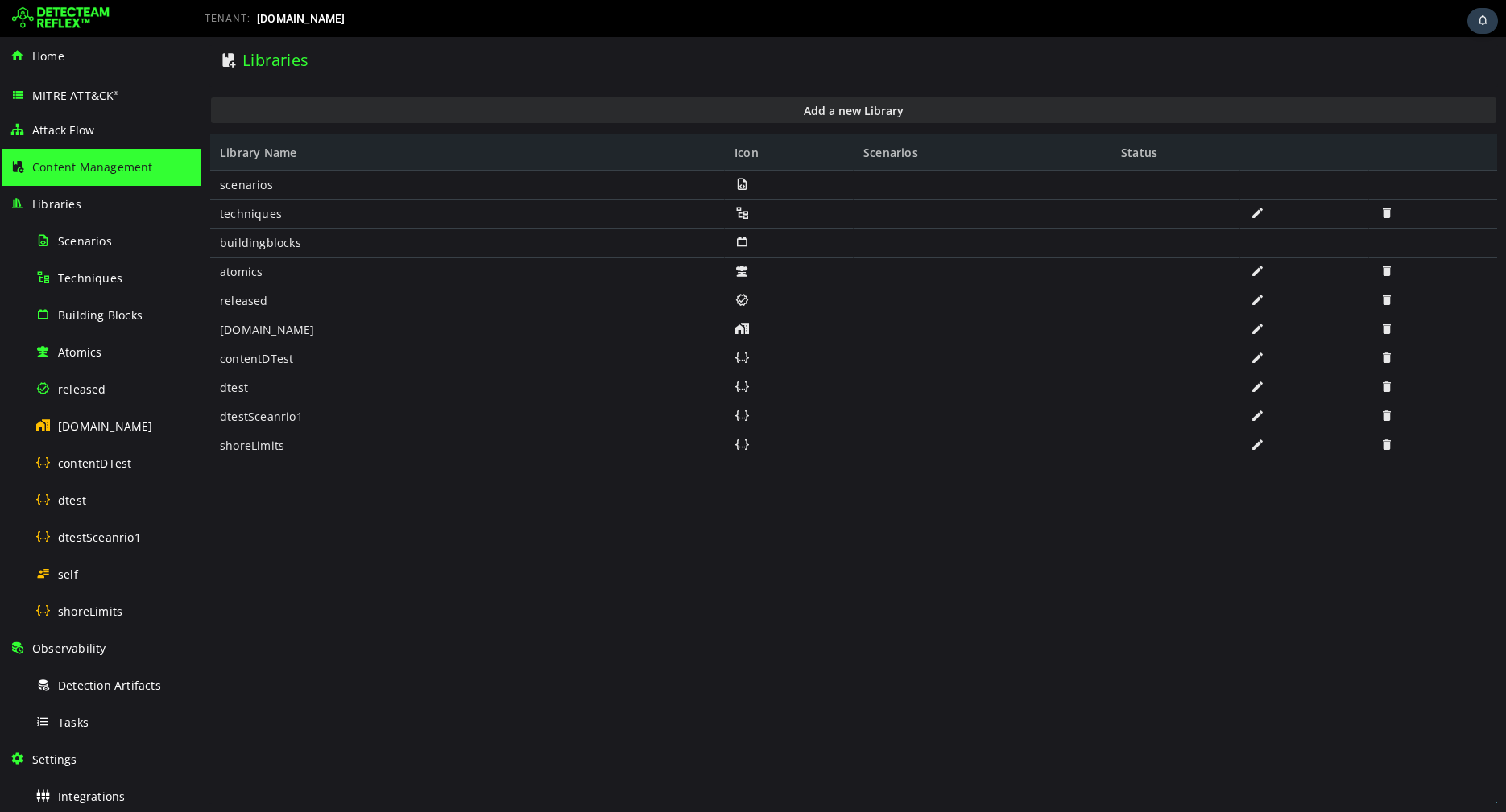
click at [1259, 444] on span at bounding box center [1257, 444] width 16 height 13
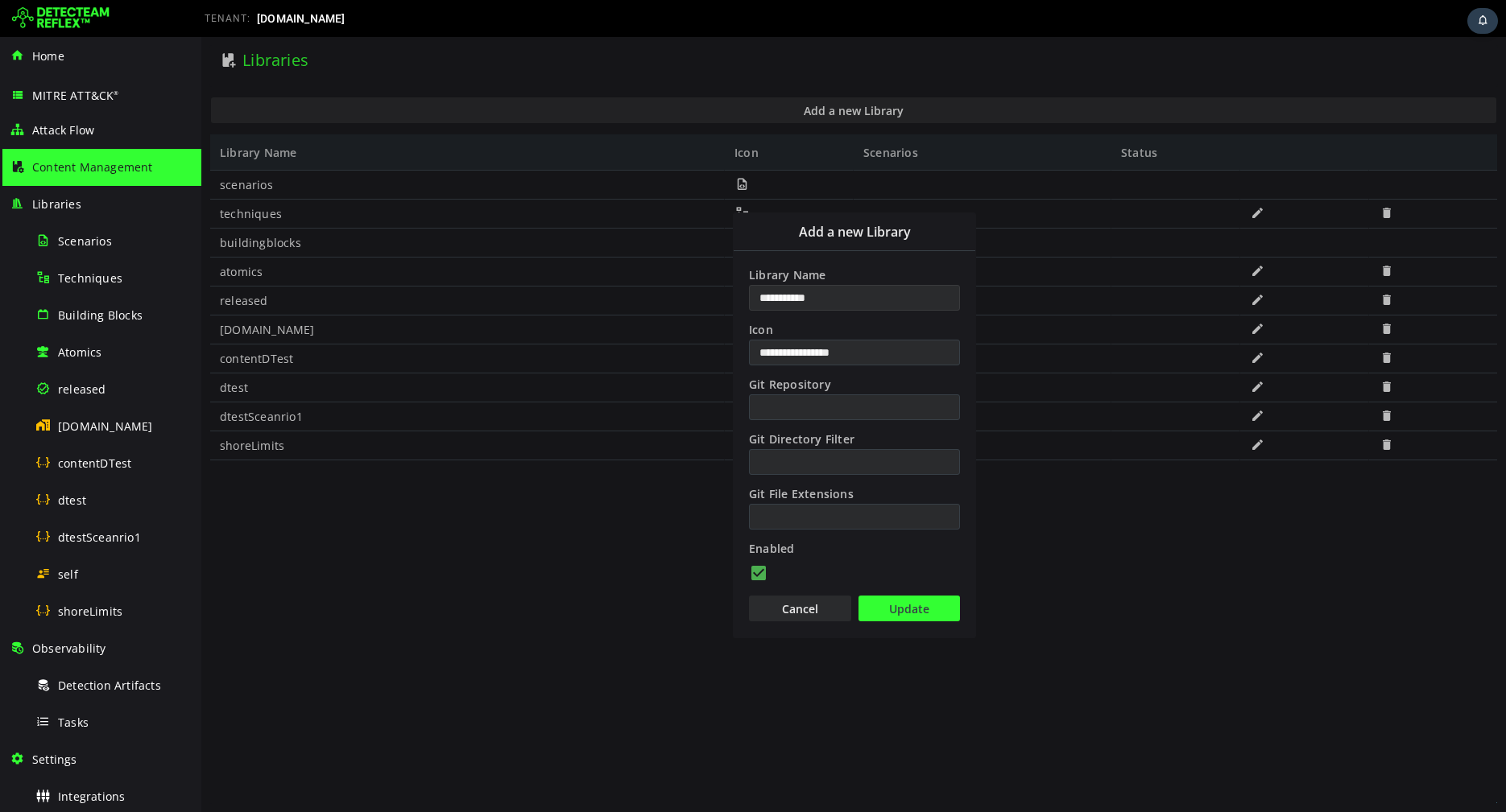
click at [858, 301] on input "**********" at bounding box center [855, 298] width 211 height 26
type input "**********"
click at [894, 605] on button "Update" at bounding box center [909, 608] width 102 height 26
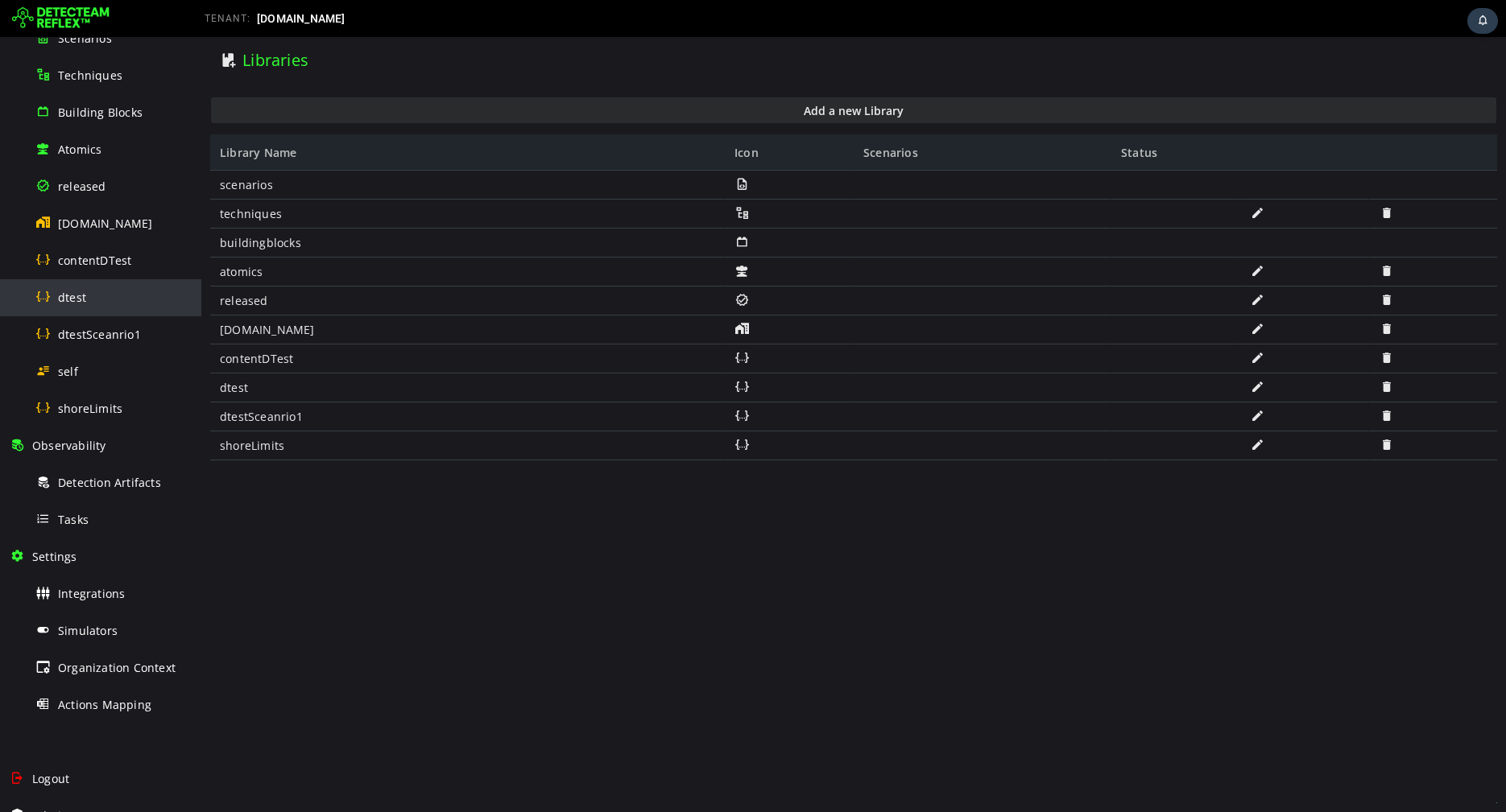
scroll to position [225, 0]
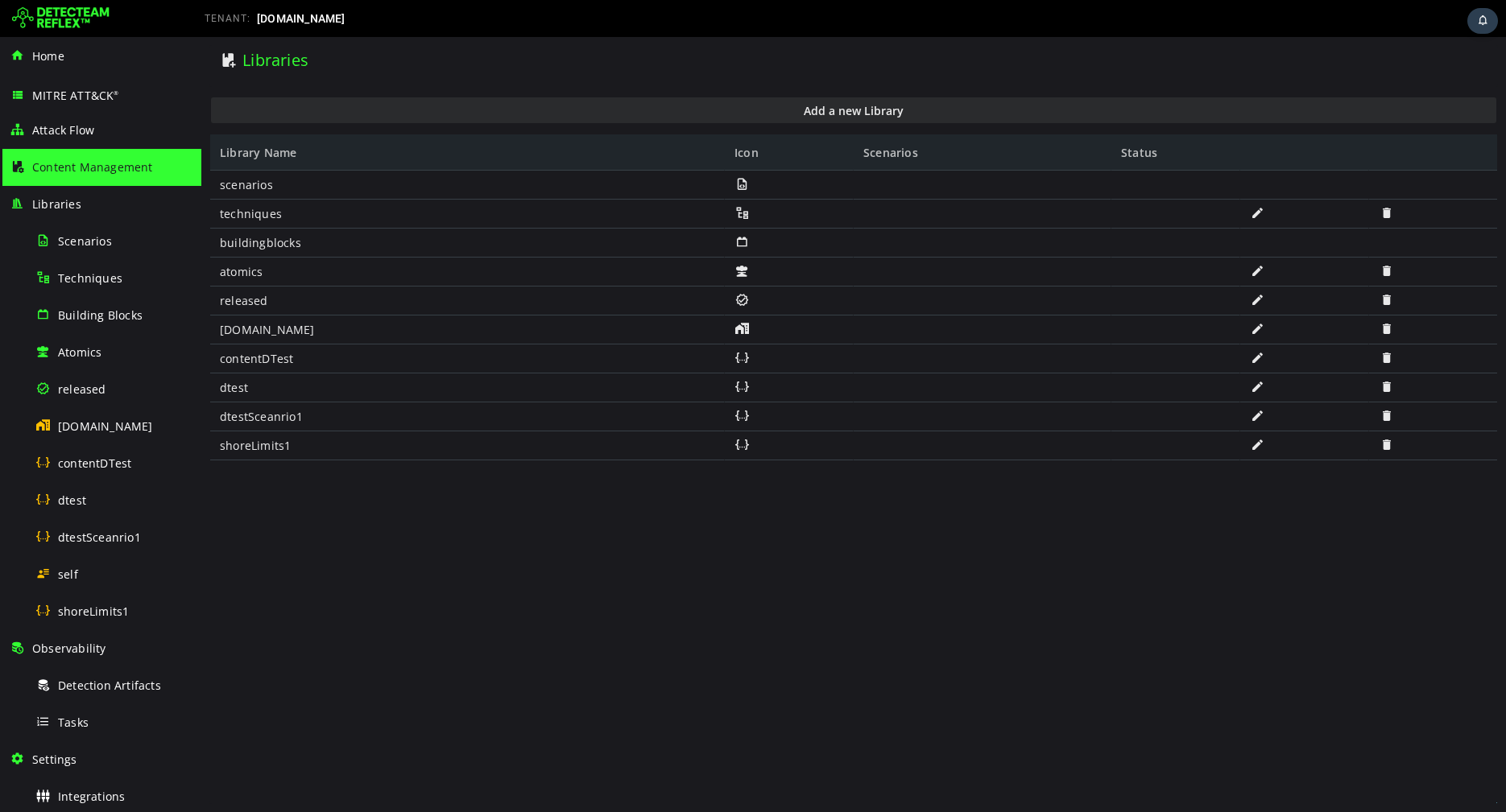
click at [1261, 301] on span at bounding box center [1257, 300] width 16 height 13
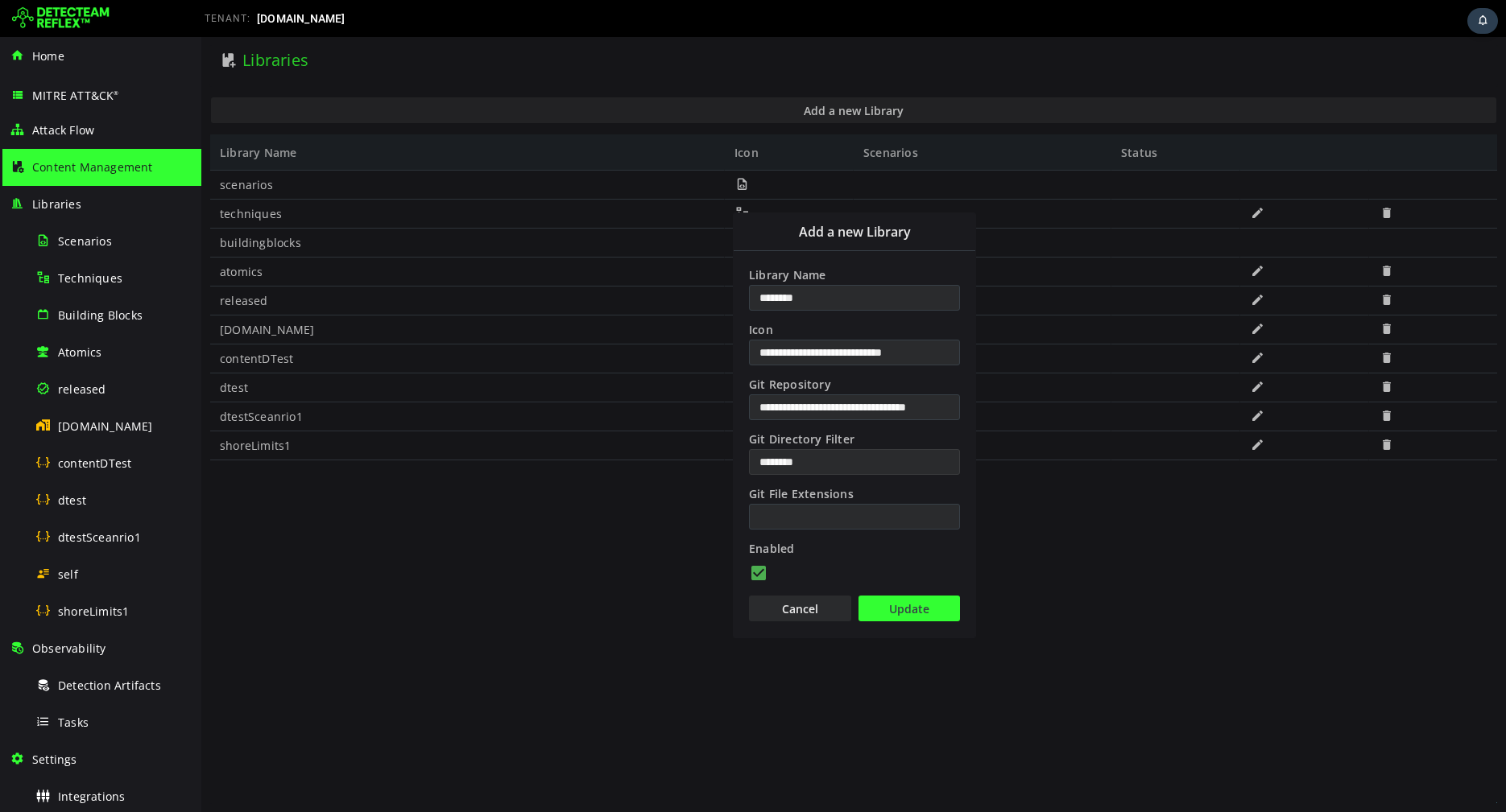
click at [850, 460] on input "********" at bounding box center [855, 462] width 211 height 26
click at [835, 304] on input "********" at bounding box center [855, 298] width 211 height 26
click at [890, 605] on button "Update" at bounding box center [909, 608] width 102 height 26
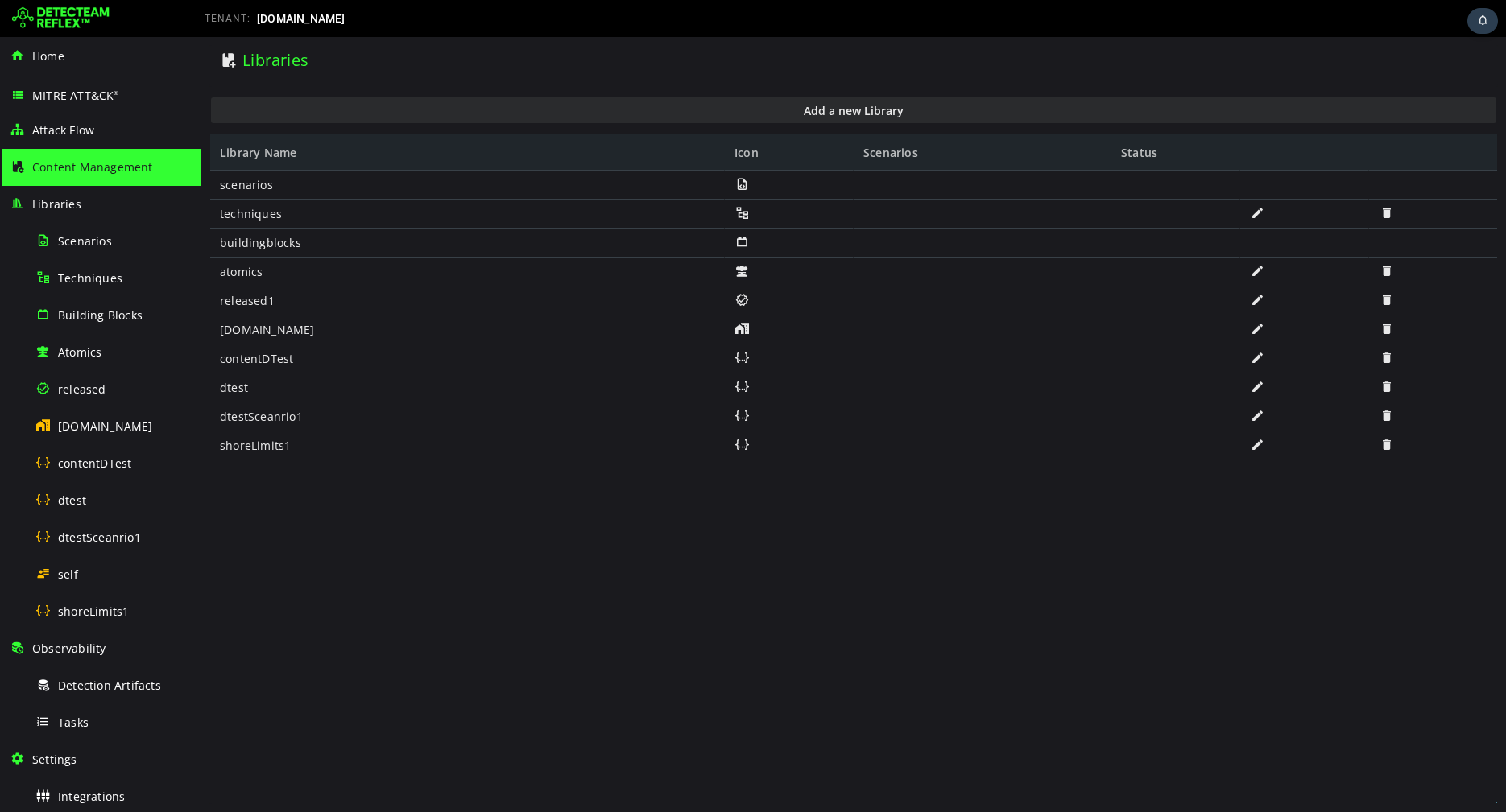
click at [1255, 301] on span at bounding box center [1257, 300] width 16 height 13
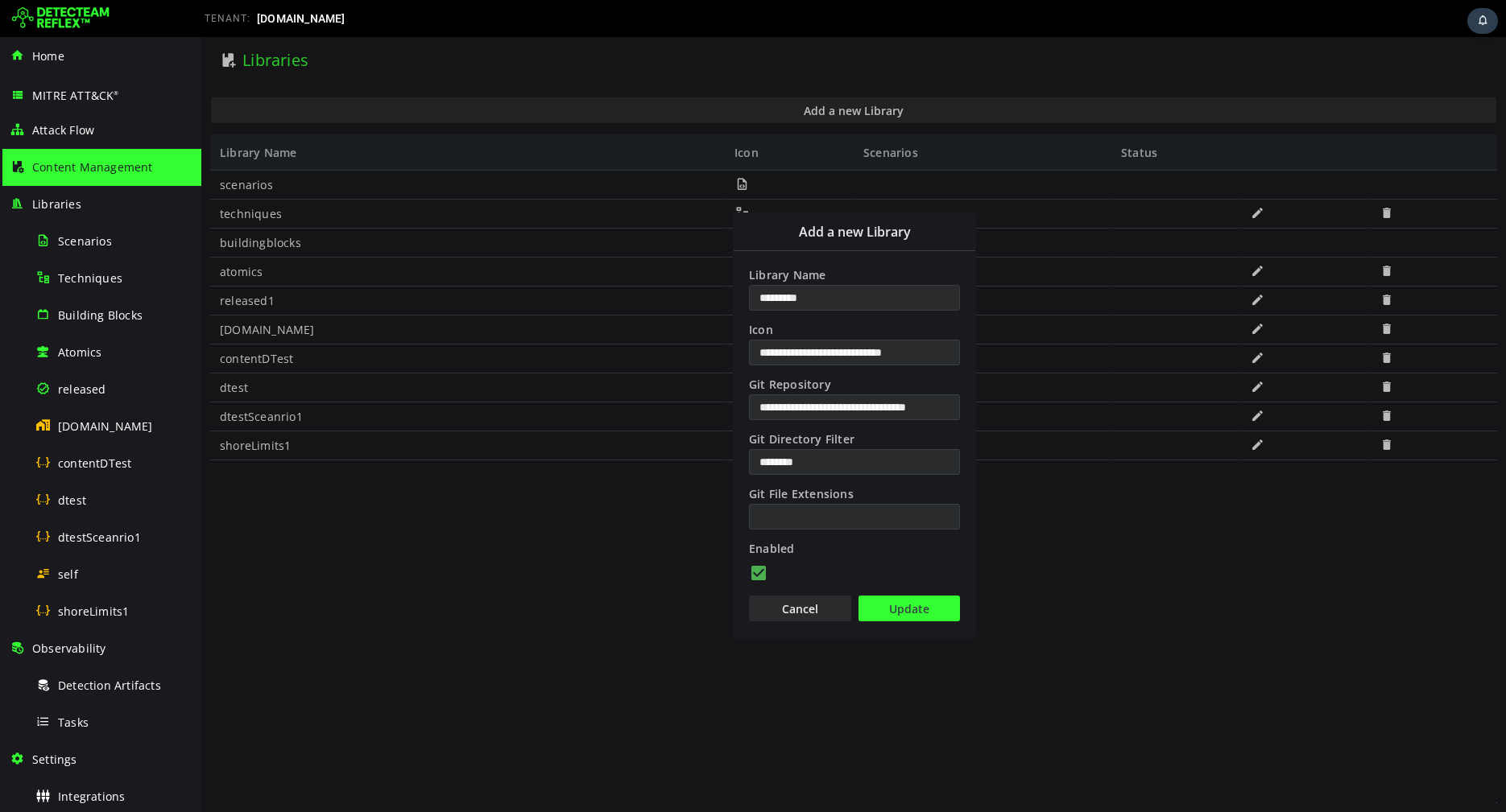
click at [836, 294] on input "*********" at bounding box center [855, 298] width 211 height 26
type input "********"
click at [873, 602] on button "Update" at bounding box center [909, 608] width 102 height 26
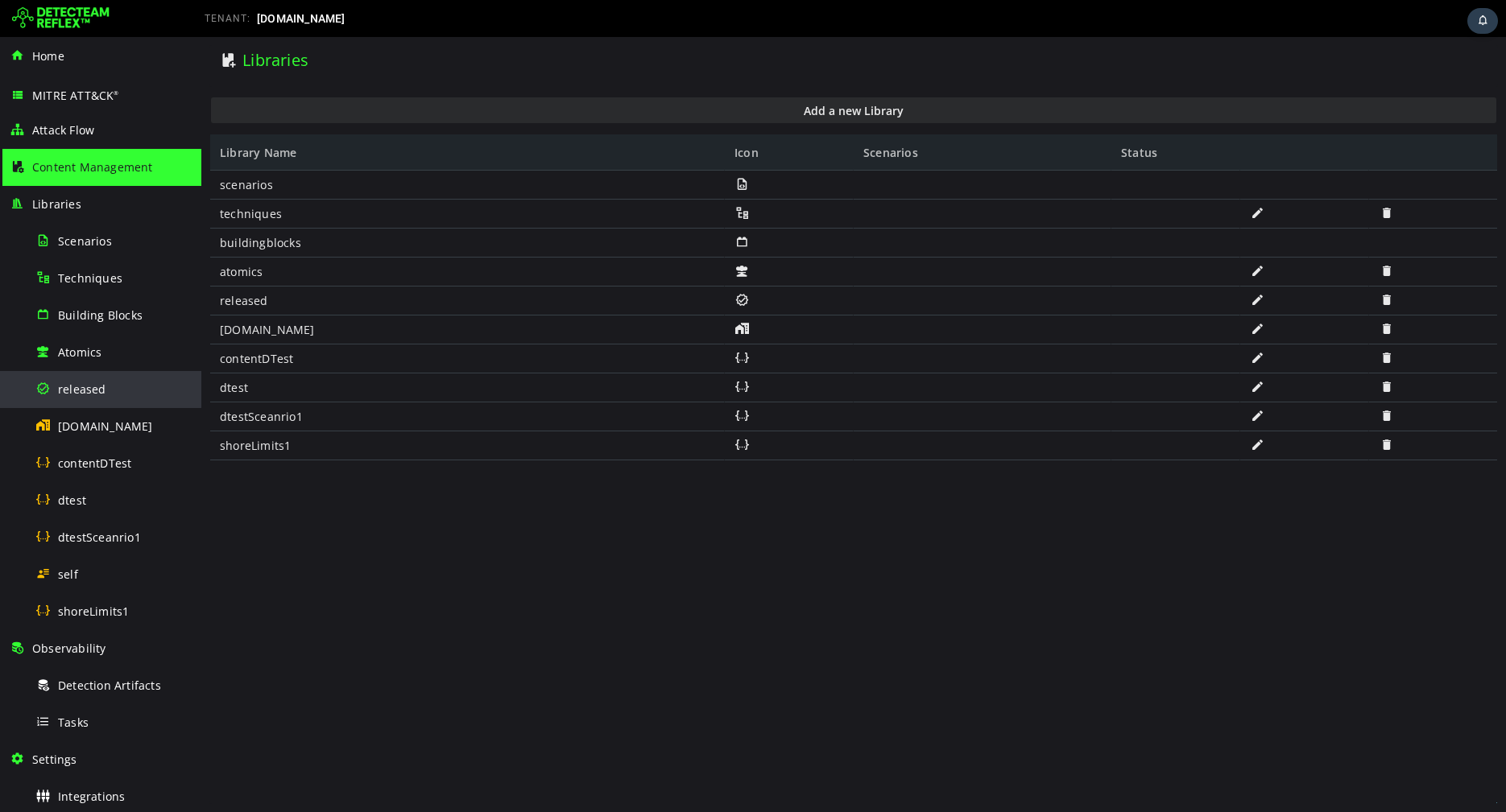
click at [118, 384] on div "released" at bounding box center [114, 389] width 156 height 37
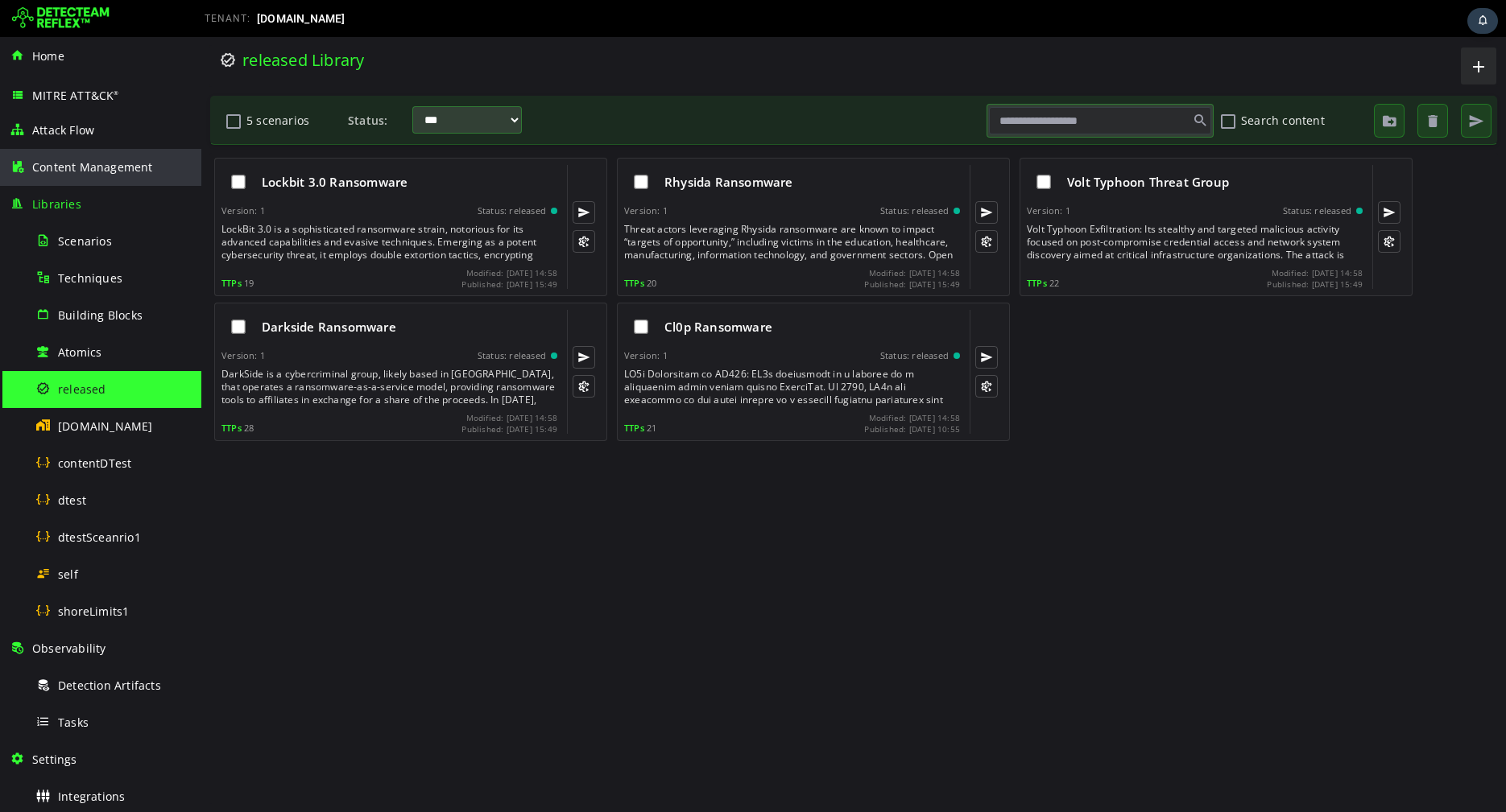
click at [113, 176] on div "Content Management" at bounding box center [101, 167] width 182 height 37
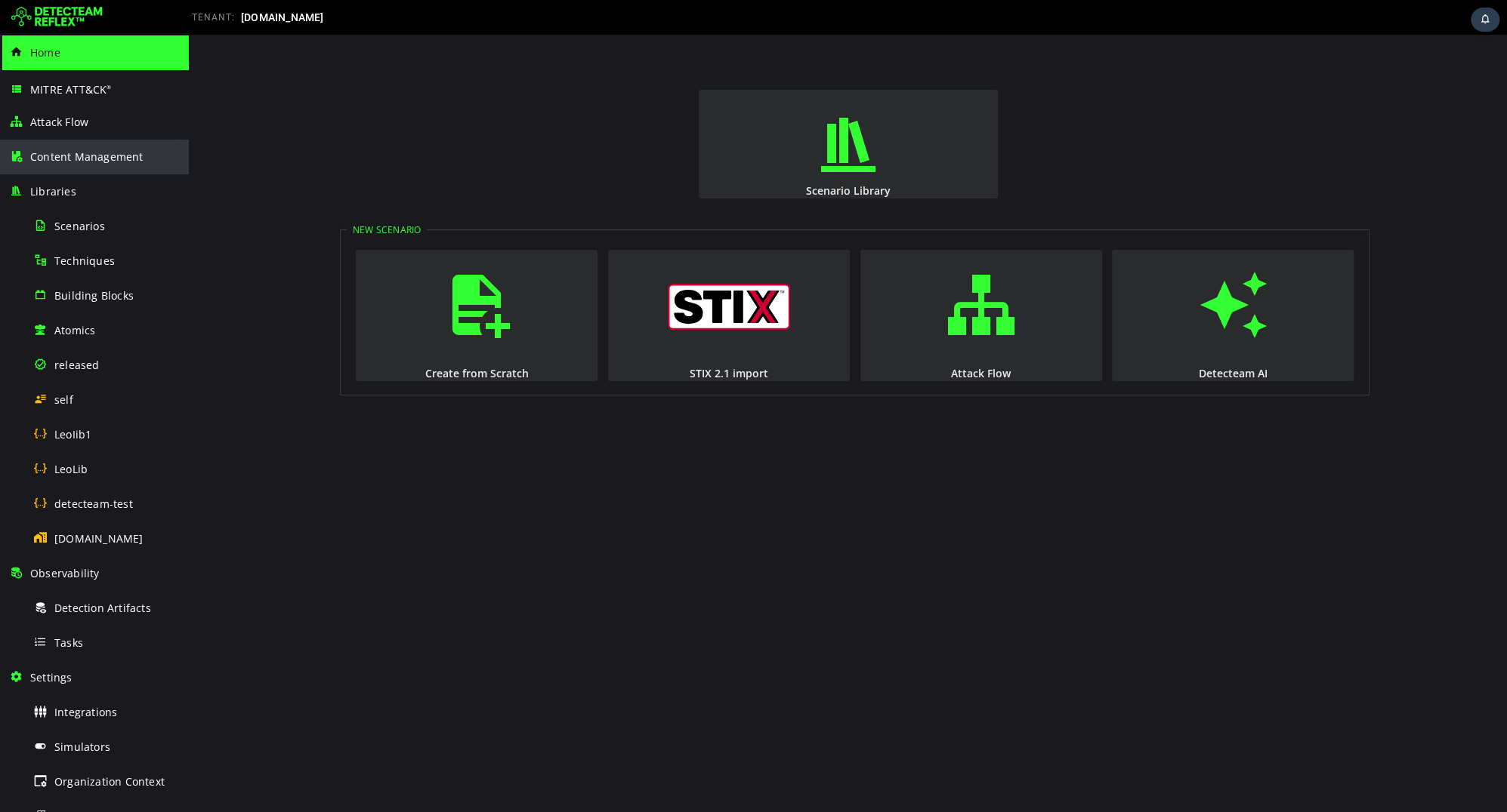
click at [103, 140] on div "Content Management" at bounding box center [94, 157] width 171 height 35
